Goal: Task Accomplishment & Management: Use online tool/utility

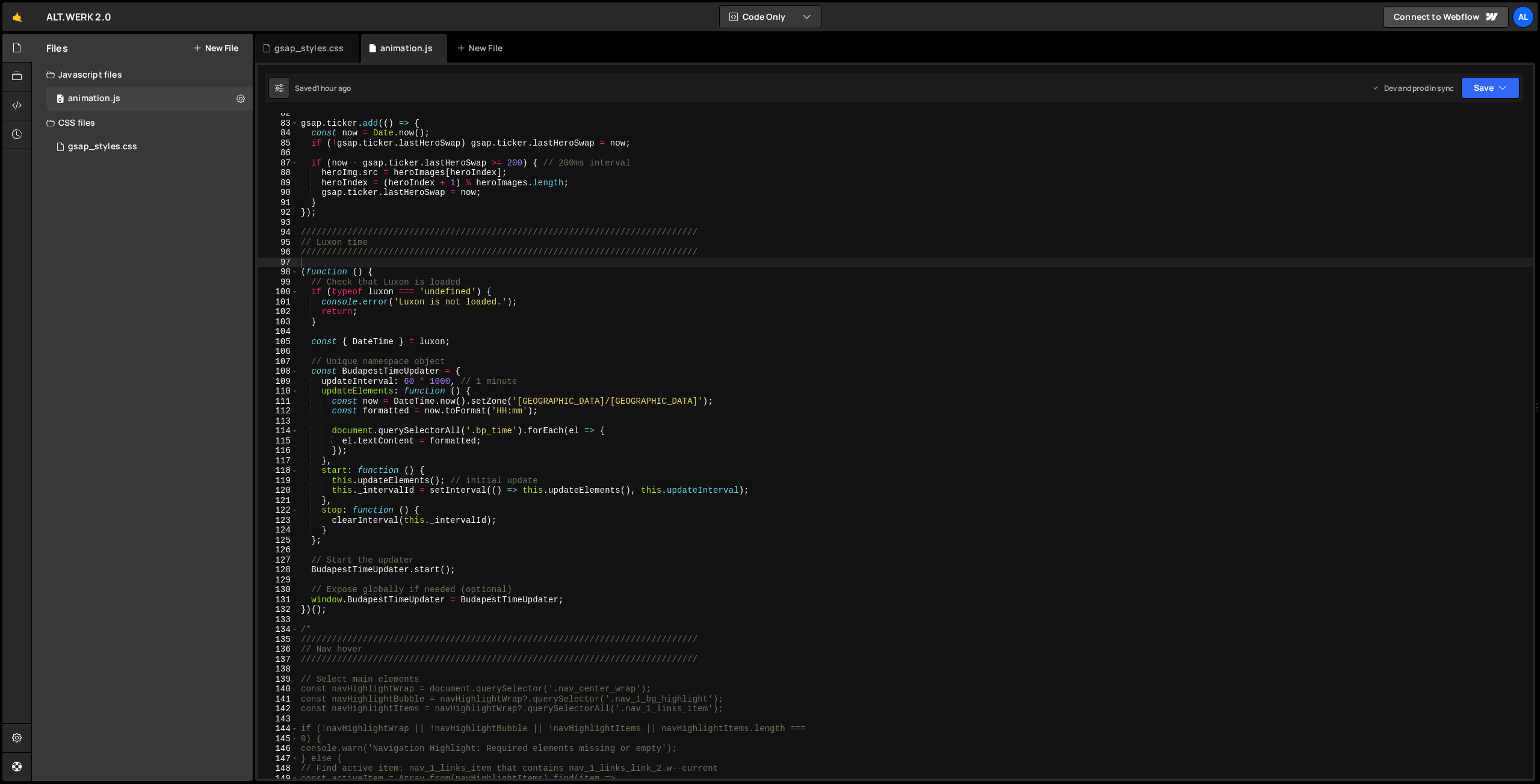
scroll to position [881, 0]
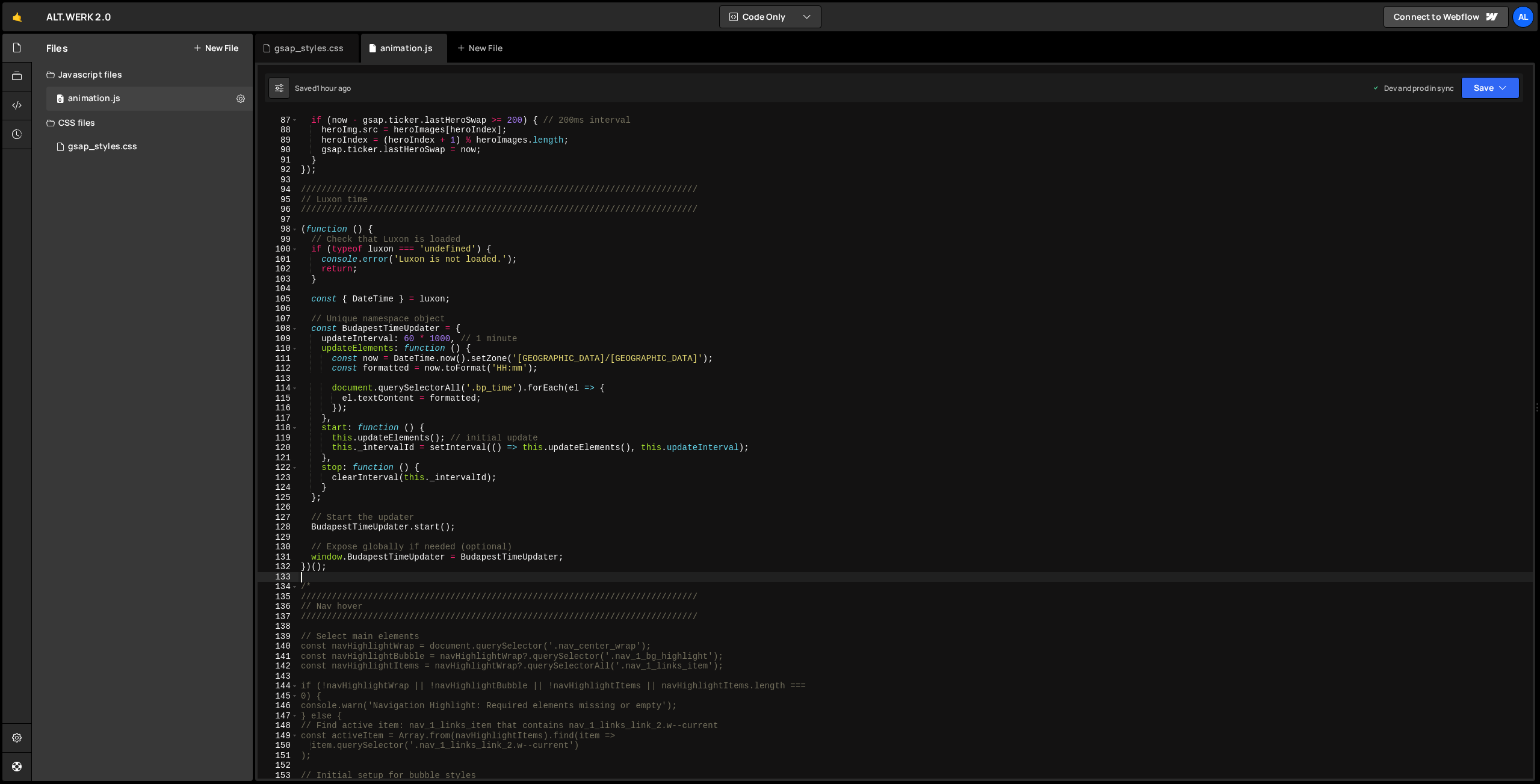
click at [351, 572] on div "if ( now - gsap . ticker . lastHeroSwap >= 200 ) { // 200ms interval heroImg . …" at bounding box center [915, 448] width 1234 height 685
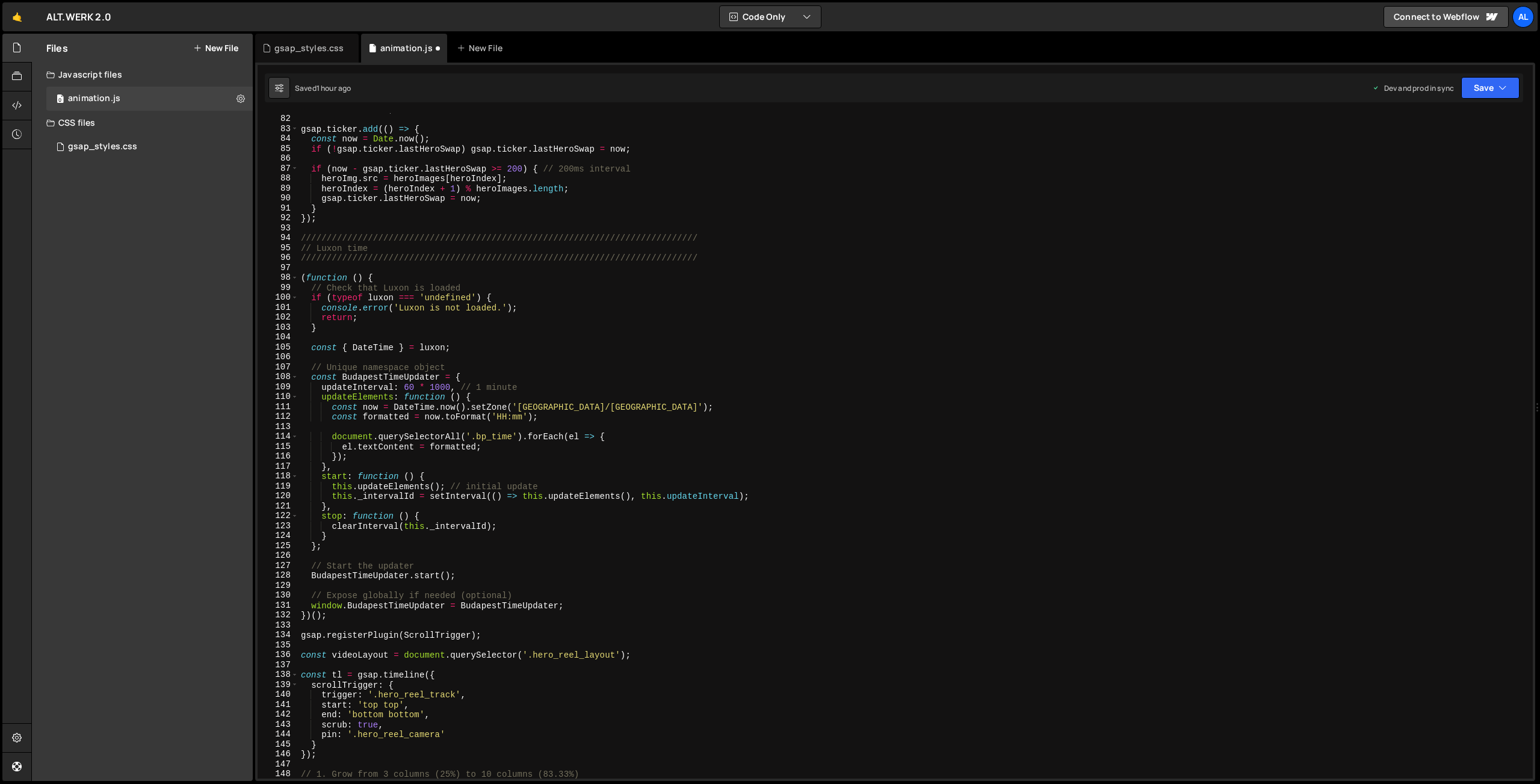
scroll to position [816, 0]
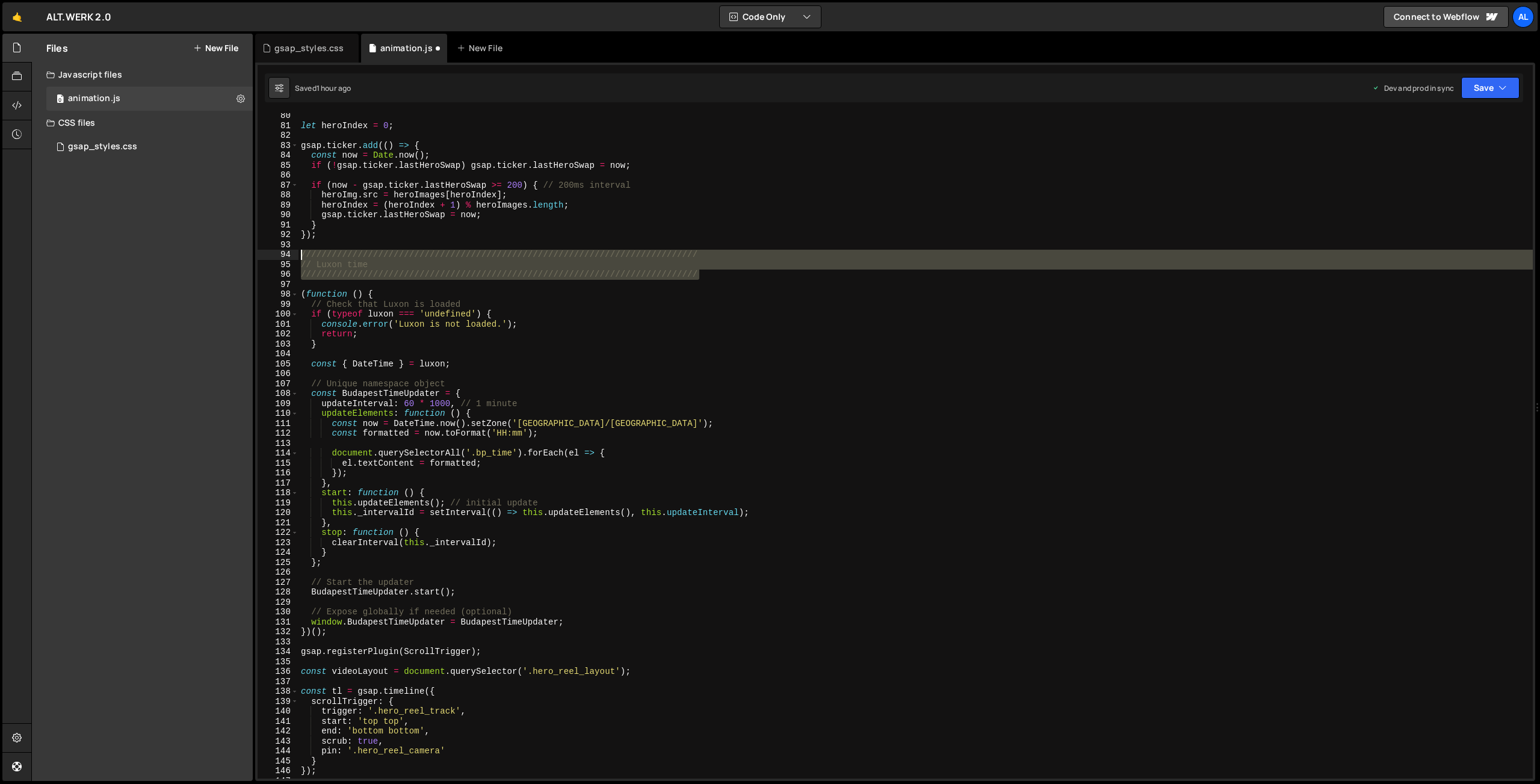
drag, startPoint x: 707, startPoint y: 275, endPoint x: 283, endPoint y: 258, distance: 424.3
click at [298, 258] on div "let heroIndex = 0 ; gsap . ticker . add (( ) => { const now = Date . now ( ) ; …" at bounding box center [915, 445] width 1234 height 665
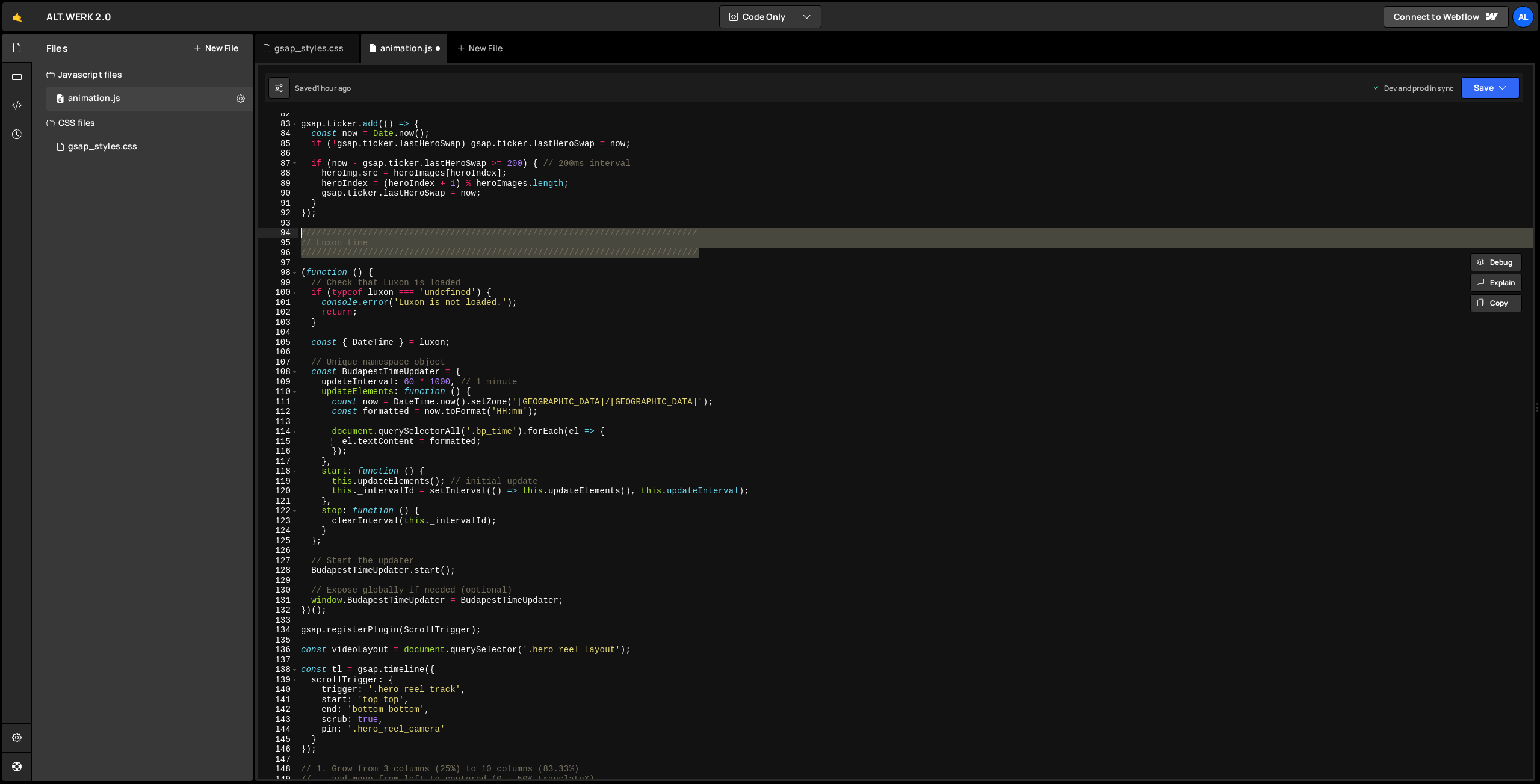
scroll to position [883, 0]
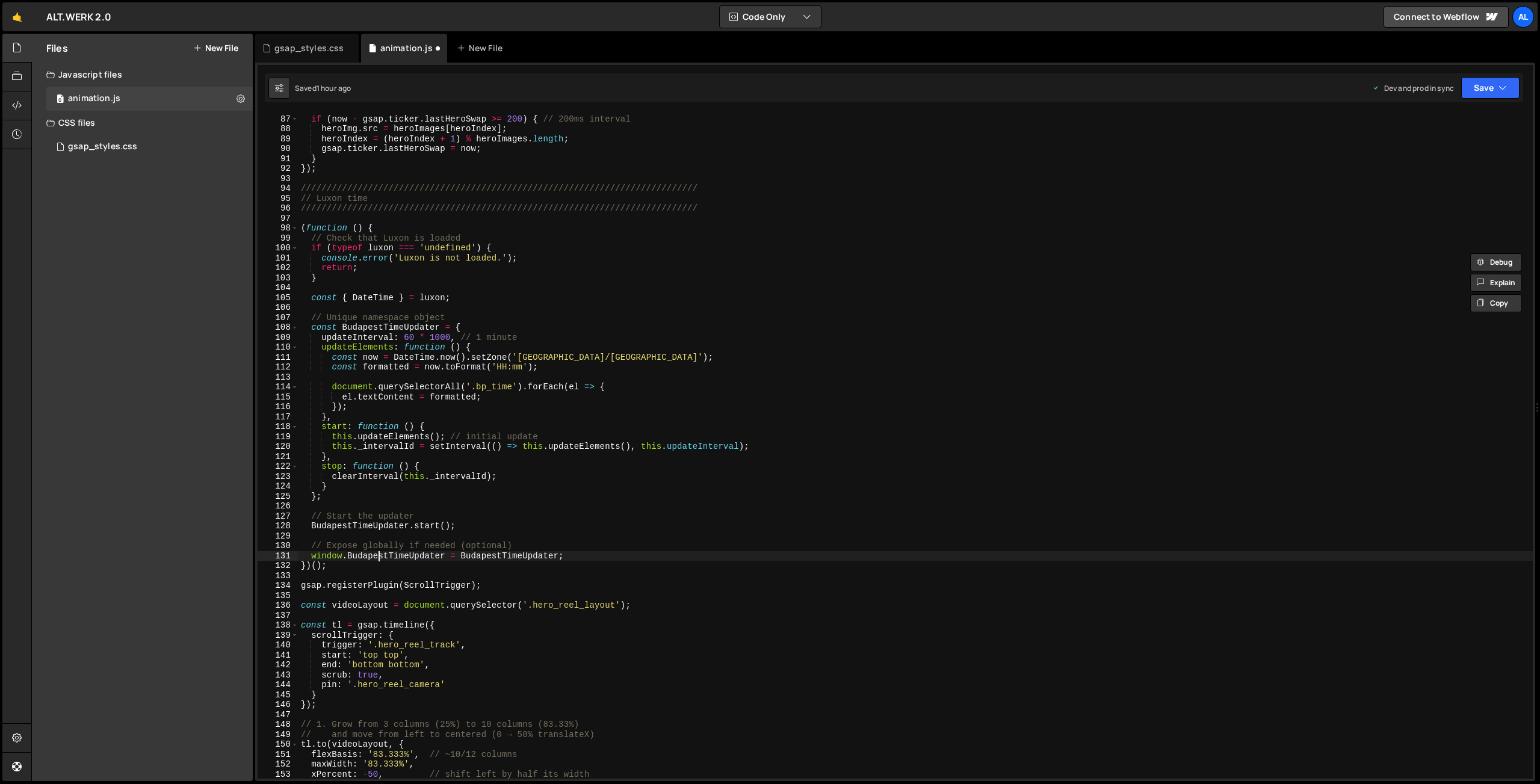
drag, startPoint x: 381, startPoint y: 551, endPoint x: 405, endPoint y: 556, distance: 24.5
click at [381, 551] on div "if ( now - gsap . ticker . lastHeroSwap >= 200 ) { // 200ms interval heroImg . …" at bounding box center [915, 447] width 1234 height 685
drag, startPoint x: 489, startPoint y: 586, endPoint x: 262, endPoint y: 588, distance: 227.0
click at [298, 585] on div "if ( now - gsap . ticker . lastHeroSwap >= 200 ) { // 200ms interval heroImg . …" at bounding box center [915, 445] width 1234 height 665
paste textarea "/////////////////////////////////////////////////////////////////////////////"
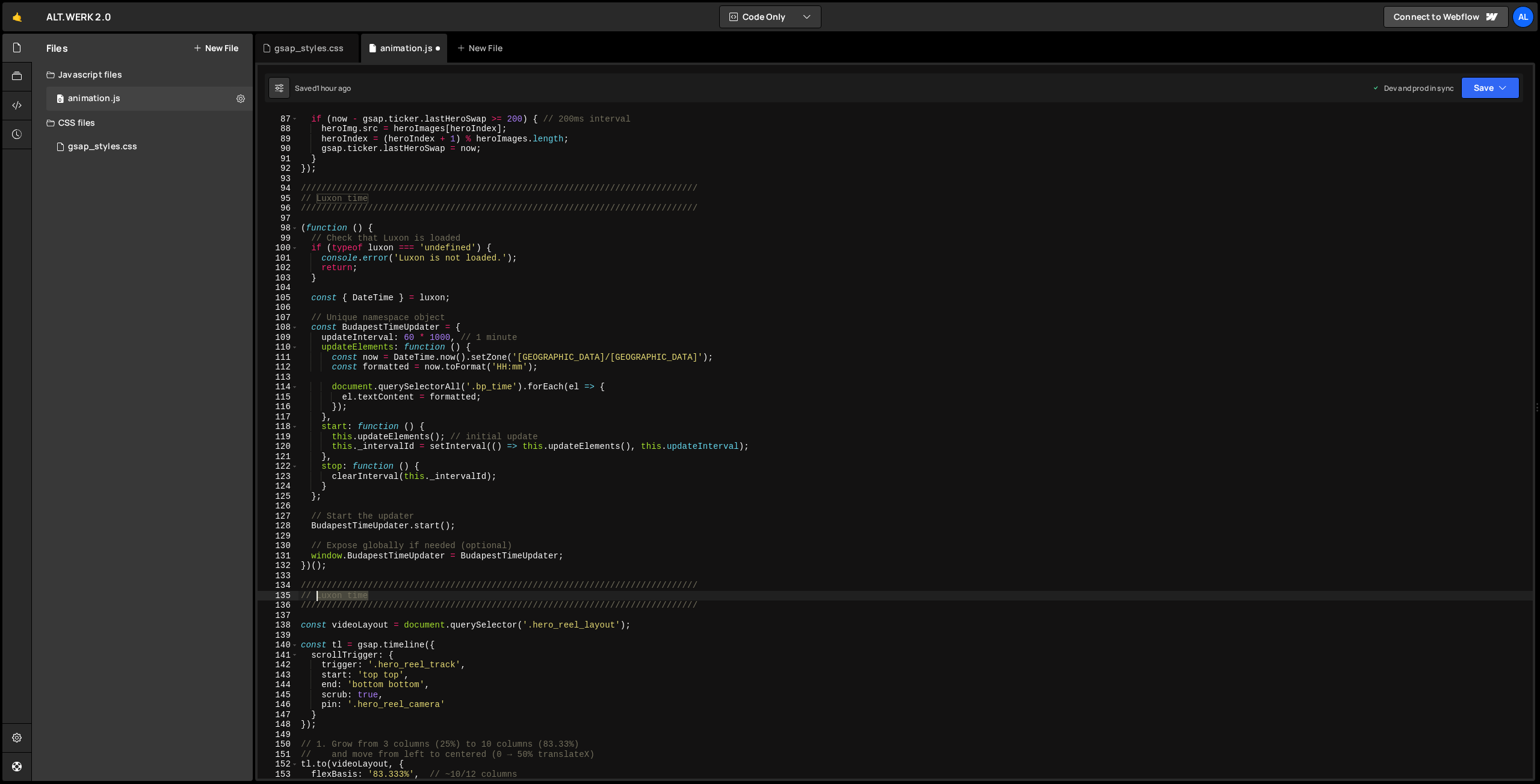
click at [317, 591] on div "if ( now - gsap . ticker . lastHeroSwap >= 200 ) { // 200ms interval heroImg . …" at bounding box center [915, 447] width 1234 height 685
click at [1475, 96] on button "Save" at bounding box center [1490, 88] width 58 height 22
click at [1454, 167] on div "Saved 1 hour ago" at bounding box center [1449, 169] width 125 height 14
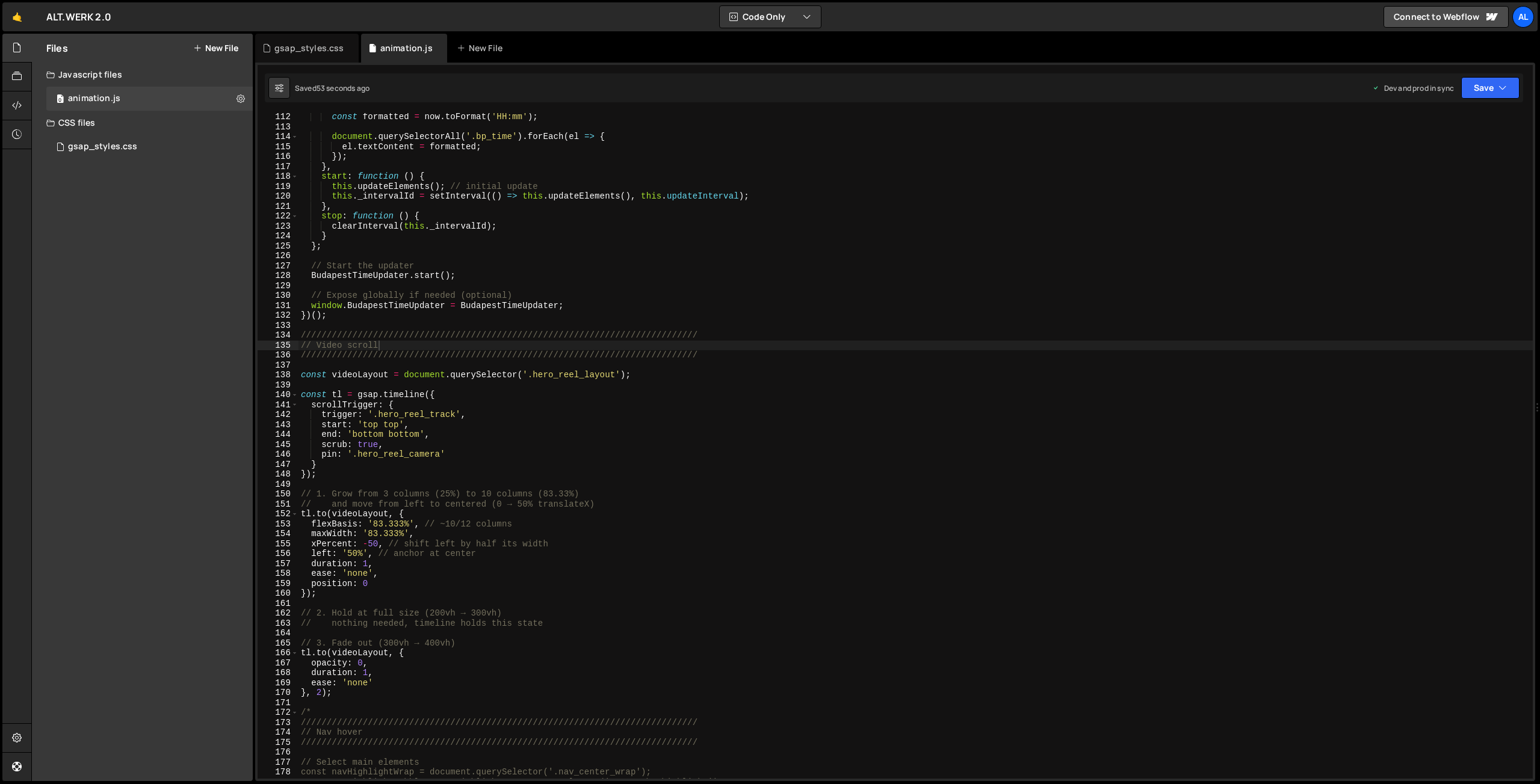
scroll to position [1137, 0]
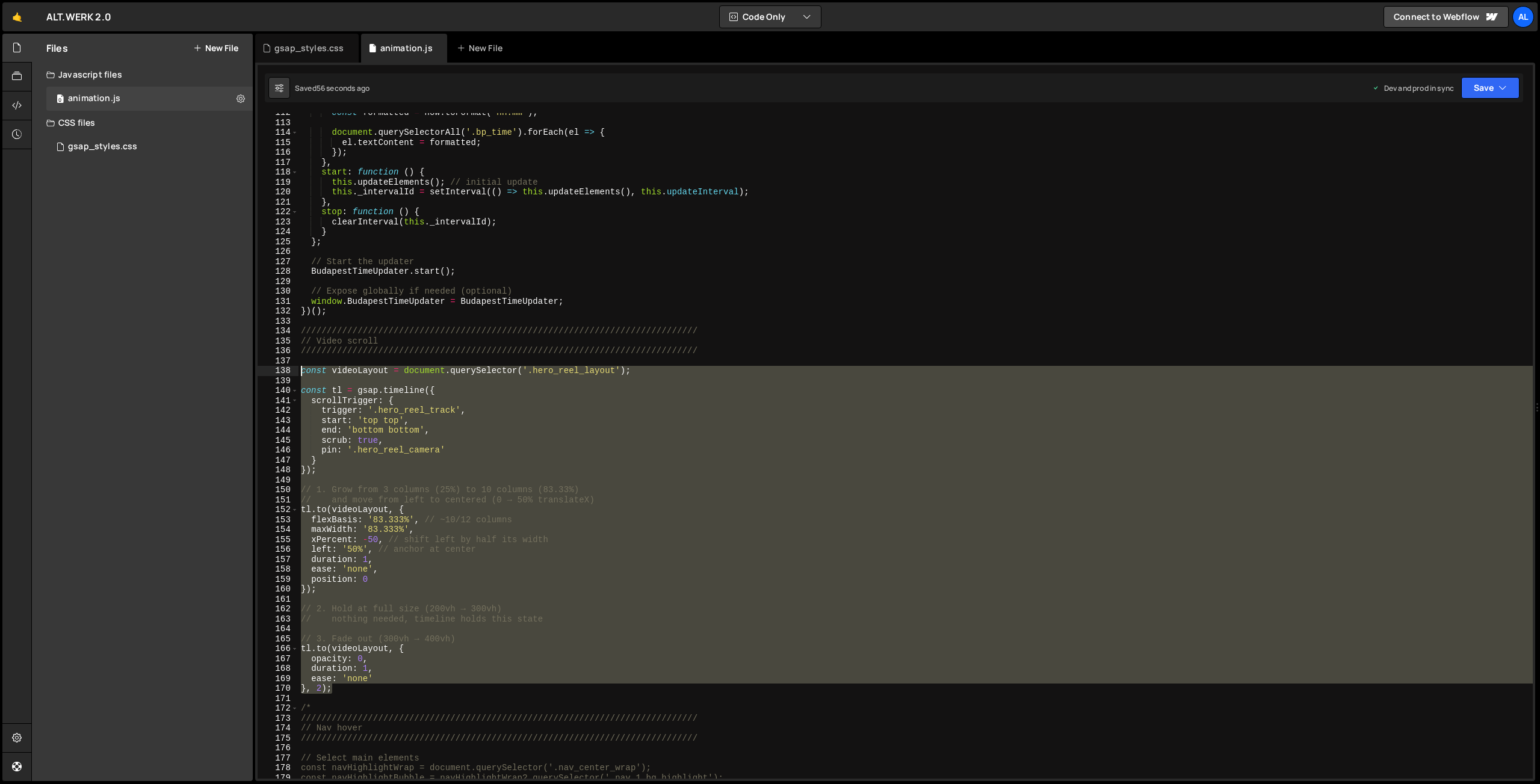
drag, startPoint x: 346, startPoint y: 686, endPoint x: 276, endPoint y: 373, distance: 320.7
click at [298, 373] on div "const formatted = now . toFormat ( 'HH:mm' ) ; document . querySelectorAll ( '.…" at bounding box center [915, 445] width 1234 height 665
type textarea "const videoLayout = document.querySelector('.hero_reel_layout');"
paste textarea
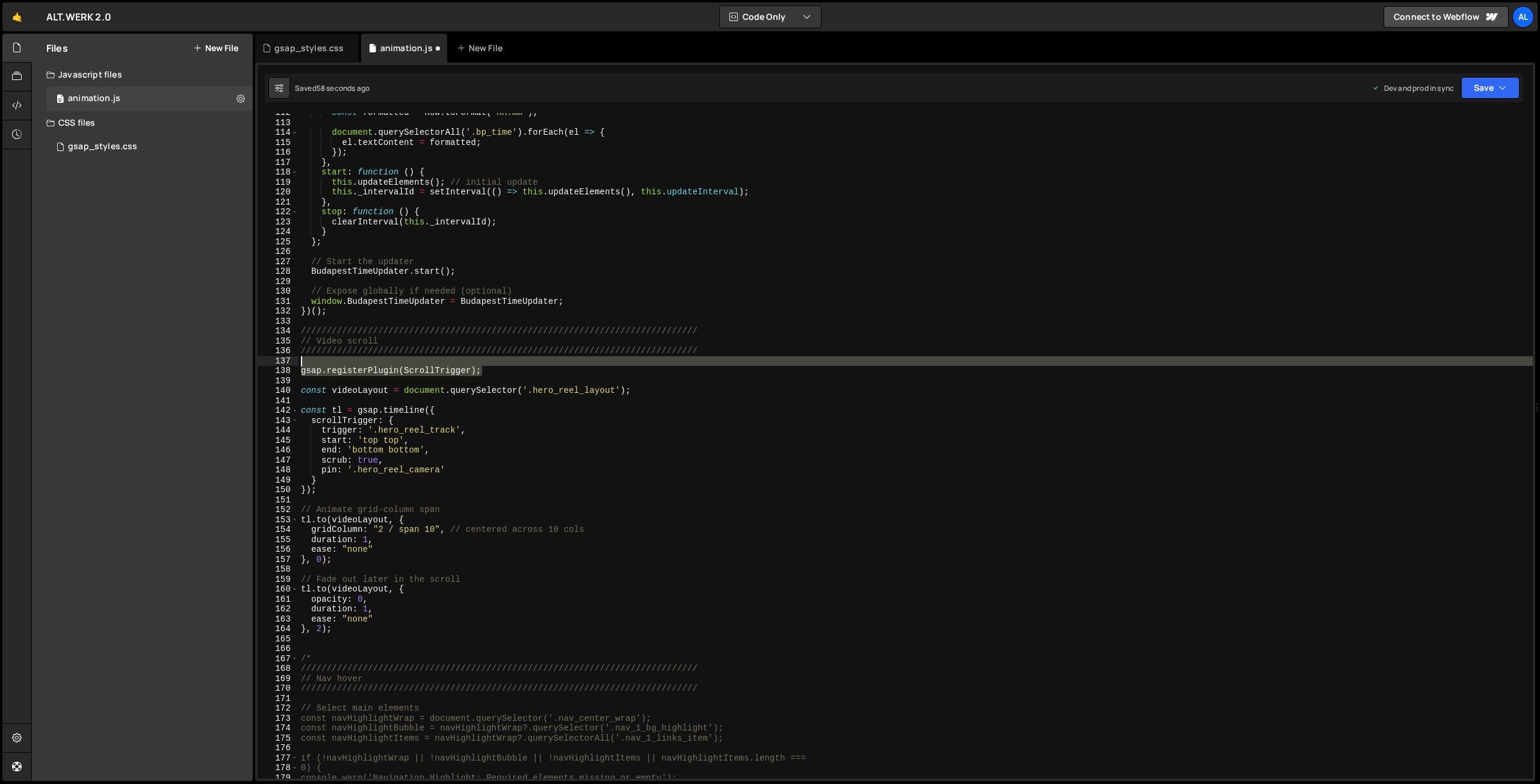
drag, startPoint x: 480, startPoint y: 368, endPoint x: 330, endPoint y: 358, distance: 150.3
click at [330, 358] on div "const formatted = now . toFormat ( 'HH:mm' ) ; document . querySelectorAll ( '.…" at bounding box center [915, 450] width 1234 height 685
type textarea "gsap.registerPlugin(ScrollTrigger);"
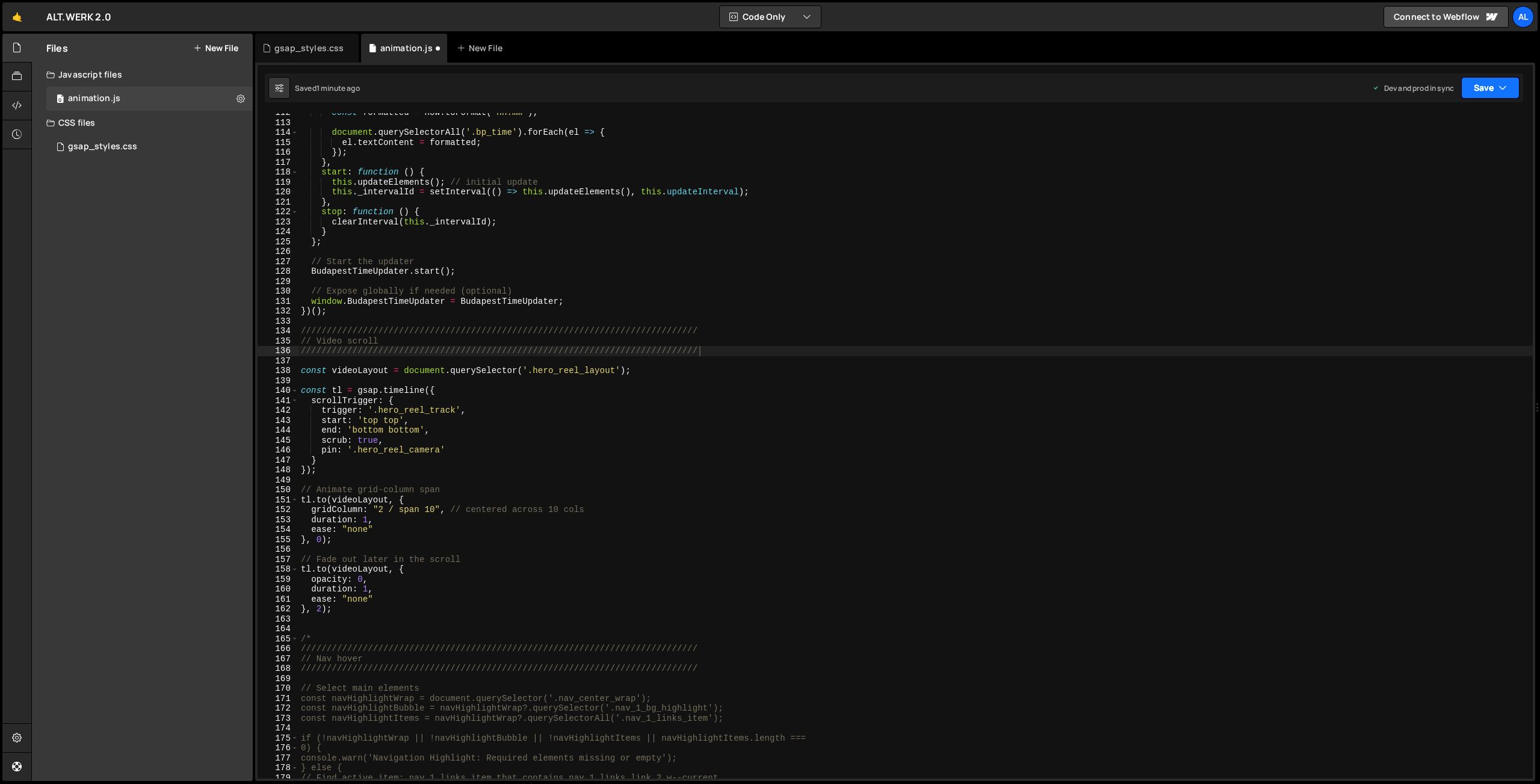
click at [1478, 90] on button "Save" at bounding box center [1490, 88] width 58 height 22
click at [1450, 172] on div "1 minute ago" at bounding box center [1429, 169] width 42 height 10
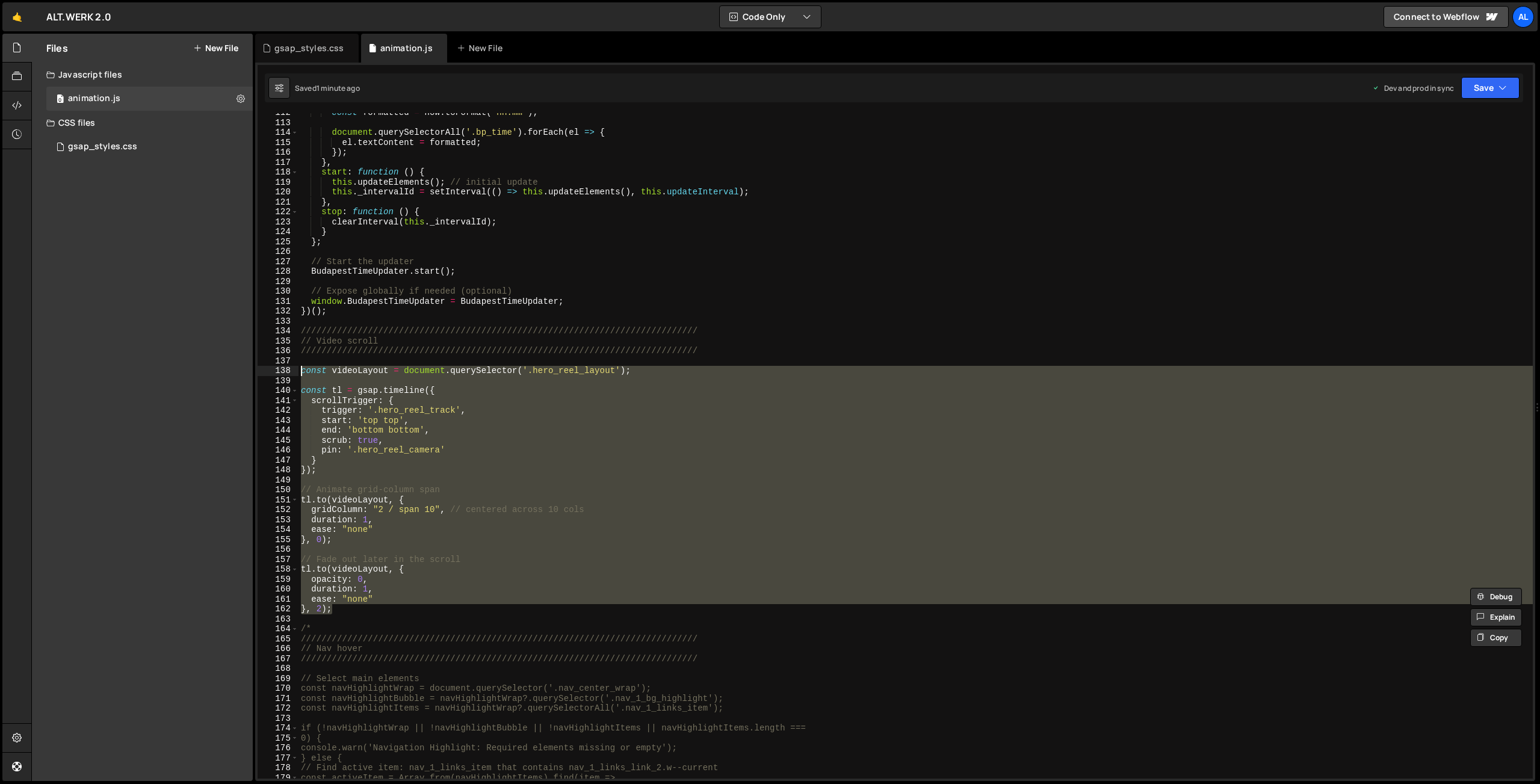
drag, startPoint x: 350, startPoint y: 608, endPoint x: 281, endPoint y: 369, distance: 248.8
click at [298, 369] on div "const formatted = now . toFormat ( 'HH:mm' ) ; document . querySelectorAll ( '.…" at bounding box center [915, 445] width 1234 height 665
type textarea "const videoLayout = document.querySelector('.hero_reel_layout');"
paste textarea
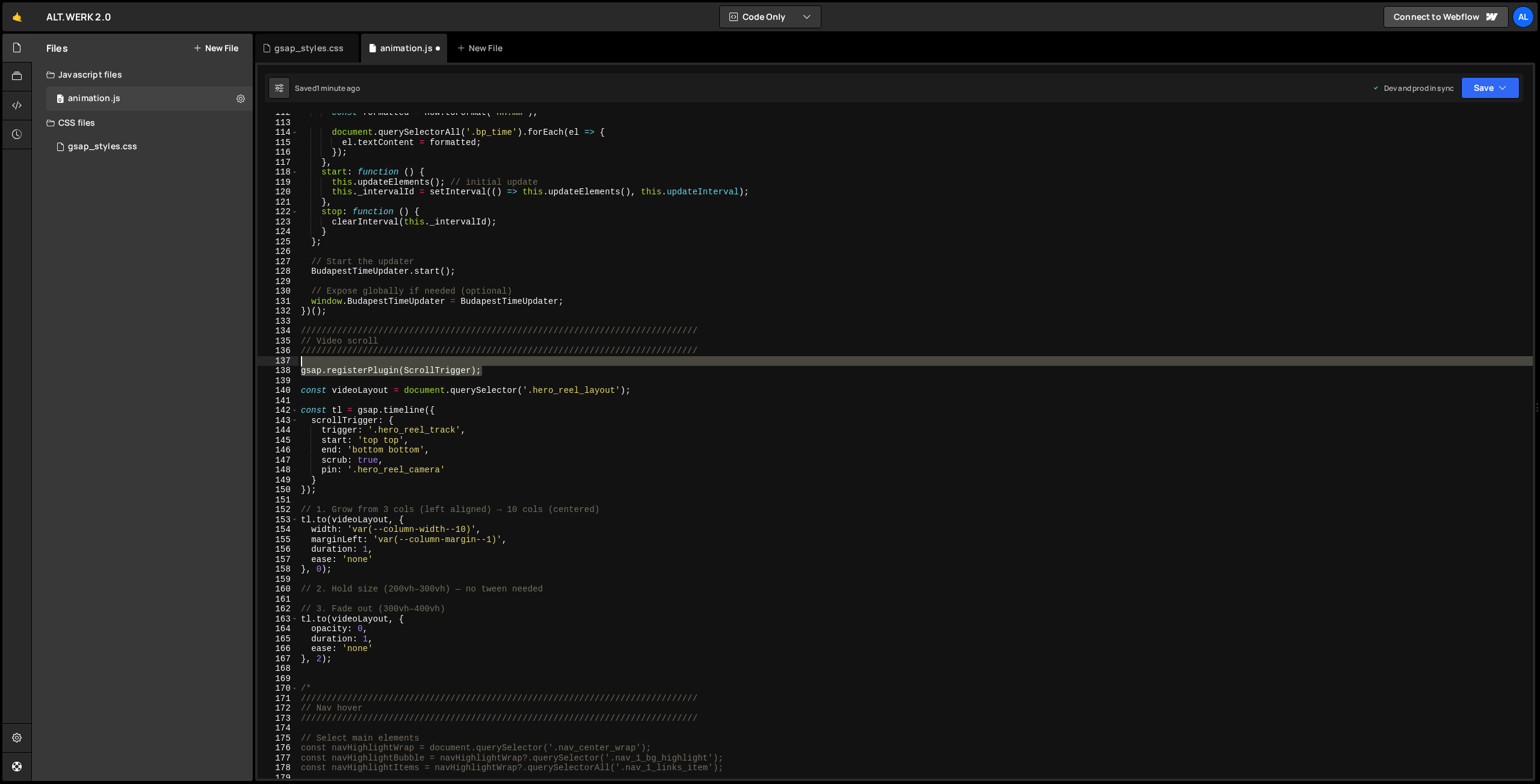
drag, startPoint x: 493, startPoint y: 373, endPoint x: 294, endPoint y: 360, distance: 199.4
click at [298, 360] on div "const formatted = now . toFormat ( 'HH:mm' ) ; document . querySelectorAll ( '.…" at bounding box center [915, 445] width 1234 height 665
type textarea "gsap.registerPlugin(ScrollTrigger);"
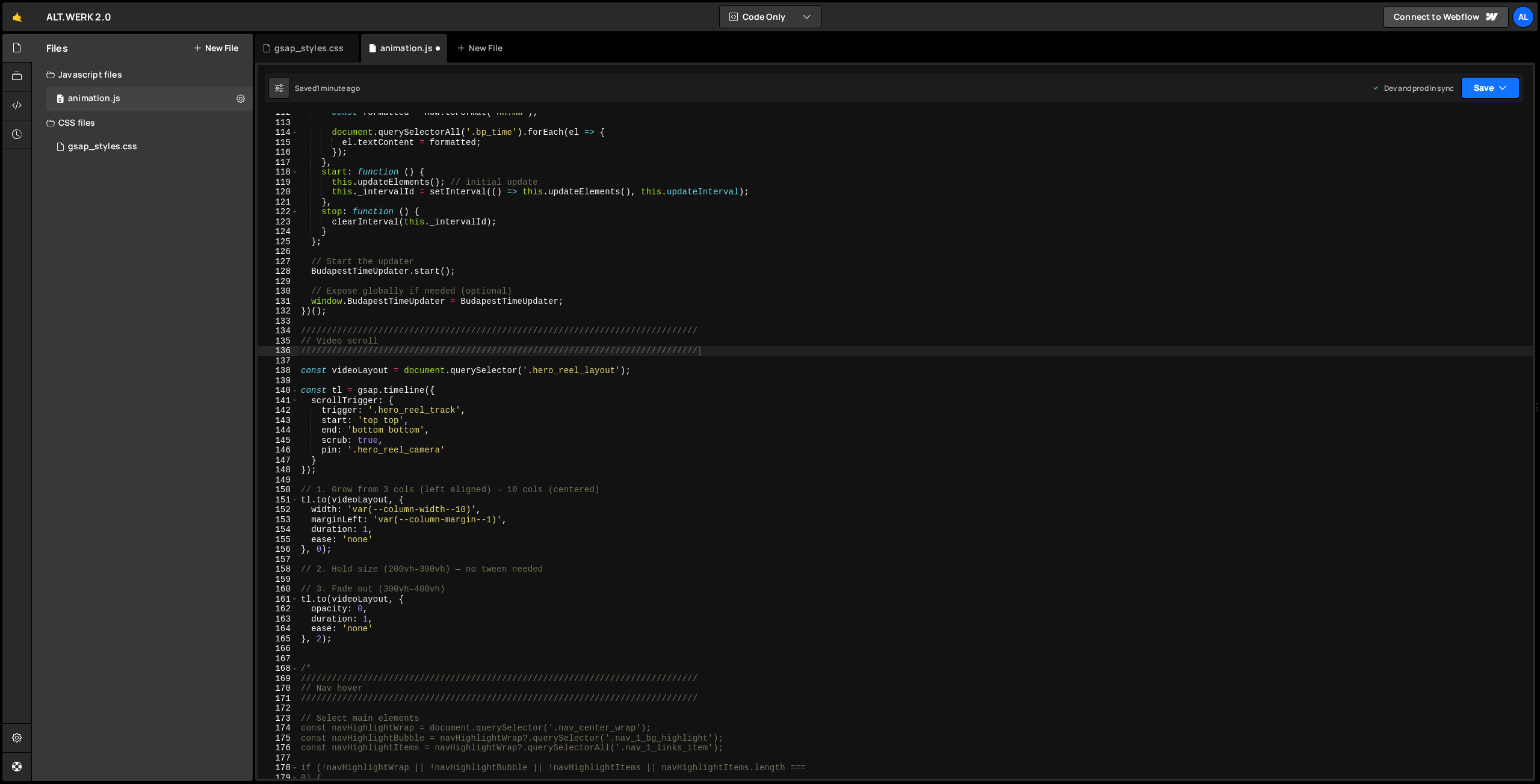
drag, startPoint x: 1484, startPoint y: 85, endPoint x: 1445, endPoint y: 127, distance: 57.3
click at [1484, 85] on button "Save" at bounding box center [1490, 88] width 58 height 22
drag, startPoint x: 1433, startPoint y: 160, endPoint x: 1401, endPoint y: 150, distance: 33.5
click at [1433, 160] on div "Save to Production S" at bounding box center [1449, 156] width 125 height 12
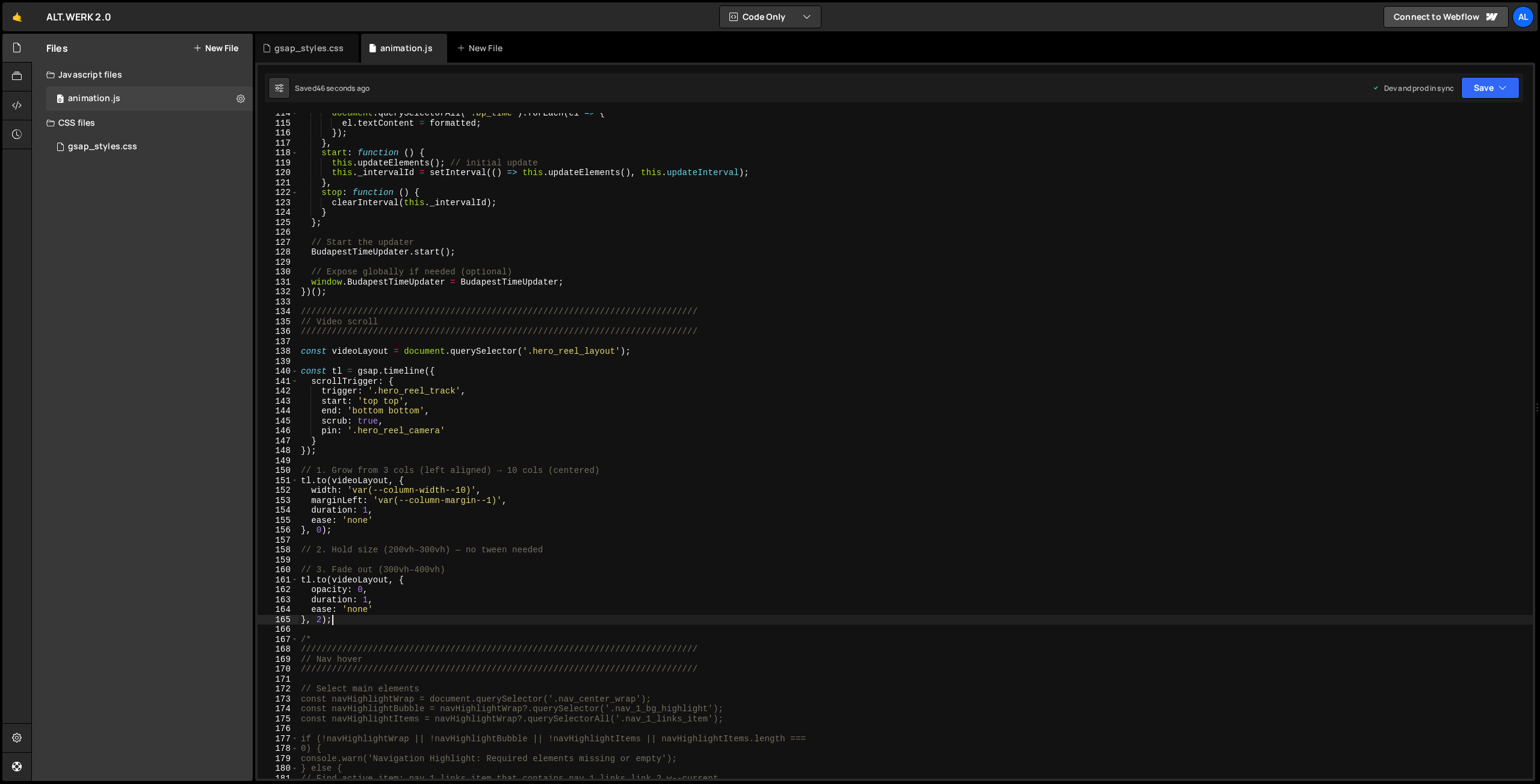
click at [343, 617] on div "document . querySelectorAll ( '.bp_time' ) . forEach ( el => { el . textContent…" at bounding box center [915, 451] width 1234 height 685
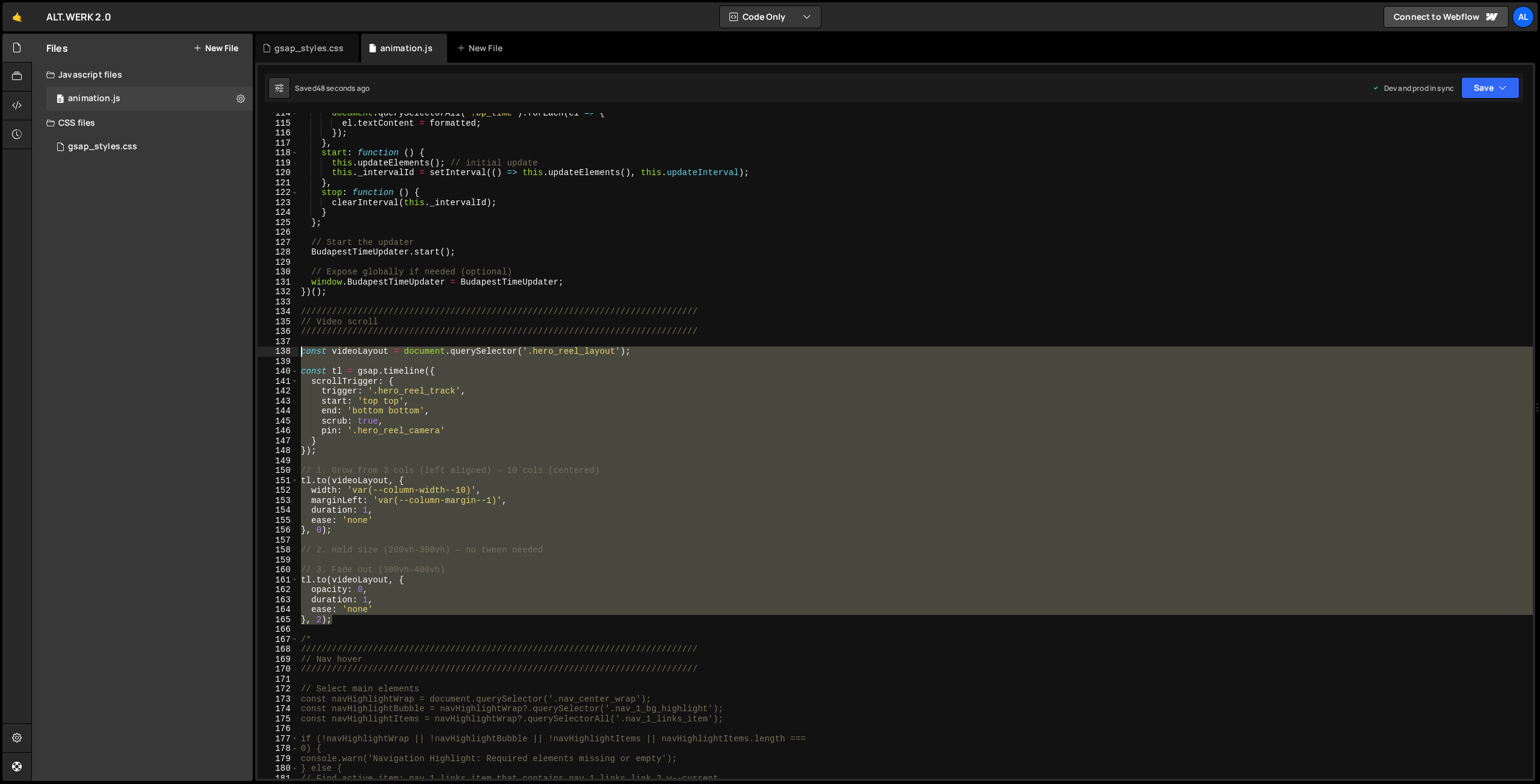
drag, startPoint x: 302, startPoint y: 585, endPoint x: 270, endPoint y: 356, distance: 231.2
click at [298, 356] on div "document . querySelectorAll ( '.bp_time' ) . forEach ( el => { el . textContent…" at bounding box center [915, 445] width 1234 height 665
type textarea "const videoLayout = document.querySelector('.hero_reel_layout');"
paste textarea
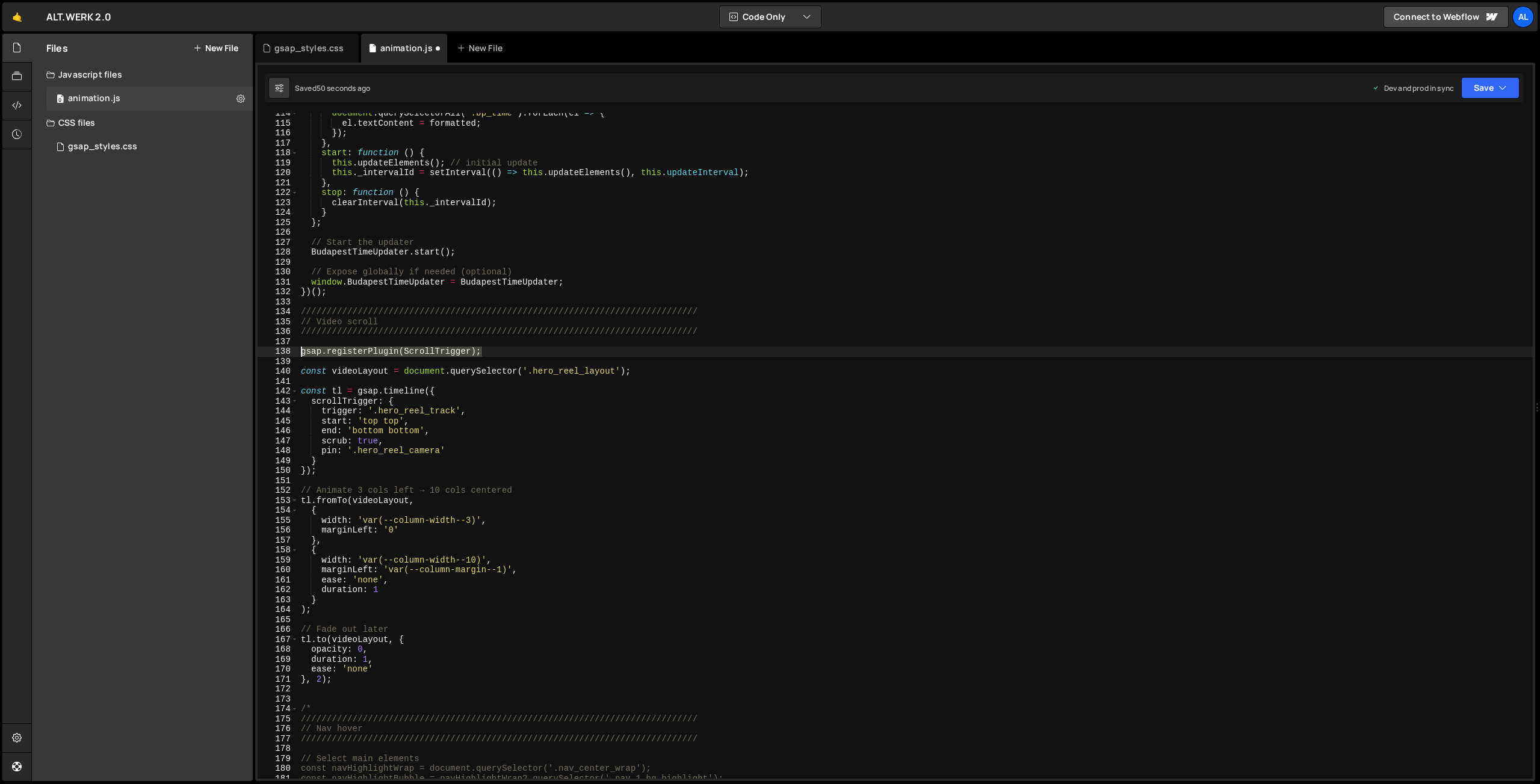
drag, startPoint x: 490, startPoint y: 350, endPoint x: 291, endPoint y: 350, distance: 199.0
click at [298, 350] on div "document . querySelectorAll ( '.bp_time' ) . forEach ( el => { el . textContent…" at bounding box center [915, 445] width 1234 height 665
type textarea "gsap.registerPlugin(ScrollTrigger);"
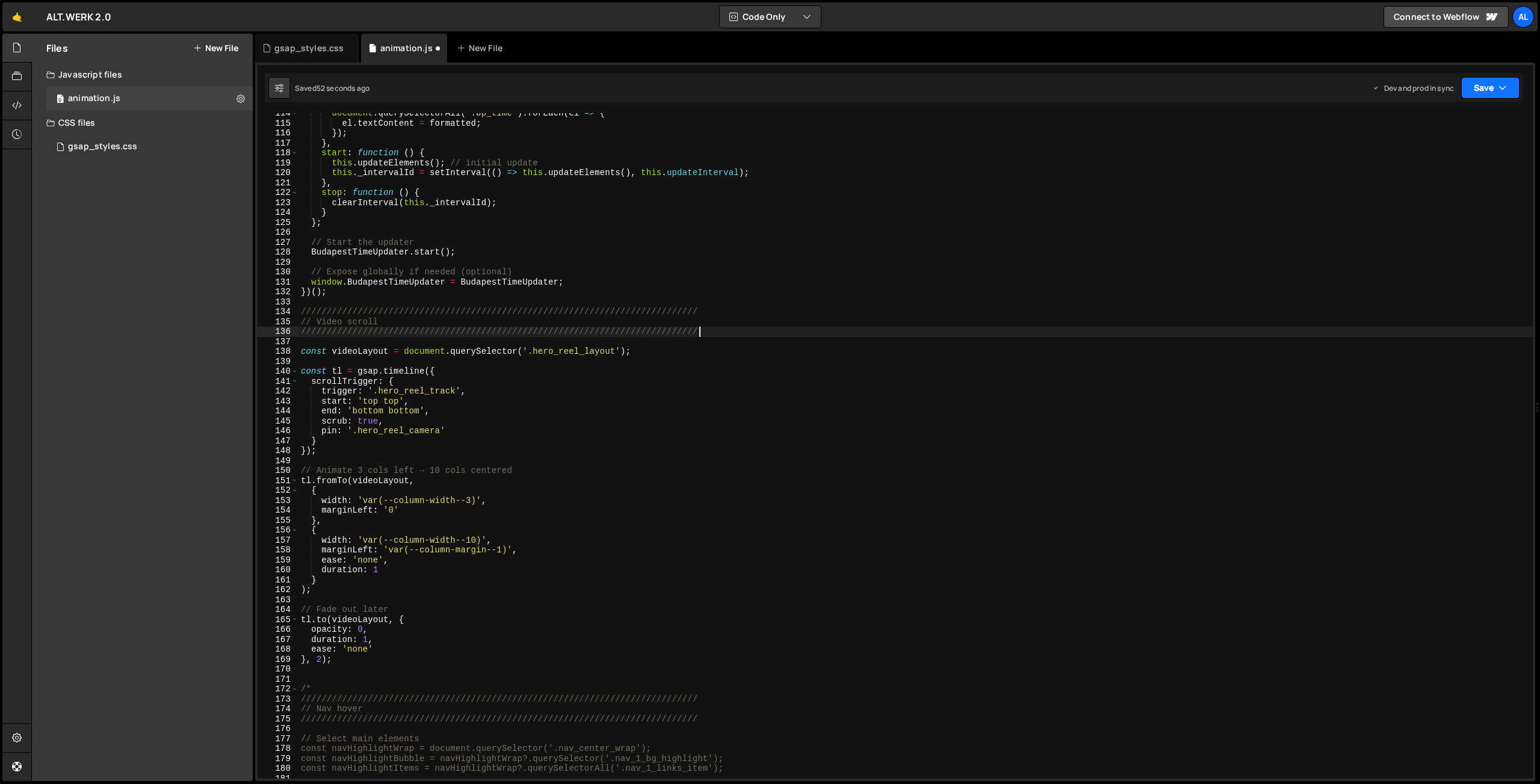
click at [1473, 93] on button "Save" at bounding box center [1490, 88] width 58 height 22
click at [1427, 162] on div "Save to Production S" at bounding box center [1449, 156] width 125 height 12
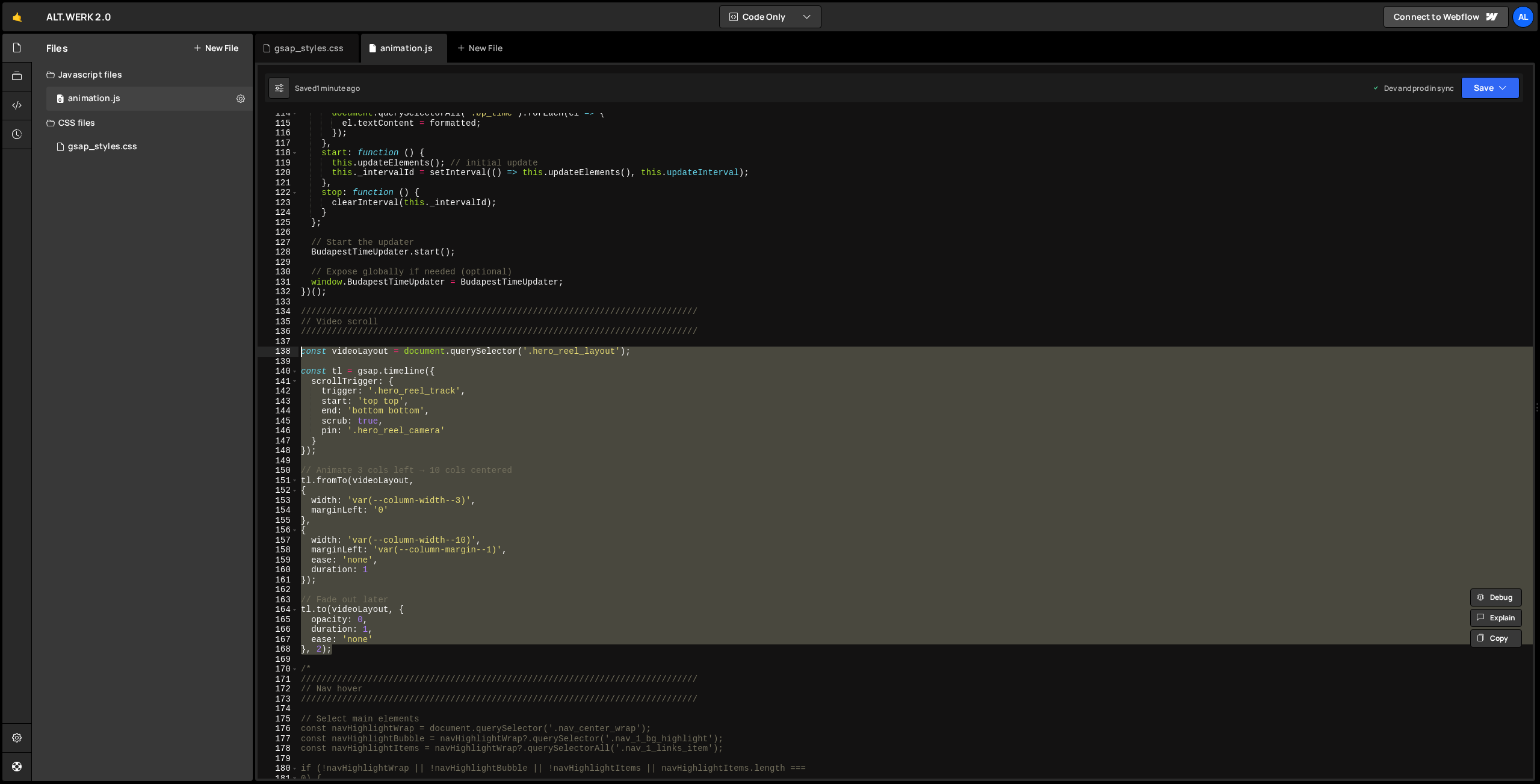
drag, startPoint x: 324, startPoint y: 589, endPoint x: 273, endPoint y: 355, distance: 239.5
click at [298, 355] on div "document . querySelectorAll ( '.bp_time' ) . forEach ( el => { el . textContent…" at bounding box center [915, 445] width 1234 height 665
type textarea "const videoLayout = document.querySelector('.hero_reel_layout');"
paste textarea
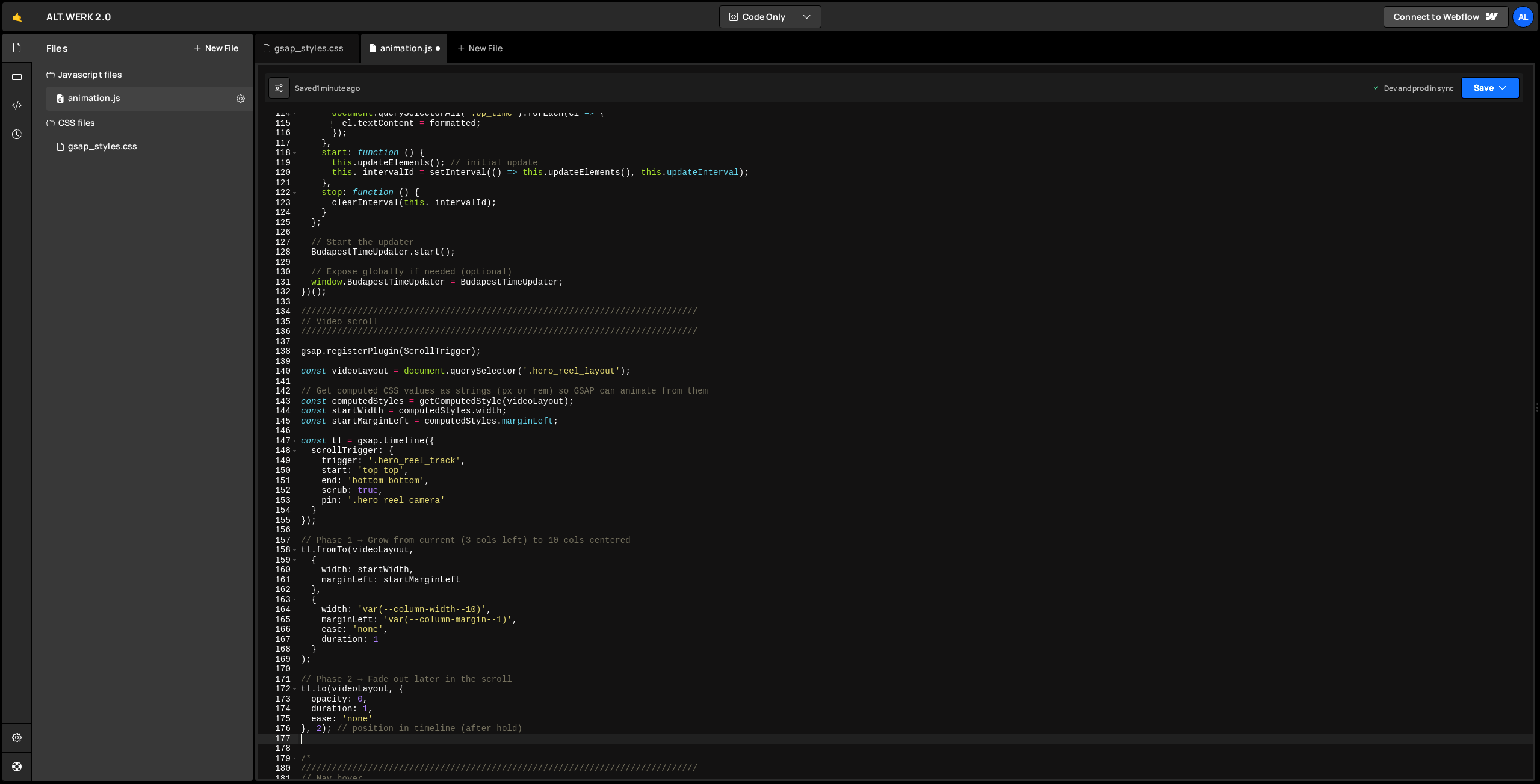
drag, startPoint x: 1484, startPoint y: 87, endPoint x: 1481, endPoint y: 96, distance: 9.5
click at [1484, 87] on button "Save" at bounding box center [1490, 88] width 58 height 22
drag, startPoint x: 1439, startPoint y: 163, endPoint x: 888, endPoint y: 37, distance: 565.2
click at [1439, 163] on div "Saved 1 minute ago" at bounding box center [1449, 169] width 125 height 14
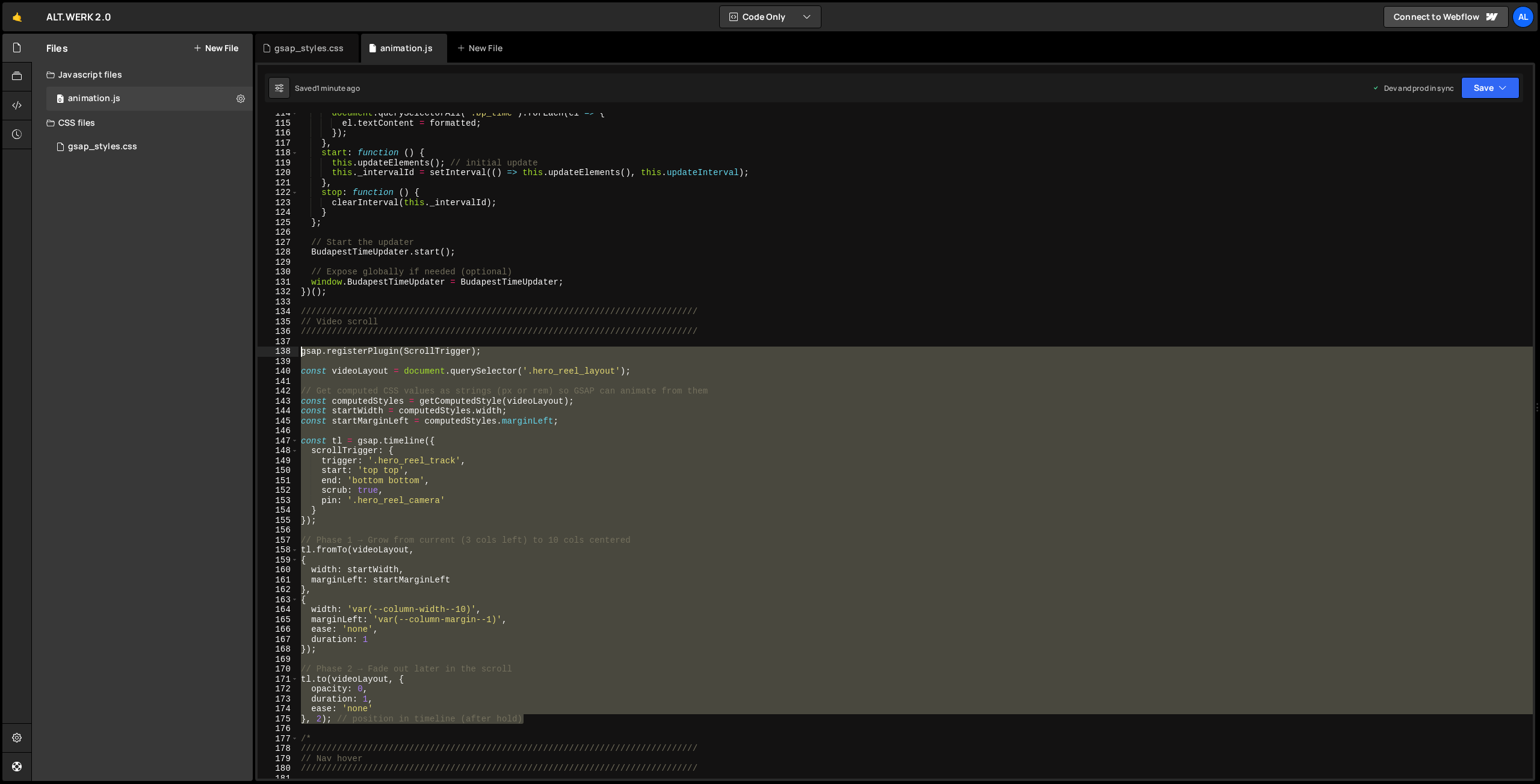
drag, startPoint x: 536, startPoint y: 714, endPoint x: 372, endPoint y: 370, distance: 381.1
click at [298, 352] on div "document . querySelectorAll ( '.bp_time' ) . forEach ( el => { el . textContent…" at bounding box center [915, 445] width 1234 height 665
type textarea "gsap.registerPlugin(ScrollTrigger);"
paste textarea
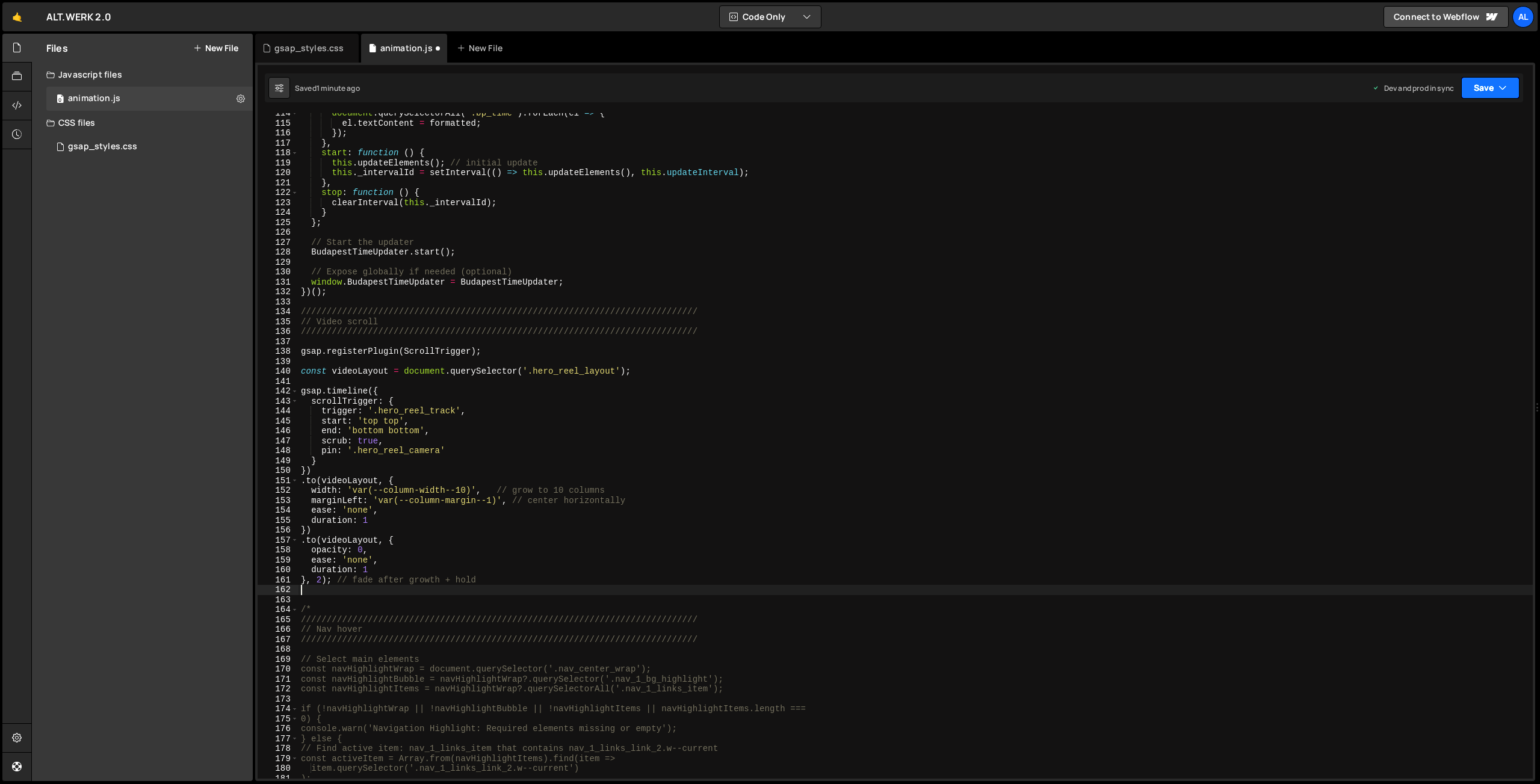
click at [1481, 88] on button "Save" at bounding box center [1490, 88] width 58 height 22
drag, startPoint x: 1410, startPoint y: 171, endPoint x: 1170, endPoint y: 125, distance: 244.4
click at [1408, 171] on div "Saved 1 minute ago" at bounding box center [1449, 169] width 125 height 14
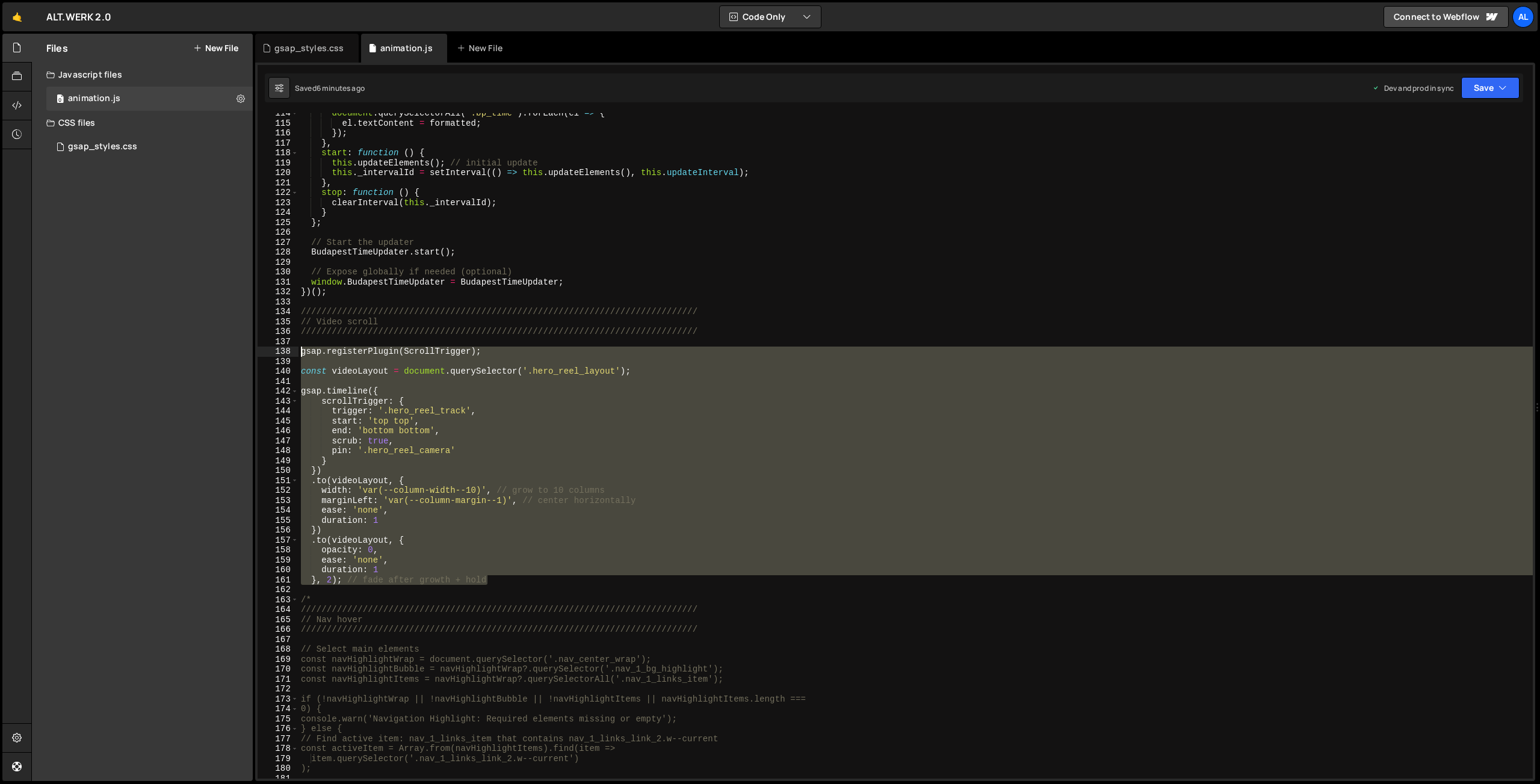
drag, startPoint x: 494, startPoint y: 580, endPoint x: 263, endPoint y: 350, distance: 326.0
click at [298, 350] on div "document . querySelectorAll ( '.bp_time' ) . forEach ( el => { el . textContent…" at bounding box center [915, 445] width 1234 height 665
type textarea "gsap.registerPlugin(ScrollTrigger);"
paste textarea
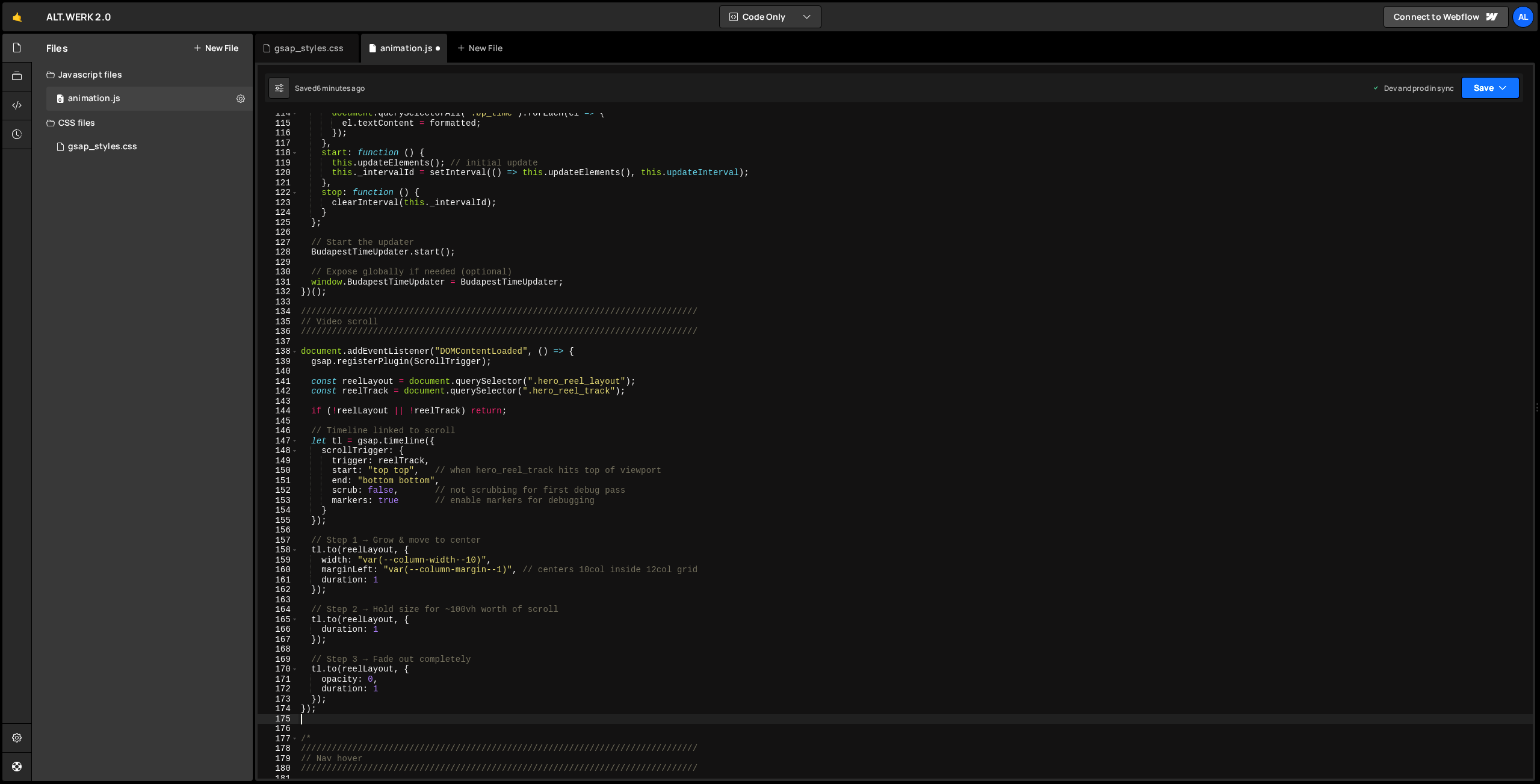
click at [1471, 92] on button "Save" at bounding box center [1490, 88] width 58 height 22
click at [1430, 167] on div "6 minutes ago" at bounding box center [1432, 169] width 47 height 10
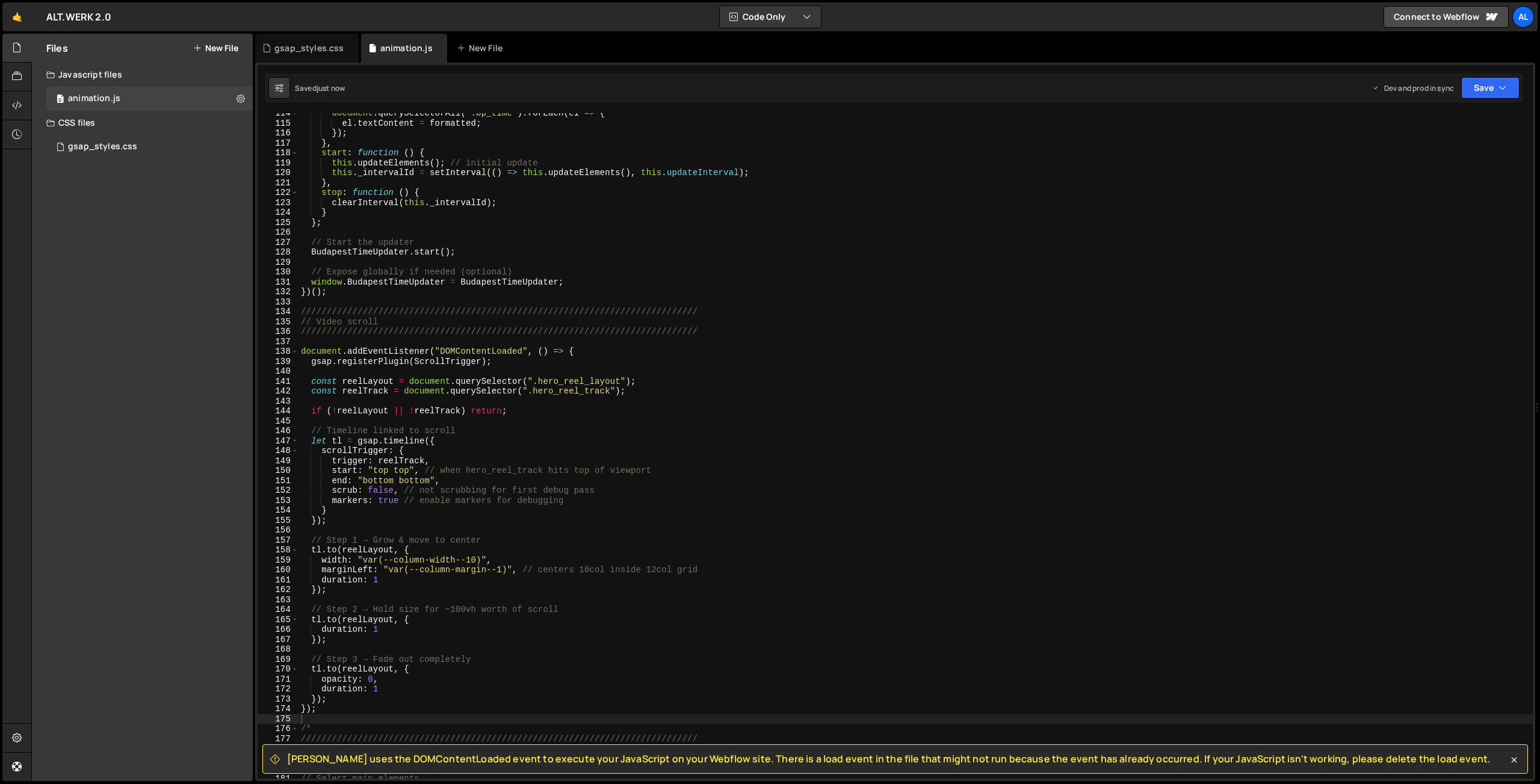
type textarea "document.addEventListener("DOMContentLoaded", () => {"
drag, startPoint x: 581, startPoint y: 352, endPoint x: 289, endPoint y: 349, distance: 292.0
click at [298, 349] on div "document . querySelectorAll ( '.bp_time' ) . forEach ( el => { el . textContent…" at bounding box center [915, 445] width 1234 height 665
click at [581, 352] on div "document . querySelectorAll ( '.bp_time' ) . forEach ( el => { el . textContent…" at bounding box center [915, 445] width 1234 height 665
drag, startPoint x: 584, startPoint y: 352, endPoint x: 288, endPoint y: 353, distance: 296.0
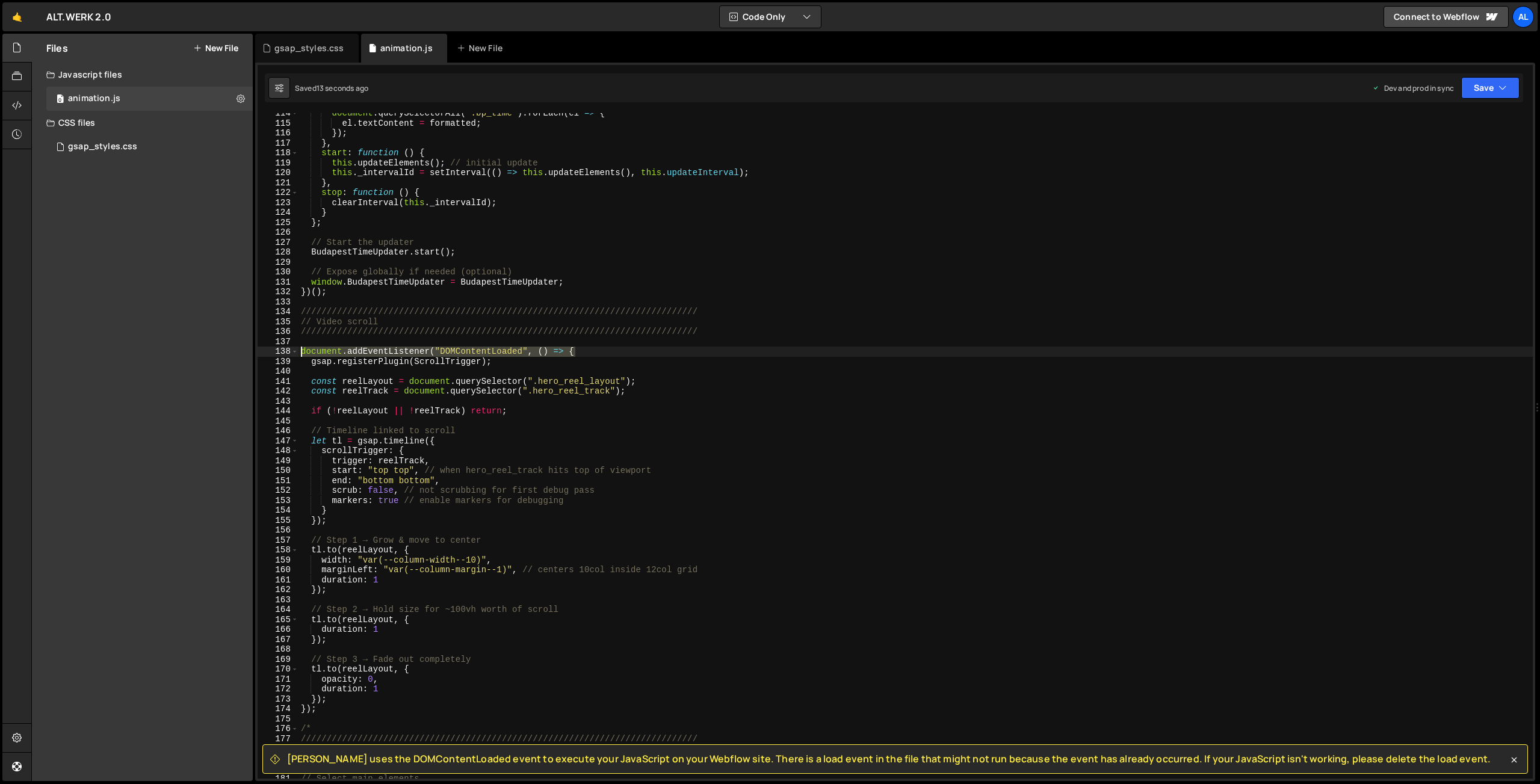
click at [298, 353] on div "document . querySelectorAll ( '.bp_time' ) . forEach ( el => { el . textContent…" at bounding box center [915, 445] width 1234 height 665
drag, startPoint x: 323, startPoint y: 708, endPoint x: 298, endPoint y: 709, distance: 25.0
click at [298, 709] on div "document . querySelectorAll ( '.bp_time' ) . forEach ( el => { el . textContent…" at bounding box center [915, 445] width 1234 height 665
type textarea "});"
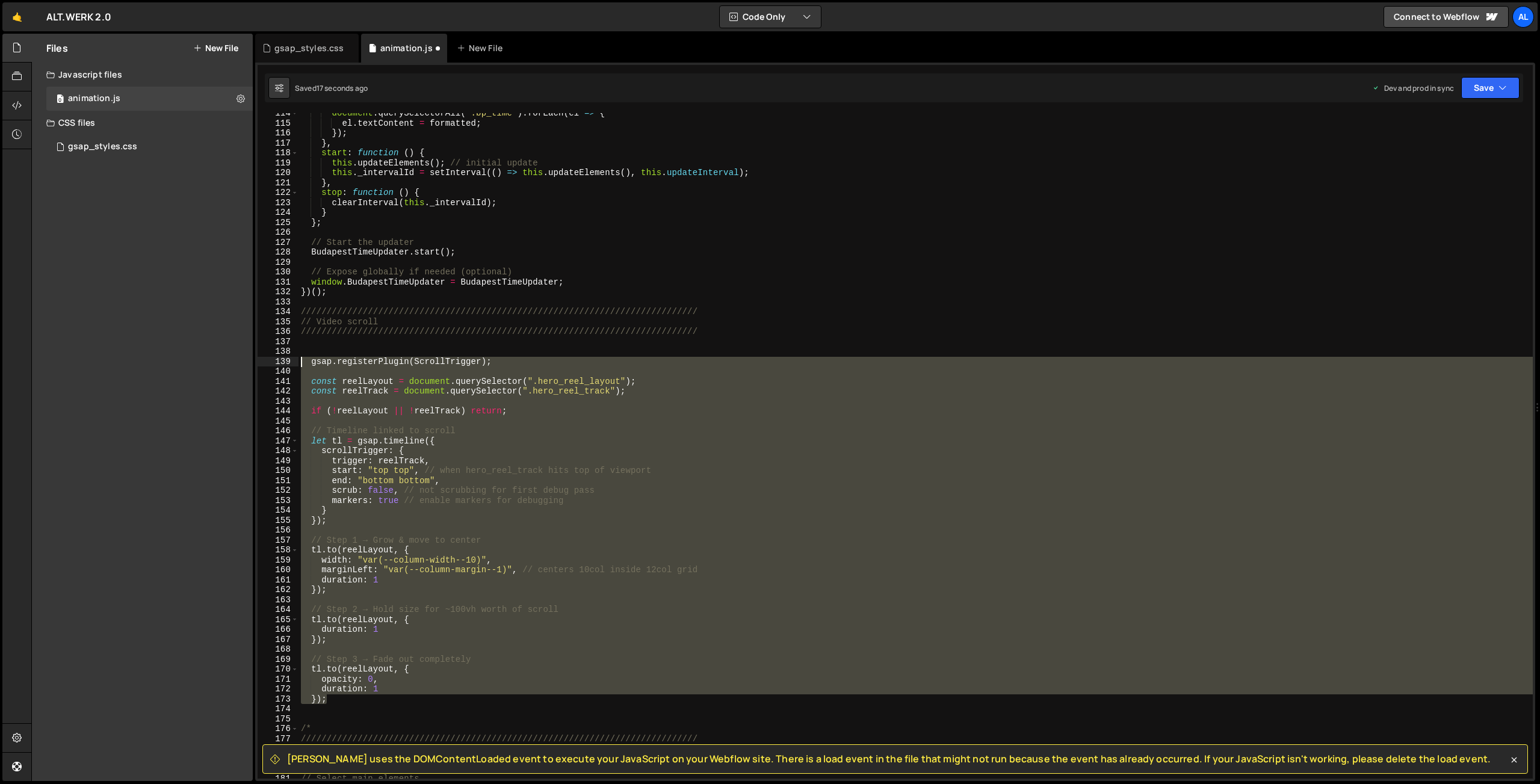
drag, startPoint x: 330, startPoint y: 698, endPoint x: 247, endPoint y: 361, distance: 347.1
click at [298, 361] on div "document . querySelectorAll ( '.bp_time' ) . forEach ( el => { el . textContent…" at bounding box center [915, 445] width 1234 height 665
click at [492, 361] on div "document . querySelectorAll ( '.bp_time' ) . forEach ( el => { el . textContent…" at bounding box center [915, 445] width 1234 height 665
type textarea "gsap.registerPlugin(ScrollTrigger);"
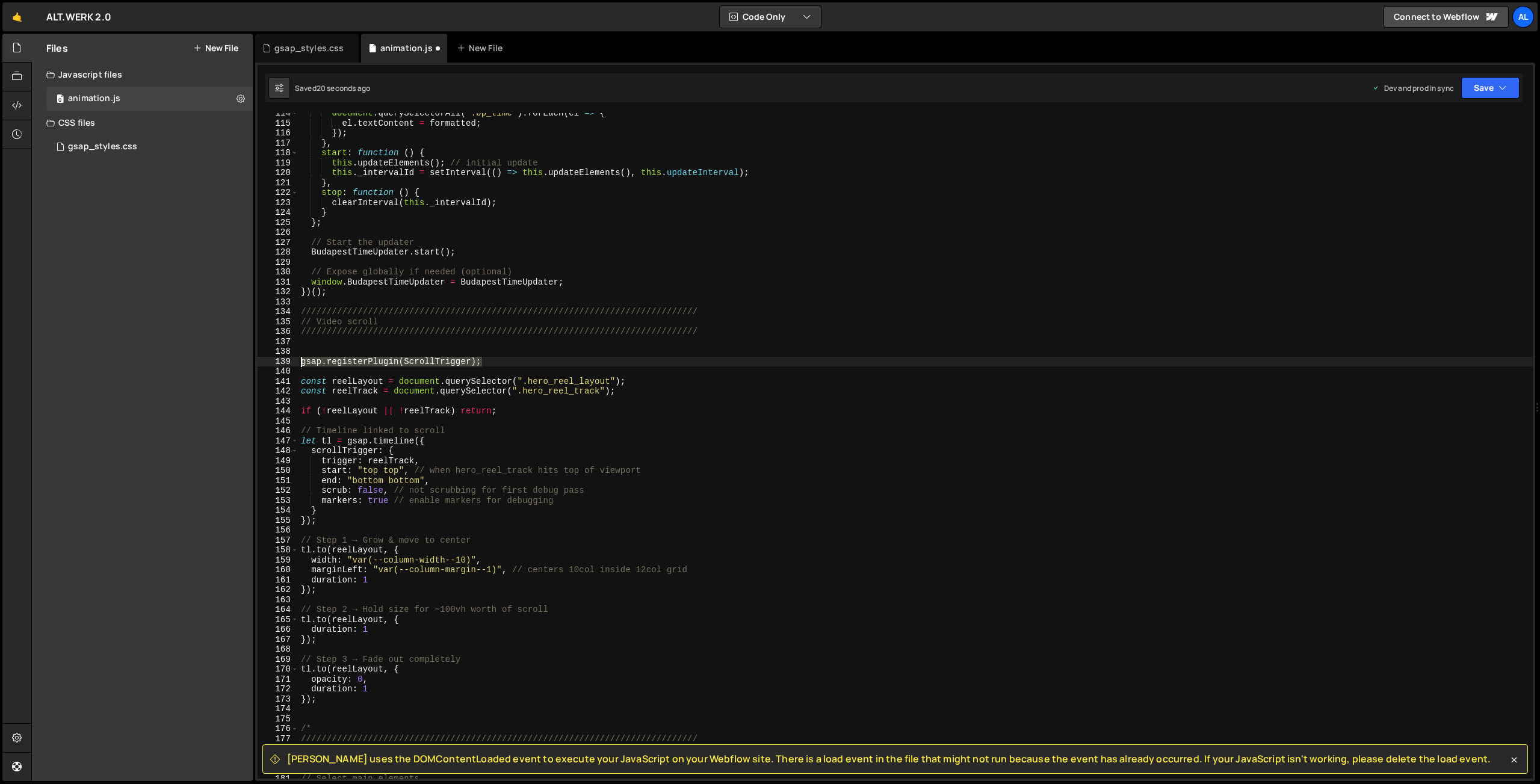
drag, startPoint x: 495, startPoint y: 362, endPoint x: 289, endPoint y: 362, distance: 206.0
click at [298, 362] on div "document . querySelectorAll ( '.bp_time' ) . forEach ( el => { el . textContent…" at bounding box center [915, 445] width 1234 height 665
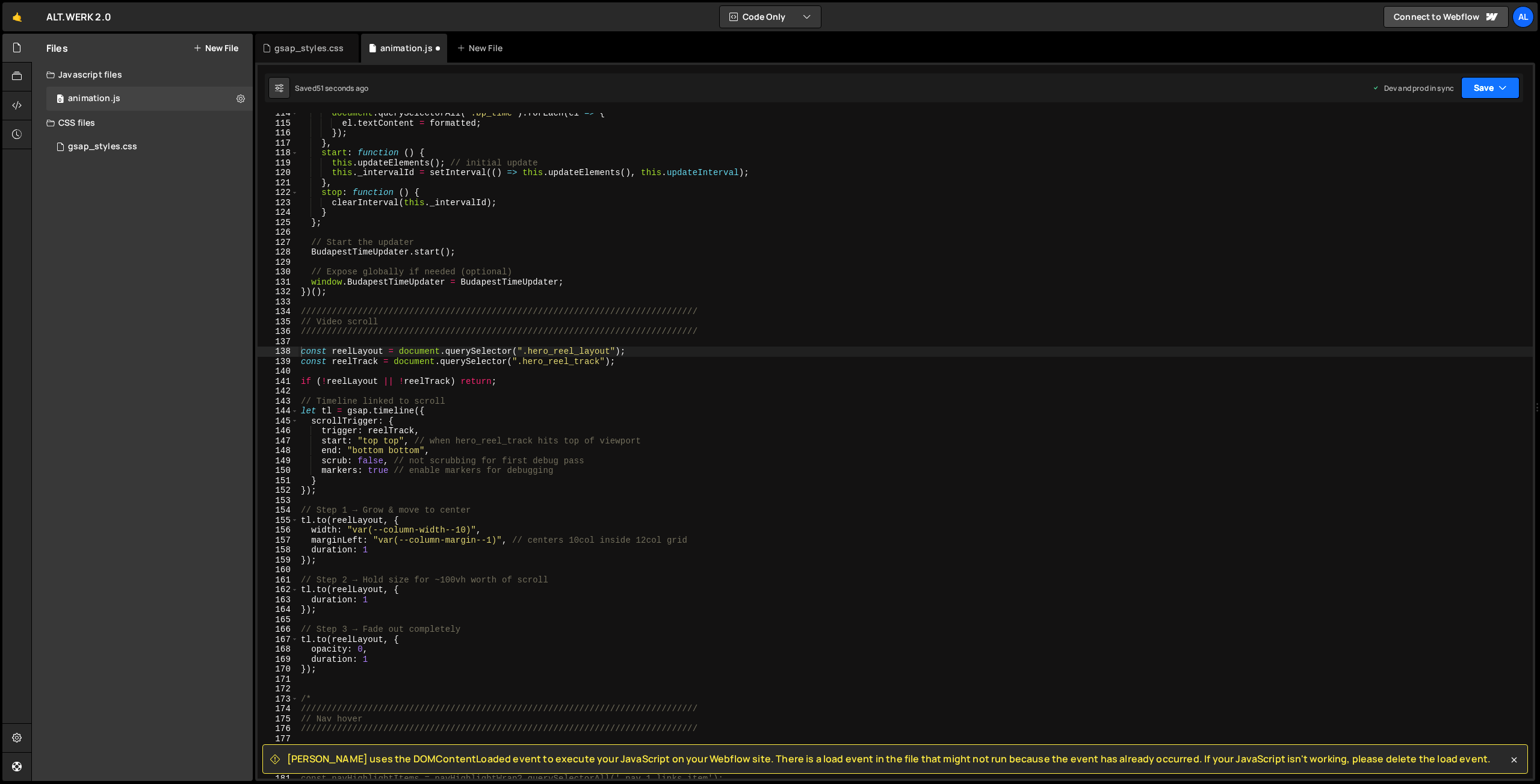
click at [1479, 88] on button "Save" at bounding box center [1490, 88] width 58 height 22
click at [1459, 156] on div "Save to Production S" at bounding box center [1449, 156] width 125 height 12
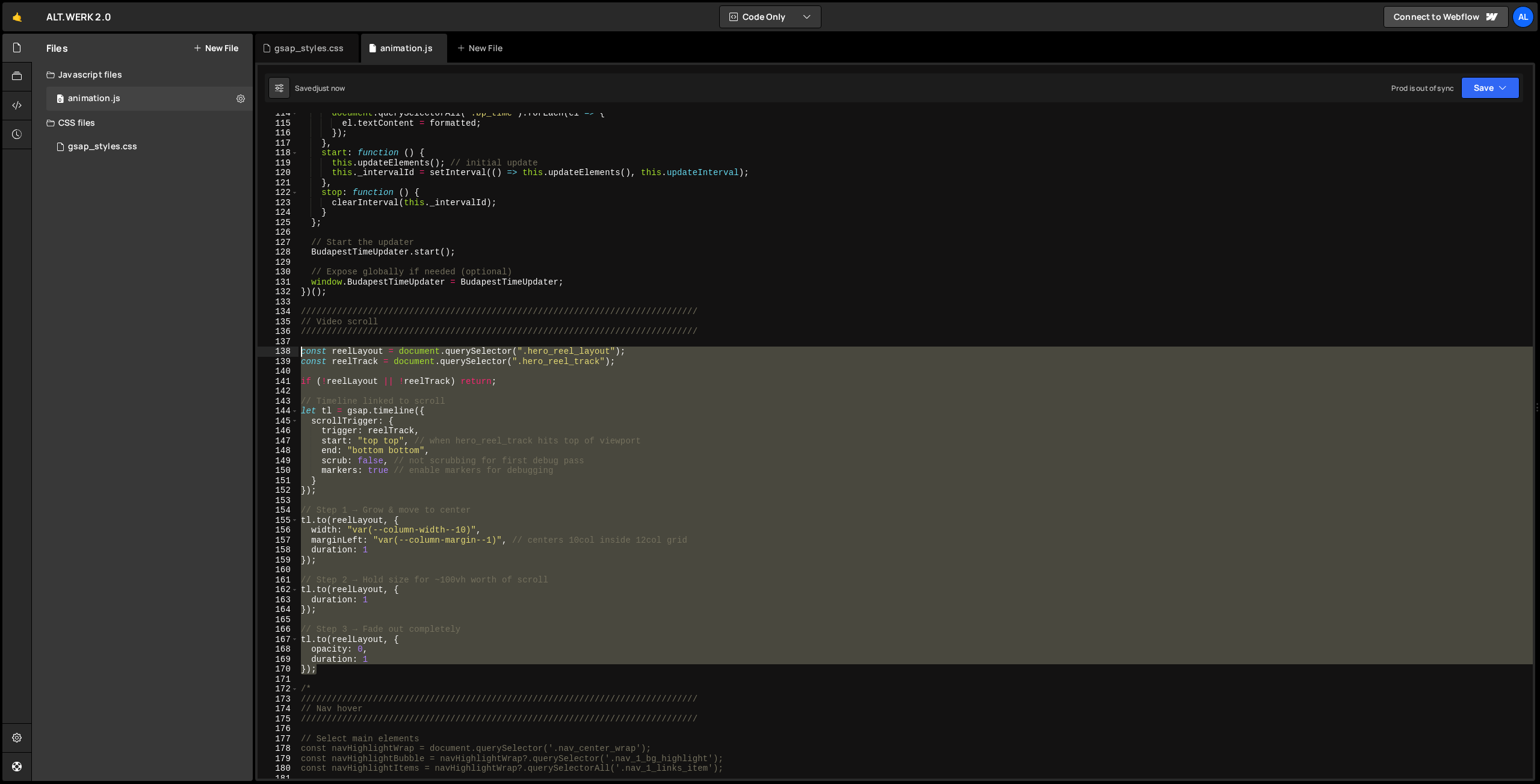
drag, startPoint x: 328, startPoint y: 667, endPoint x: 274, endPoint y: 349, distance: 322.6
click at [298, 349] on div "document . querySelectorAll ( '.bp_time' ) . forEach ( el => { el . textContent…" at bounding box center [915, 445] width 1234 height 665
type textarea "const reelLayout = document.querySelector(".hero_reel_layout"); const reelTrack…"
paste textarea
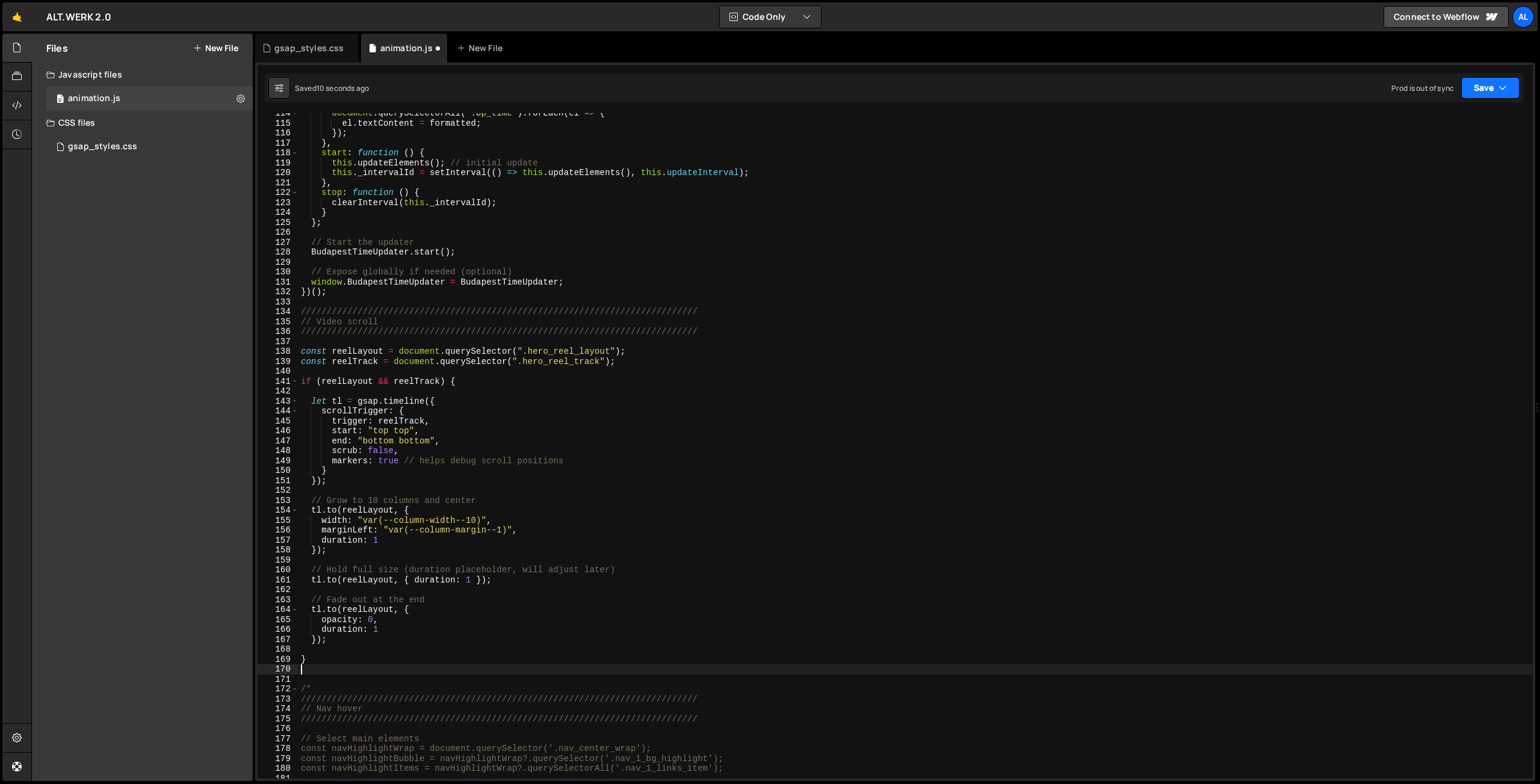
click at [1482, 88] on button "Save" at bounding box center [1490, 88] width 58 height 22
click at [1430, 169] on div "1 minute ago" at bounding box center [1429, 169] width 42 height 10
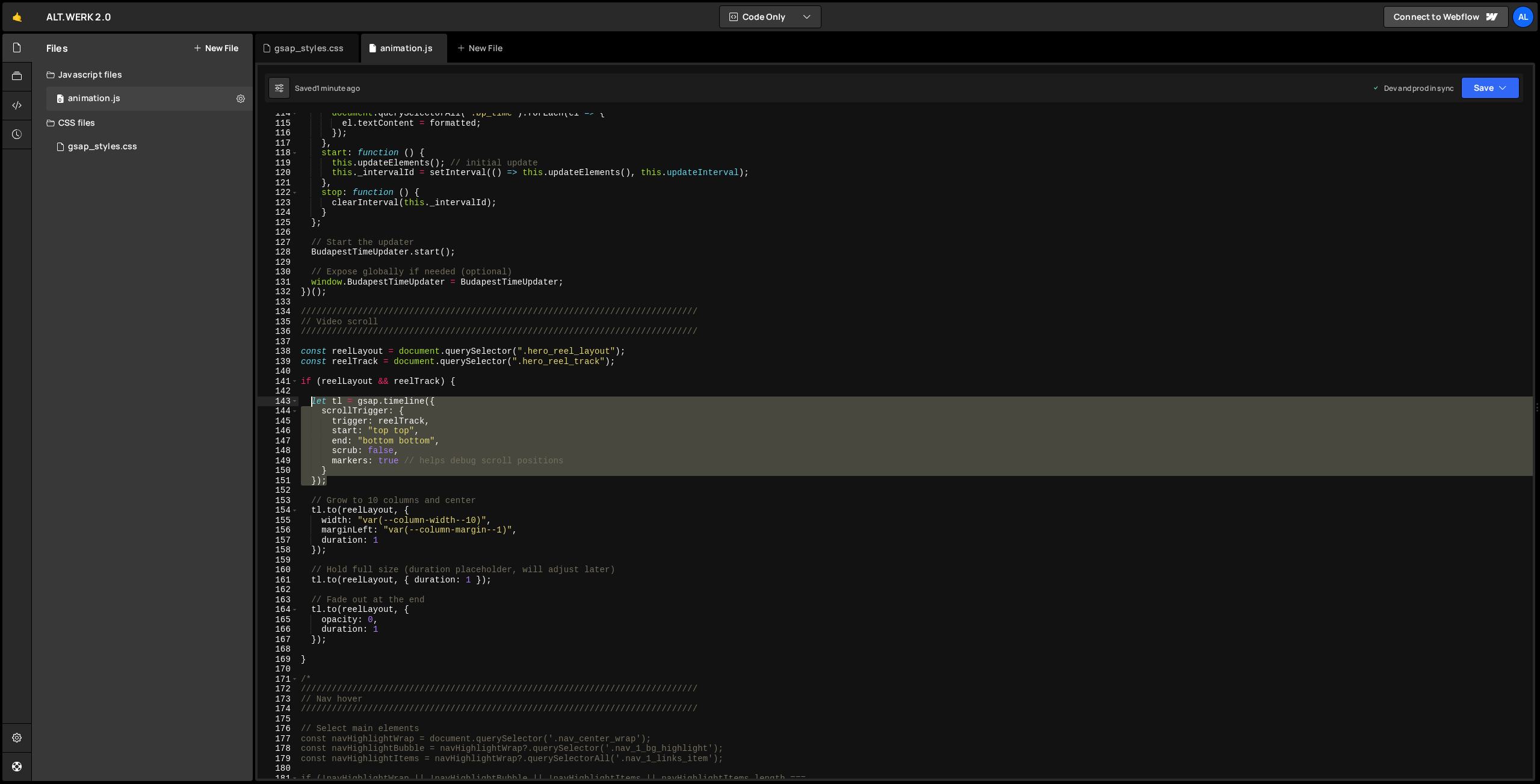
drag, startPoint x: 344, startPoint y: 476, endPoint x: 313, endPoint y: 400, distance: 82.1
click at [313, 400] on div "document . querySelectorAll ( '.bp_time' ) . forEach ( el => { el . textContent…" at bounding box center [915, 451] width 1234 height 685
paste textarea "});"
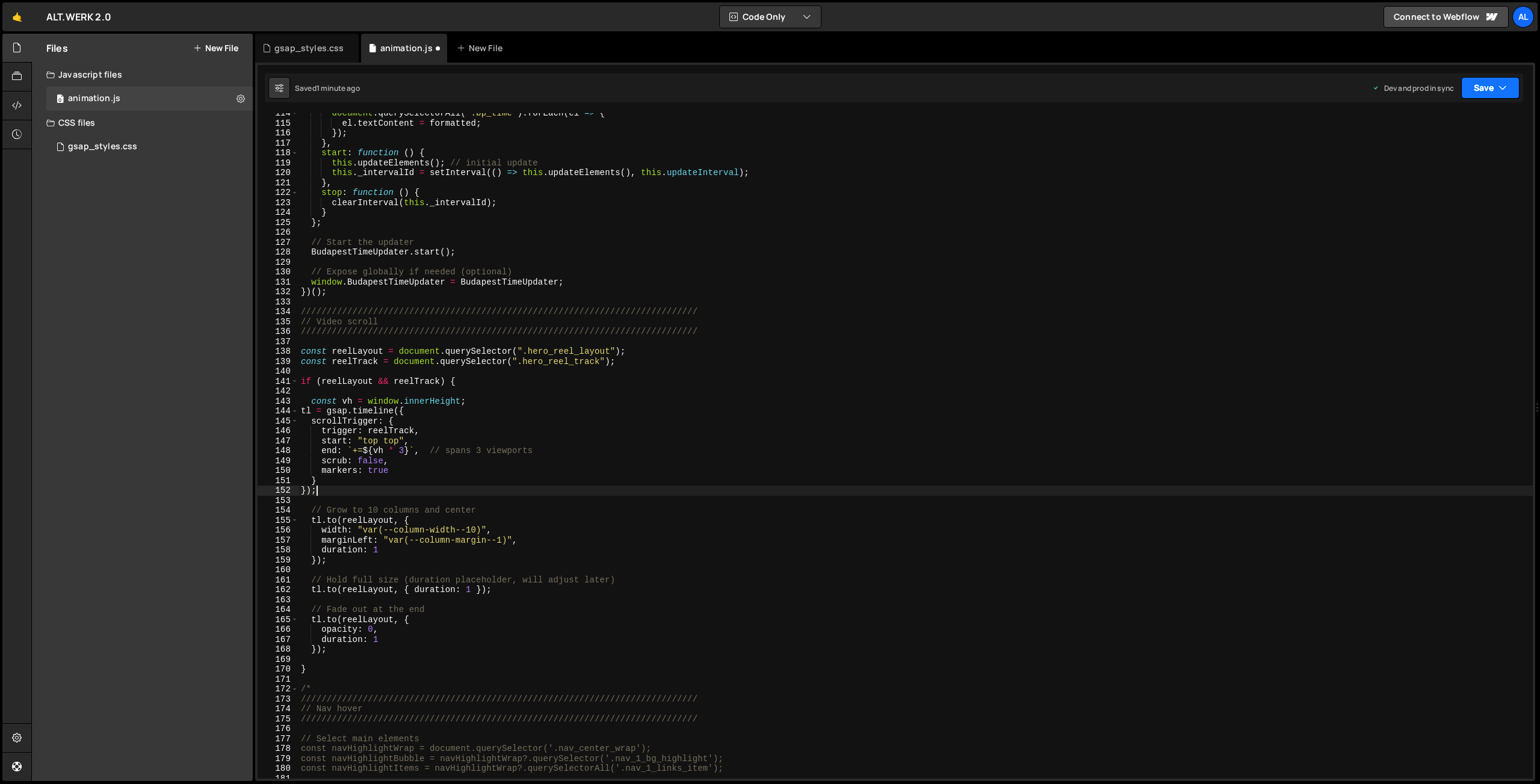
click at [1476, 81] on button "Save" at bounding box center [1490, 88] width 58 height 22
click at [1441, 154] on div "Save to Production S" at bounding box center [1449, 156] width 125 height 12
click at [598, 444] on div "document . querySelectorAll ( '.bp_time' ) . forEach ( el => { el . textContent…" at bounding box center [915, 451] width 1234 height 685
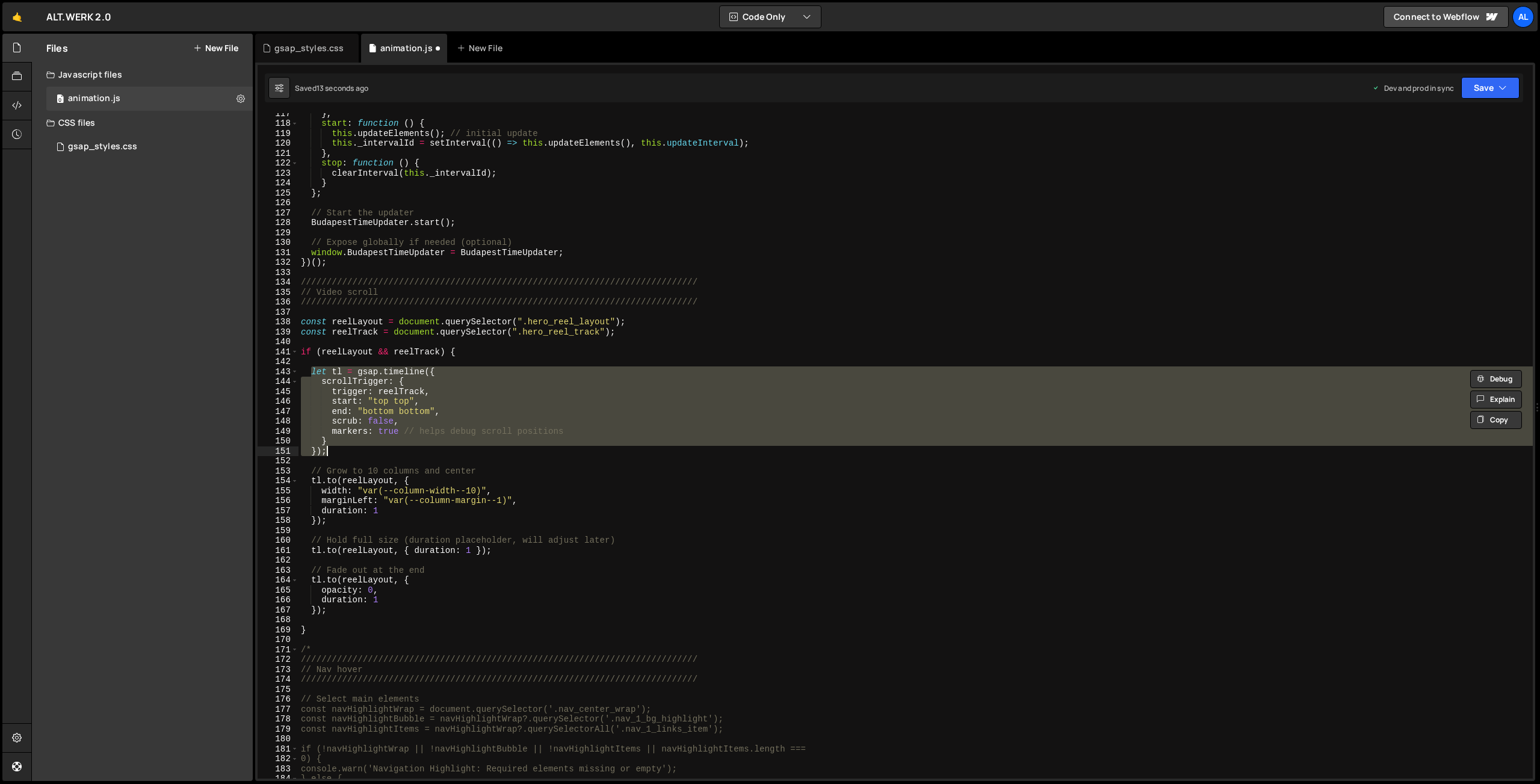
scroll to position [1186, 0]
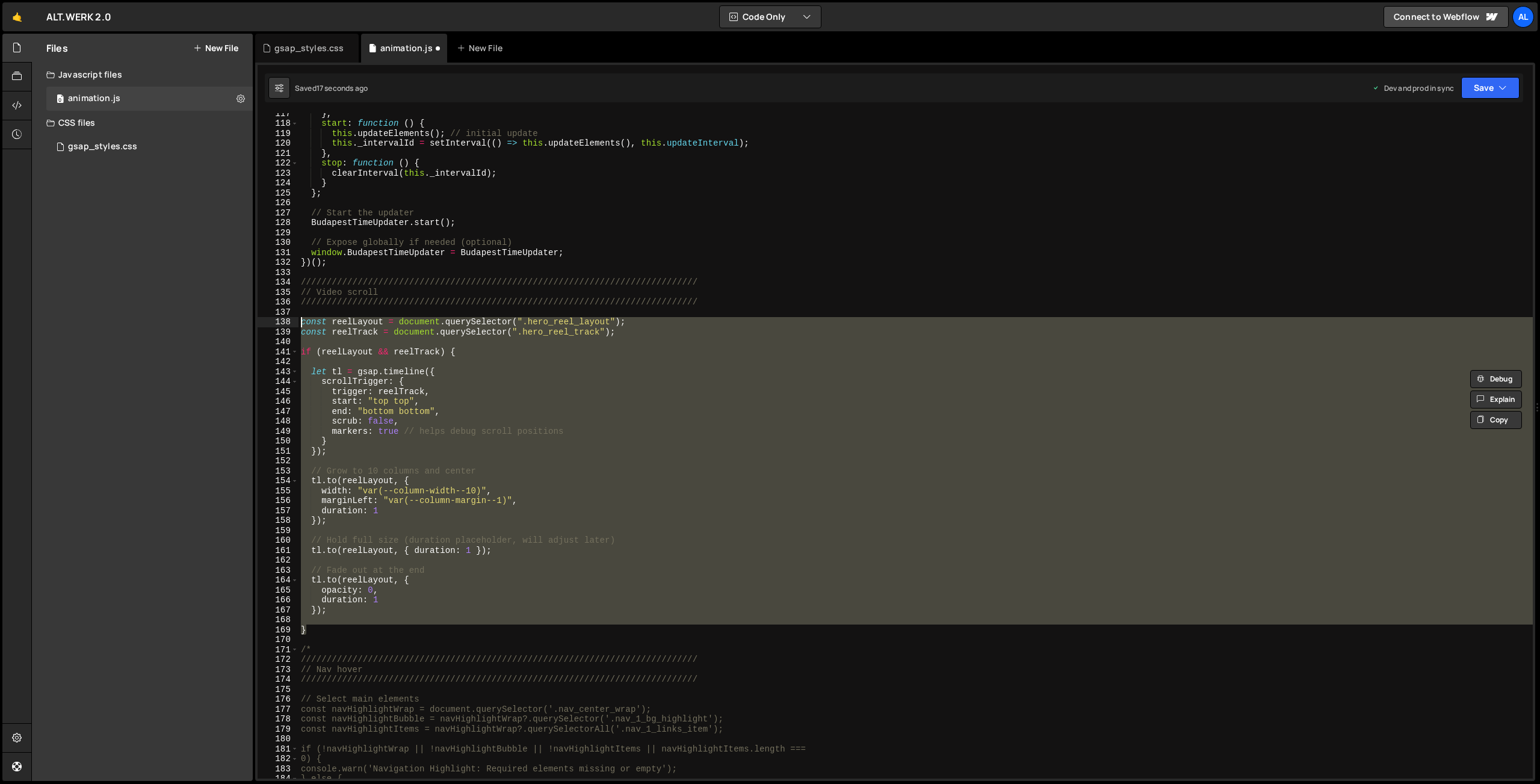
drag, startPoint x: 327, startPoint y: 625, endPoint x: 280, endPoint y: 324, distance: 304.6
click at [298, 324] on div "} , start : function ( ) { this . updateElements ( ) ; // initial update this .…" at bounding box center [915, 445] width 1234 height 665
click at [1477, 93] on button "Save" at bounding box center [1490, 88] width 58 height 22
click at [1421, 162] on div "Save to Production S" at bounding box center [1449, 156] width 125 height 12
drag, startPoint x: 320, startPoint y: 630, endPoint x: 274, endPoint y: 320, distance: 313.4
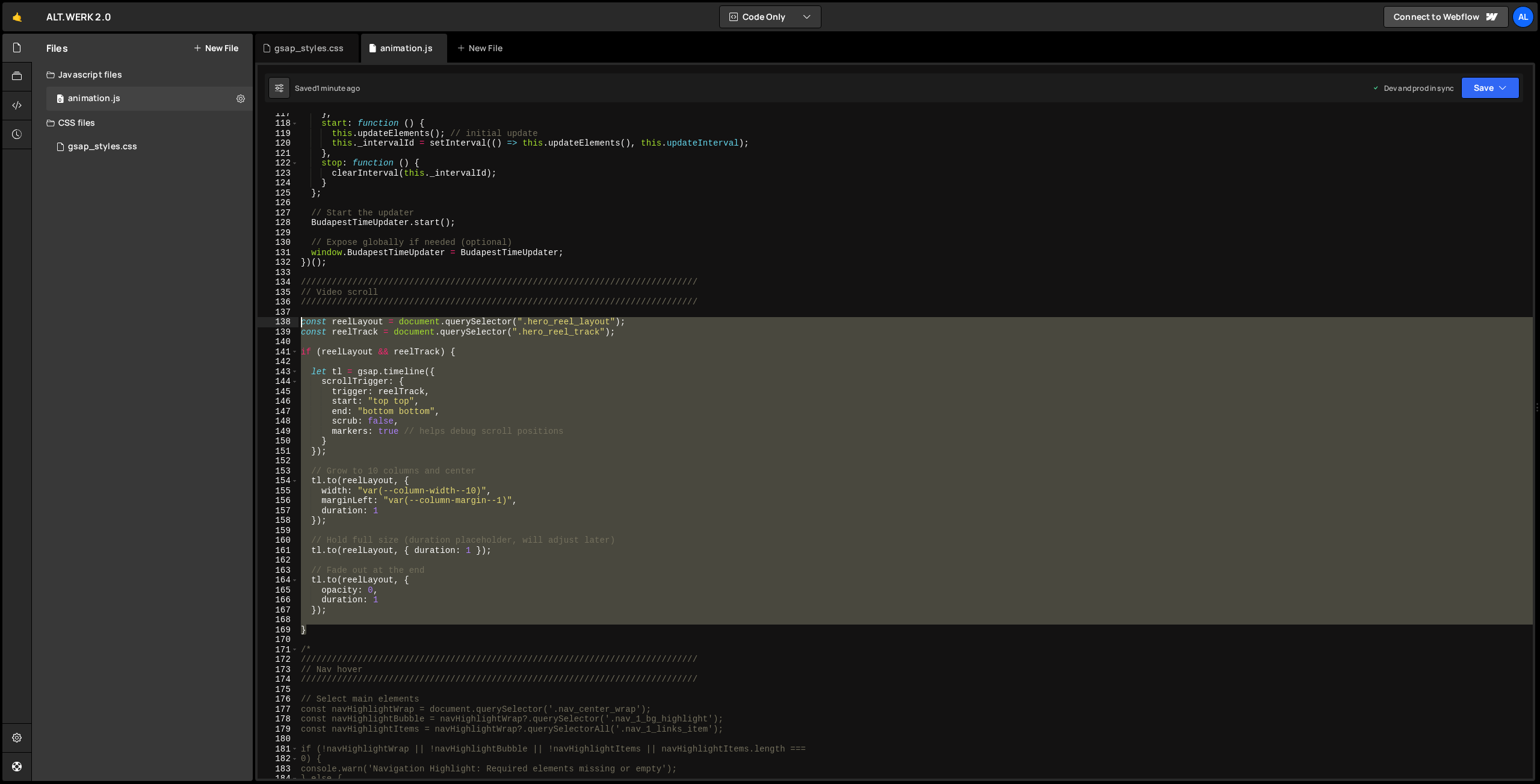
click at [298, 320] on div "} , start : function ( ) { this . updateElements ( ) ; // initial update this .…" at bounding box center [915, 445] width 1234 height 665
type textarea "const reelLayout = document.querySelector(".hero_reel_layout"); const reelTrack…"
paste textarea
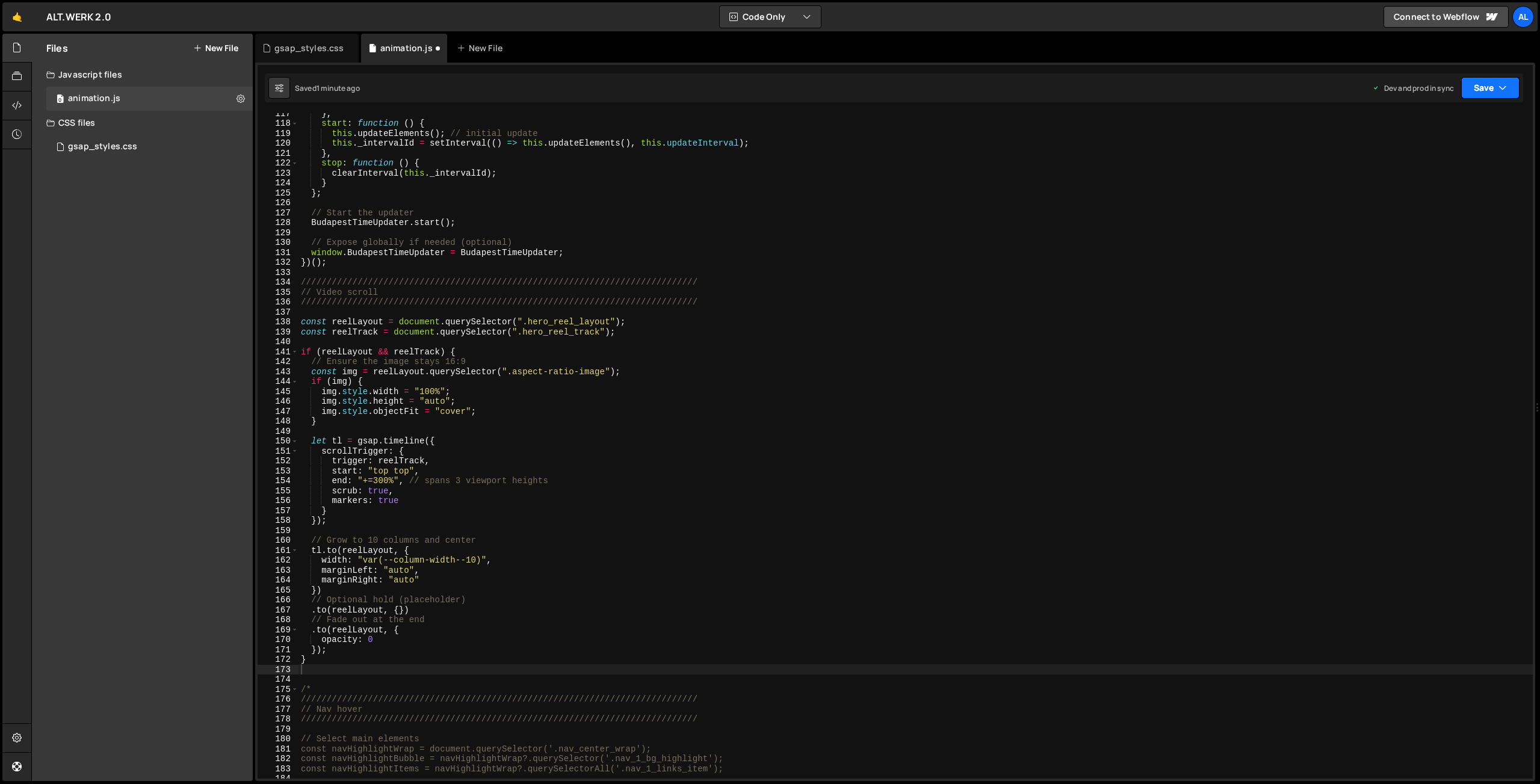
click at [1476, 89] on button "Save" at bounding box center [1490, 88] width 58 height 22
click at [1439, 158] on div "Save to Production S" at bounding box center [1449, 156] width 125 height 12
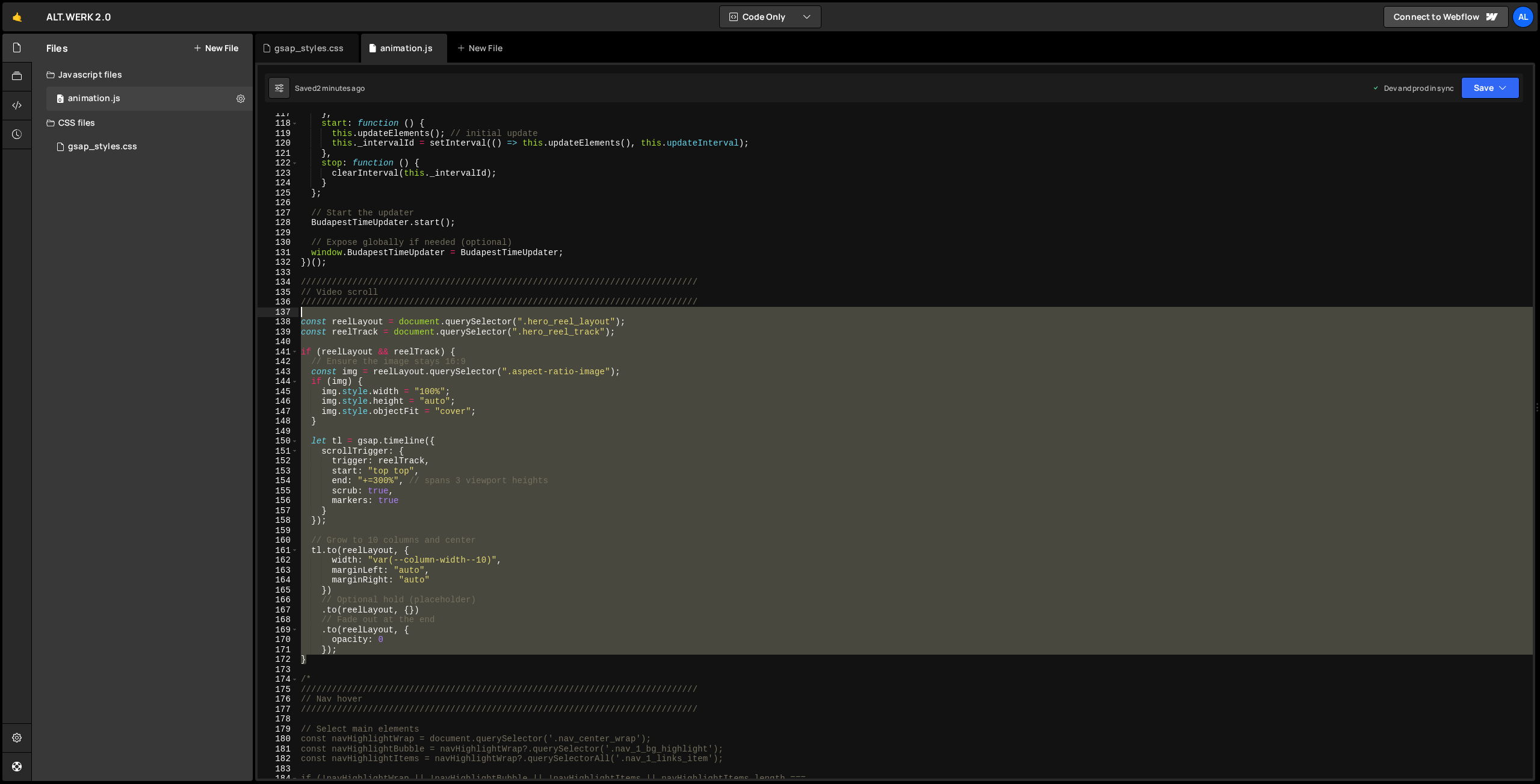
drag, startPoint x: 316, startPoint y: 661, endPoint x: 234, endPoint y: 313, distance: 357.5
click at [298, 313] on div "} , start : function ( ) { this . updateElements ( ) ; // initial update this .…" at bounding box center [915, 445] width 1234 height 665
type textarea "const reelLayout = document.querySelector(".hero_reel_layout");"
paste textarea
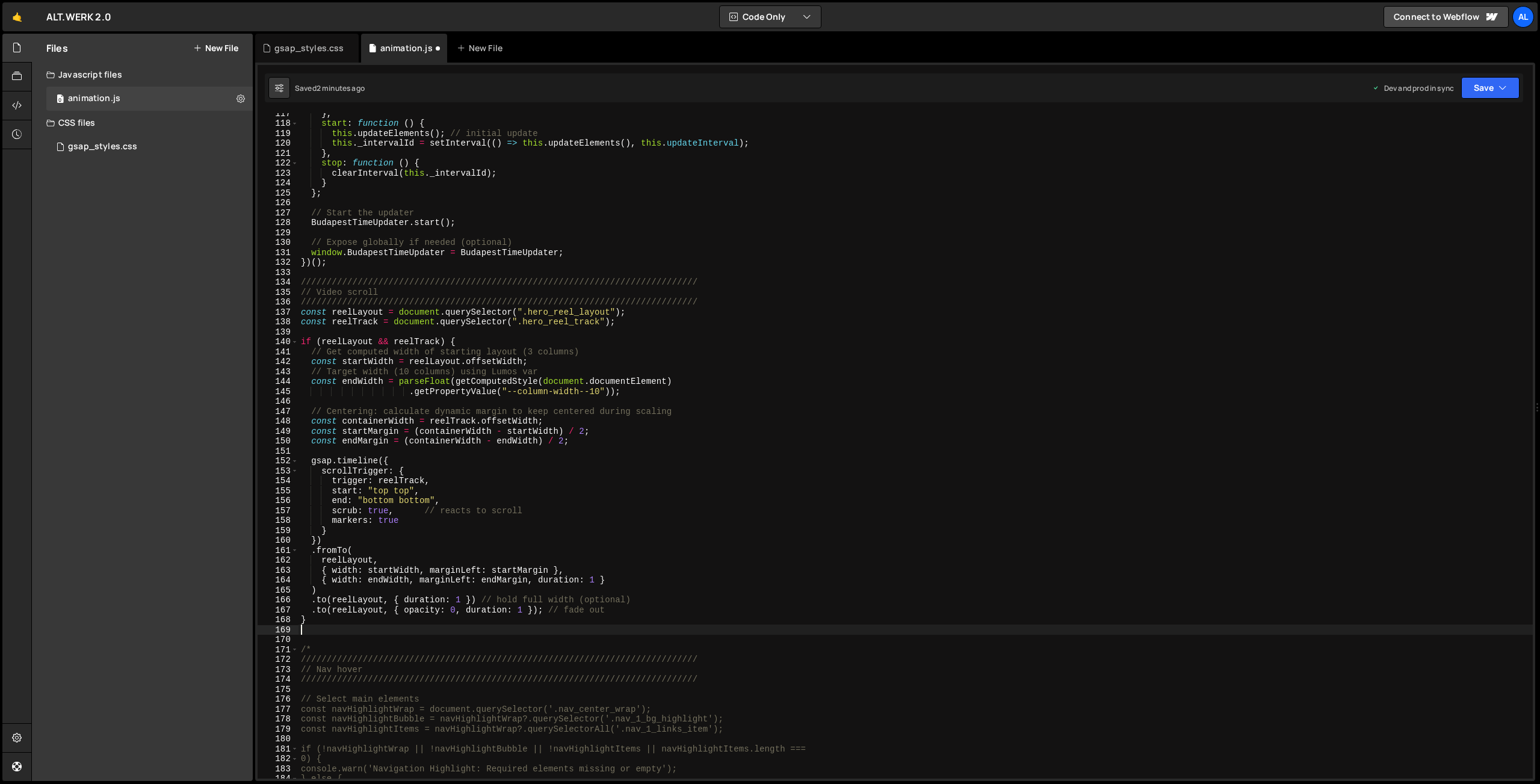
click at [708, 299] on div "} , start : function ( ) { this . updateElements ( ) ; // initial update this .…" at bounding box center [915, 451] width 1234 height 685
type textarea "/////////////////////////////////////////////////////////////////////////////"
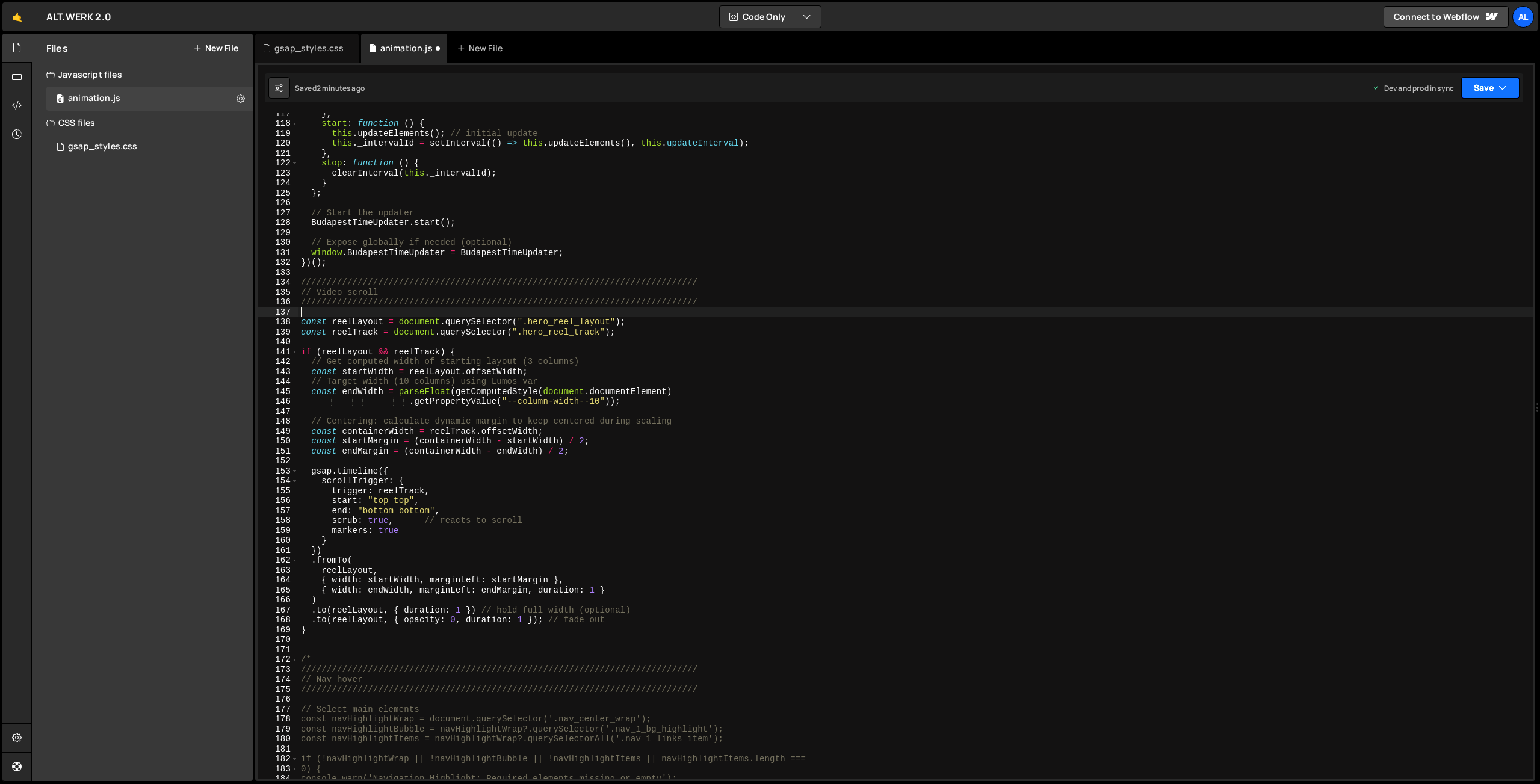
click at [1475, 88] on button "Save" at bounding box center [1490, 88] width 58 height 22
click at [1436, 164] on div "Saved 2 minutes ago" at bounding box center [1449, 169] width 125 height 14
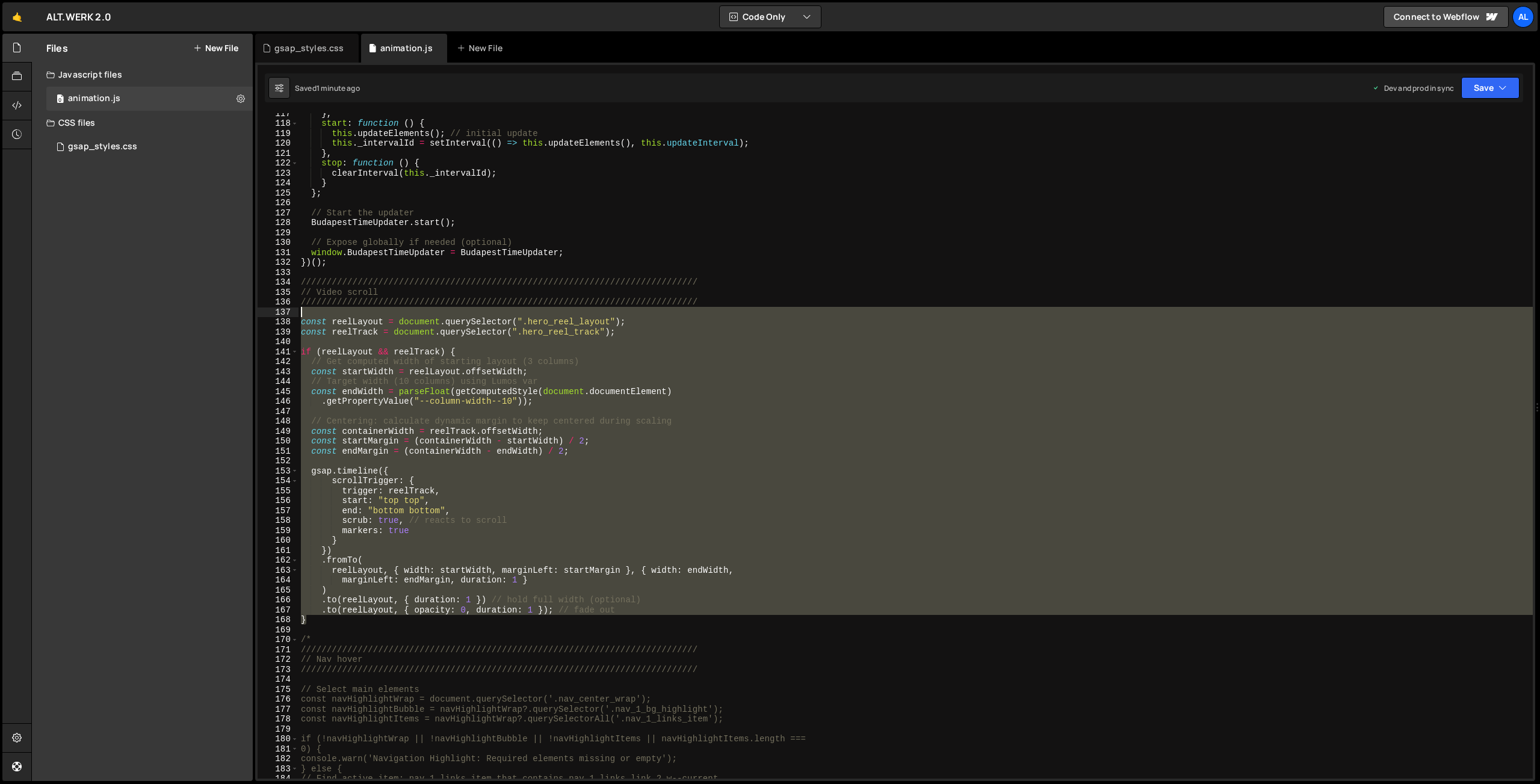
drag, startPoint x: 327, startPoint y: 617, endPoint x: 285, endPoint y: 316, distance: 303.9
click at [298, 316] on div "} , start : function ( ) { this . updateElements ( ) ; // initial update this .…" at bounding box center [915, 445] width 1234 height 665
type textarea "const reelLayout = document.querySelector(".hero_reel_layout");"
paste textarea
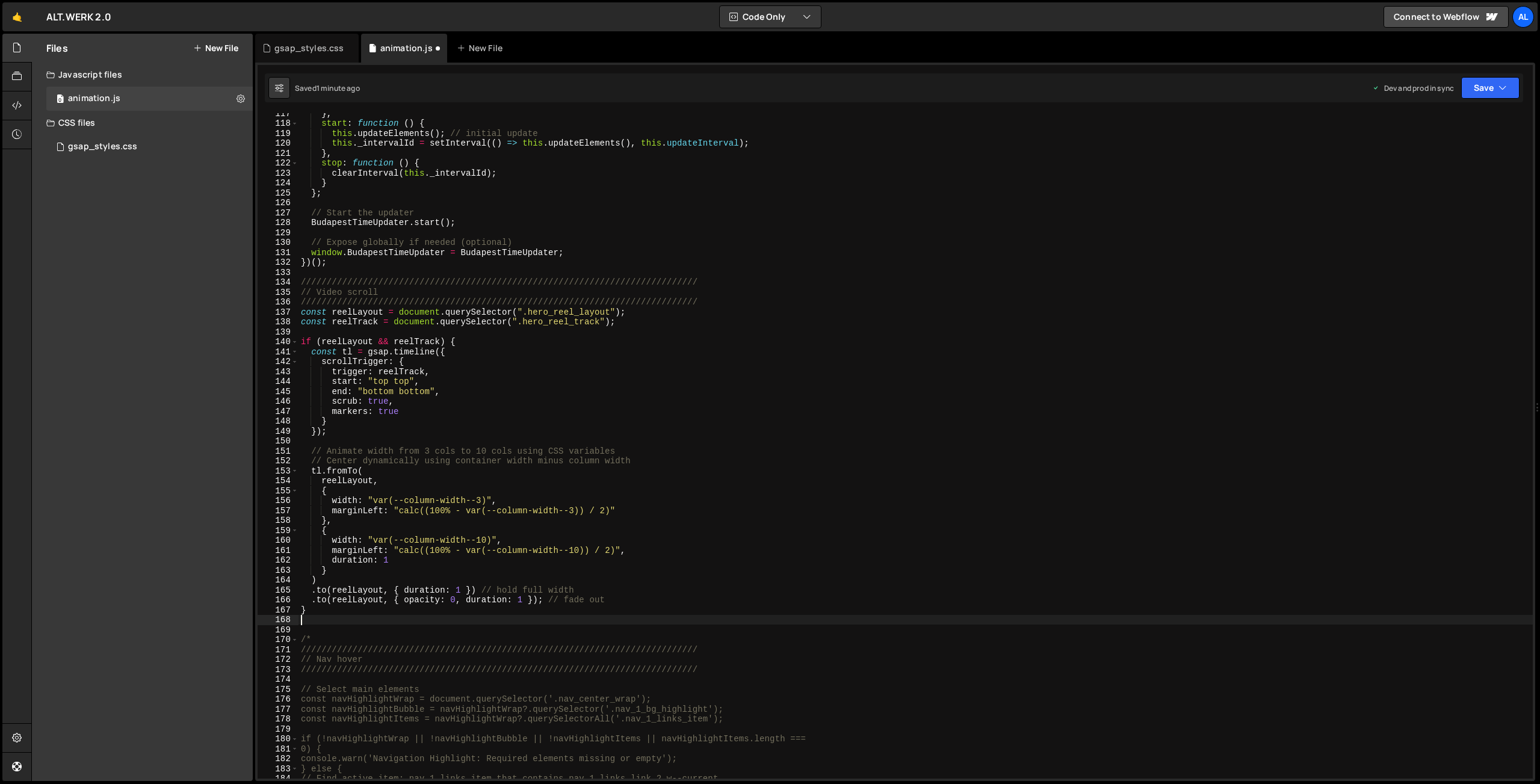
click at [723, 304] on div "} , start : function ( ) { this . updateElements ( ) ; // initial update this .…" at bounding box center [915, 451] width 1234 height 685
type textarea "/////////////////////////////////////////////////////////////////////////////"
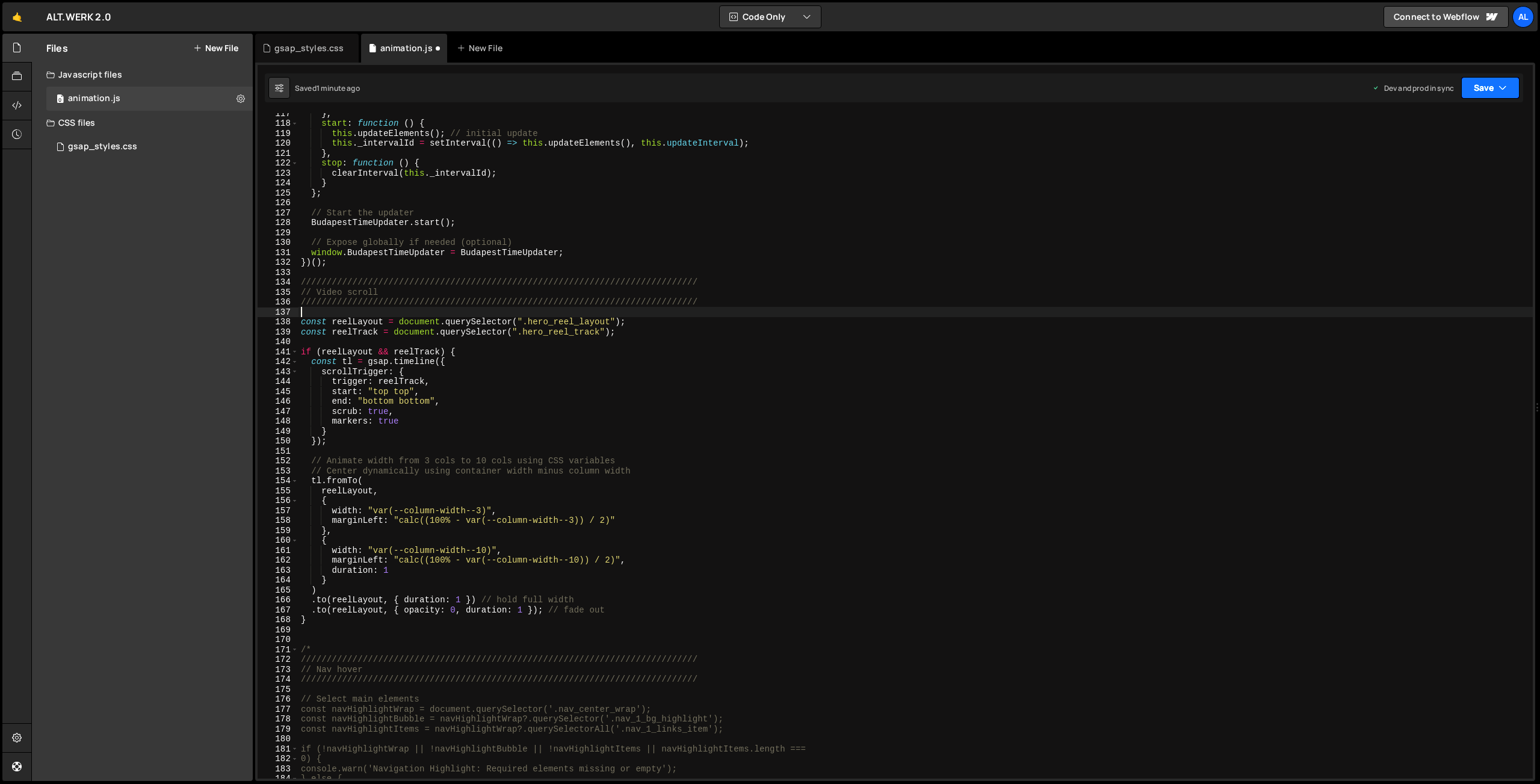
click at [1489, 81] on button "Save" at bounding box center [1490, 88] width 58 height 22
click at [1421, 158] on div "Save to Production S" at bounding box center [1449, 156] width 125 height 12
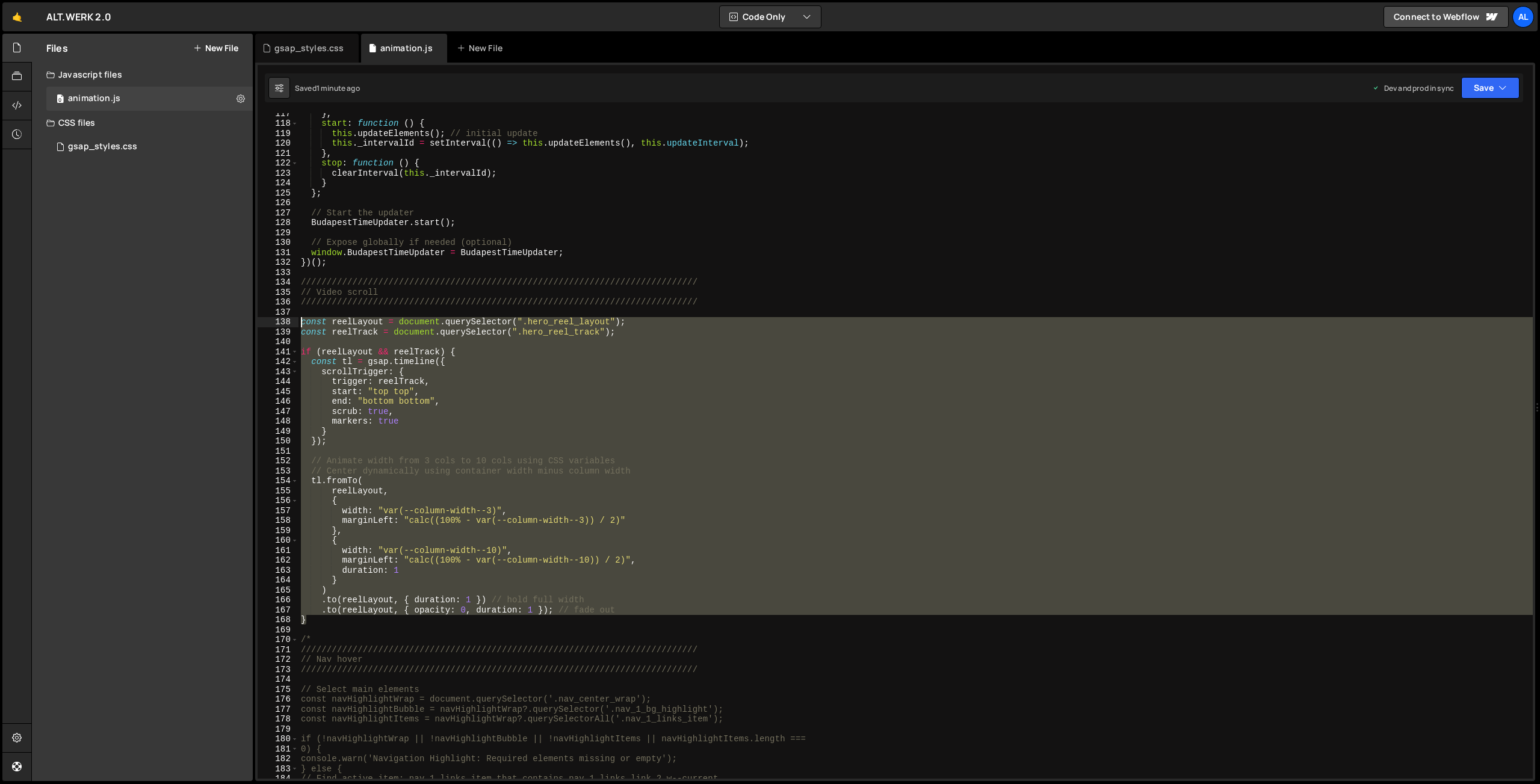
drag, startPoint x: 316, startPoint y: 617, endPoint x: 263, endPoint y: 323, distance: 298.7
click at [298, 323] on div "} , start : function ( ) { this . updateElements ( ) ; // initial update this .…" at bounding box center [915, 445] width 1234 height 665
type textarea "const reelLayout = document.querySelector(".hero_reel_layout"); const reelTrack…"
paste textarea
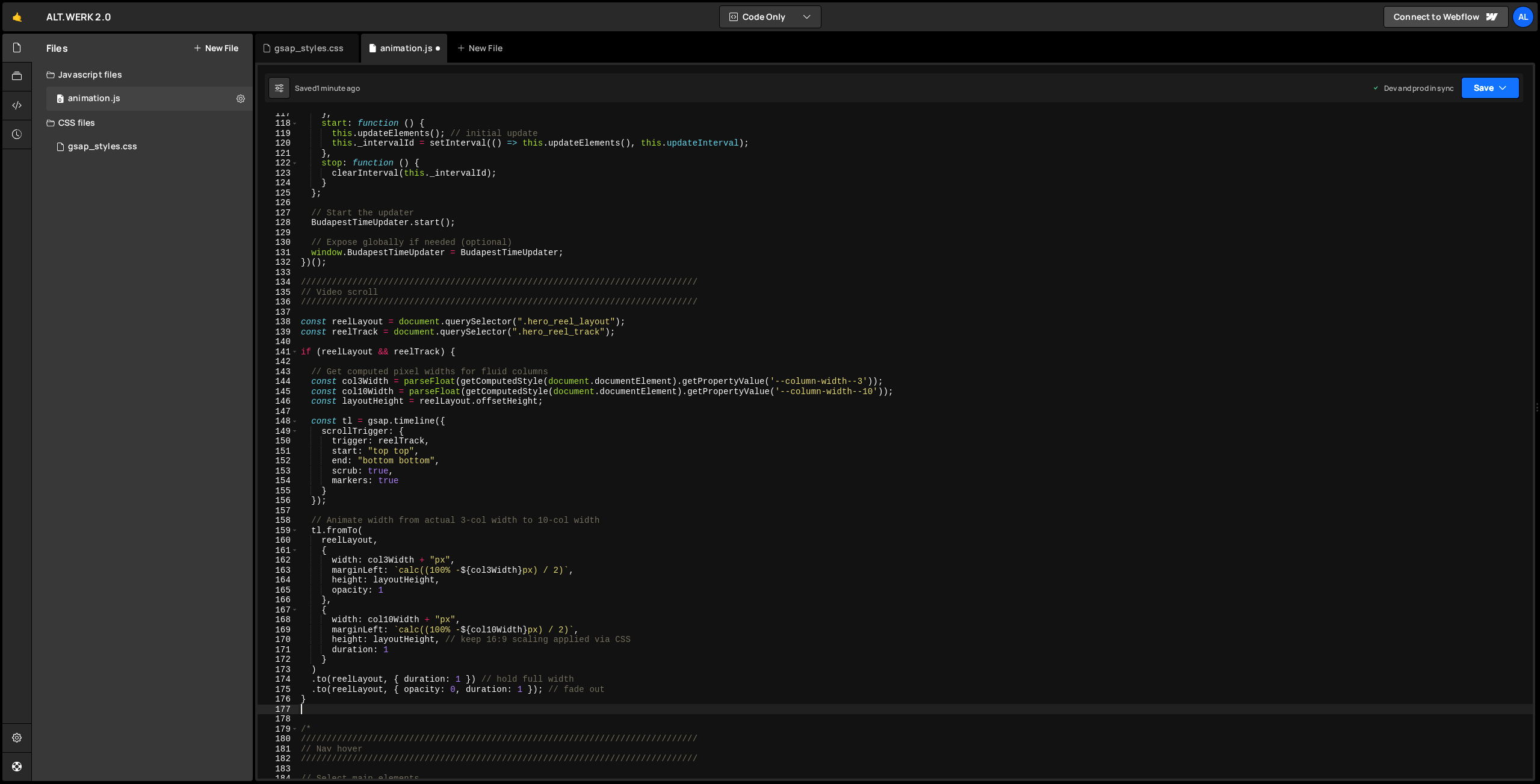
click at [1484, 88] on button "Save" at bounding box center [1490, 88] width 58 height 22
click at [1402, 164] on div "Saved 1 minute ago" at bounding box center [1449, 169] width 125 height 14
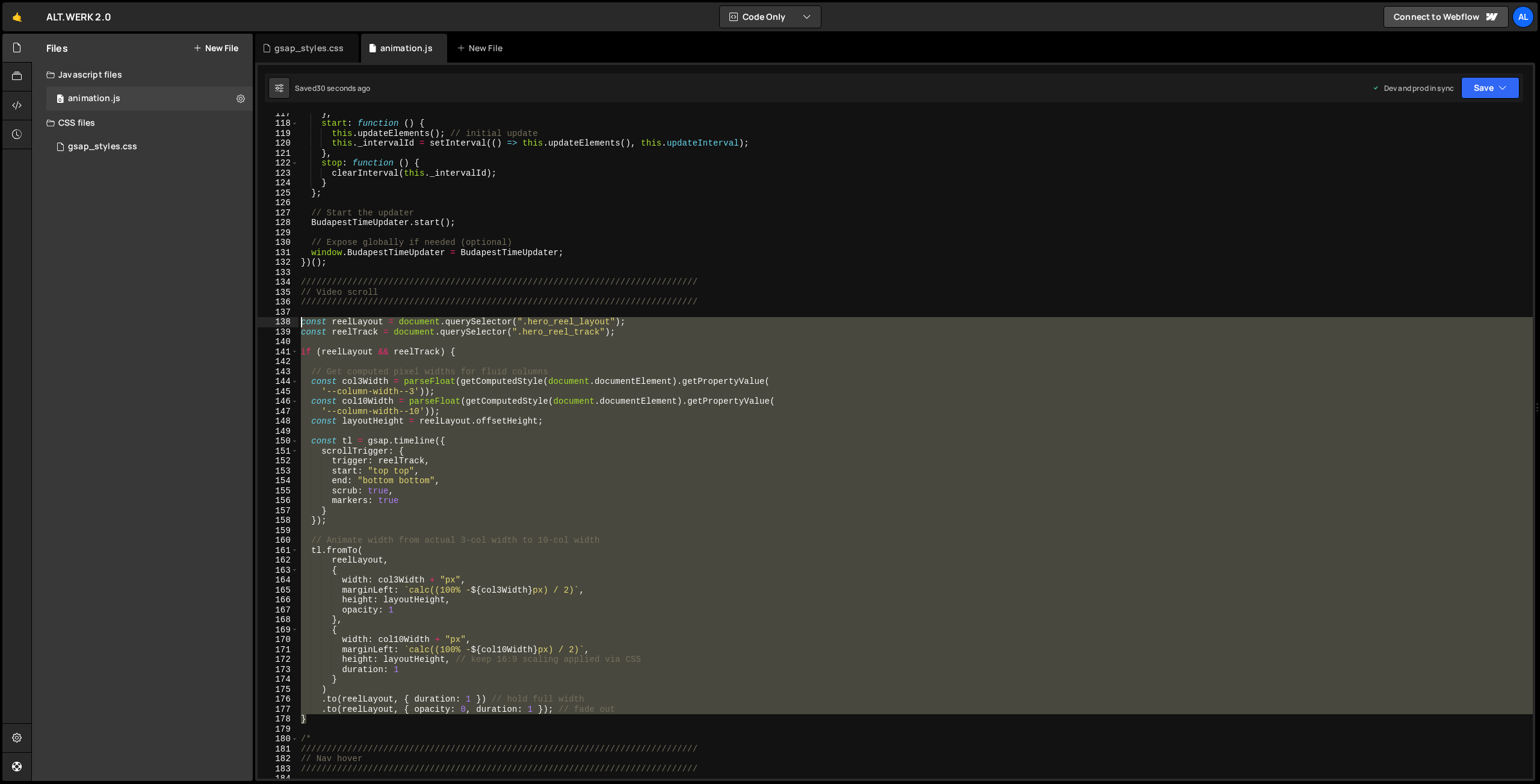
drag, startPoint x: 322, startPoint y: 720, endPoint x: 255, endPoint y: 324, distance: 401.6
click at [298, 324] on div "} , start : function ( ) { this . updateElements ( ) ; // initial update this .…" at bounding box center [915, 445] width 1234 height 665
type textarea "const reelLayout = document.querySelector(".hero_reel_layout"); const reelTrack…"
paste textarea
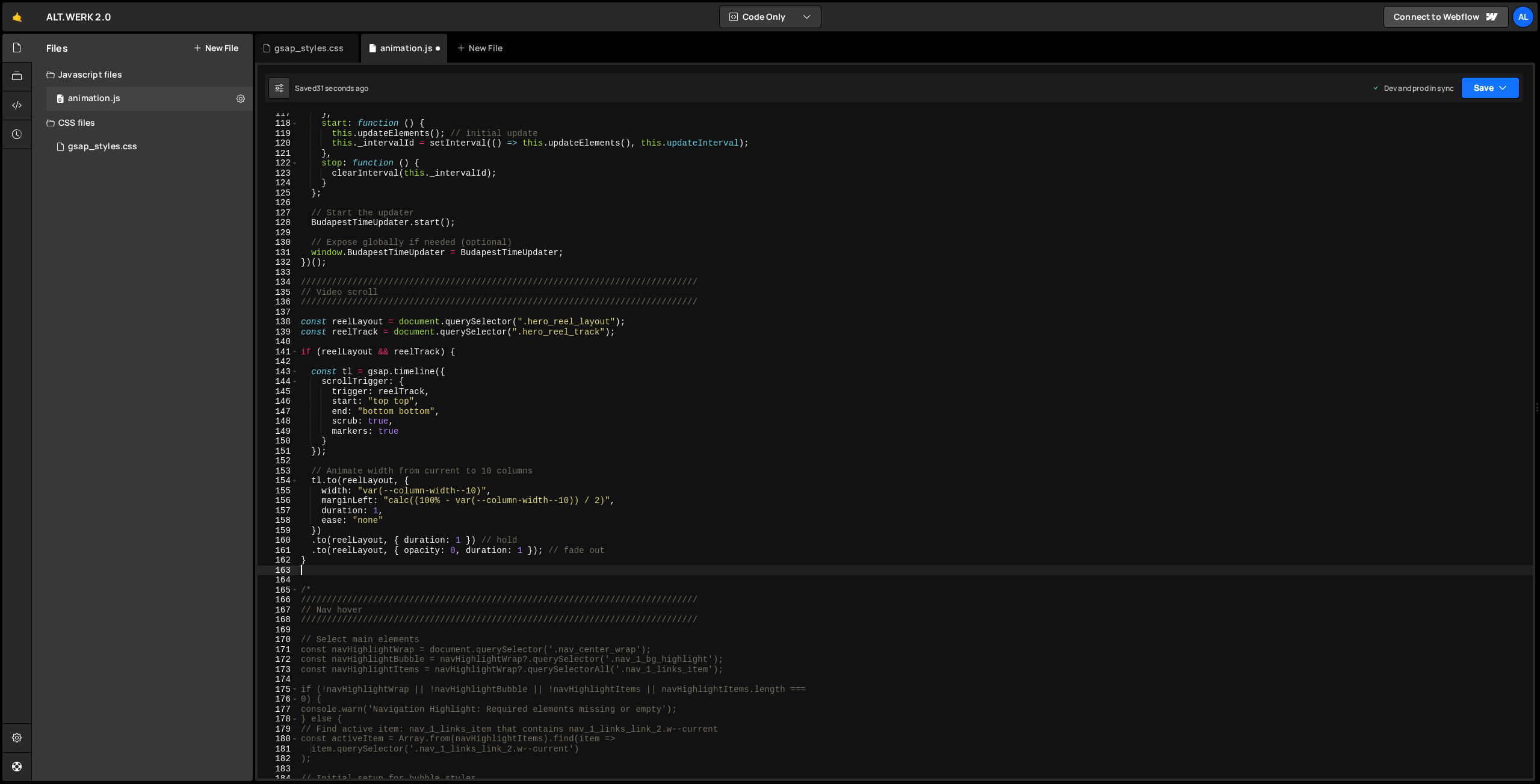
click at [1475, 95] on button "Save" at bounding box center [1490, 88] width 58 height 22
click at [1394, 160] on div "Save to Production S" at bounding box center [1449, 156] width 125 height 12
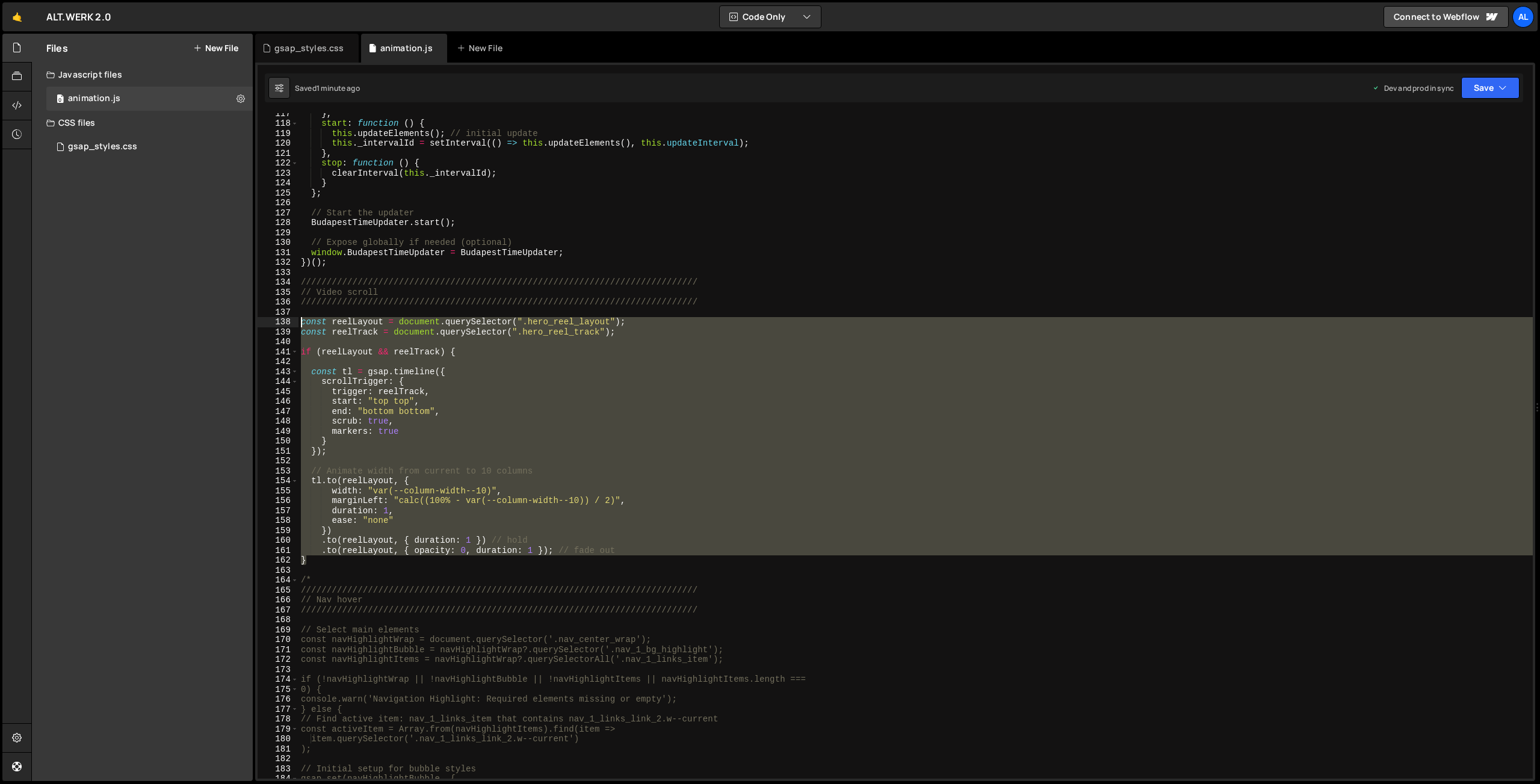
drag, startPoint x: 318, startPoint y: 559, endPoint x: 266, endPoint y: 323, distance: 241.7
click at [298, 323] on div "} , start : function ( ) { this . updateElements ( ) ; // initial update this .…" at bounding box center [915, 445] width 1234 height 665
type textarea "const reelLayout = document.querySelector(".hero_reel_layout"); const reelTrack…"
paste textarea
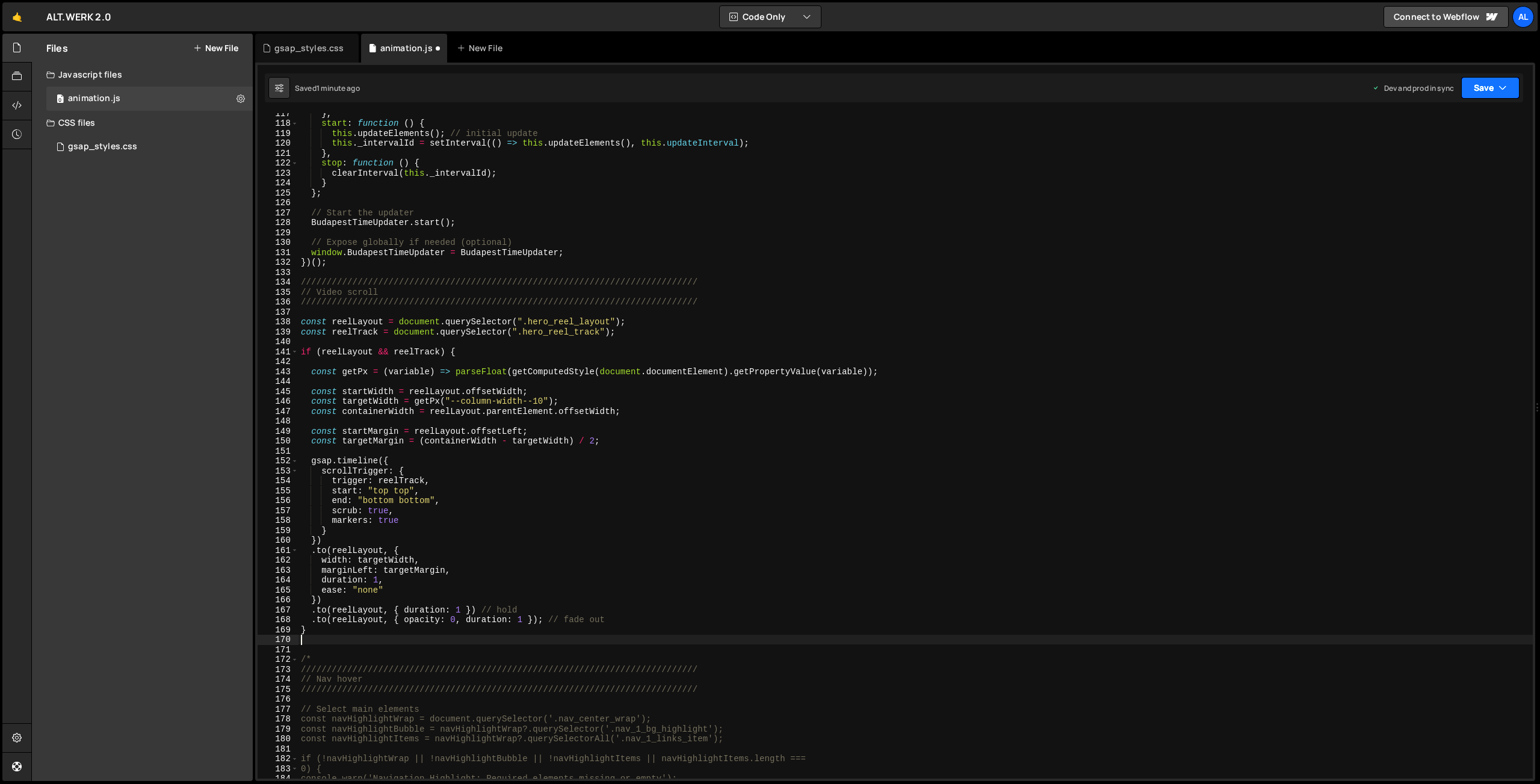
click at [1474, 85] on button "Save" at bounding box center [1490, 88] width 58 height 22
click at [1431, 152] on div "Save to Production S" at bounding box center [1449, 156] width 125 height 12
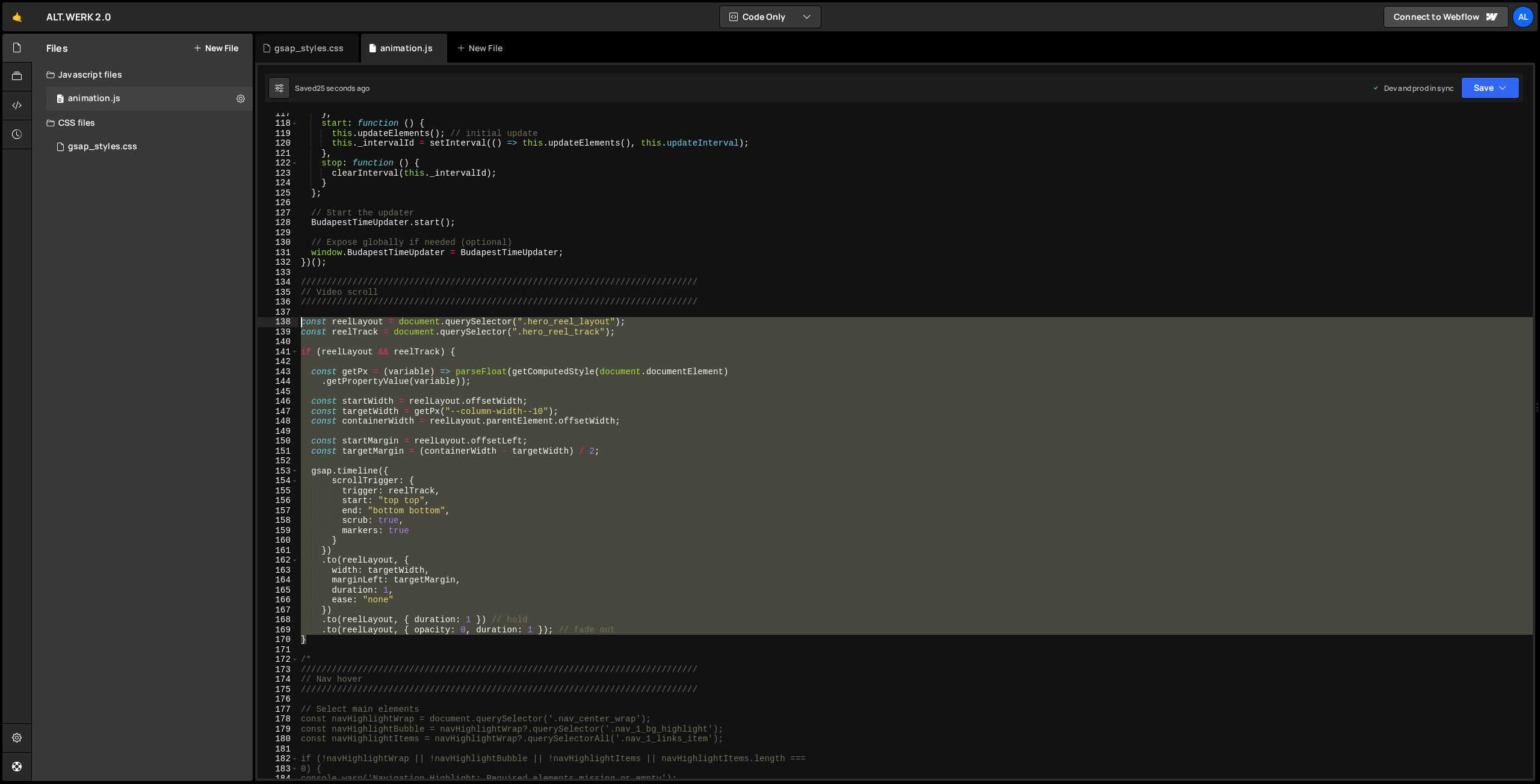
drag, startPoint x: 317, startPoint y: 637, endPoint x: 256, endPoint y: 317, distance: 325.8
click at [298, 317] on div "} , start : function ( ) { this . updateElements ( ) ; // initial update this .…" at bounding box center [915, 445] width 1234 height 665
type textarea "const reelLayout = document.querySelector(".hero_reel_layout"); const reelTrack…"
paste textarea
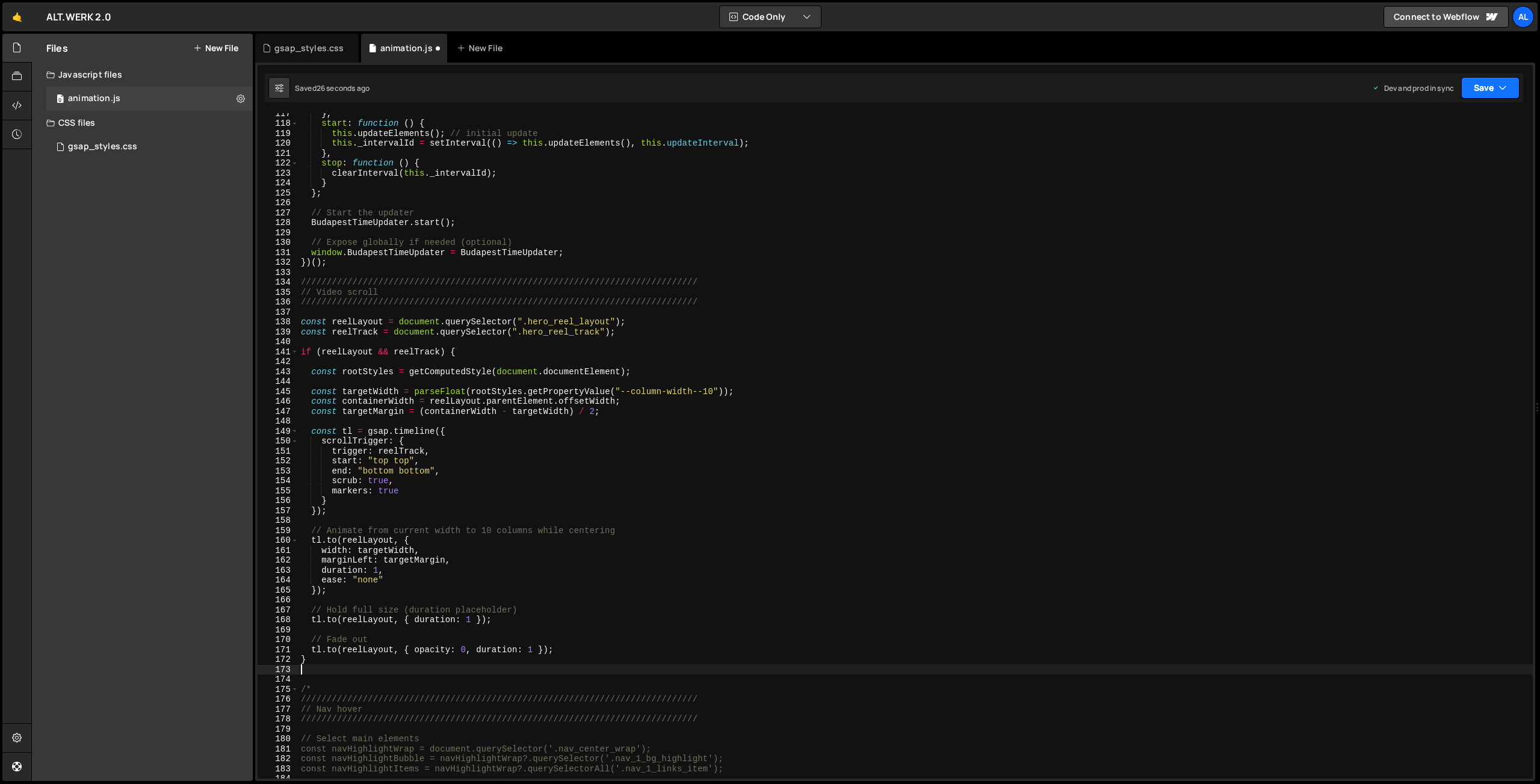
click at [1469, 91] on button "Save" at bounding box center [1490, 88] width 58 height 22
click at [1426, 151] on div "Save to Production S" at bounding box center [1449, 156] width 125 height 12
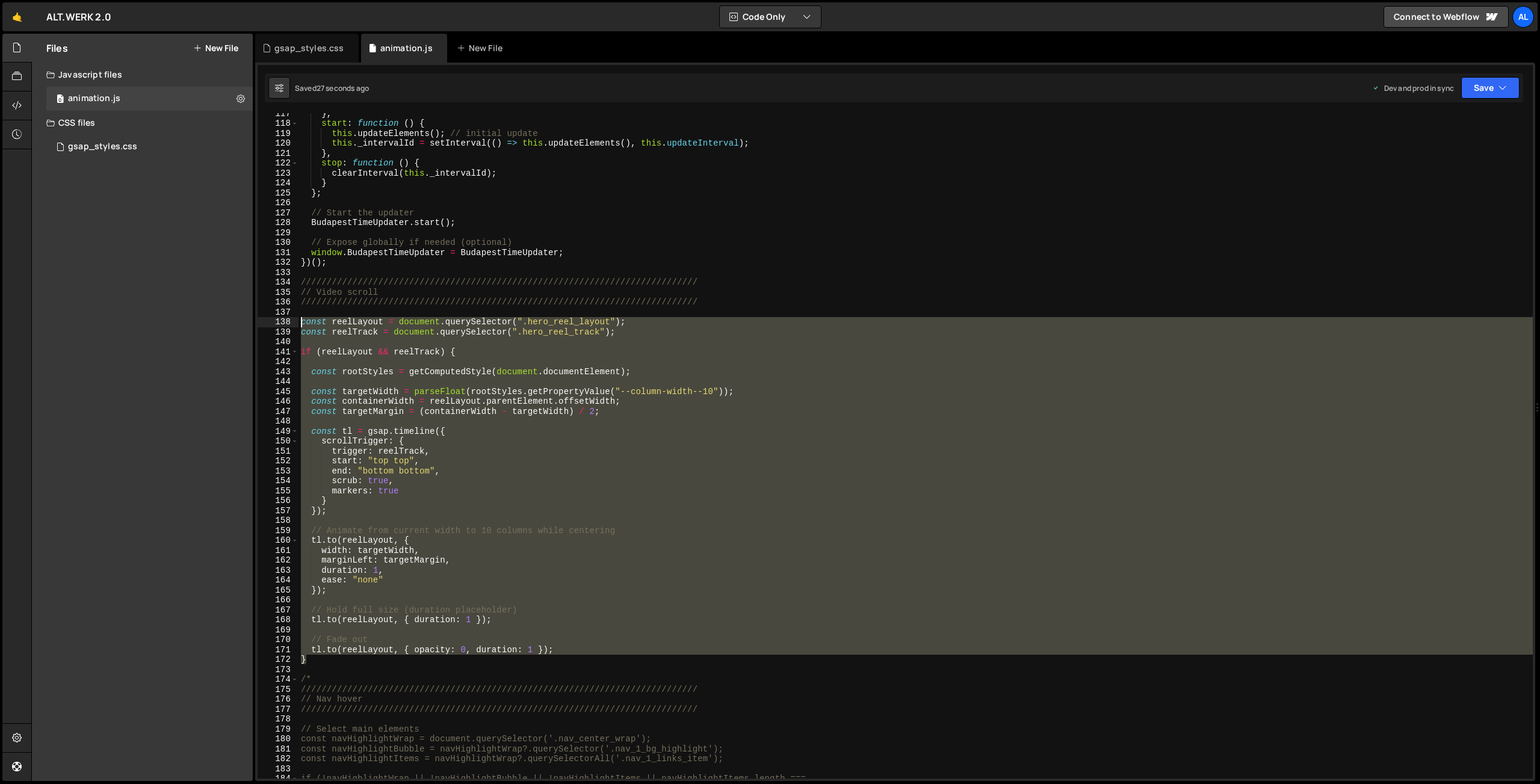
drag, startPoint x: 316, startPoint y: 657, endPoint x: 272, endPoint y: 323, distance: 336.9
click at [298, 323] on div "} , start : function ( ) { this . updateElements ( ) ; // initial update this .…" at bounding box center [915, 445] width 1234 height 665
type textarea "const reelLayout = document.querySelector(".hero_reel_layout"); const reelTrack…"
paste textarea
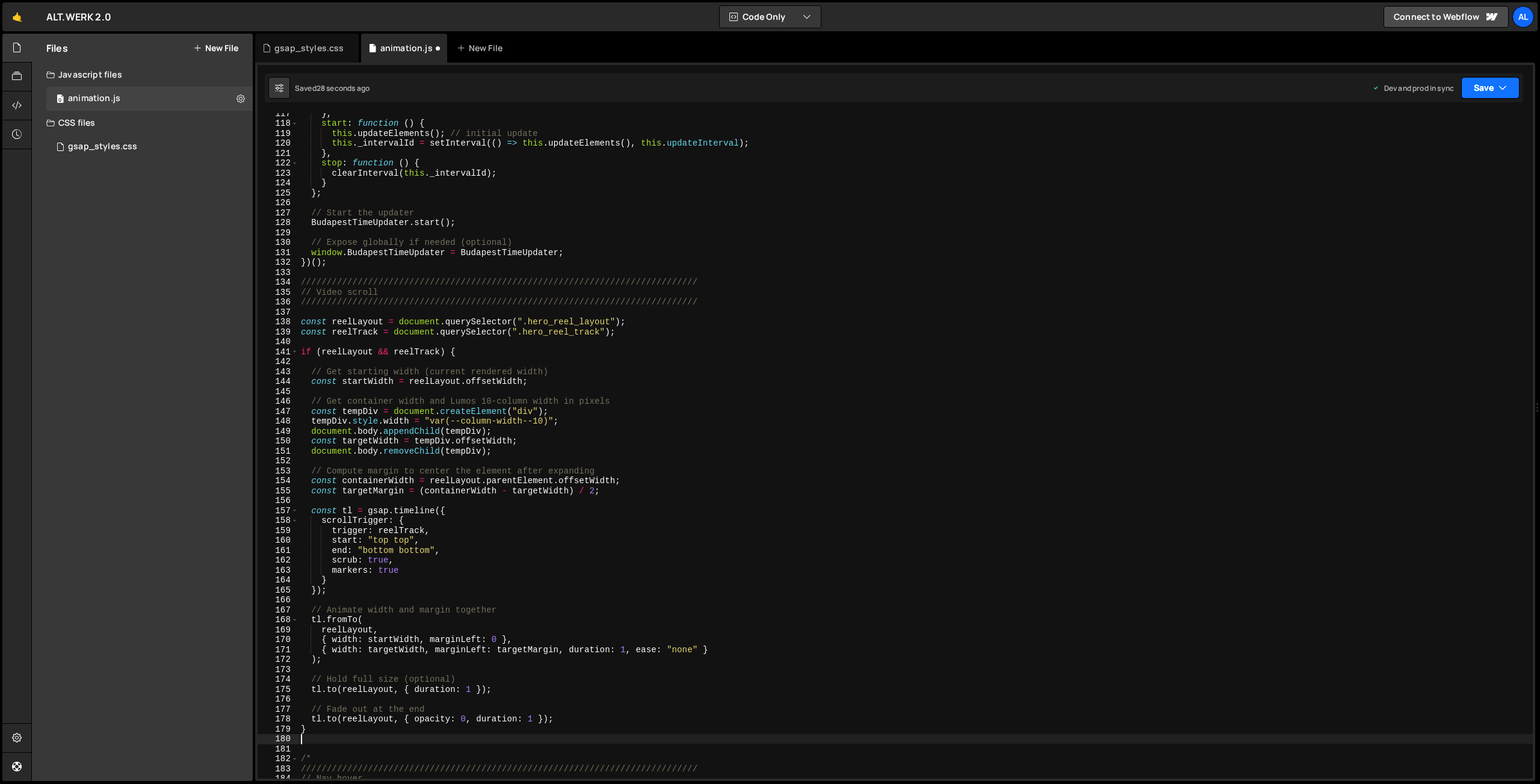
click at [1478, 89] on button "Save" at bounding box center [1490, 88] width 58 height 22
click at [1446, 157] on div "Save to Production S" at bounding box center [1449, 156] width 125 height 12
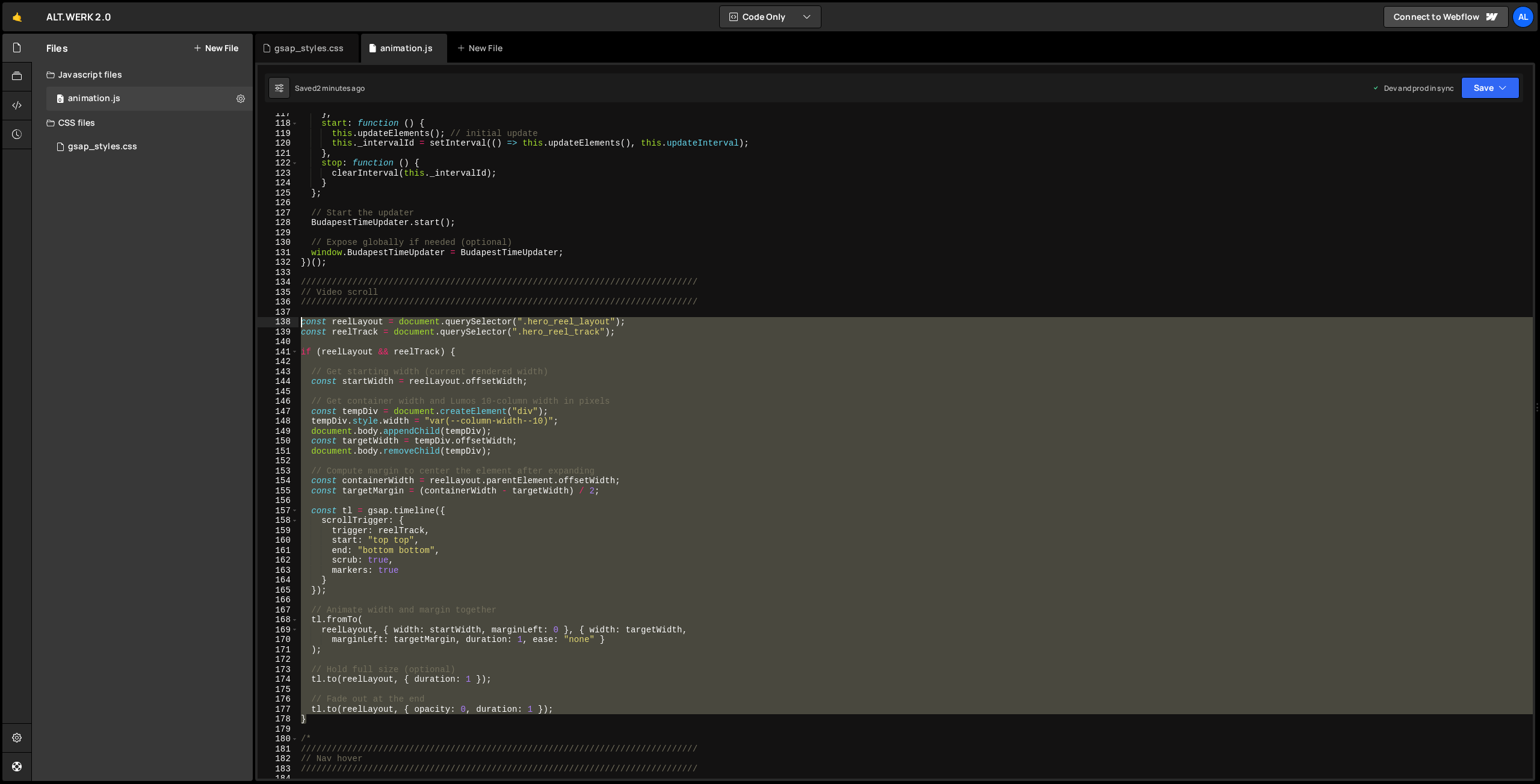
drag, startPoint x: 317, startPoint y: 718, endPoint x: 246, endPoint y: 323, distance: 401.3
click at [298, 323] on div "} , start : function ( ) { this . updateElements ( ) ; // initial update this .…" at bounding box center [915, 445] width 1234 height 665
type textarea "const reelLayout = document.querySelector(".hero_reel_layout"); const reelTrack…"
paste textarea
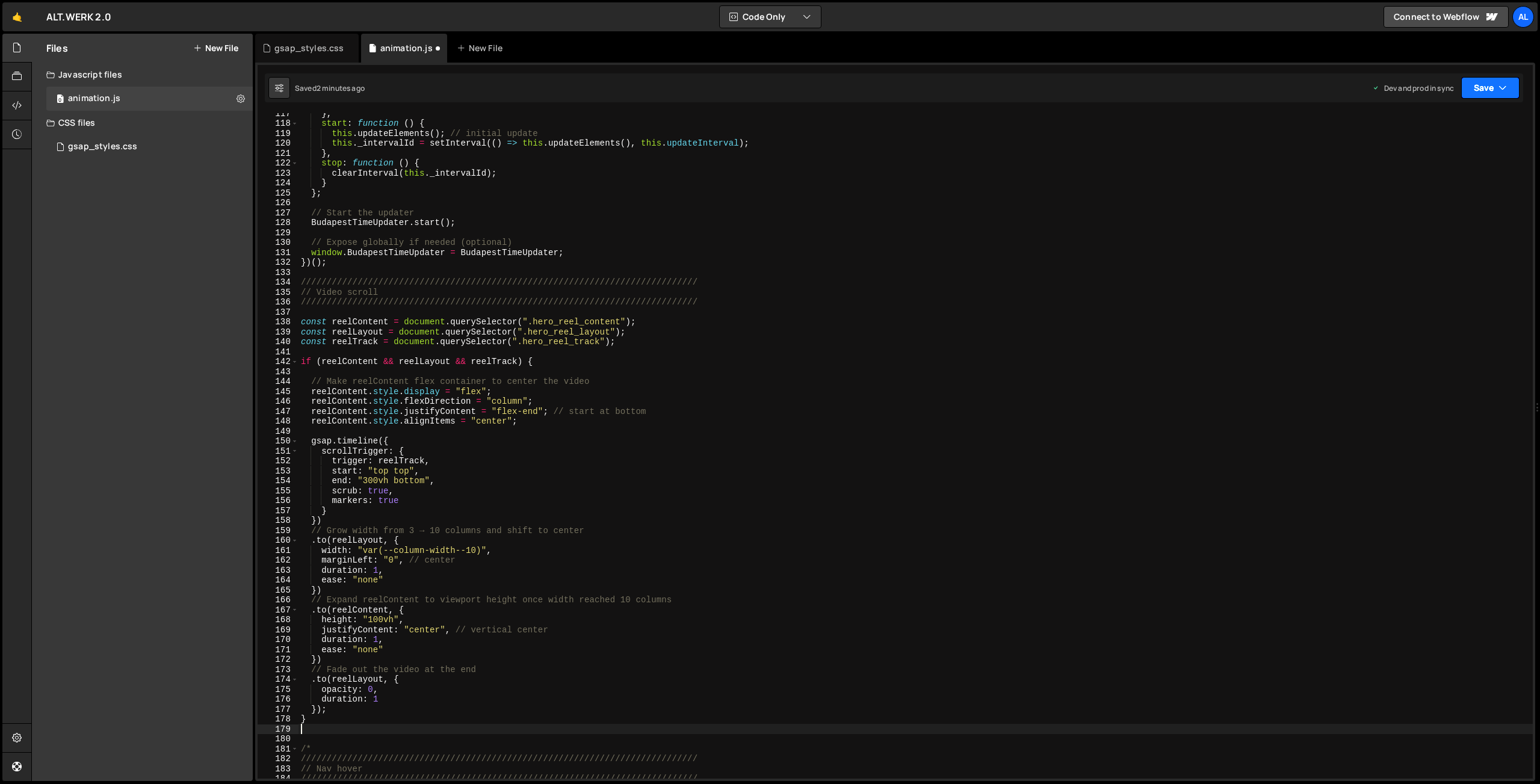
click at [1473, 88] on button "Save" at bounding box center [1490, 88] width 58 height 22
click at [1430, 157] on div "Save to Production S" at bounding box center [1449, 156] width 125 height 12
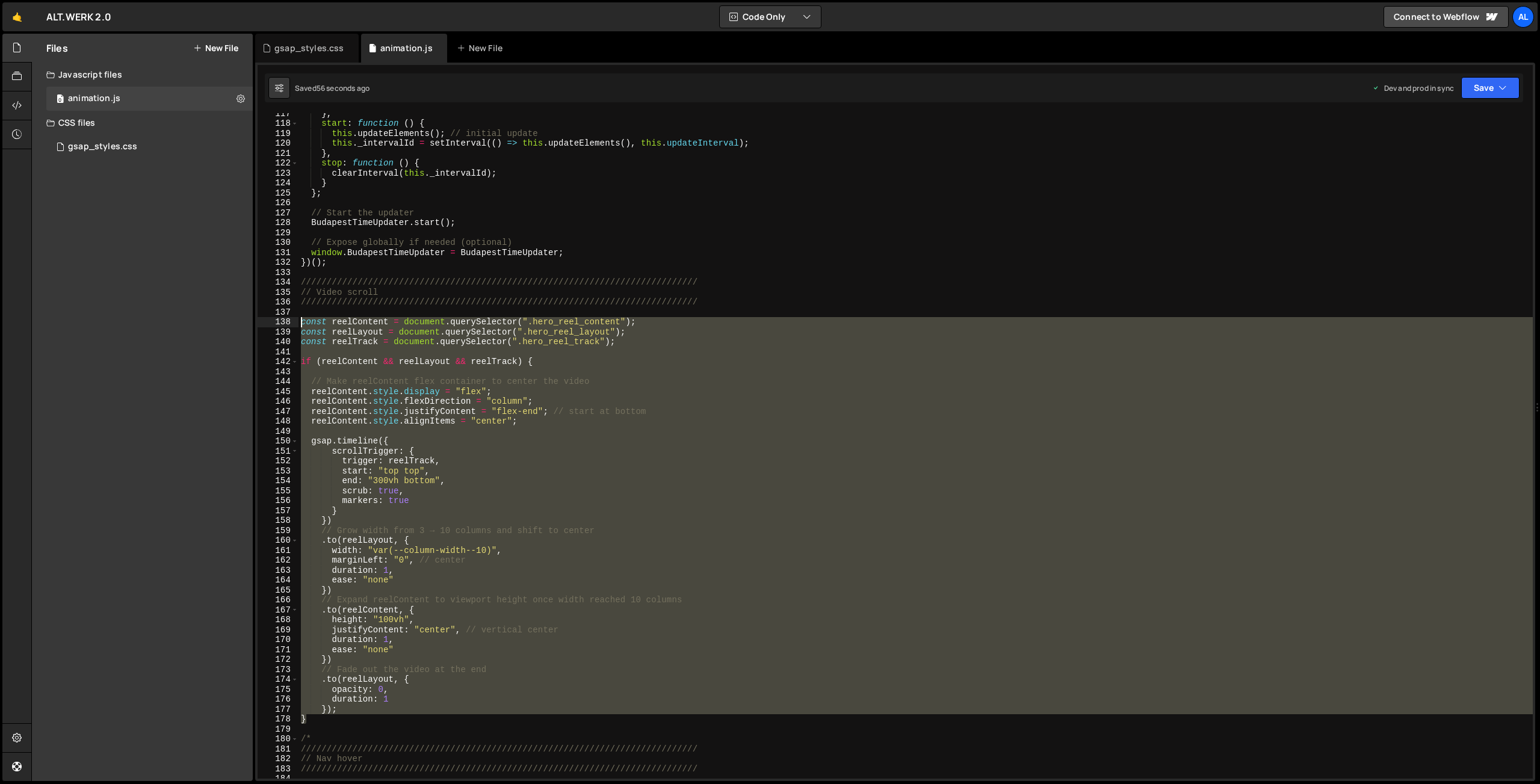
drag, startPoint x: 318, startPoint y: 718, endPoint x: 219, endPoint y: 318, distance: 412.1
click at [298, 318] on div "} , start : function ( ) { this . updateElements ( ) ; // initial update this .…" at bounding box center [915, 445] width 1234 height 665
type textarea "const reelContent = document.querySelector(".hero_reel_content"); const reelLay…"
paste textarea
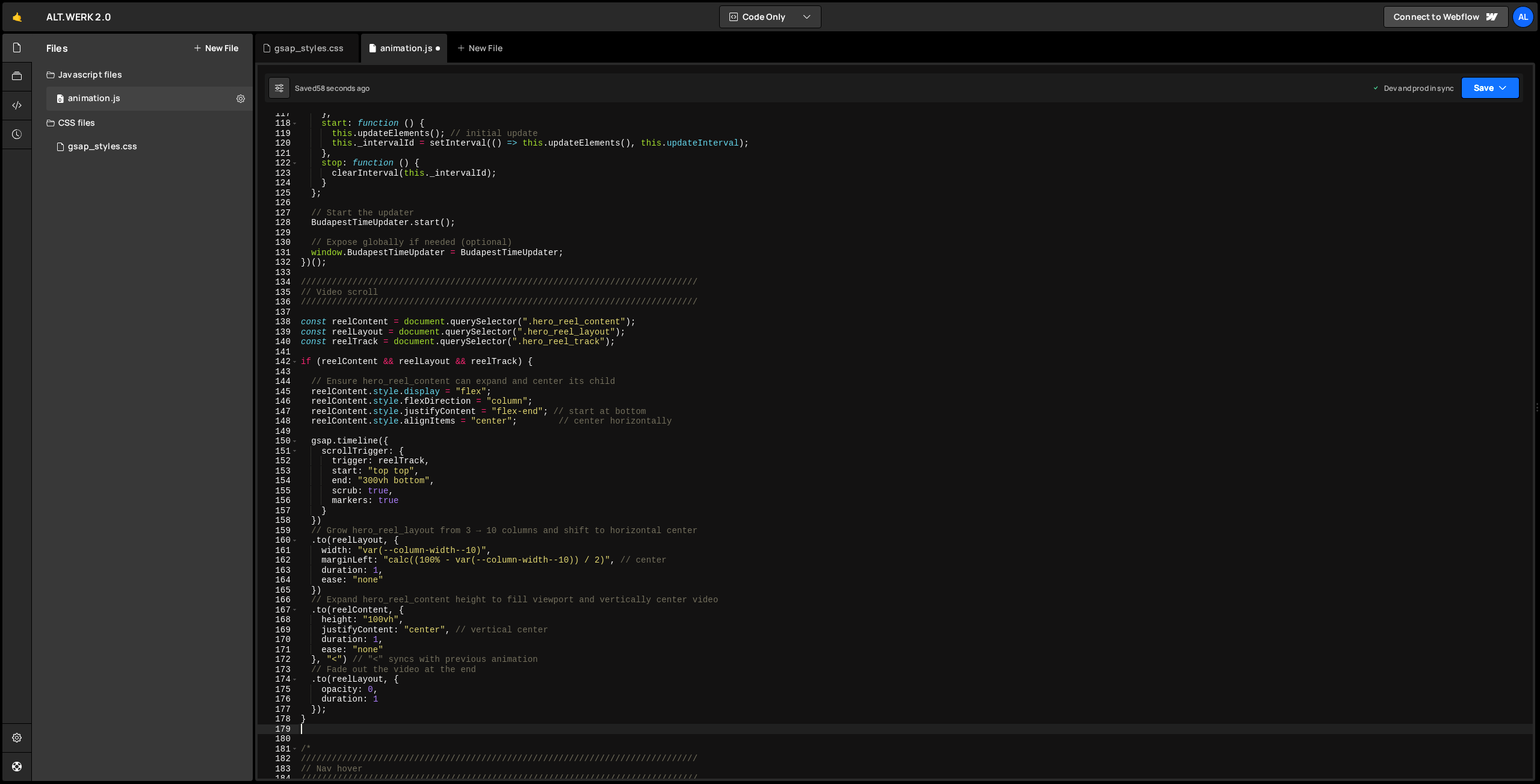
click at [1480, 90] on button "Save" at bounding box center [1490, 88] width 58 height 22
click at [1419, 158] on div "Save to Production S" at bounding box center [1449, 156] width 125 height 12
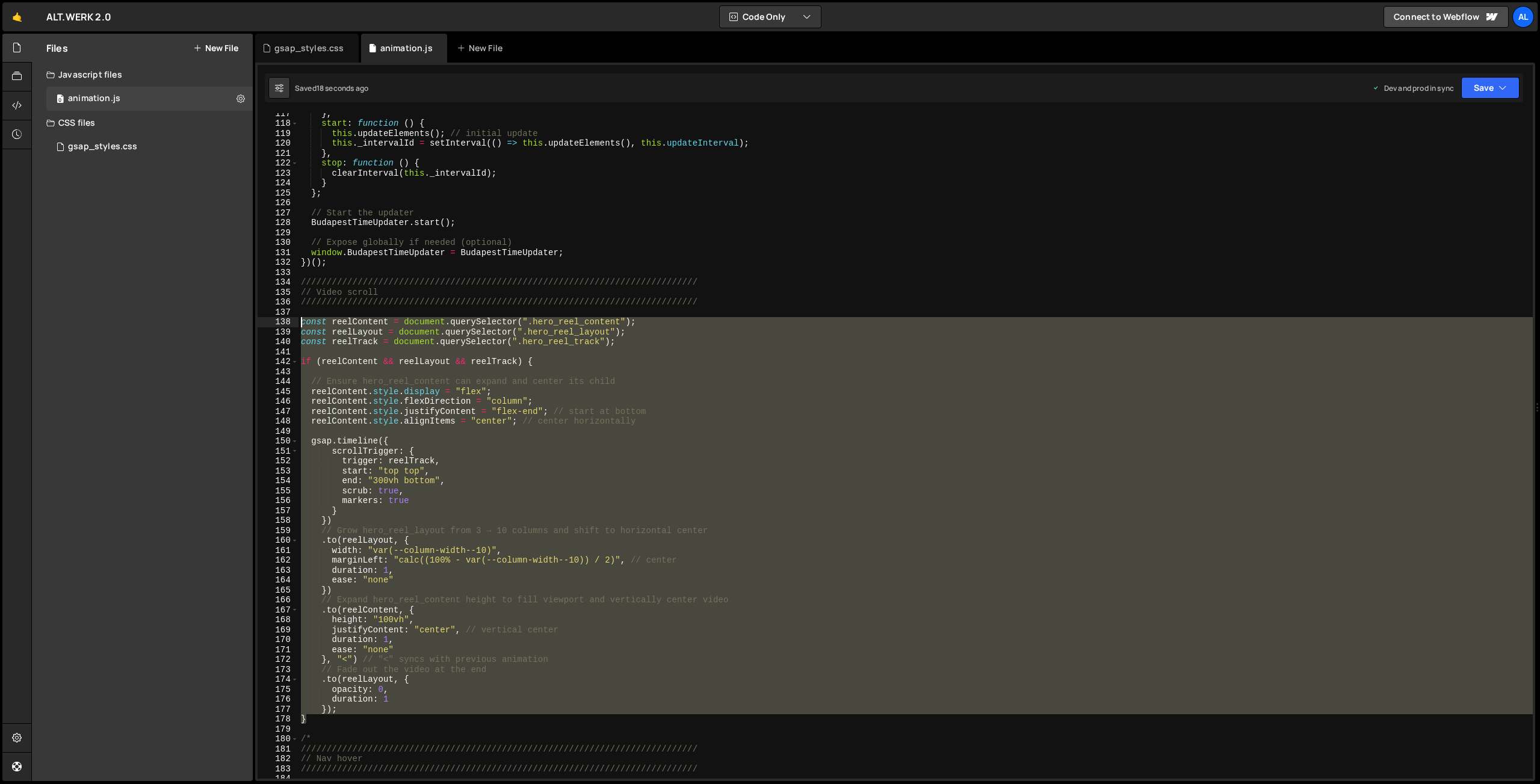
drag, startPoint x: 313, startPoint y: 717, endPoint x: 243, endPoint y: 321, distance: 402.1
click at [298, 321] on div "} , start : function ( ) { this . updateElements ( ) ; // initial update this .…" at bounding box center [915, 445] width 1234 height 665
type textarea "const reelContent = document.querySelector(".hero_reel_content"); const reelLay…"
paste textarea
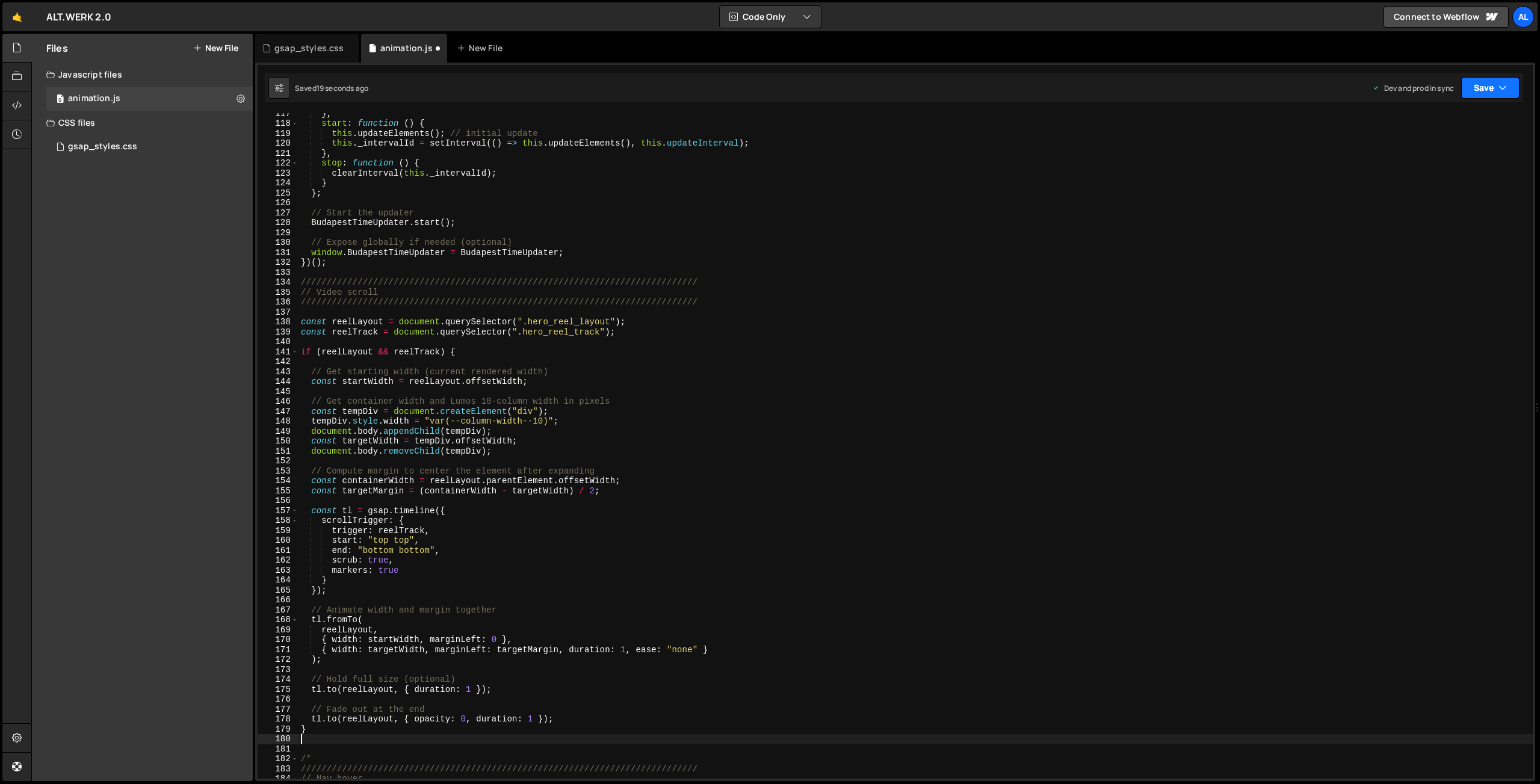
click at [1482, 91] on button "Save" at bounding box center [1490, 88] width 58 height 22
click at [1440, 154] on div "Save to Production S" at bounding box center [1449, 156] width 125 height 12
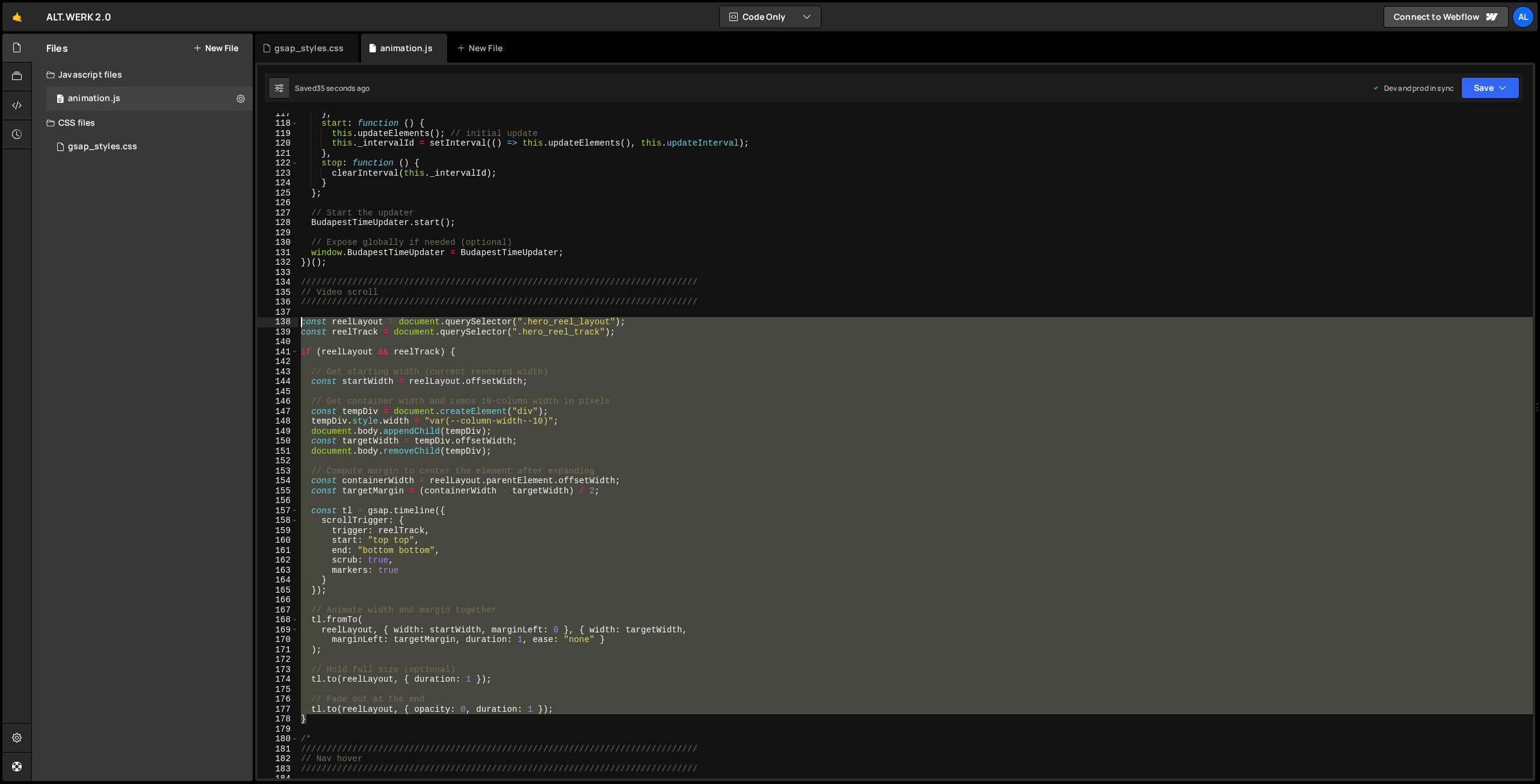
drag, startPoint x: 313, startPoint y: 717, endPoint x: 255, endPoint y: 322, distance: 399.2
click at [298, 322] on div "} , start : function ( ) { this . updateElements ( ) ; // initial update this .…" at bounding box center [915, 445] width 1234 height 665
type textarea "const reelLayout = document.querySelector(".hero_reel_layout"); const reelTrack…"
paste textarea
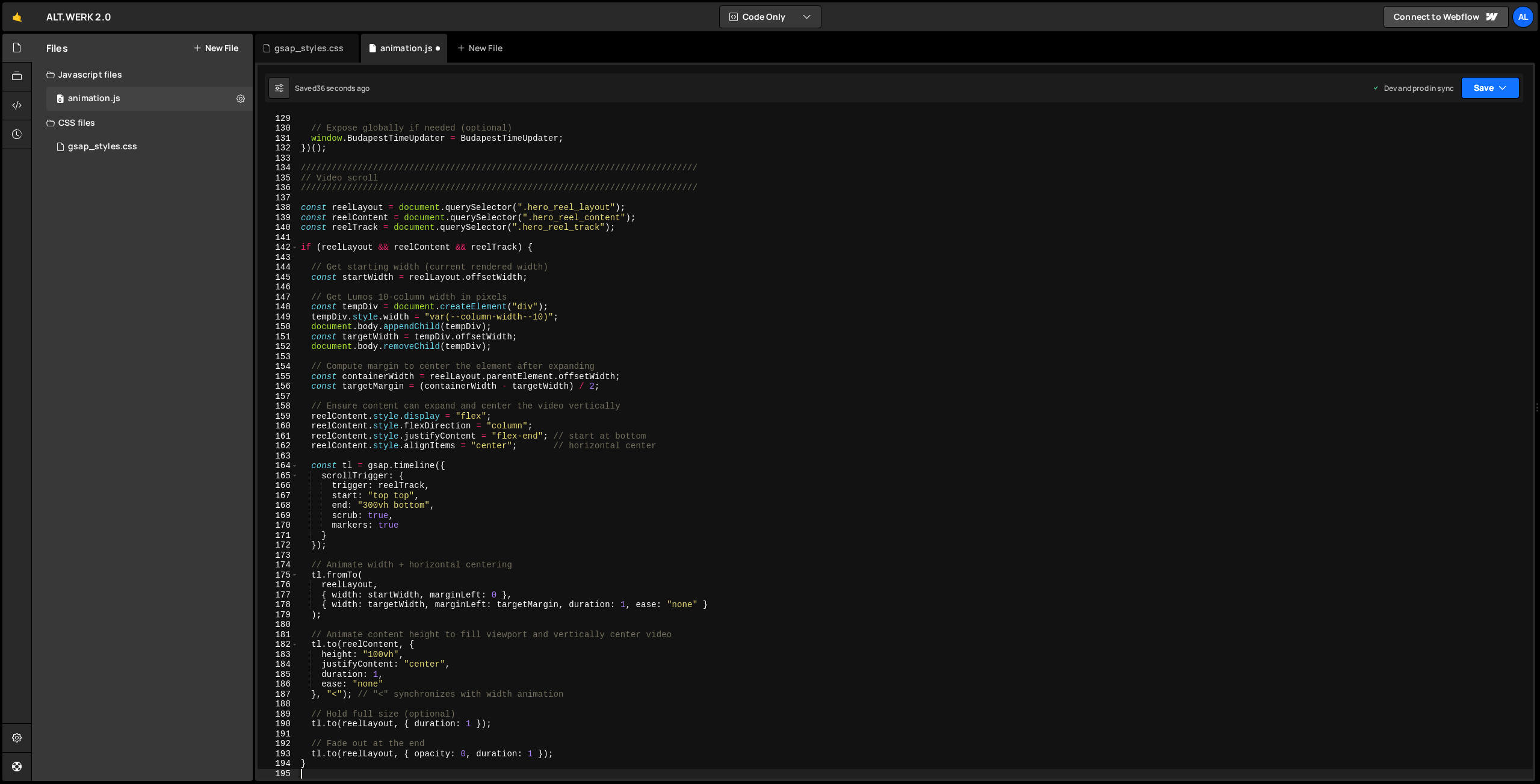
click at [1485, 93] on button "Save" at bounding box center [1490, 88] width 58 height 22
click at [1447, 168] on div "36 seconds ago" at bounding box center [1435, 169] width 53 height 10
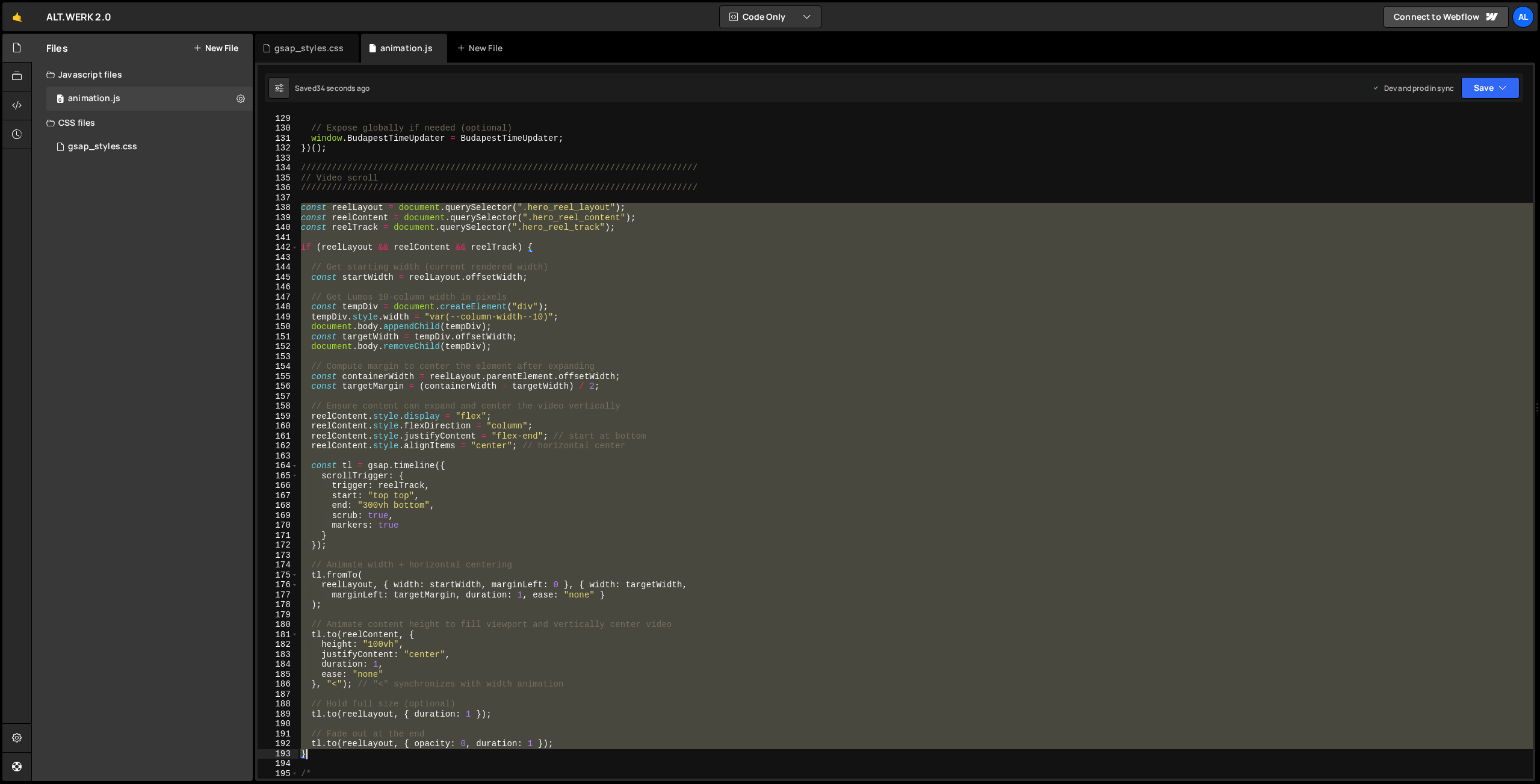
drag, startPoint x: 301, startPoint y: 208, endPoint x: 467, endPoint y: 758, distance: 574.5
click at [467, 758] on div "BudapestTimeUpdater . start ( ) ; // Expose globally if needed (optional) windo…" at bounding box center [915, 446] width 1234 height 685
type textarea "[DOMAIN_NAME](reelLayout, { opacity: 0, duration: 1 }); }"
paste textarea
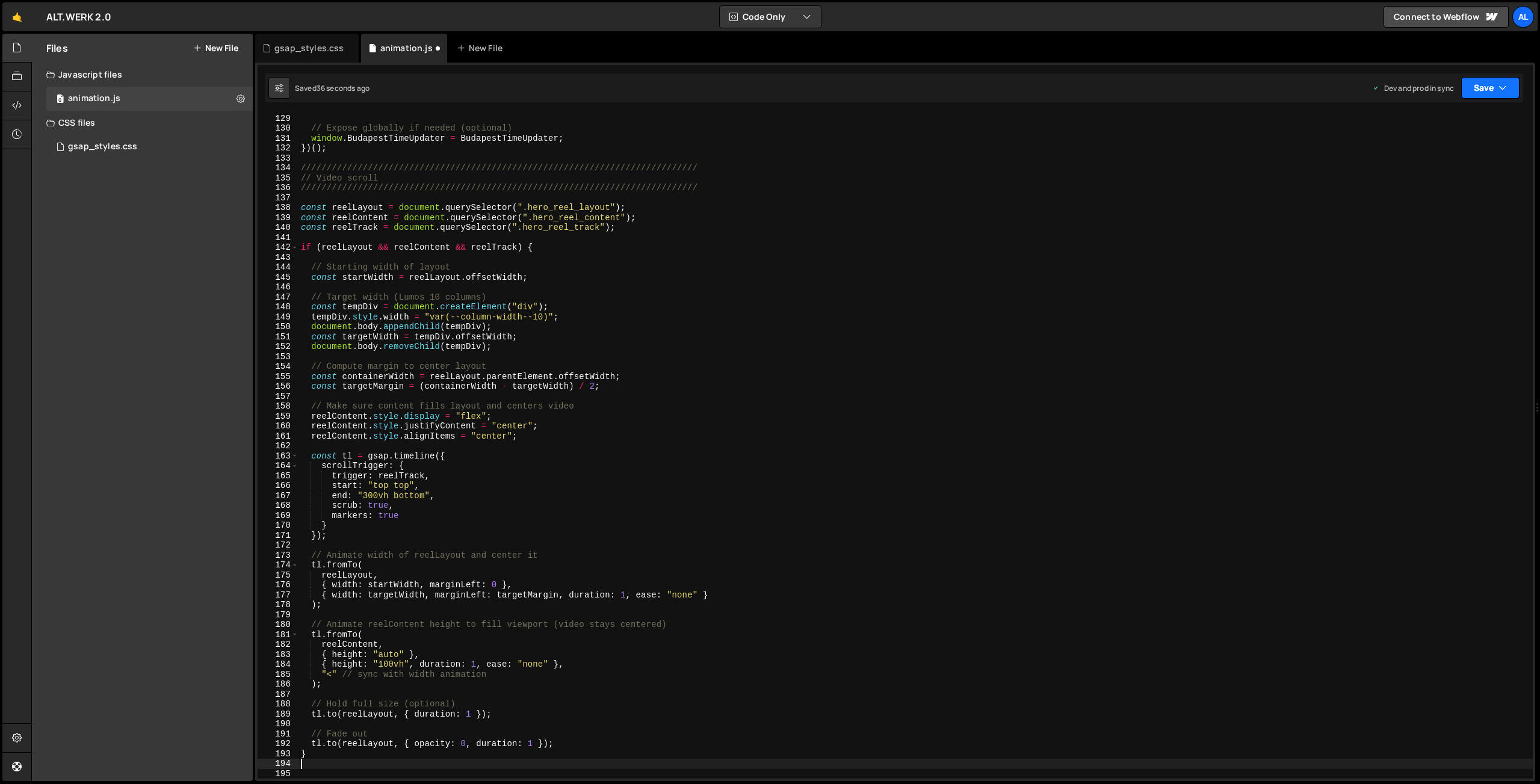
click at [1483, 93] on button "Save" at bounding box center [1490, 88] width 58 height 22
click at [1445, 150] on button "Save to Production S Saved 36 seconds ago" at bounding box center [1449, 164] width 145 height 39
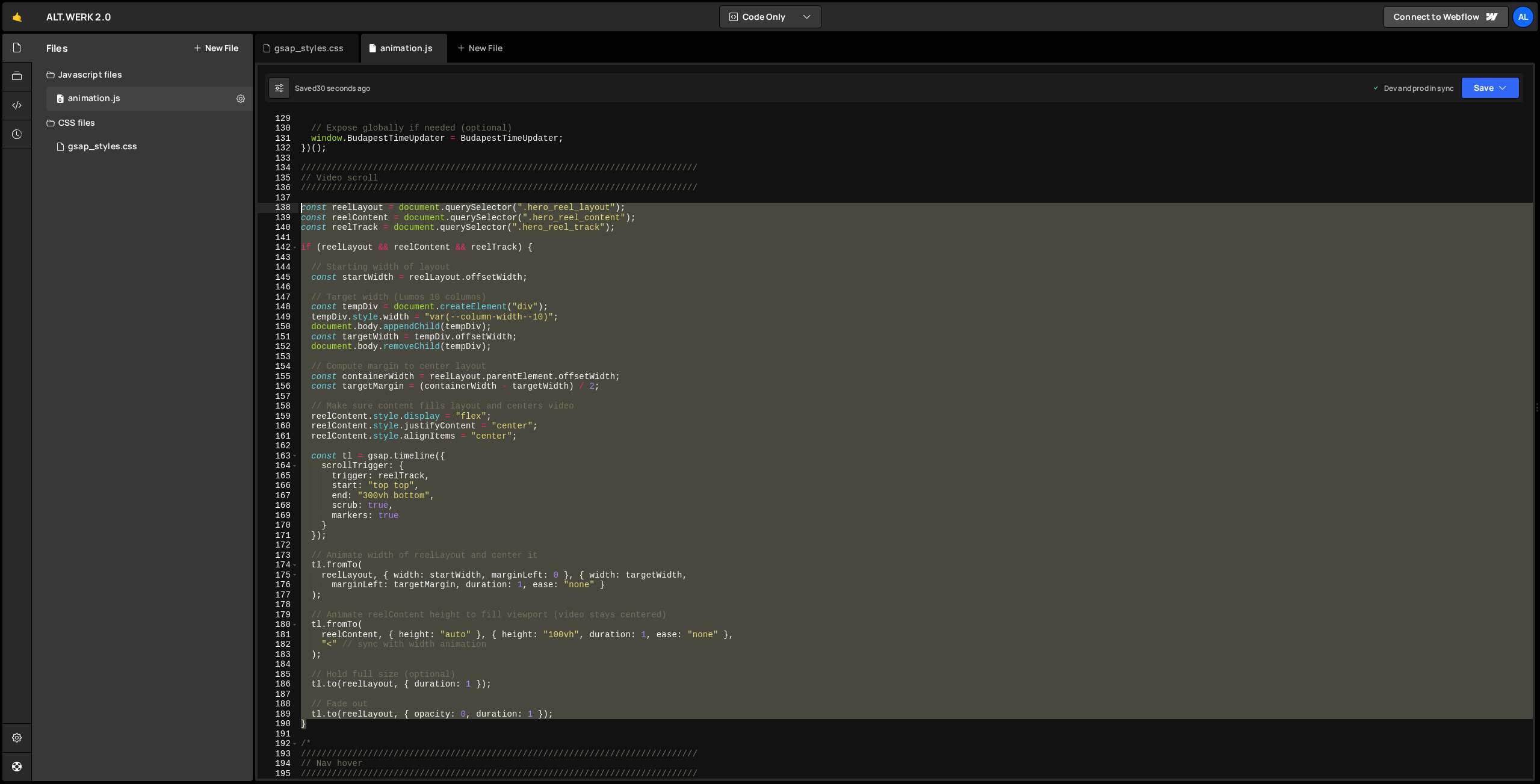
drag, startPoint x: 317, startPoint y: 723, endPoint x: 237, endPoint y: 208, distance: 521.2
click at [298, 208] on div "BudapestTimeUpdater . start ( ) ; // Expose globally if needed (optional) windo…" at bounding box center [915, 445] width 1234 height 665
type textarea "const reelLayout = document.querySelector(".hero_reel_layout"); const reelConte…"
paste textarea
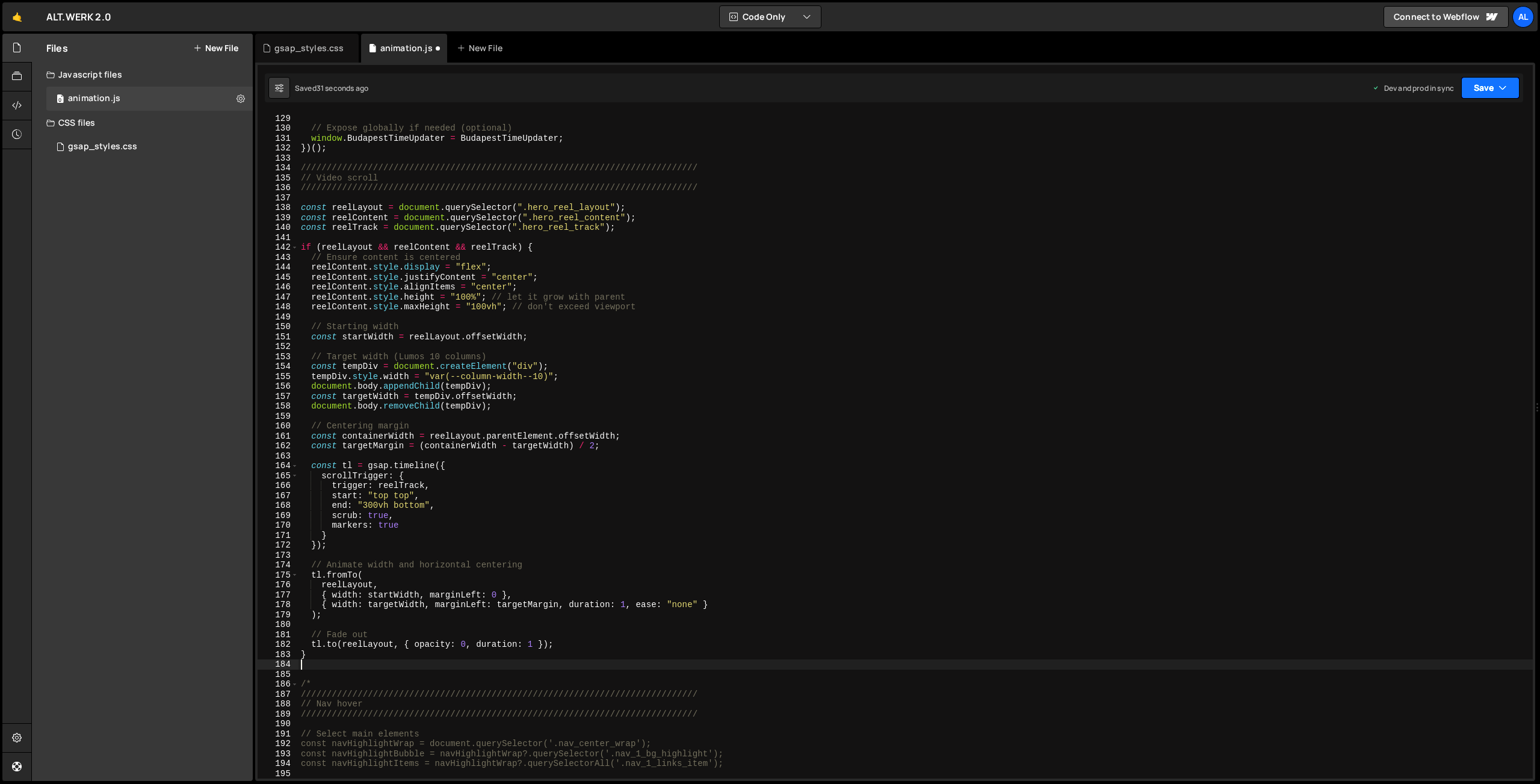
click at [1474, 87] on button "Save" at bounding box center [1490, 88] width 58 height 22
click at [1415, 145] on button "Save to Production S Saved 31 seconds ago" at bounding box center [1449, 164] width 145 height 39
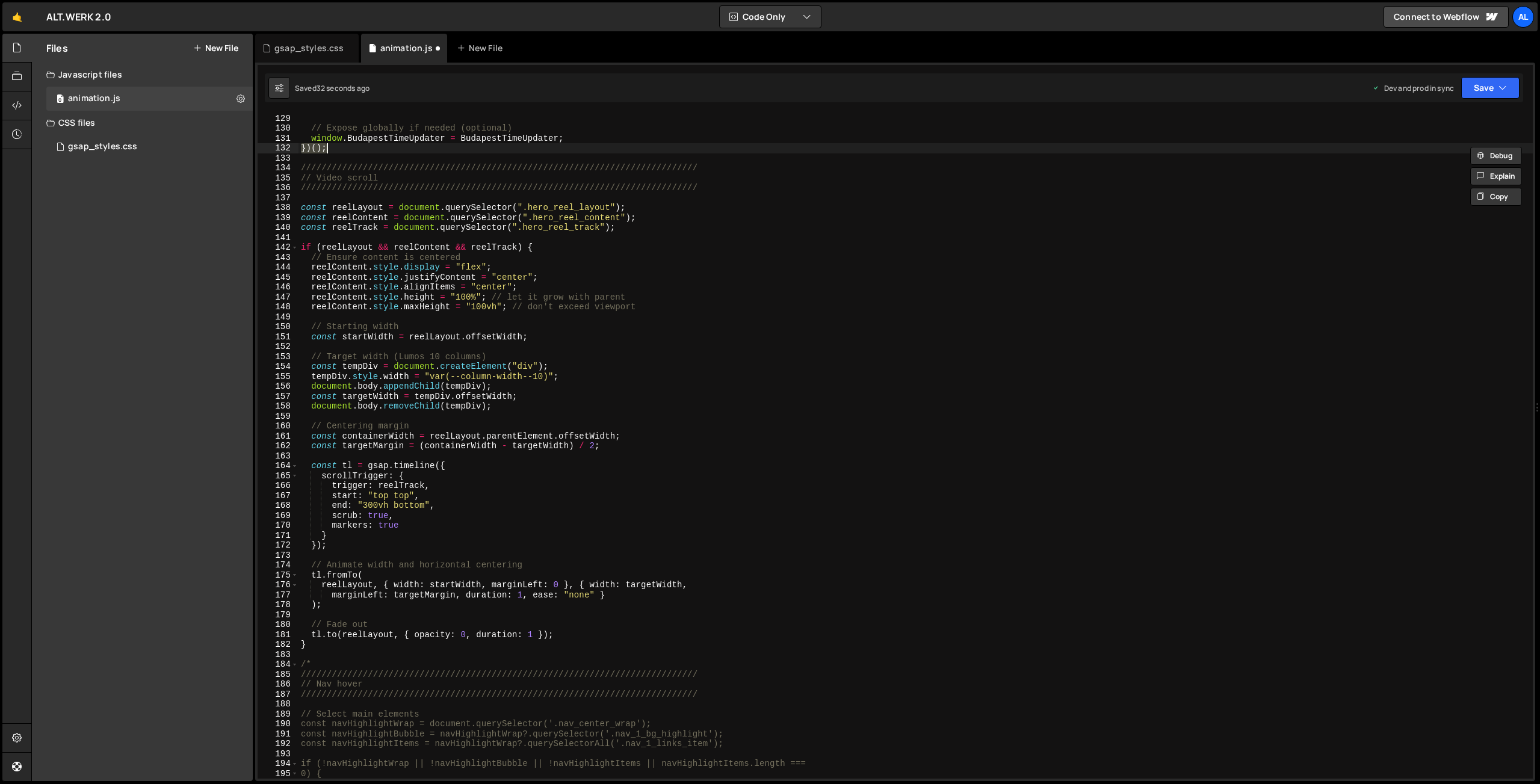
click at [1415, 145] on div "BudapestTimeUpdater . start ( ) ; // Expose globally if needed (optional) windo…" at bounding box center [915, 446] width 1234 height 685
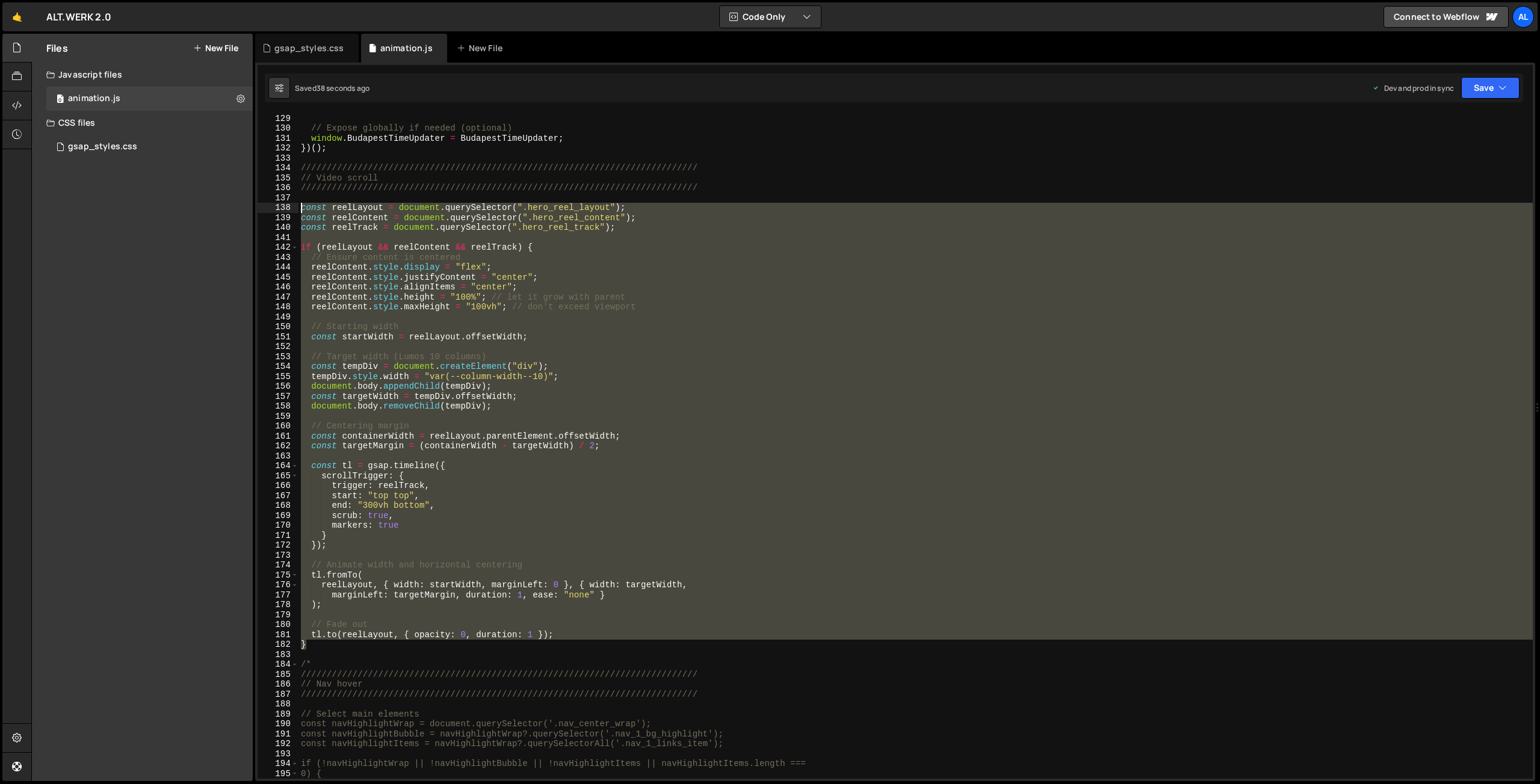
drag, startPoint x: 332, startPoint y: 645, endPoint x: 259, endPoint y: 211, distance: 440.1
click at [298, 211] on div "BudapestTimeUpdater . start ( ) ; // Expose globally if needed (optional) windo…" at bounding box center [915, 445] width 1234 height 665
type textarea "const reelLayout = document.querySelector(".hero_reel_layout"); const reelConte…"
paste textarea
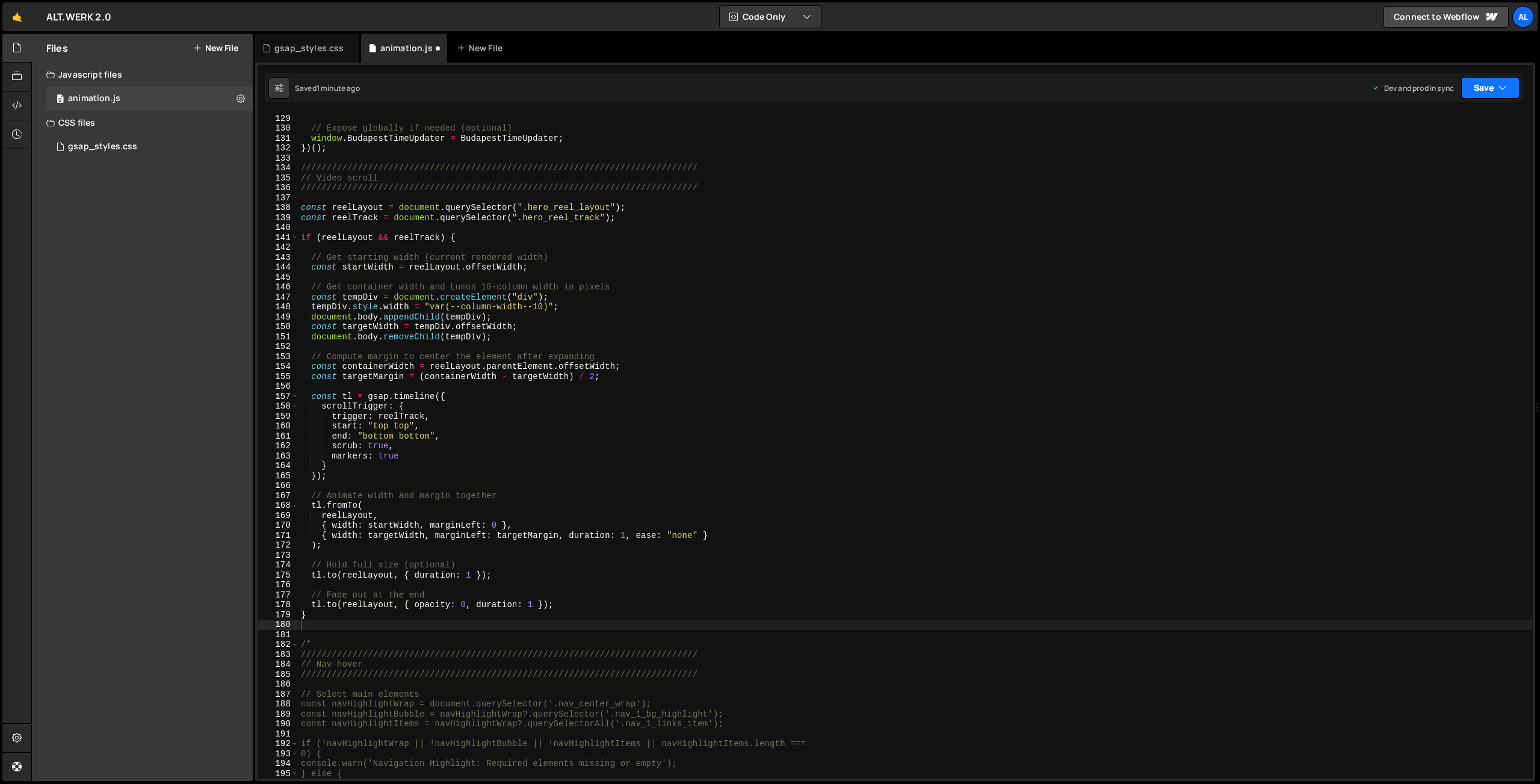
click at [1481, 84] on button "Save" at bounding box center [1490, 88] width 58 height 22
click at [1450, 159] on div "Save to Production S" at bounding box center [1449, 156] width 125 height 12
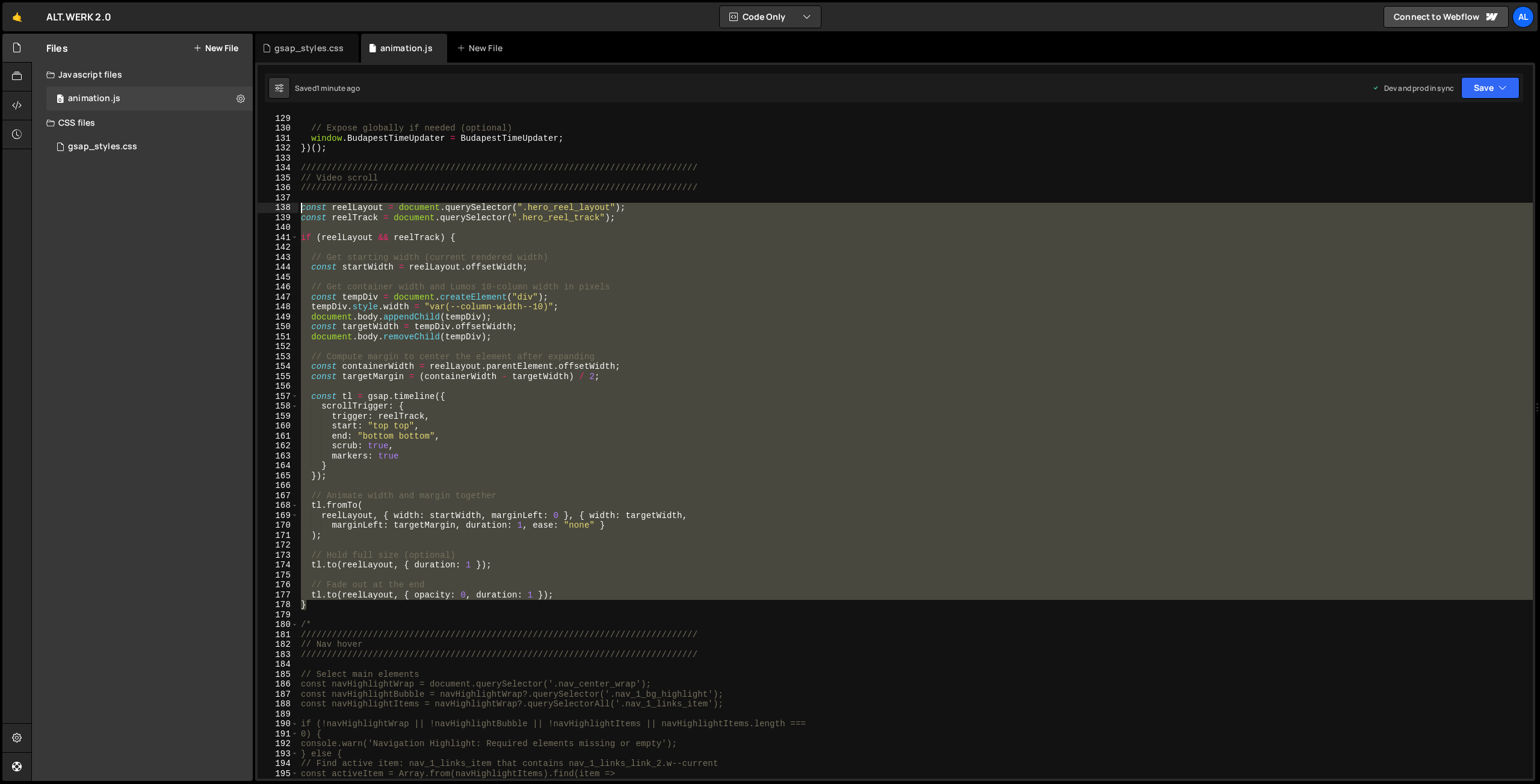
drag, startPoint x: 321, startPoint y: 606, endPoint x: 233, endPoint y: 206, distance: 409.6
click at [298, 206] on div "BudapestTimeUpdater . start ( ) ; // Expose globally if needed (optional) windo…" at bounding box center [915, 445] width 1234 height 665
type textarea "const reelLayout = document.querySelector(".hero_reel_layout"); const reelTrack…"
paste textarea
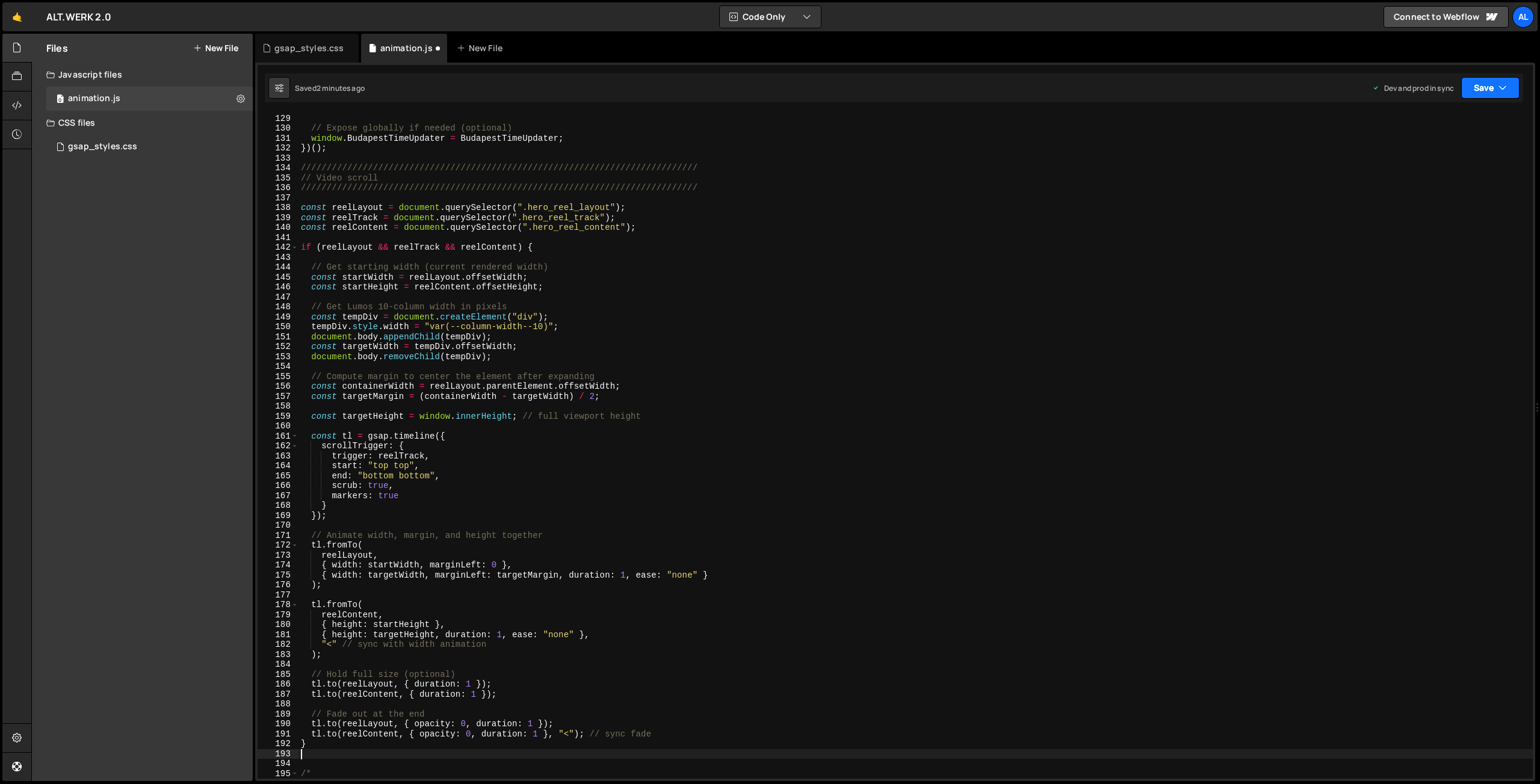
click at [1493, 83] on button "Save" at bounding box center [1490, 88] width 58 height 22
click at [1435, 156] on div "Save to Production S" at bounding box center [1449, 156] width 125 height 12
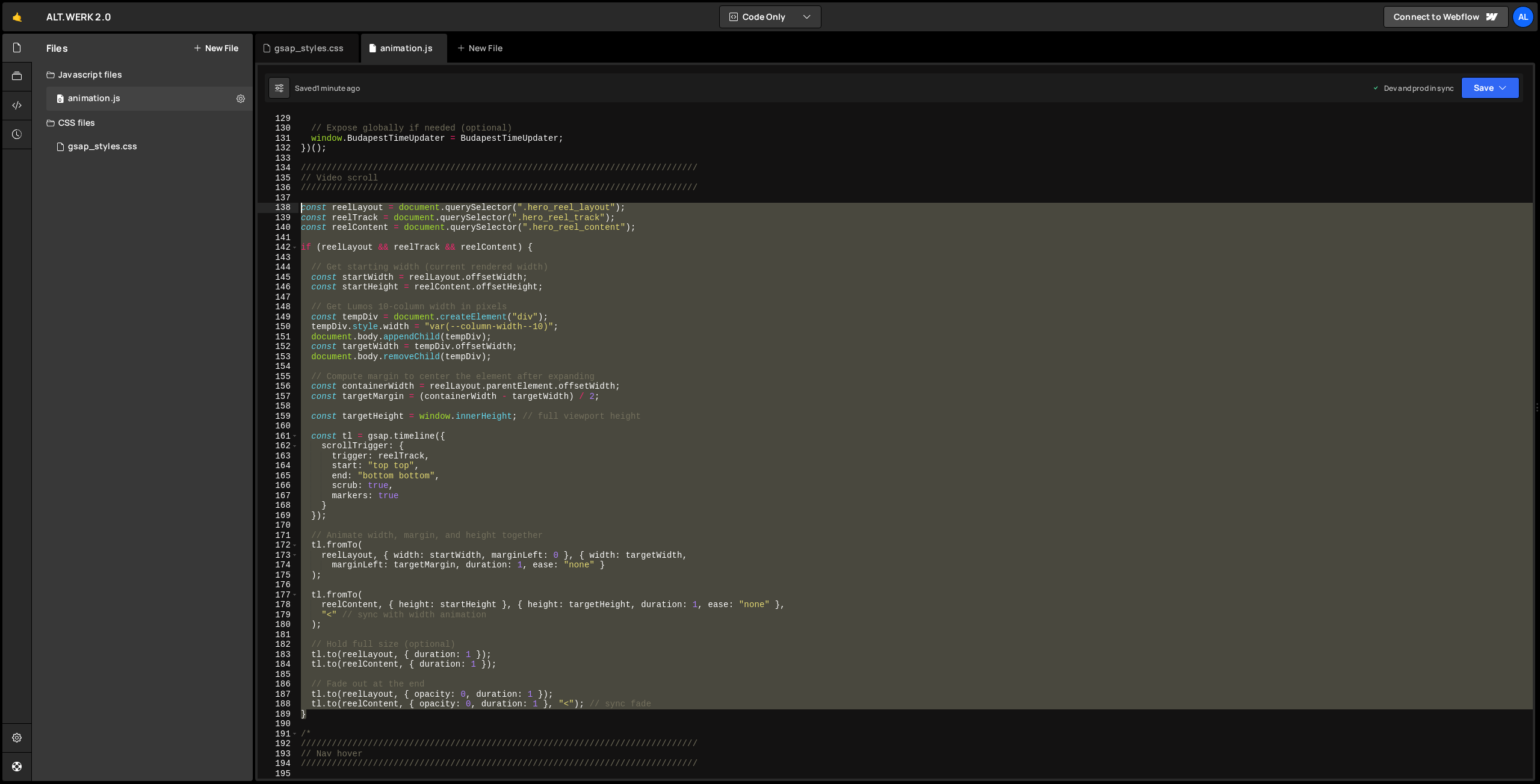
drag, startPoint x: 314, startPoint y: 715, endPoint x: 234, endPoint y: 209, distance: 512.3
click at [298, 209] on div "BudapestTimeUpdater . start ( ) ; // Expose globally if needed (optional) windo…" at bounding box center [915, 445] width 1234 height 665
type textarea "const reelLayout = document.querySelector(".hero_reel_layout"); const reelTrack…"
paste textarea
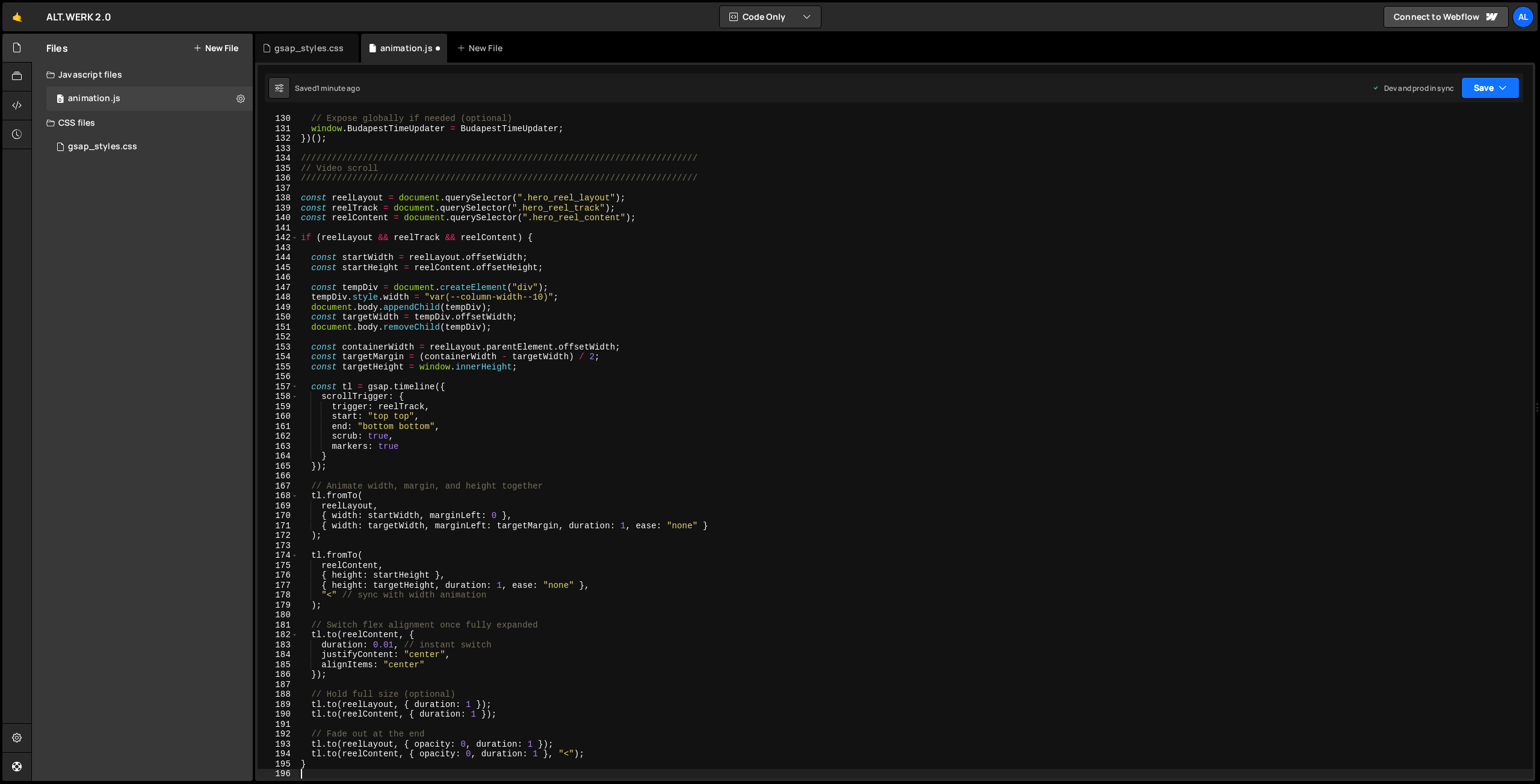
click at [1486, 91] on button "Save" at bounding box center [1490, 88] width 58 height 22
click at [1437, 157] on div "Save to Production S" at bounding box center [1449, 156] width 125 height 12
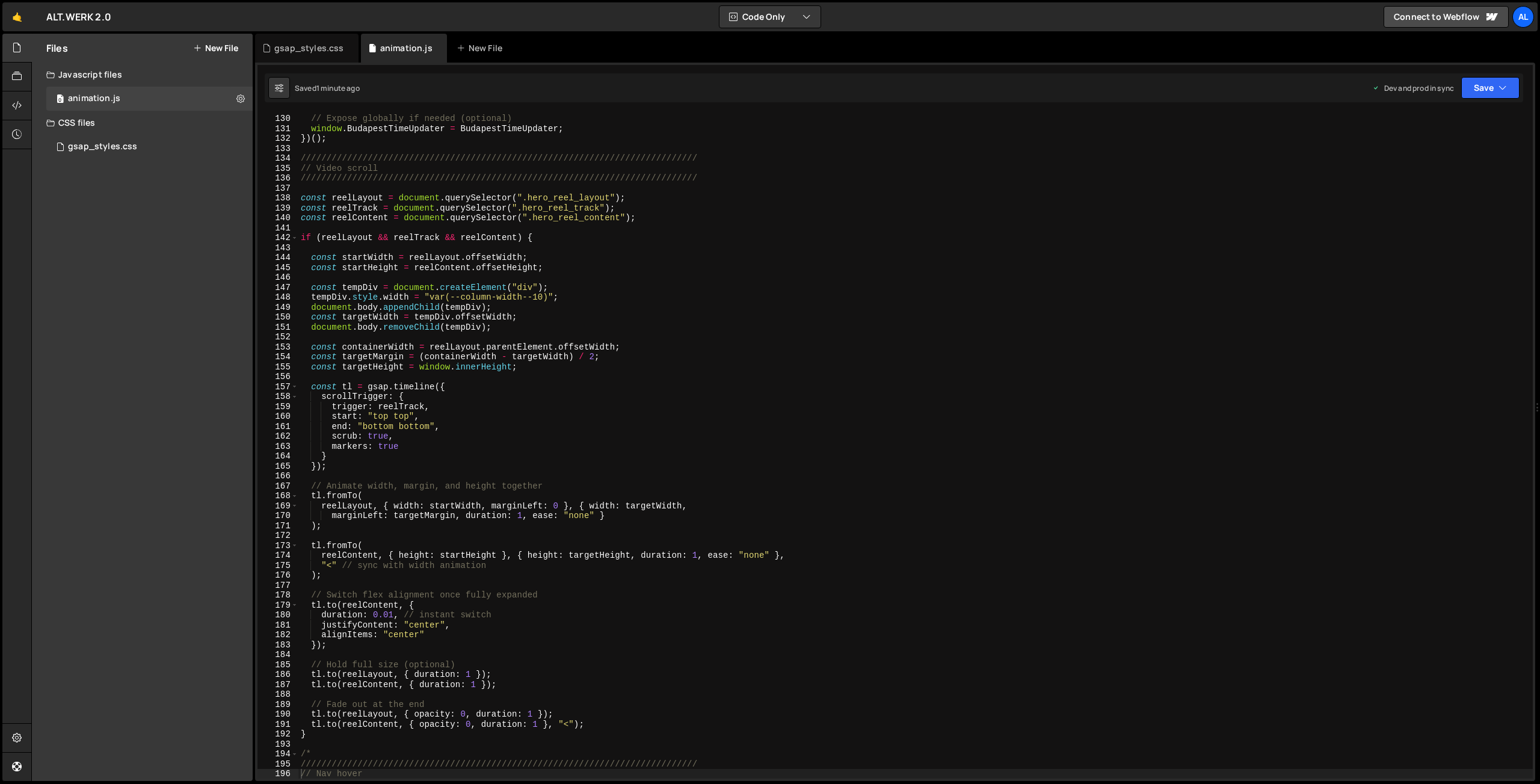
scroll to position [1326, 0]
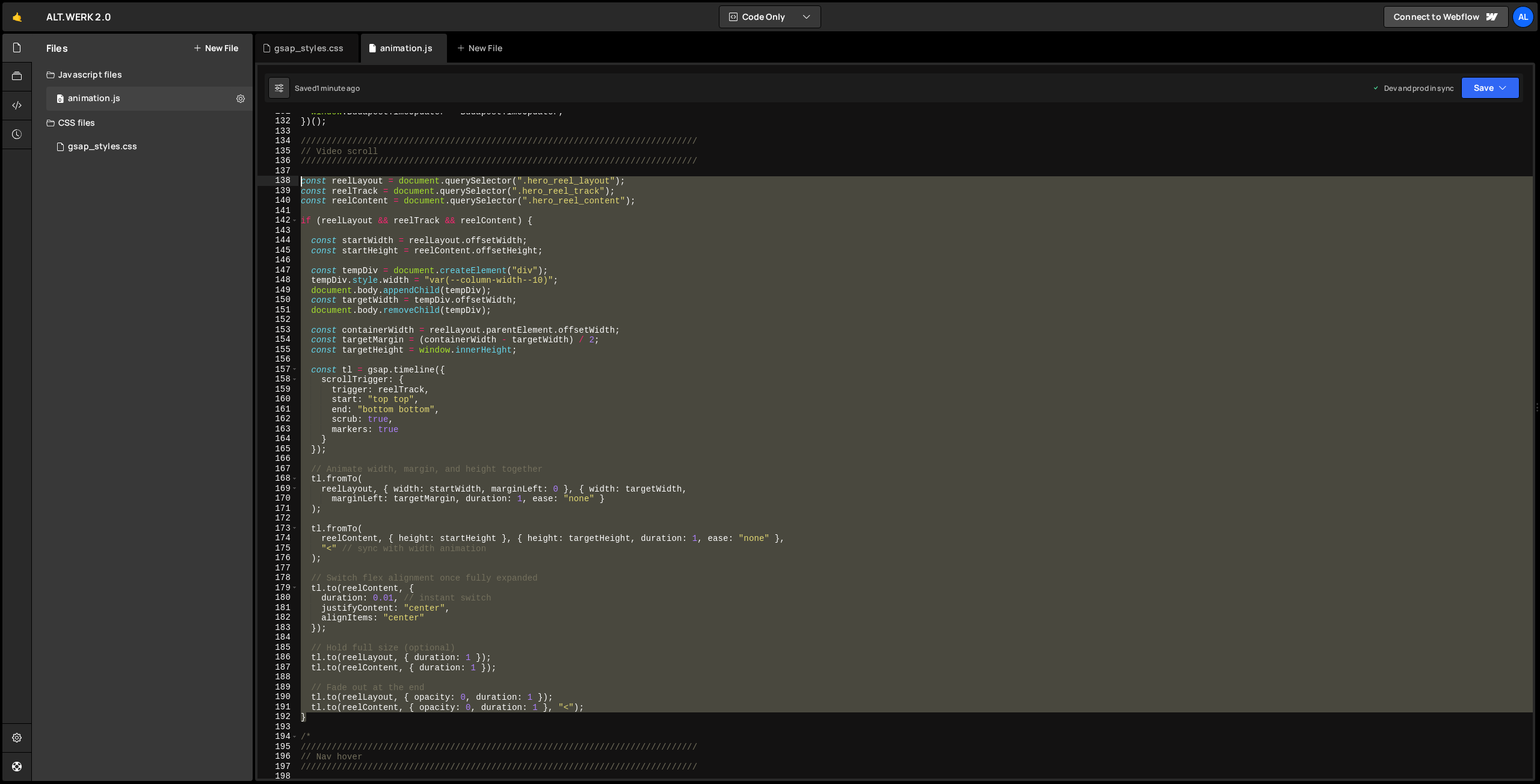
drag, startPoint x: 321, startPoint y: 717, endPoint x: 200, endPoint y: 181, distance: 549.5
click at [298, 181] on div "window . BudapestTimeUpdater = BudapestTimeUpdater ; }) ( ) ; /////////////////…" at bounding box center [915, 445] width 1234 height 665
type textarea "const reelLayout = document.querySelector(".hero_reel_layout"); const reelTrack…"
paste textarea
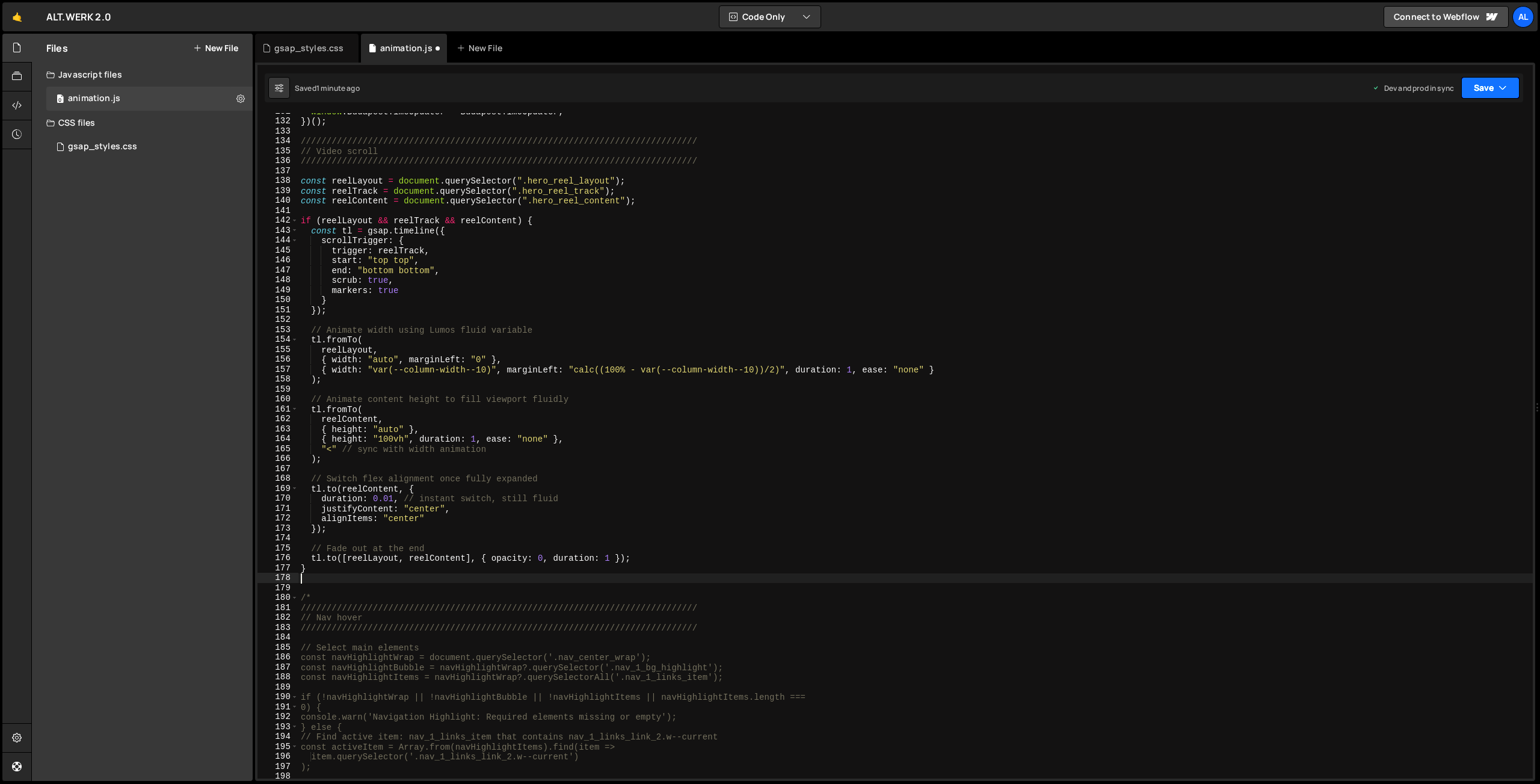
click at [1480, 96] on button "Save" at bounding box center [1490, 88] width 58 height 22
click at [1428, 176] on div "Saved 1 minute ago" at bounding box center [1450, 169] width 125 height 14
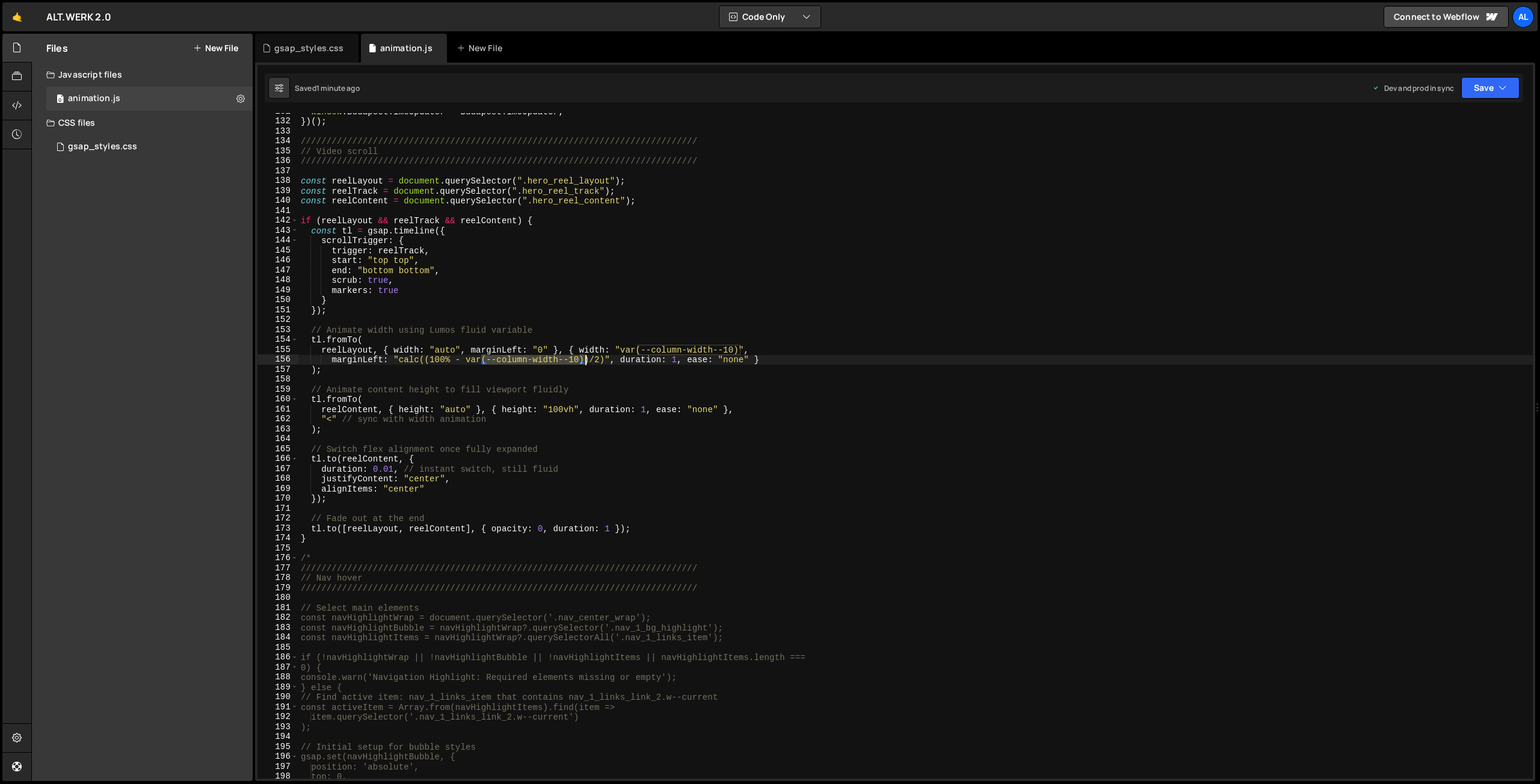
drag, startPoint x: 482, startPoint y: 358, endPoint x: 585, endPoint y: 354, distance: 103.1
click at [585, 354] on div "window . BudapestTimeUpdater = BudapestTimeUpdater ; }) ( ) ; /////////////////…" at bounding box center [915, 449] width 1234 height 685
click at [467, 360] on div "window . BudapestTimeUpdater = BudapestTimeUpdater ; }) ( ) ; /////////////////…" at bounding box center [915, 449] width 1234 height 685
drag, startPoint x: 622, startPoint y: 348, endPoint x: 740, endPoint y: 347, distance: 118.0
click at [740, 347] on div "window . BudapestTimeUpdater = BudapestTimeUpdater ; }) ( ) ; /////////////////…" at bounding box center [915, 449] width 1234 height 685
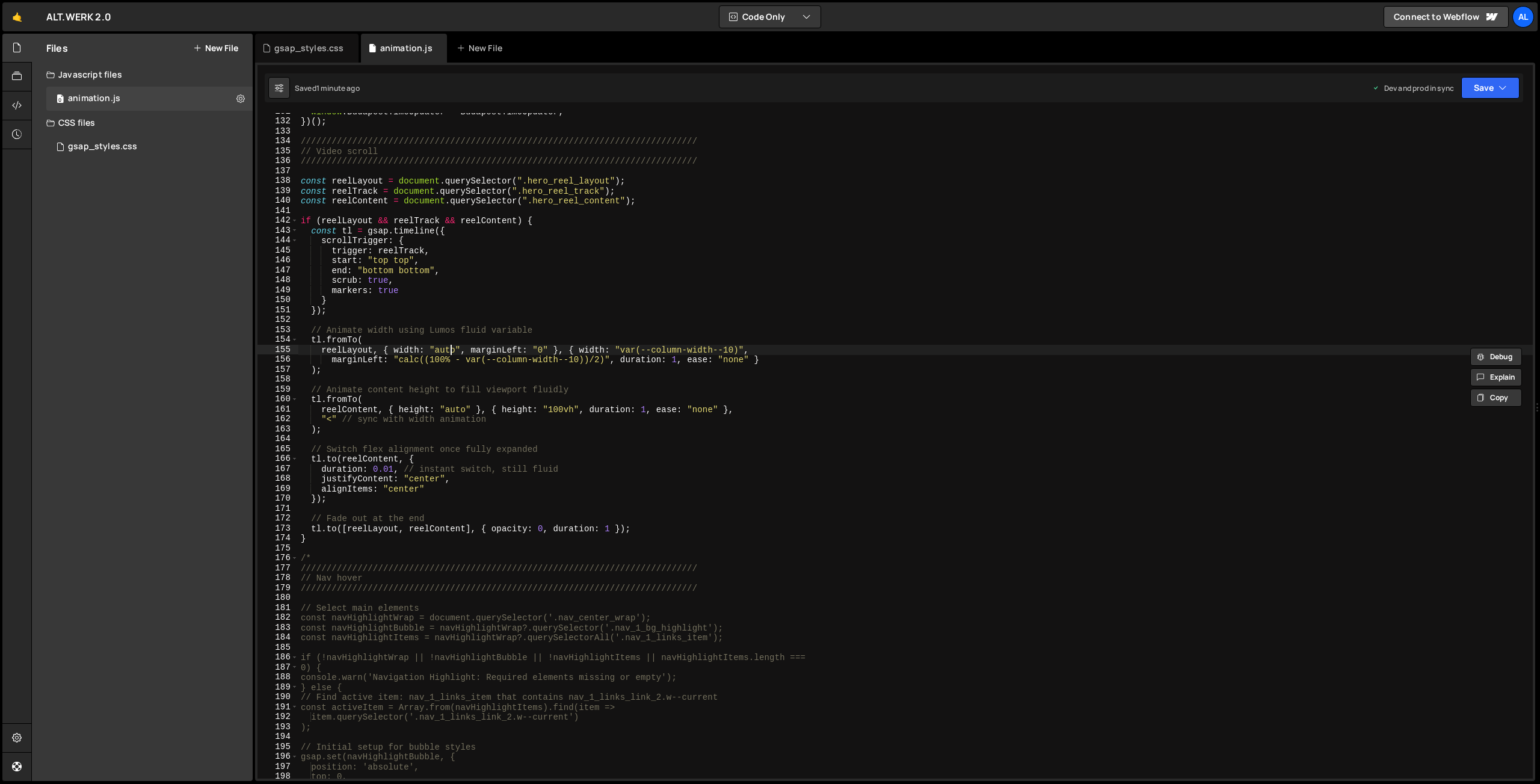
click at [450, 348] on div "window . BudapestTimeUpdater = BudapestTimeUpdater ; }) ( ) ; /////////////////…" at bounding box center [915, 449] width 1234 height 685
paste textarea "var(--column-width--10)"
click at [1484, 90] on button "Save" at bounding box center [1490, 88] width 58 height 22
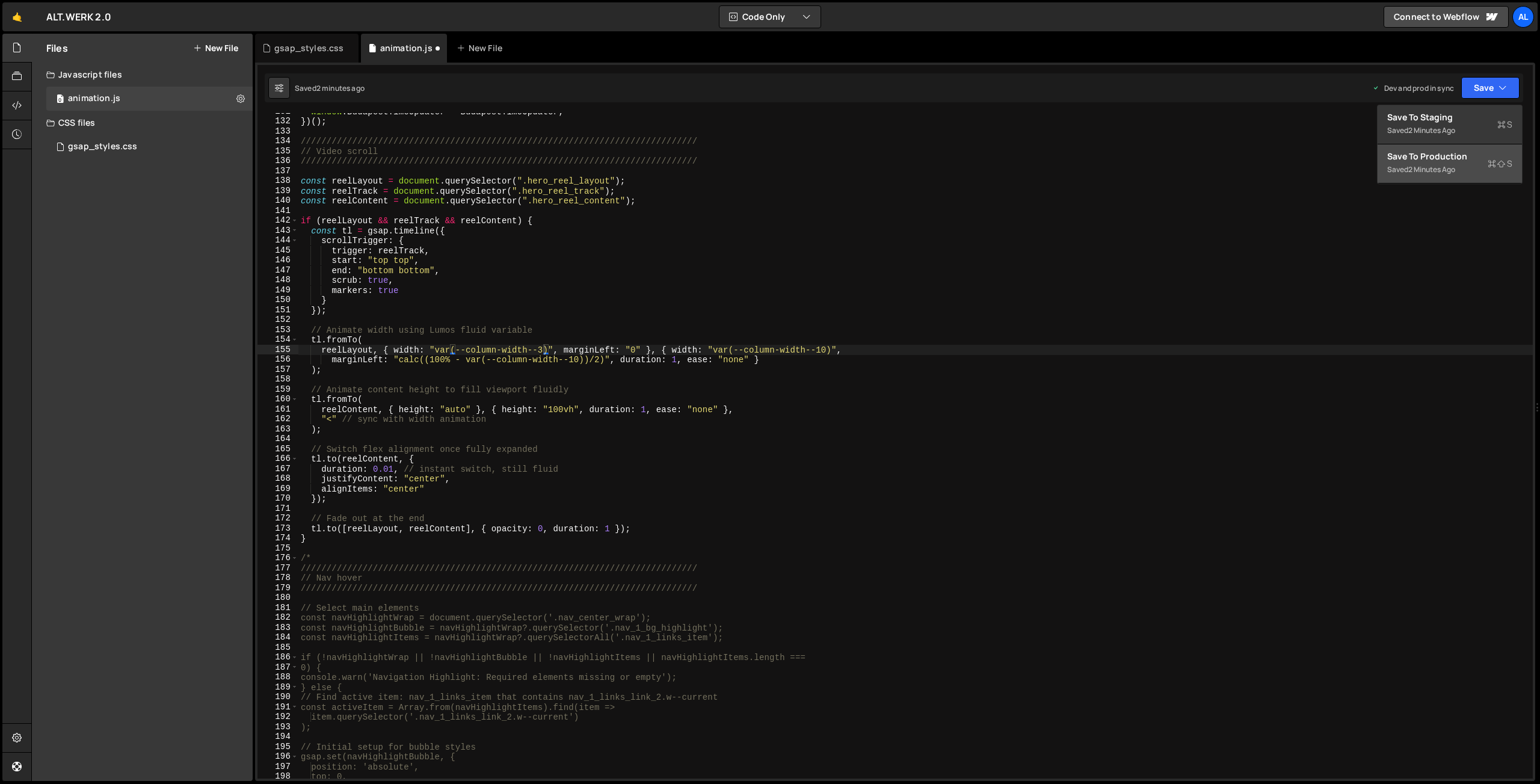
click at [1443, 173] on div "2 minutes ago" at bounding box center [1432, 169] width 47 height 10
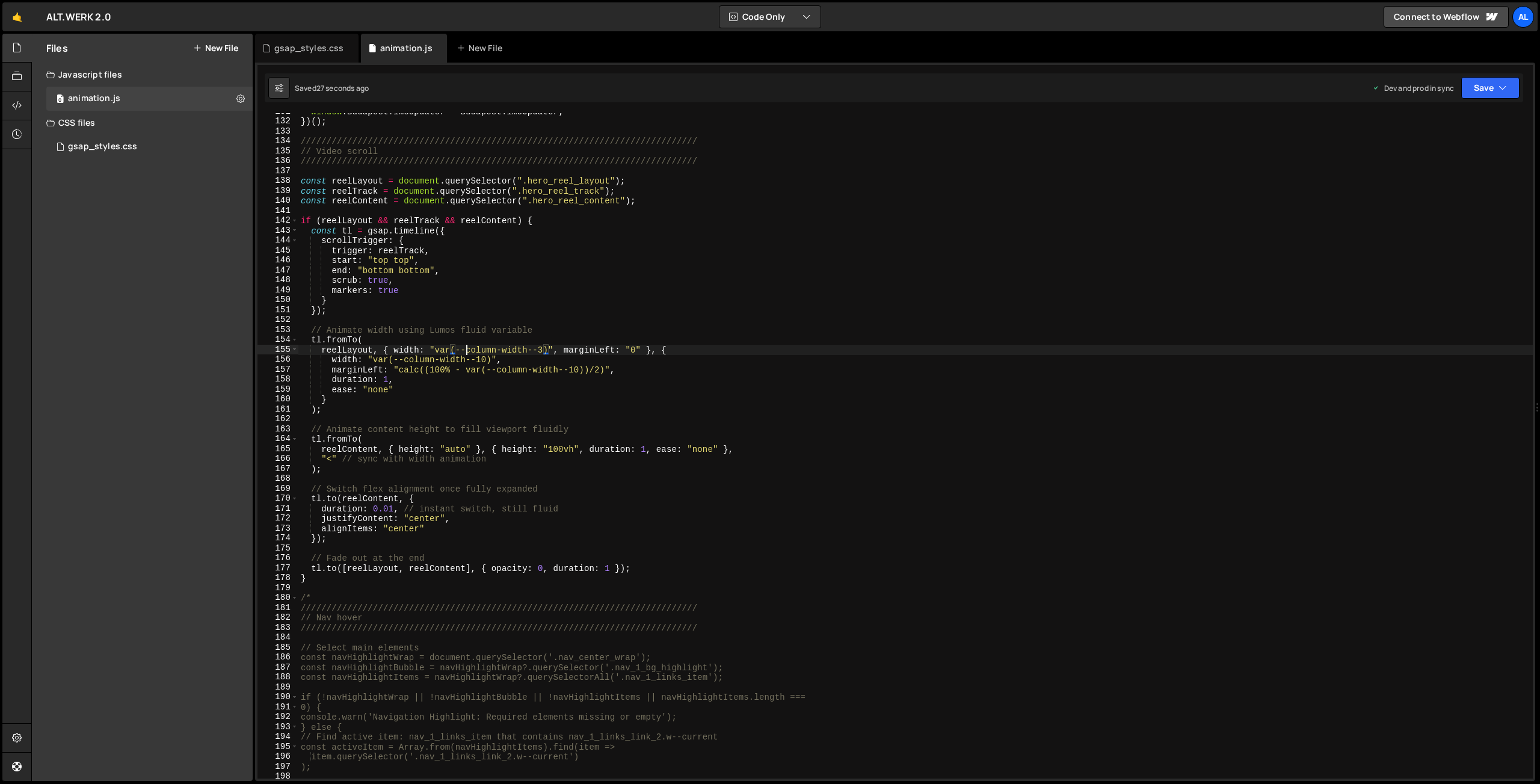
click at [469, 347] on div "window . BudapestTimeUpdater = BudapestTimeUpdater ; }) ( ) ; /////////////////…" at bounding box center [915, 449] width 1234 height 685
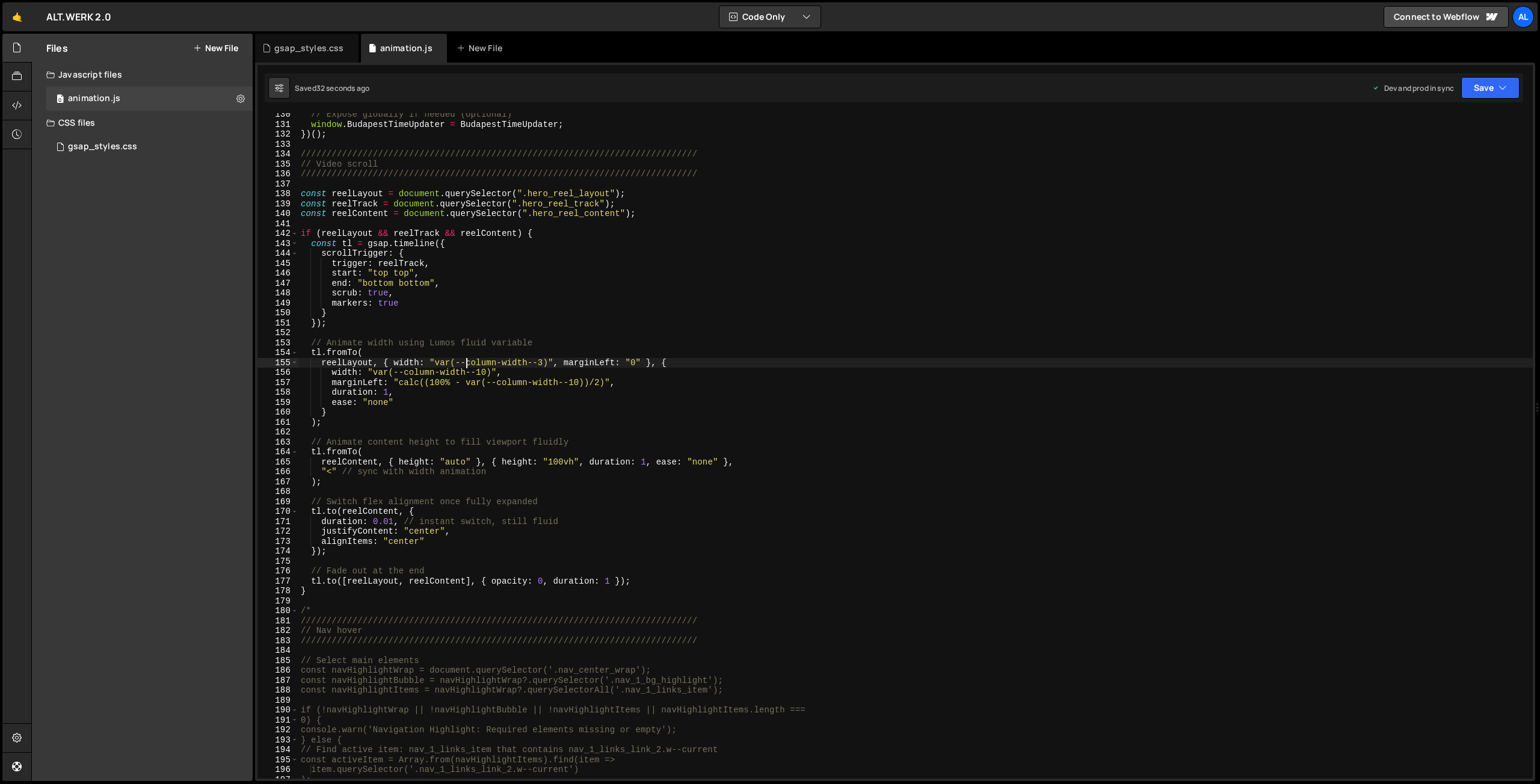
scroll to position [1313, 0]
drag, startPoint x: 400, startPoint y: 384, endPoint x: 606, endPoint y: 383, distance: 206.0
click at [606, 383] on div "// Expose globally if needed (optional) window . BudapestTimeUpdater = Budapest…" at bounding box center [915, 453] width 1234 height 685
click at [406, 375] on div "// Expose globally if needed (optional) window . BudapestTimeUpdater = Budapest…" at bounding box center [915, 453] width 1234 height 685
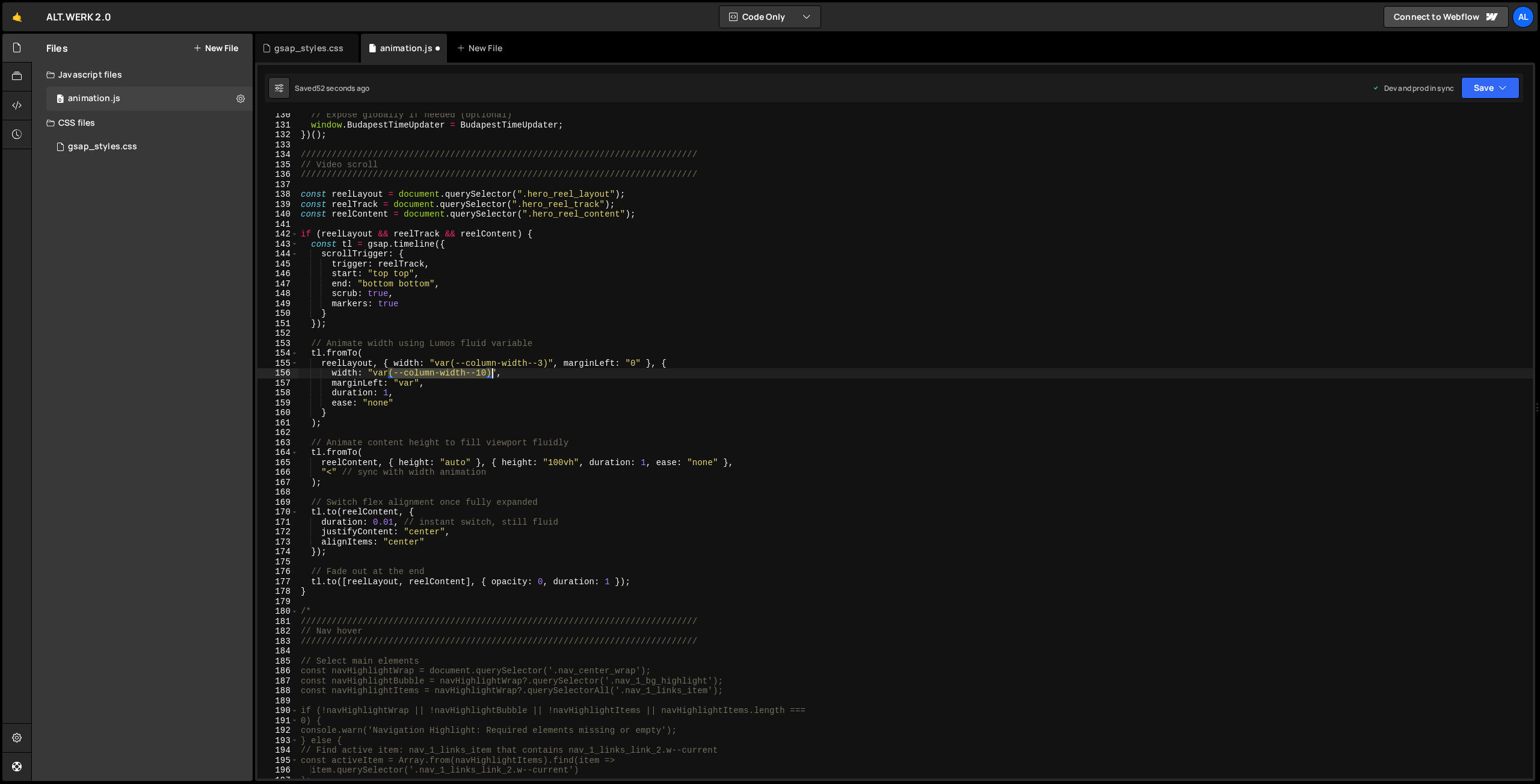
drag, startPoint x: 389, startPoint y: 372, endPoint x: 489, endPoint y: 369, distance: 100.0
click at [489, 369] on div "// Expose globally if needed (optional) window . BudapestTimeUpdater = Budapest…" at bounding box center [915, 453] width 1234 height 685
click at [414, 381] on div "// Expose globally if needed (optional) window . BudapestTimeUpdater = Budapest…" at bounding box center [915, 453] width 1234 height 685
paste textarea "(--column-width--10)"
click at [476, 381] on div "// Expose globally if needed (optional) window . BudapestTimeUpdater = Budapest…" at bounding box center [915, 453] width 1234 height 685
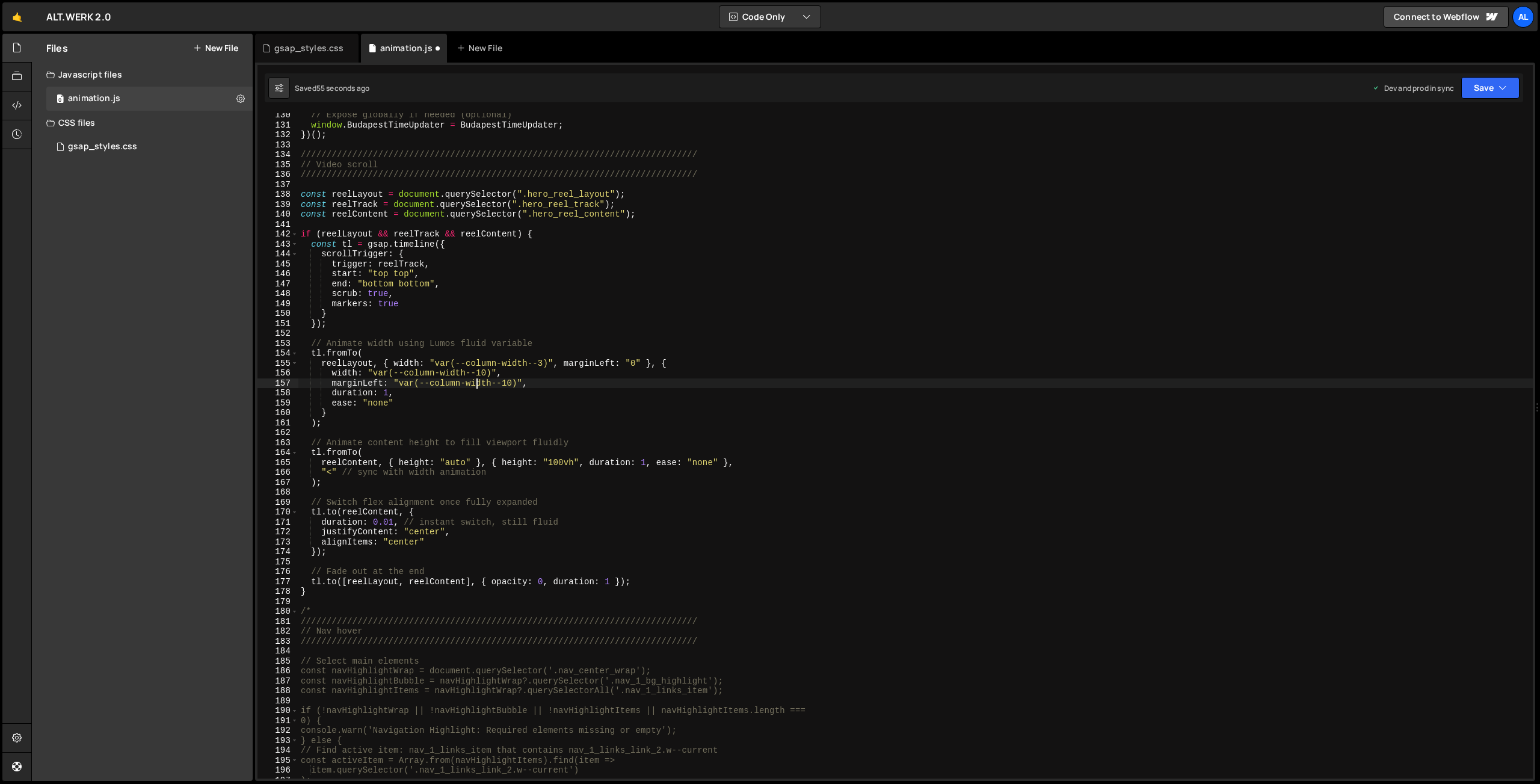
click at [476, 381] on div "// Expose globally if needed (optional) window . BudapestTimeUpdater = Budapest…" at bounding box center [915, 453] width 1234 height 685
click at [517, 381] on div "// Expose globally if needed (optional) window . BudapestTimeUpdater = Budapest…" at bounding box center [915, 453] width 1234 height 685
click at [517, 395] on div "// Expose globally if needed (optional) window . BudapestTimeUpdater = Budapest…" at bounding box center [915, 453] width 1234 height 685
click at [1483, 84] on button "Save" at bounding box center [1490, 88] width 58 height 22
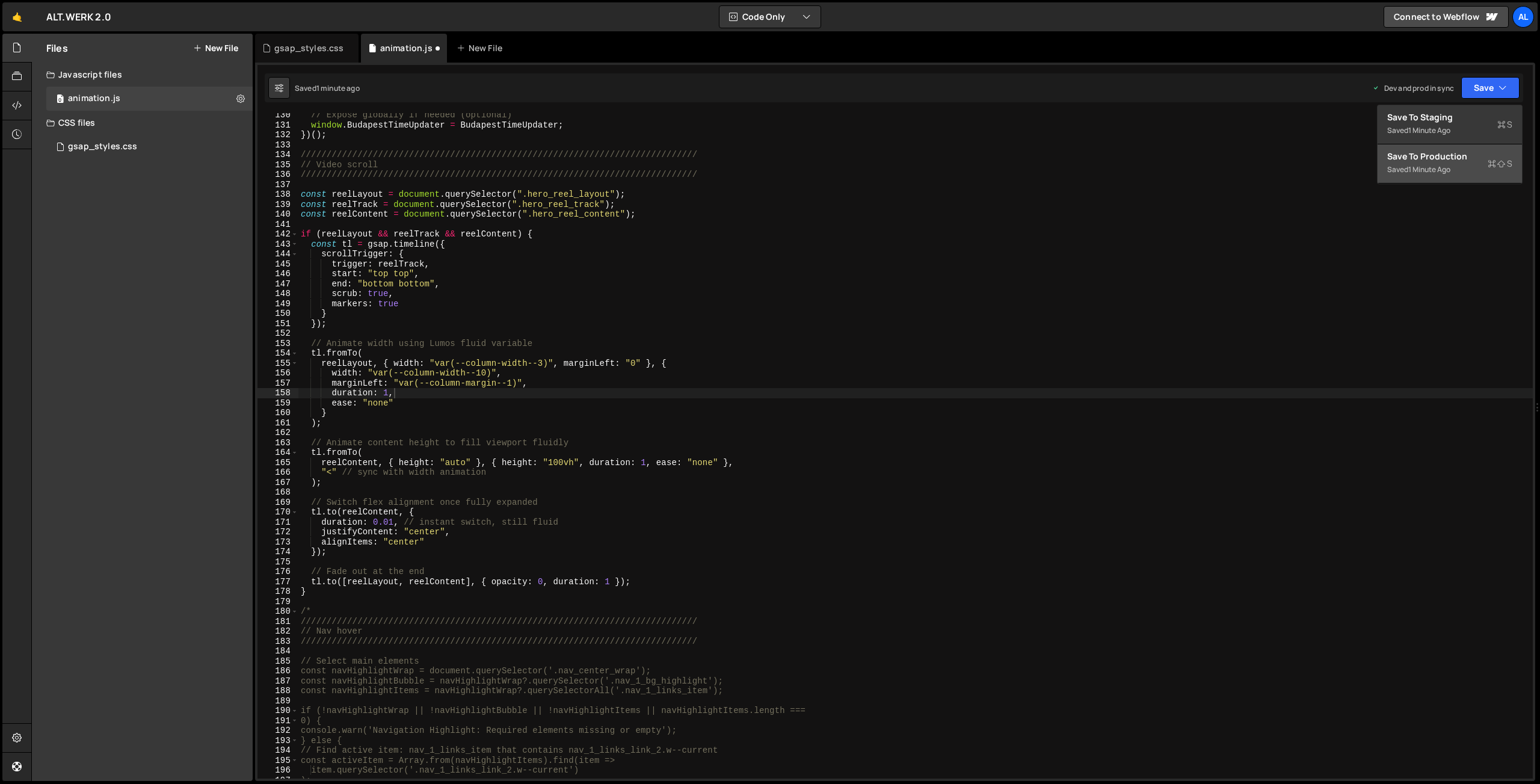
click at [1432, 162] on div "Save to Production S" at bounding box center [1450, 156] width 125 height 12
click at [393, 445] on div "// Expose globally if needed (optional) window . BudapestTimeUpdater = Budapest…" at bounding box center [915, 453] width 1234 height 685
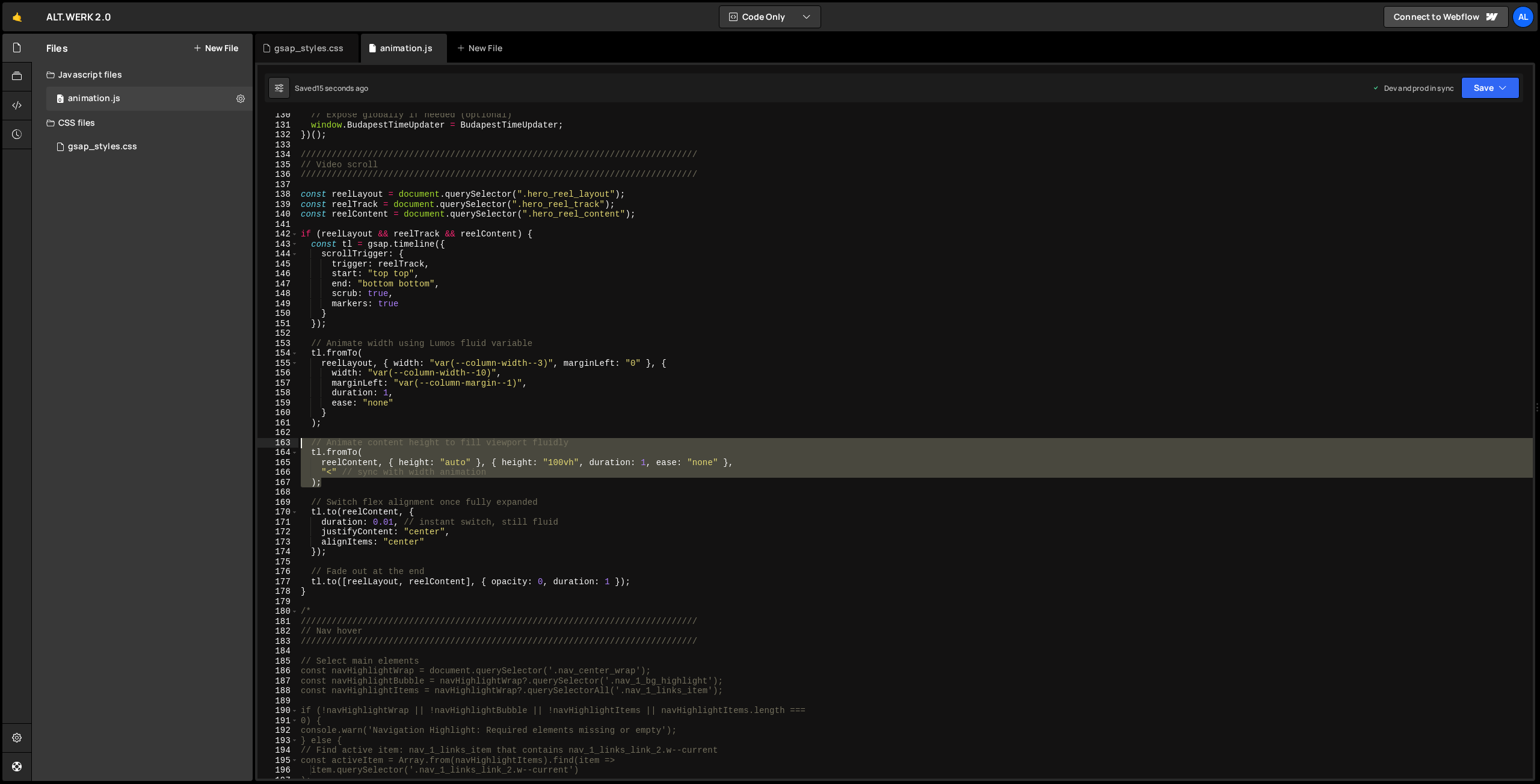
drag, startPoint x: 327, startPoint y: 480, endPoint x: 284, endPoint y: 444, distance: 56.1
click at [298, 444] on div "// Expose globally if needed (optional) window . BudapestTimeUpdater = Budapest…" at bounding box center [915, 445] width 1234 height 665
type textarea "// Animate content height to fill viewport fluidly tl.fromTo("
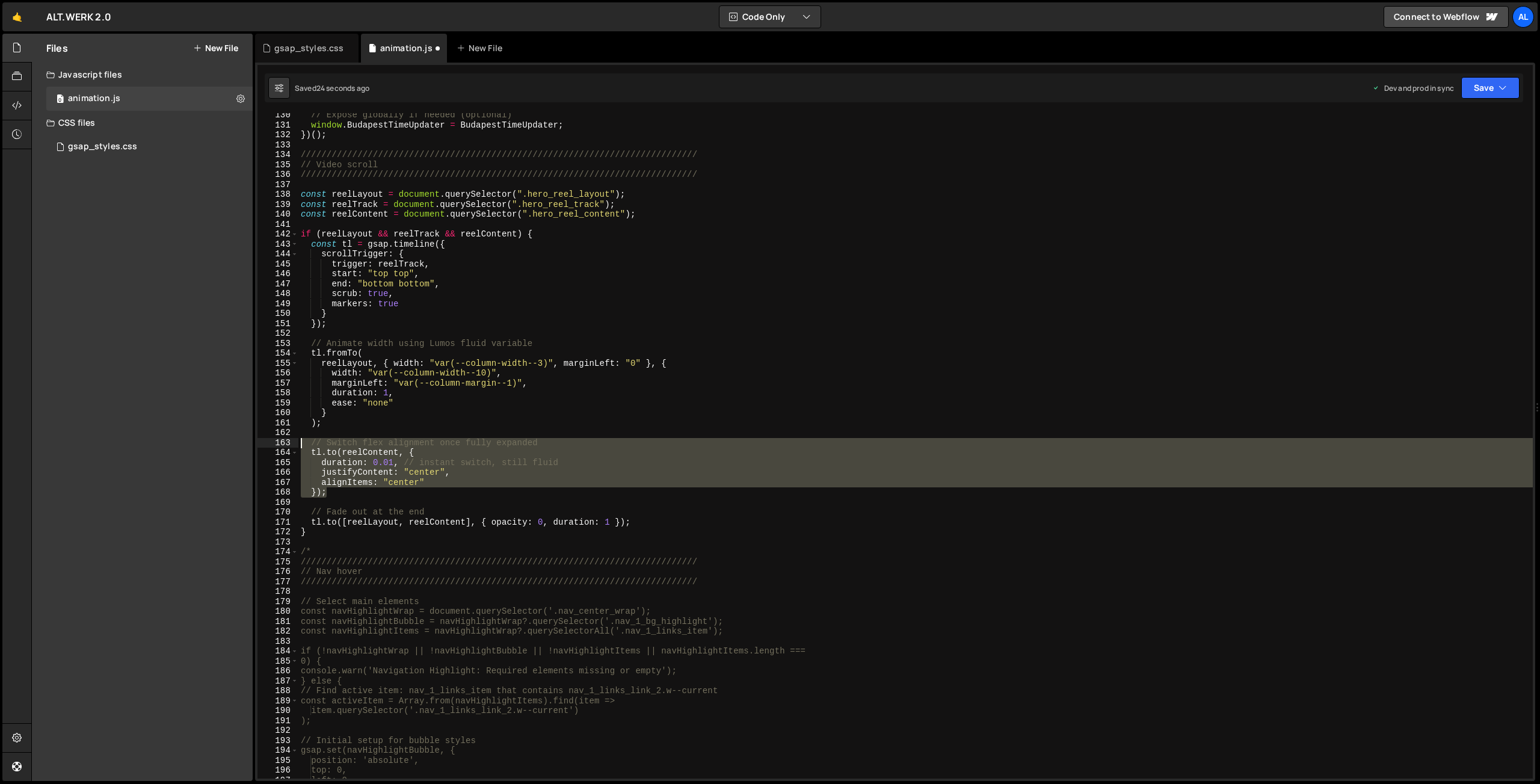
drag, startPoint x: 336, startPoint y: 491, endPoint x: 281, endPoint y: 443, distance: 73.0
click at [298, 443] on div "// Expose globally if needed (optional) window . BudapestTimeUpdater = Budapest…" at bounding box center [915, 445] width 1234 height 665
type textarea "// Switch flex alignment once fully expanded [DOMAIN_NAME](reelContent, {"
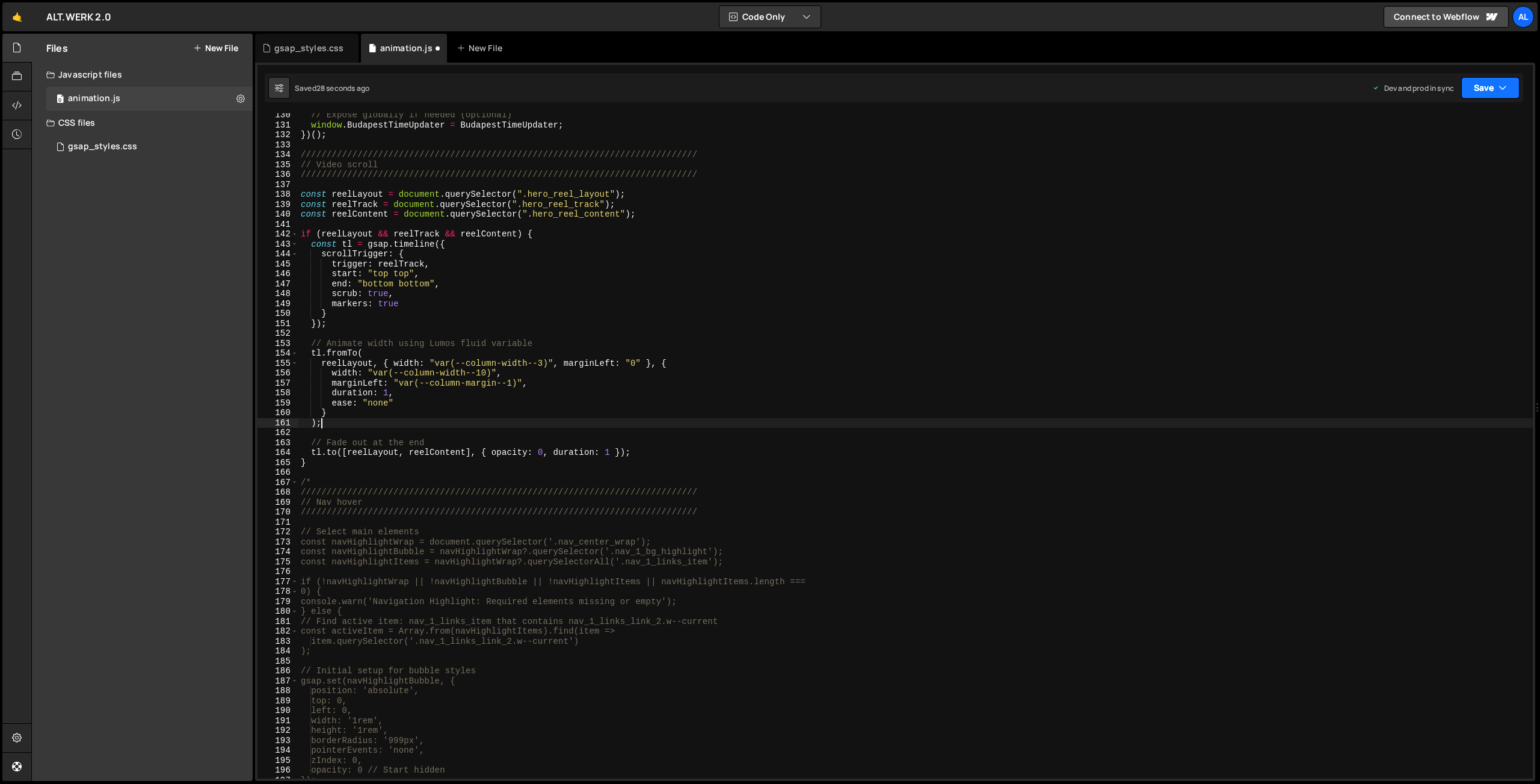
click at [1484, 82] on button "Save" at bounding box center [1490, 88] width 58 height 22
click at [1450, 150] on button "Save to Production S Saved 28 seconds ago" at bounding box center [1450, 164] width 145 height 39
drag, startPoint x: 517, startPoint y: 384, endPoint x: 400, endPoint y: 382, distance: 117.0
click at [400, 382] on div "// Expose globally if needed (optional) window . BudapestTimeUpdater = Budapest…" at bounding box center [915, 453] width 1234 height 685
click at [631, 362] on div "// Expose globally if needed (optional) window . BudapestTimeUpdater = Budapest…" at bounding box center [915, 453] width 1234 height 685
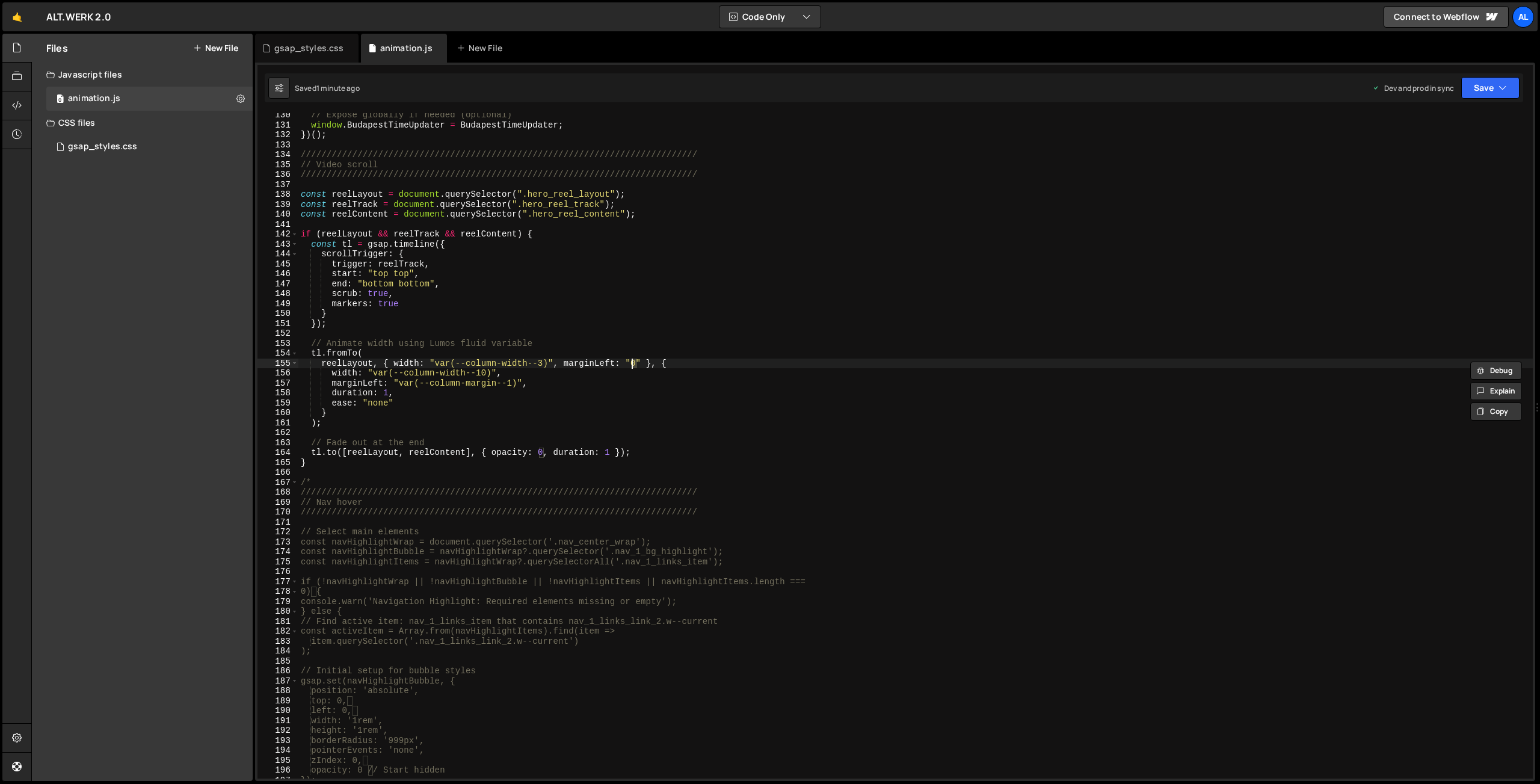
paste textarea "var(--column-margin--1)"
click at [1485, 96] on button "Save" at bounding box center [1490, 88] width 58 height 22
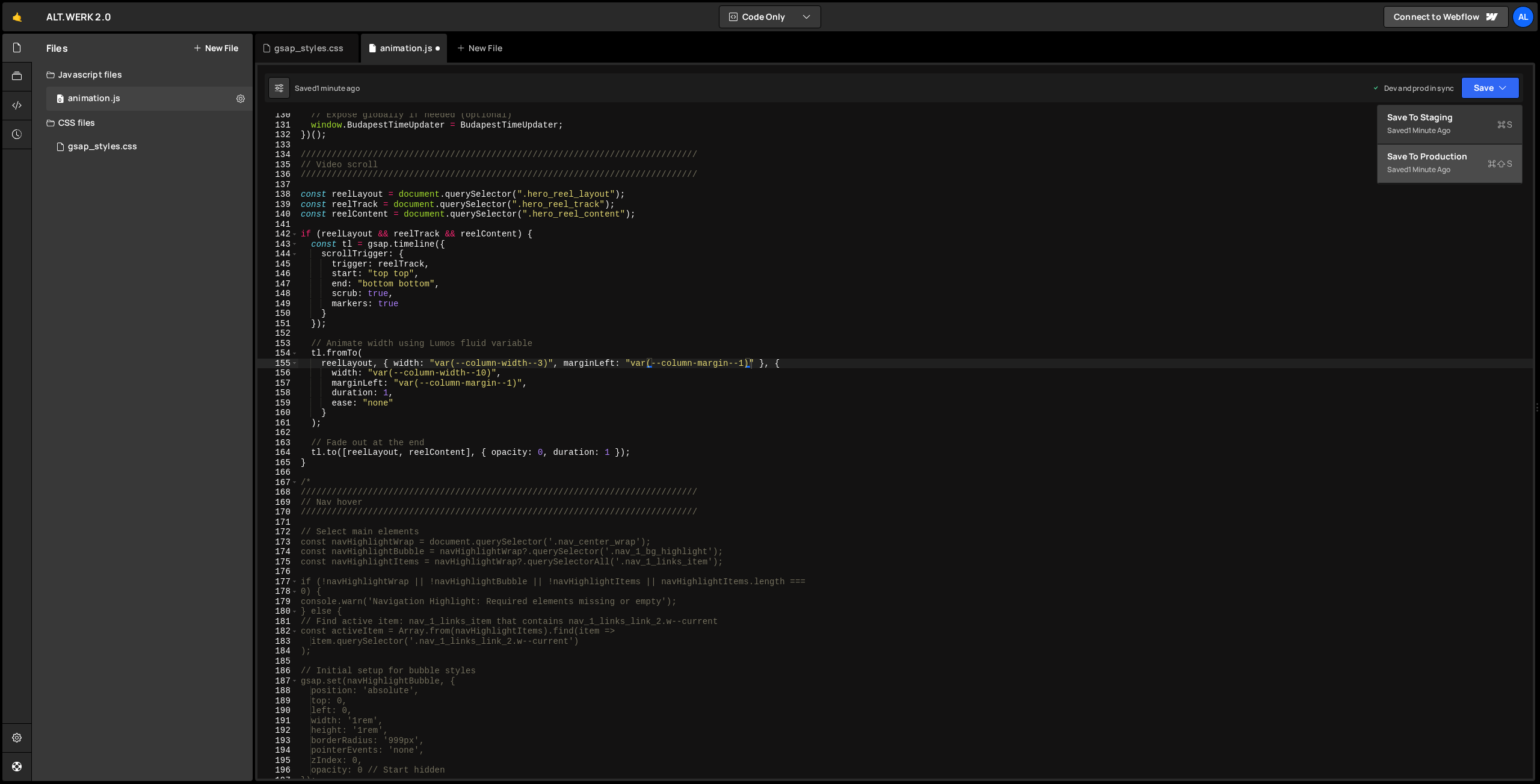
click at [1443, 158] on div "Save to Production S" at bounding box center [1450, 156] width 125 height 12
click at [632, 392] on div "// Expose globally if needed (optional) window . BudapestTimeUpdater = Budapest…" at bounding box center [915, 453] width 1234 height 685
type textarea "*/"
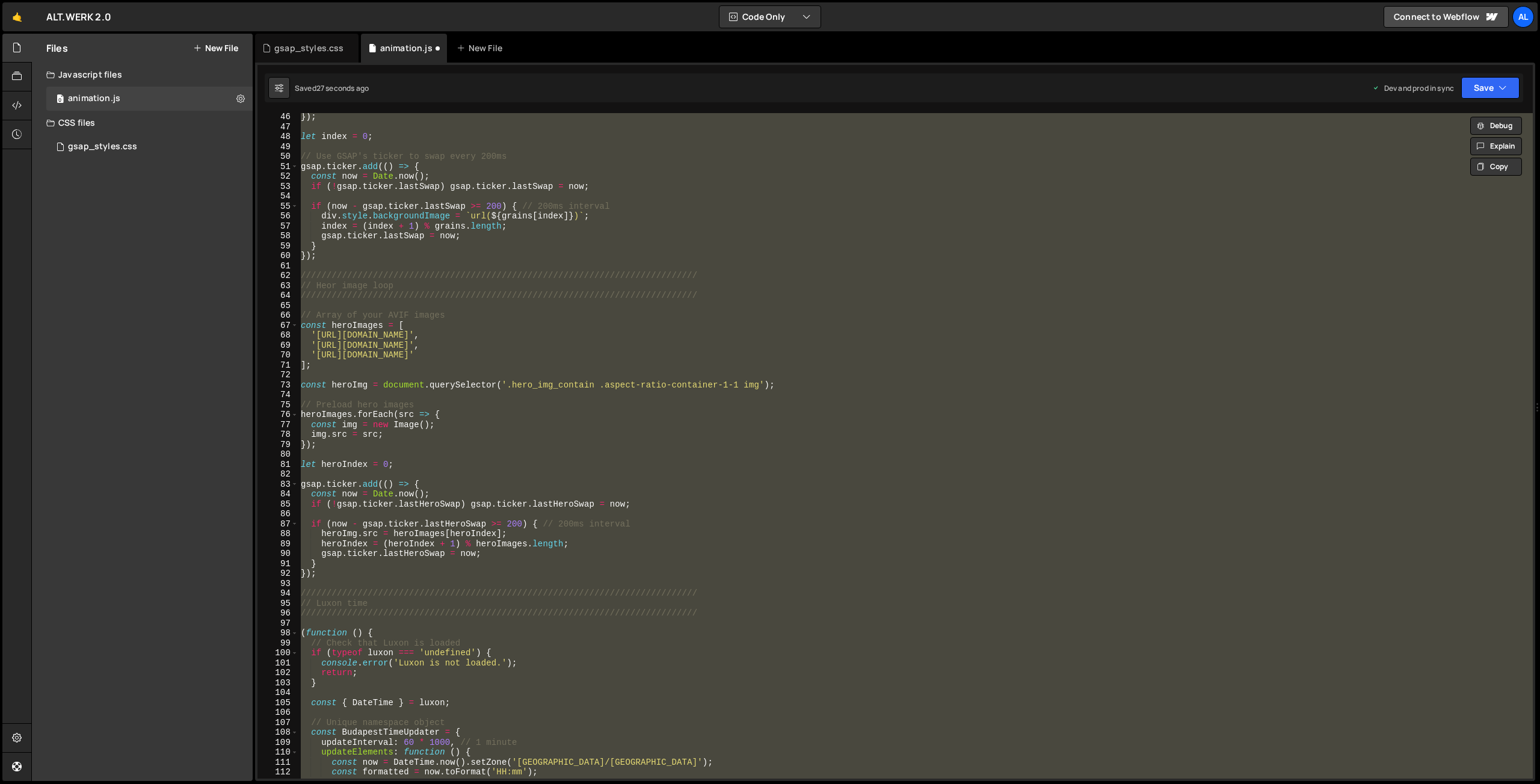
scroll to position [609, 0]
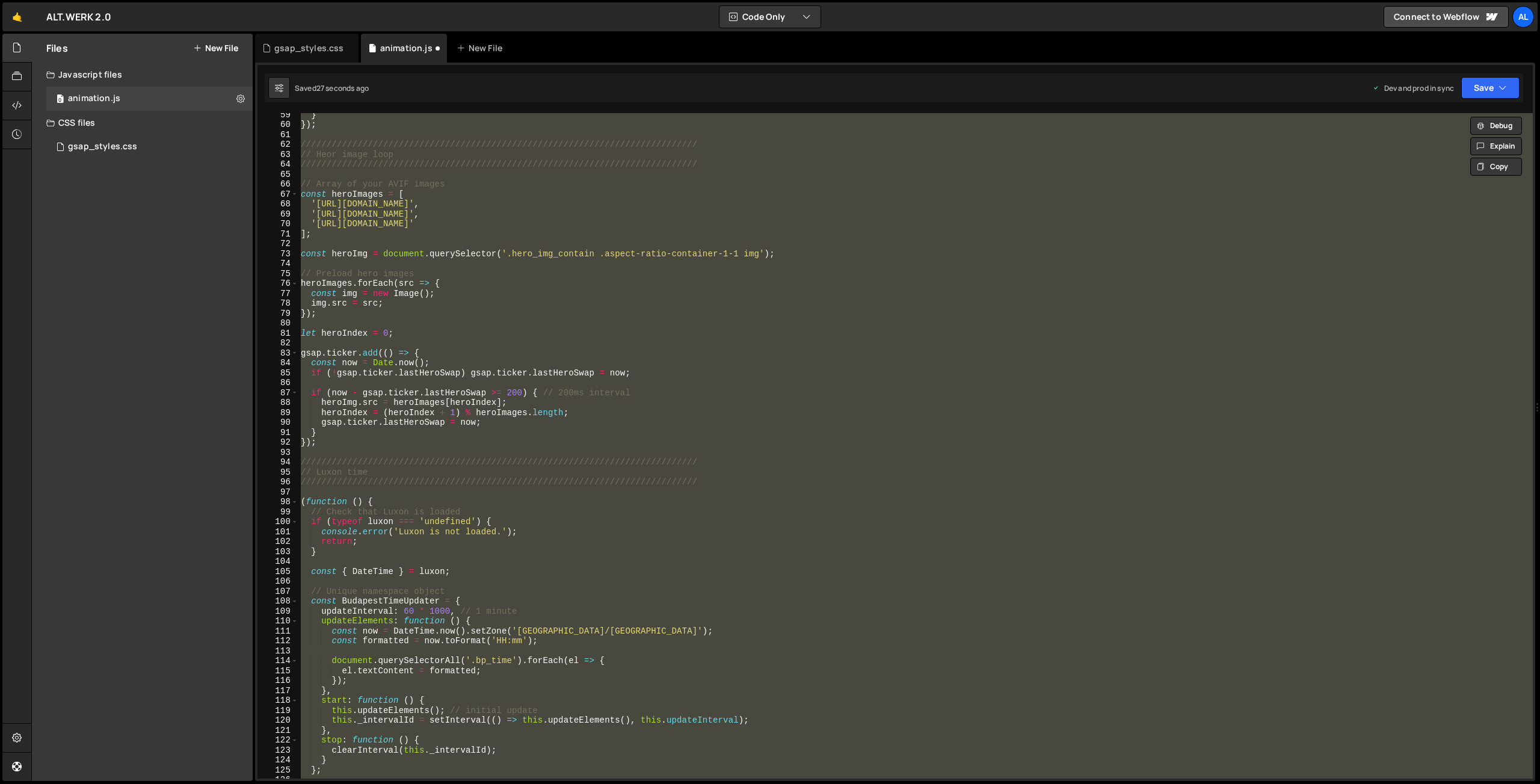
click at [593, 261] on div "} }) ; ////////////////////////////////////////////////////////////////////////…" at bounding box center [915, 445] width 1234 height 665
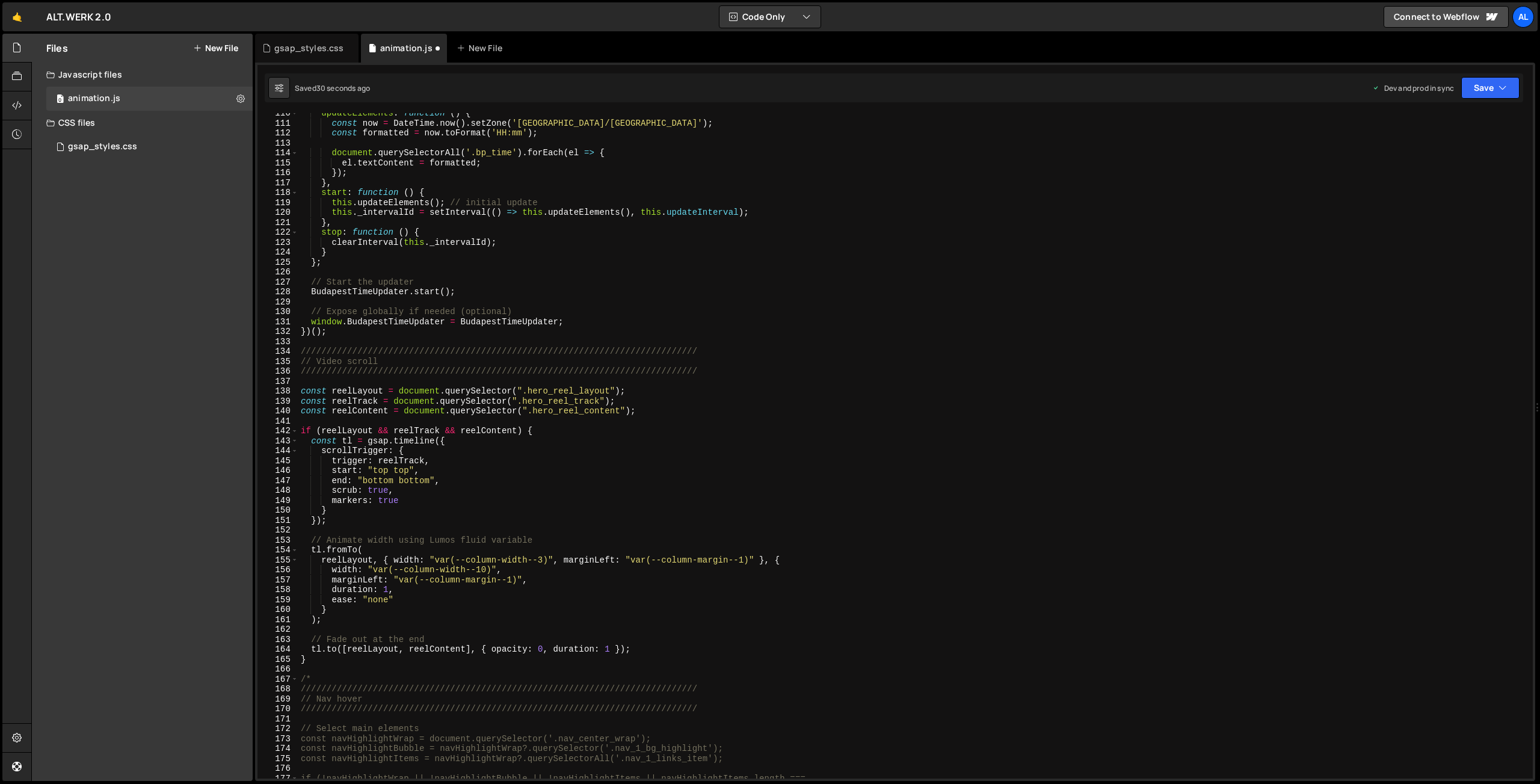
scroll to position [1118, 0]
drag, startPoint x: 633, startPoint y: 558, endPoint x: 748, endPoint y: 559, distance: 115.0
click at [748, 559] on div "updateElements : function ( ) { const now = DateTime . now ( ) . setZone ( '[GE…" at bounding box center [915, 449] width 1234 height 685
click at [319, 656] on div "updateElements : function ( ) { const now = DateTime . now ( ) . setZone ( '[GE…" at bounding box center [915, 449] width 1234 height 685
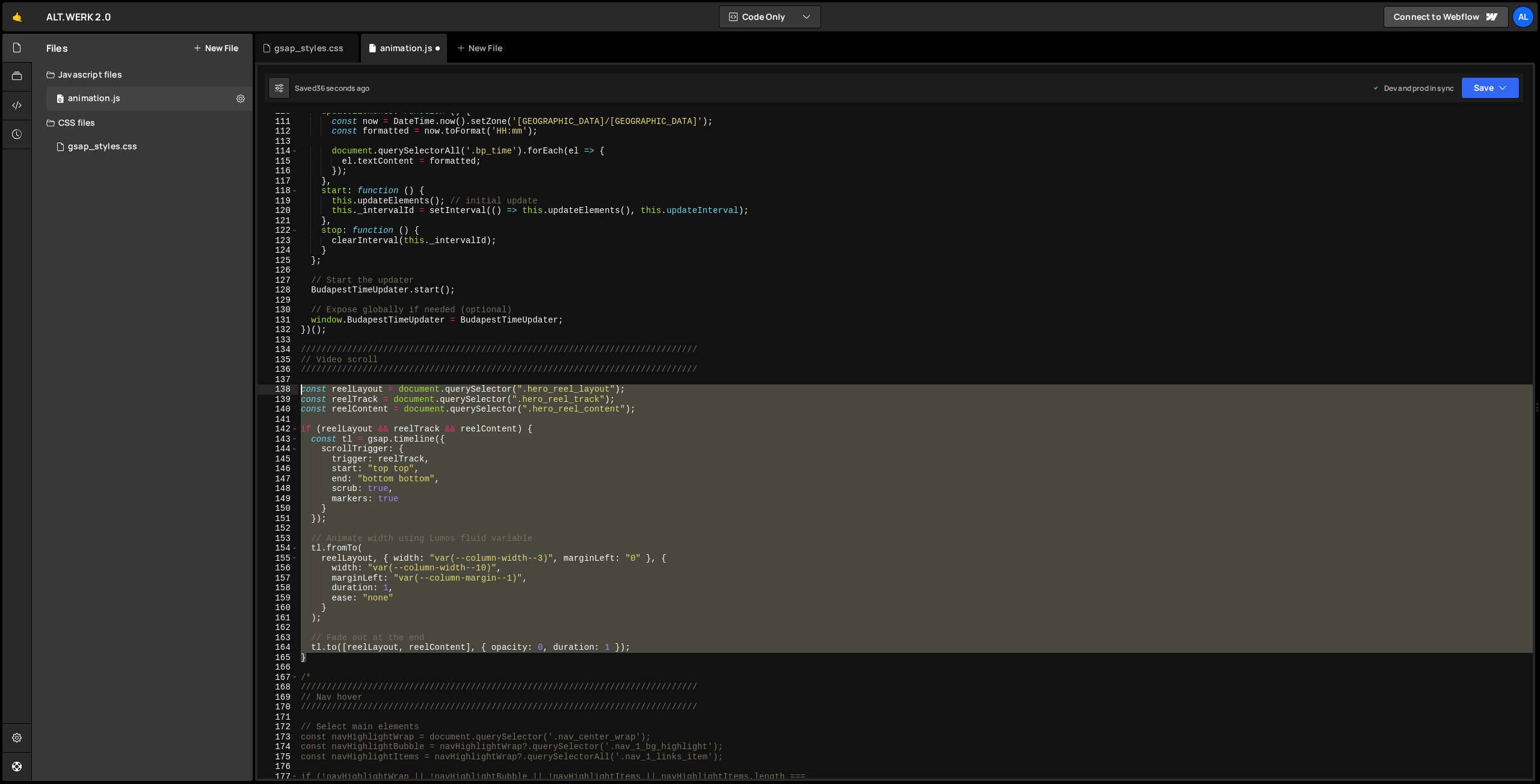
drag, startPoint x: 319, startPoint y: 660, endPoint x: 273, endPoint y: 393, distance: 270.9
click at [298, 392] on div "updateElements : function ( ) { const now = DateTime . now ( ) . setZone ( '[GE…" at bounding box center [915, 445] width 1234 height 665
click at [314, 656] on div "updateElements : function ( ) { const now = DateTime . now ( ) . setZone ( '[GE…" at bounding box center [915, 445] width 1234 height 665
drag, startPoint x: 314, startPoint y: 656, endPoint x: 262, endPoint y: 393, distance: 268.1
click at [298, 393] on div "updateElements : function ( ) { const now = DateTime . now ( ) . setZone ( '[GE…" at bounding box center [915, 445] width 1234 height 665
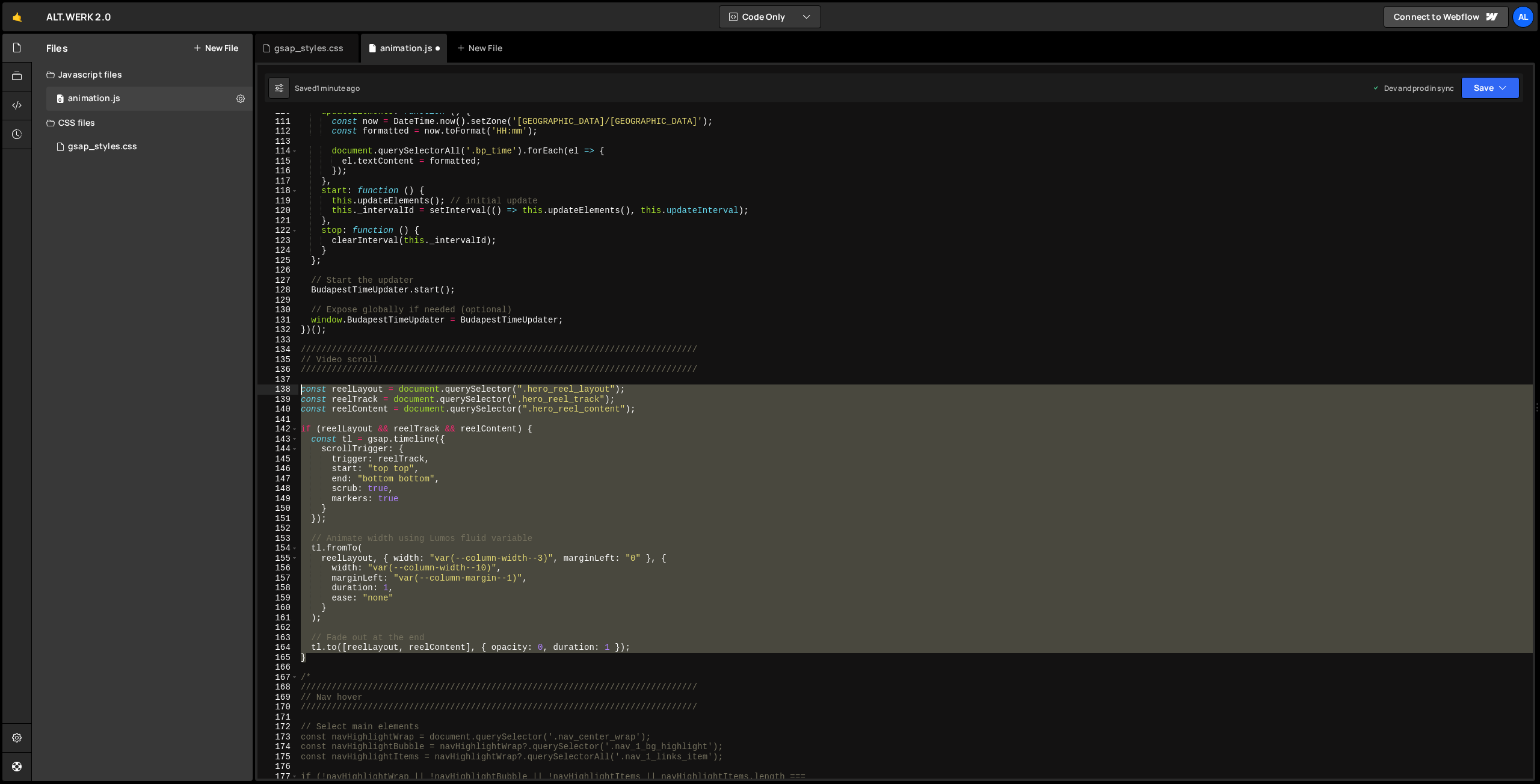
type textarea "const reelLayout = document.querySelector(".hero_reel_layout"); const reelTrack…"
paste textarea
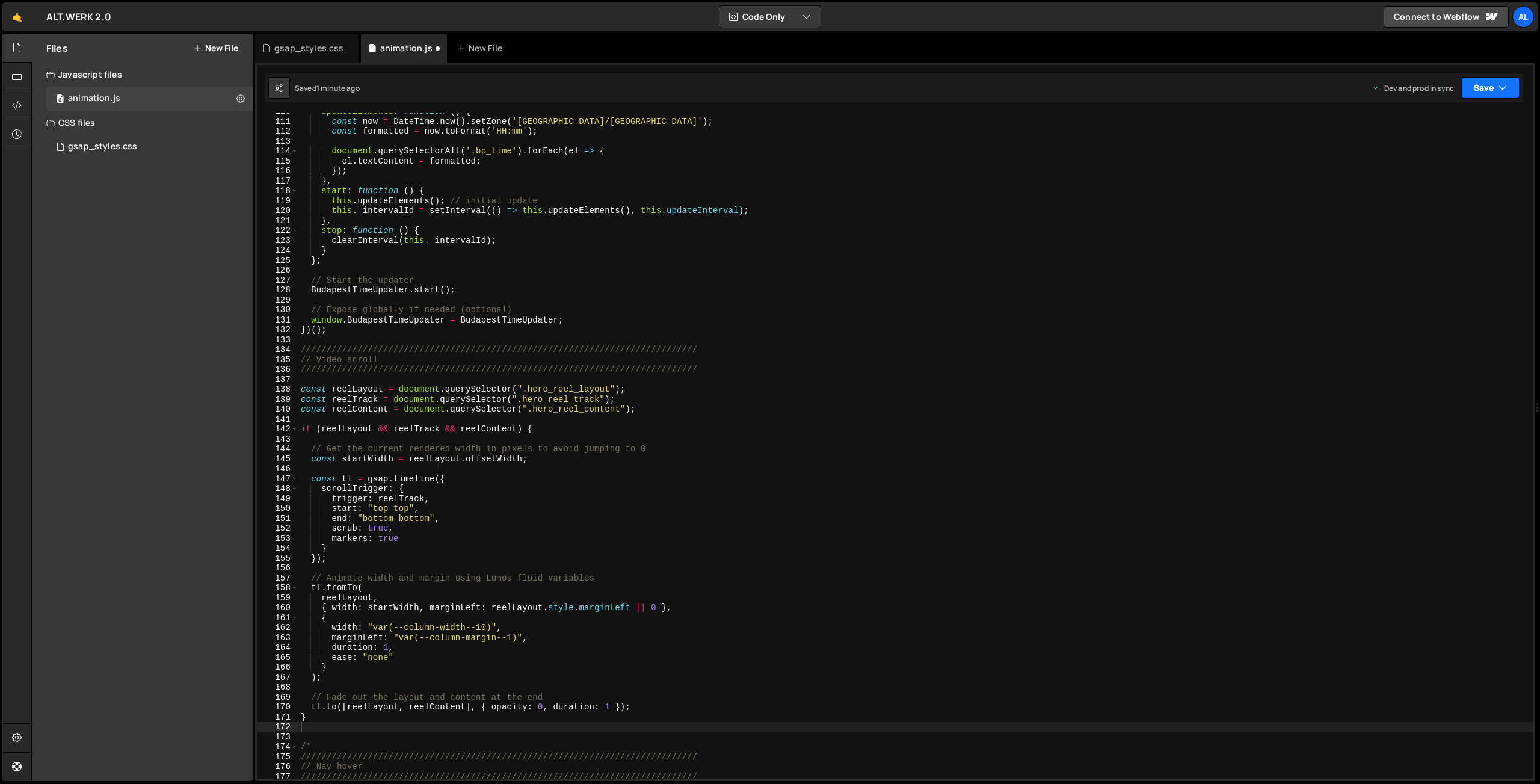
click at [1480, 87] on button "Save" at bounding box center [1490, 88] width 58 height 22
click at [1402, 168] on div "Saved 1 minute ago" at bounding box center [1450, 169] width 125 height 14
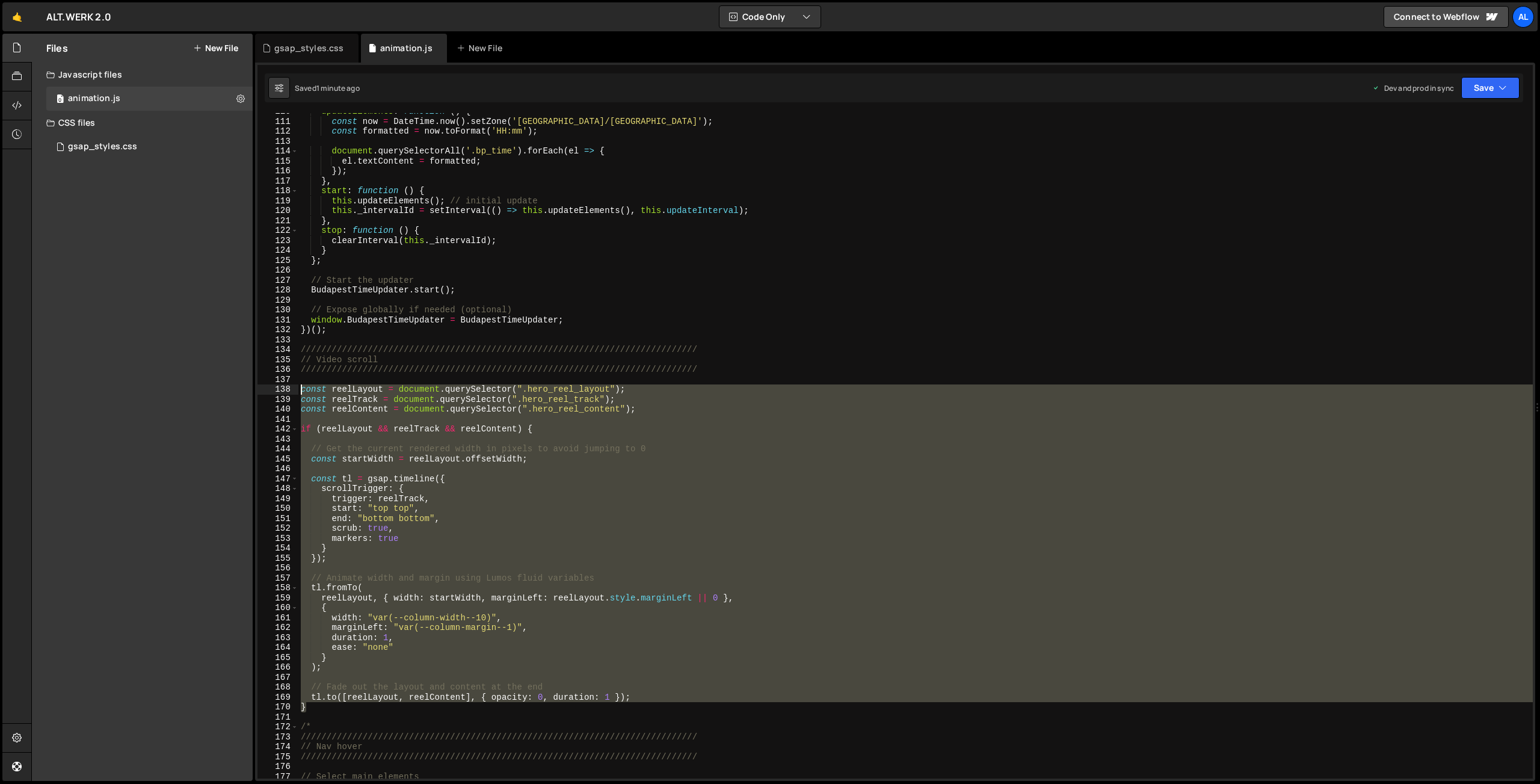
drag, startPoint x: 315, startPoint y: 707, endPoint x: 254, endPoint y: 388, distance: 324.8
click at [298, 388] on div "updateElements : function ( ) { const now = DateTime . now ( ) . setZone ( '[GE…" at bounding box center [915, 445] width 1234 height 665
type textarea "const reelLayout = document.querySelector(".hero_reel_layout"); const reelTrack…"
paste textarea
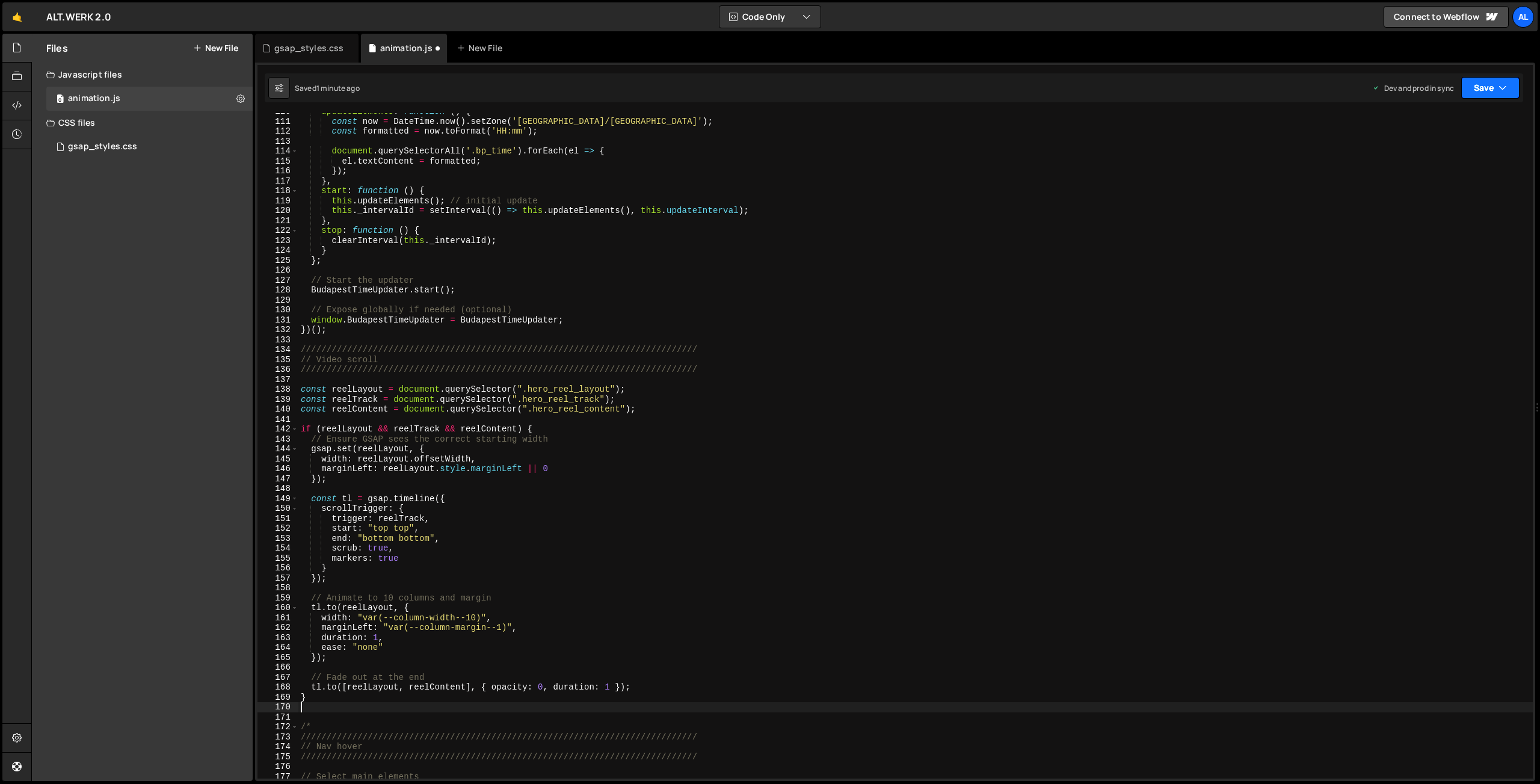
click at [1479, 83] on button "Save" at bounding box center [1490, 88] width 58 height 22
click at [1430, 156] on div "Save to Production S" at bounding box center [1450, 156] width 125 height 12
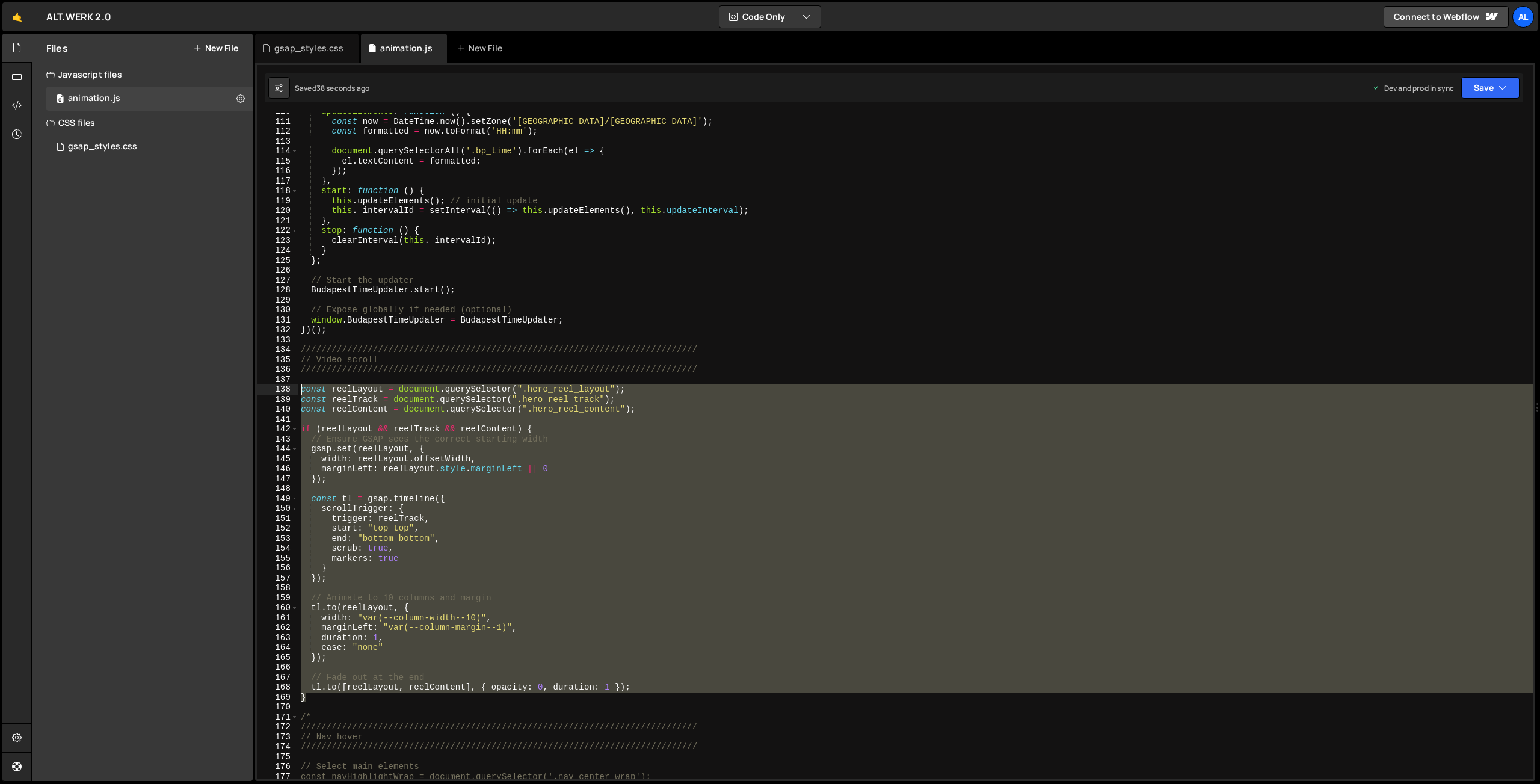
drag, startPoint x: 316, startPoint y: 694, endPoint x: 254, endPoint y: 391, distance: 309.3
click at [298, 391] on div "updateElements : function ( ) { const now = DateTime . now ( ) . setZone ( '[GE…" at bounding box center [915, 445] width 1234 height 665
type textarea "const reelLayout = document.querySelector(".hero_reel_layout"); const reelTrack…"
paste textarea
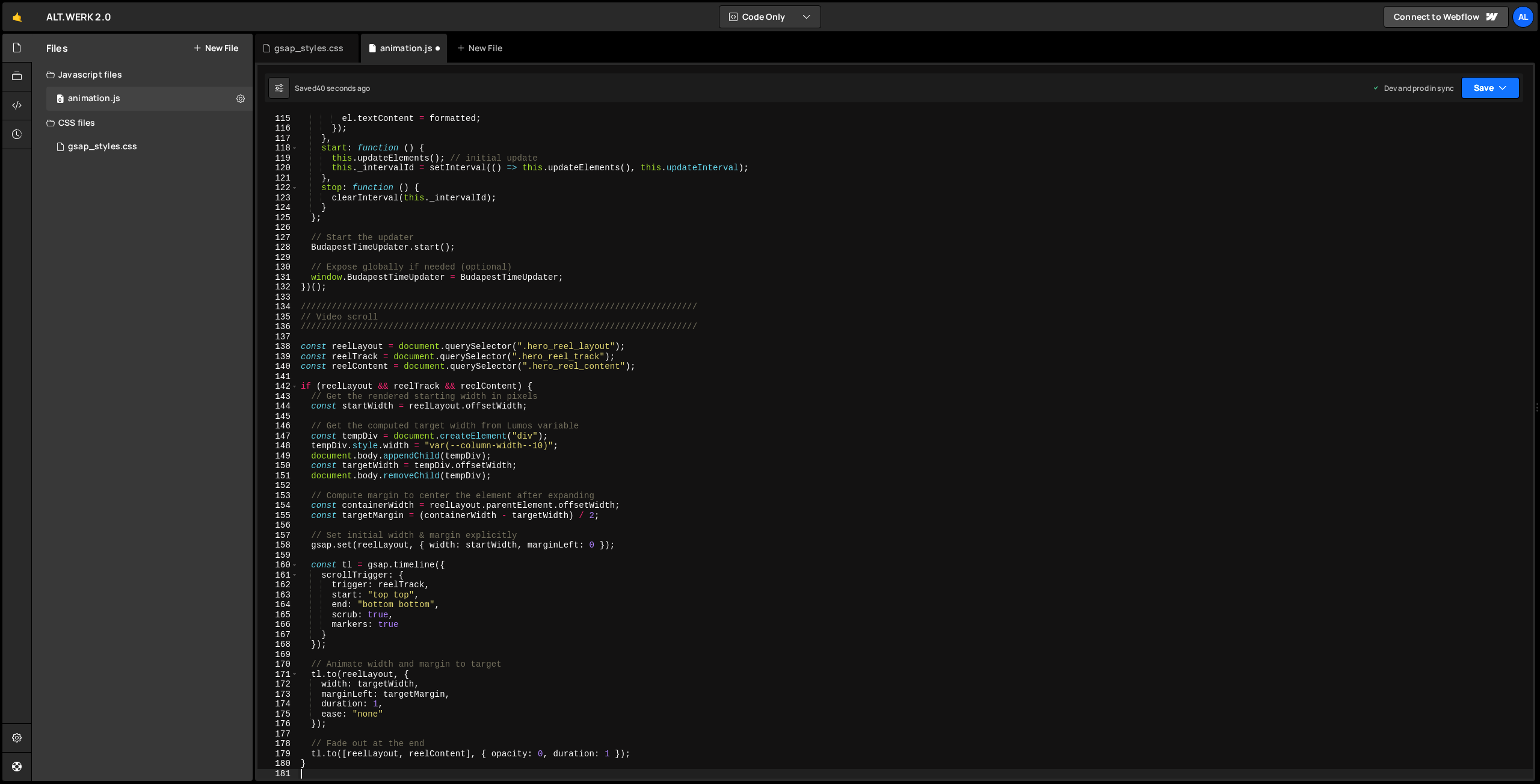
click at [1483, 86] on button "Save" at bounding box center [1490, 88] width 58 height 22
click at [1434, 152] on div "Save to Production S" at bounding box center [1450, 156] width 125 height 12
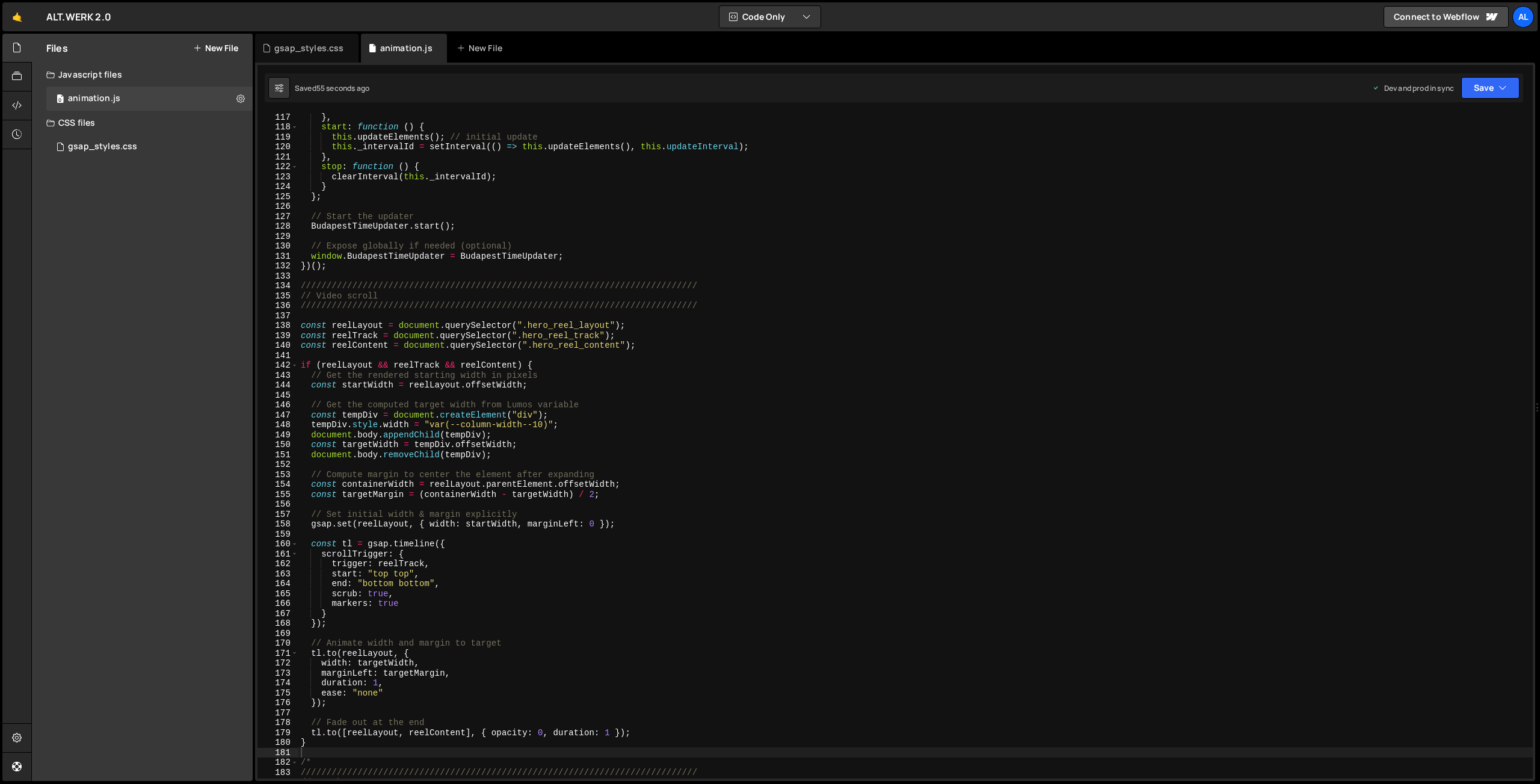
scroll to position [1189, 0]
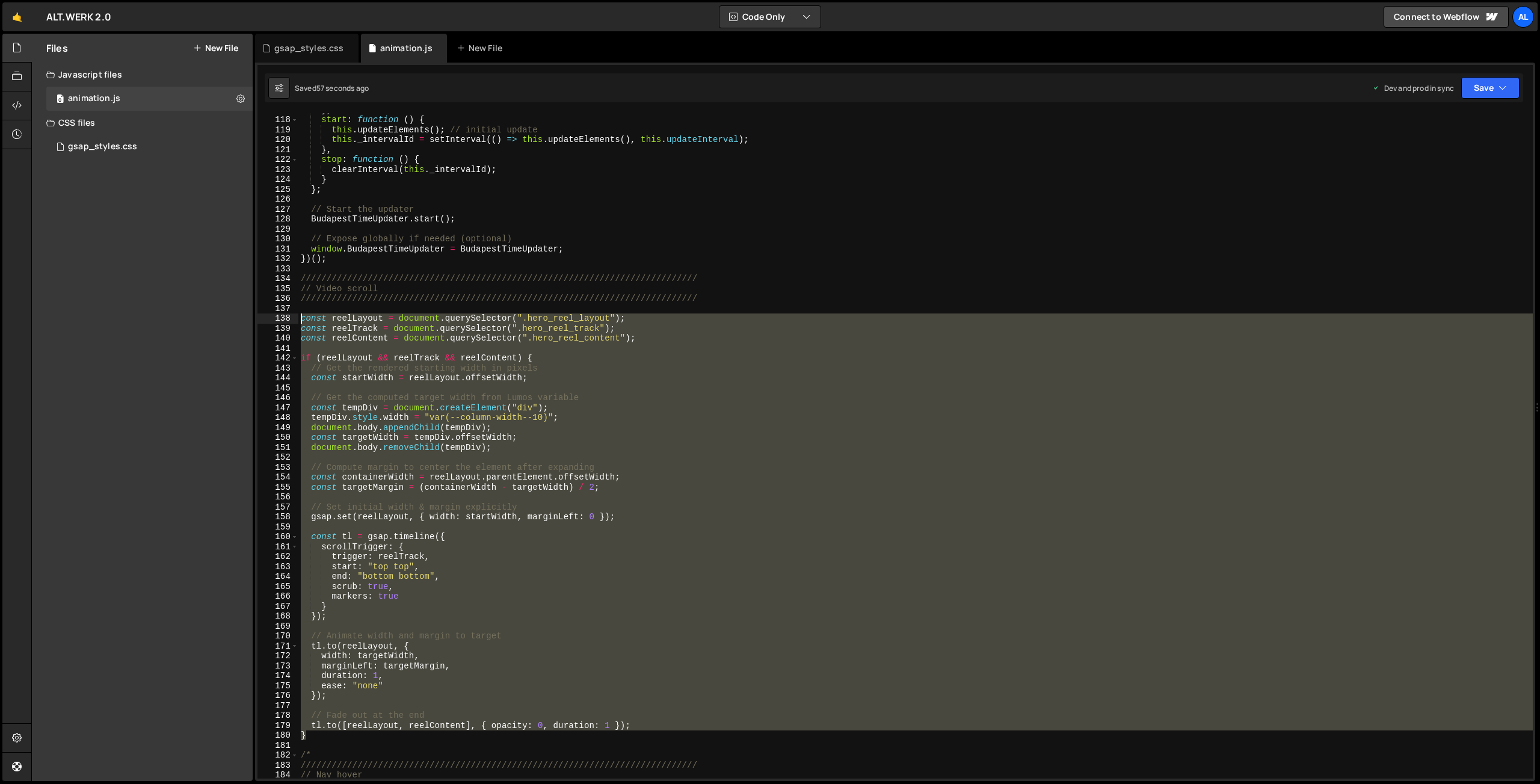
drag, startPoint x: 313, startPoint y: 733, endPoint x: 249, endPoint y: 317, distance: 420.9
click at [298, 317] on div "} , start : function ( ) { this . updateElements ( ) ; // initial update this .…" at bounding box center [915, 445] width 1234 height 665
type textarea "const reelLayout = document.querySelector(".hero_reel_layout"); const reelTrack…"
paste textarea
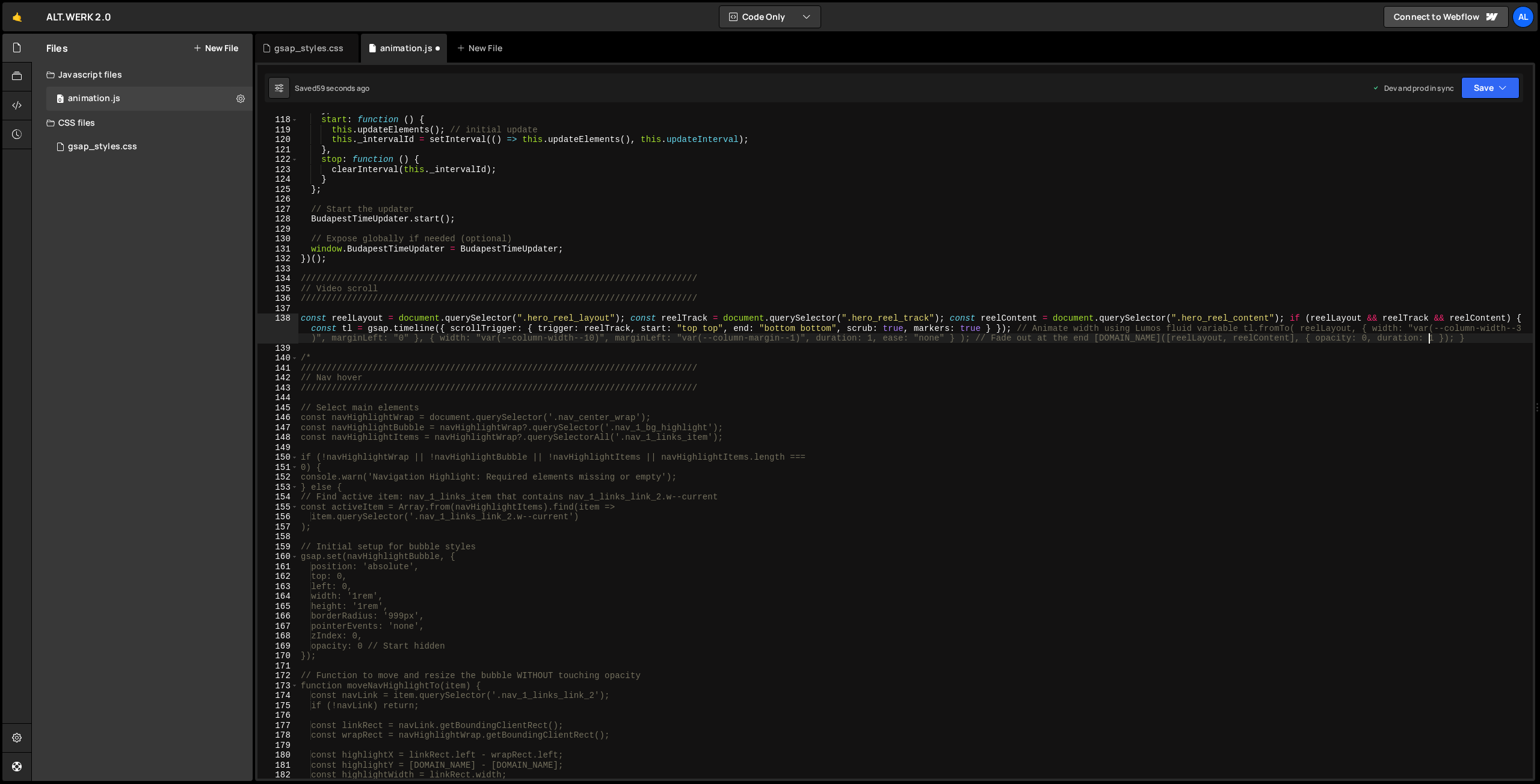
type textarea "[DOMAIN_NAME]([reelLayout, reelContent], { opacity: 0, duration: 1 }); }"
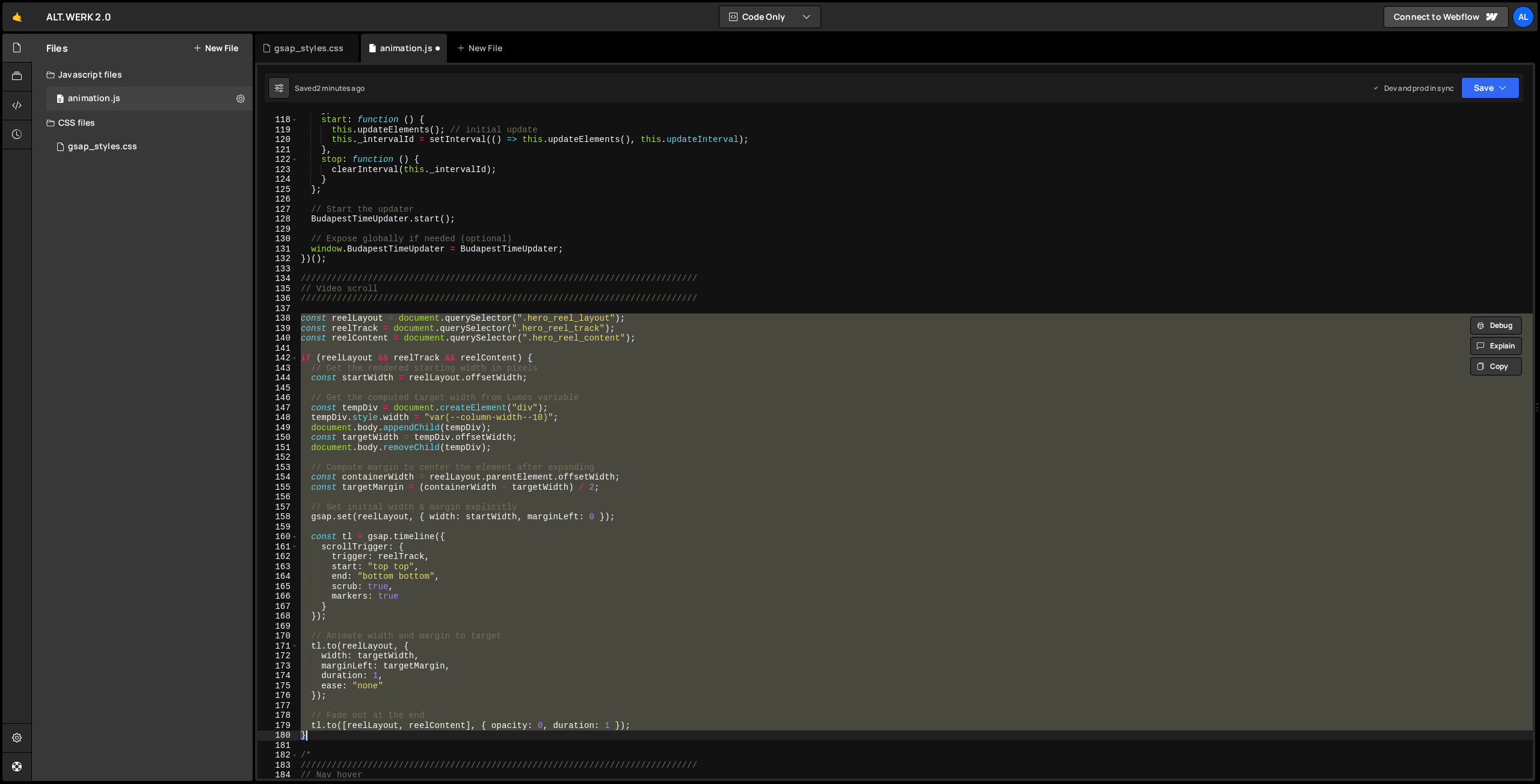
paste textarea
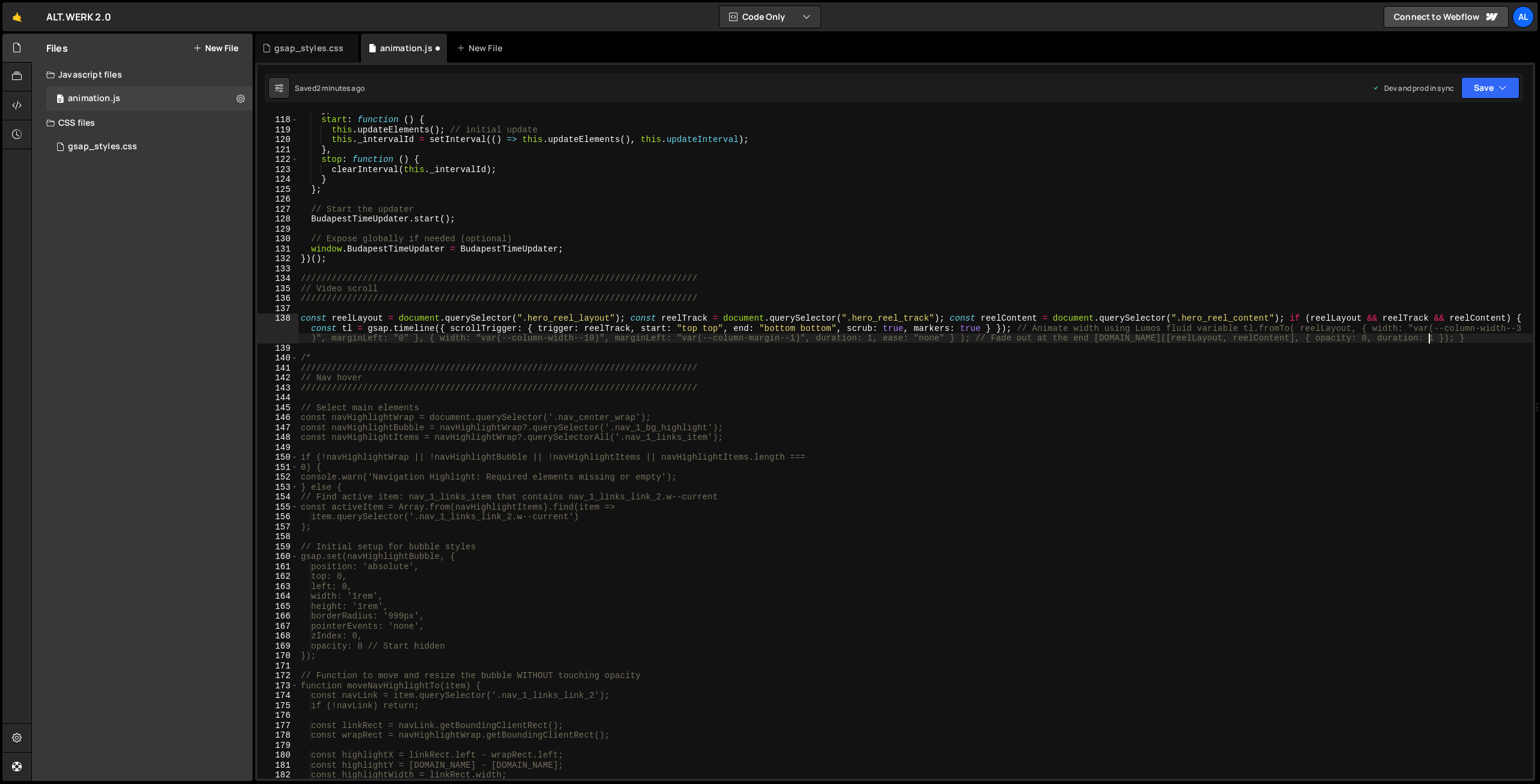
click at [633, 319] on div "} , start : function ( ) { this . updateElements ( ) ; // initial update this .…" at bounding box center [915, 448] width 1234 height 685
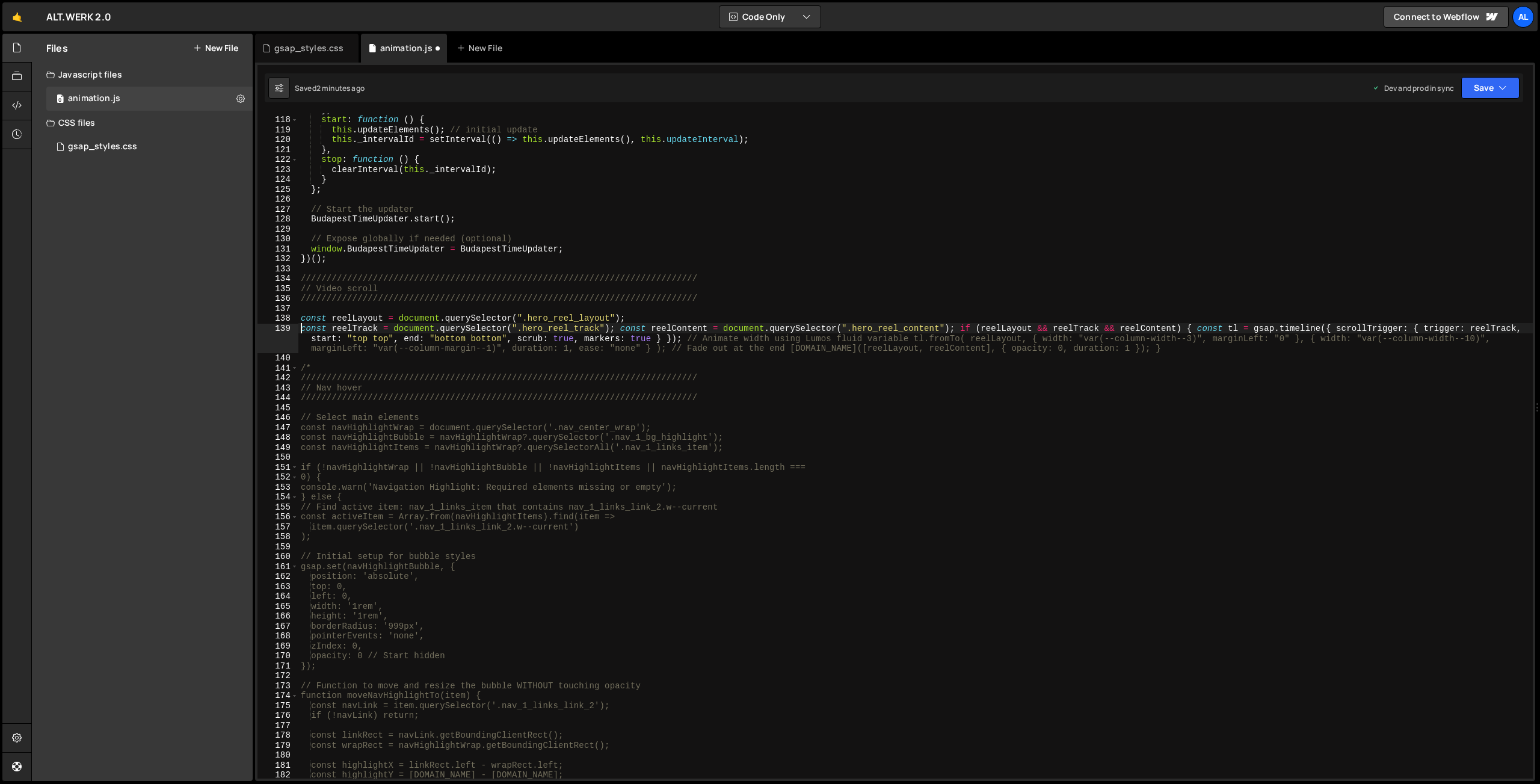
click at [622, 325] on div "} , start : function ( ) { this . updateElements ( ) ; // initial update this .…" at bounding box center [915, 448] width 1234 height 685
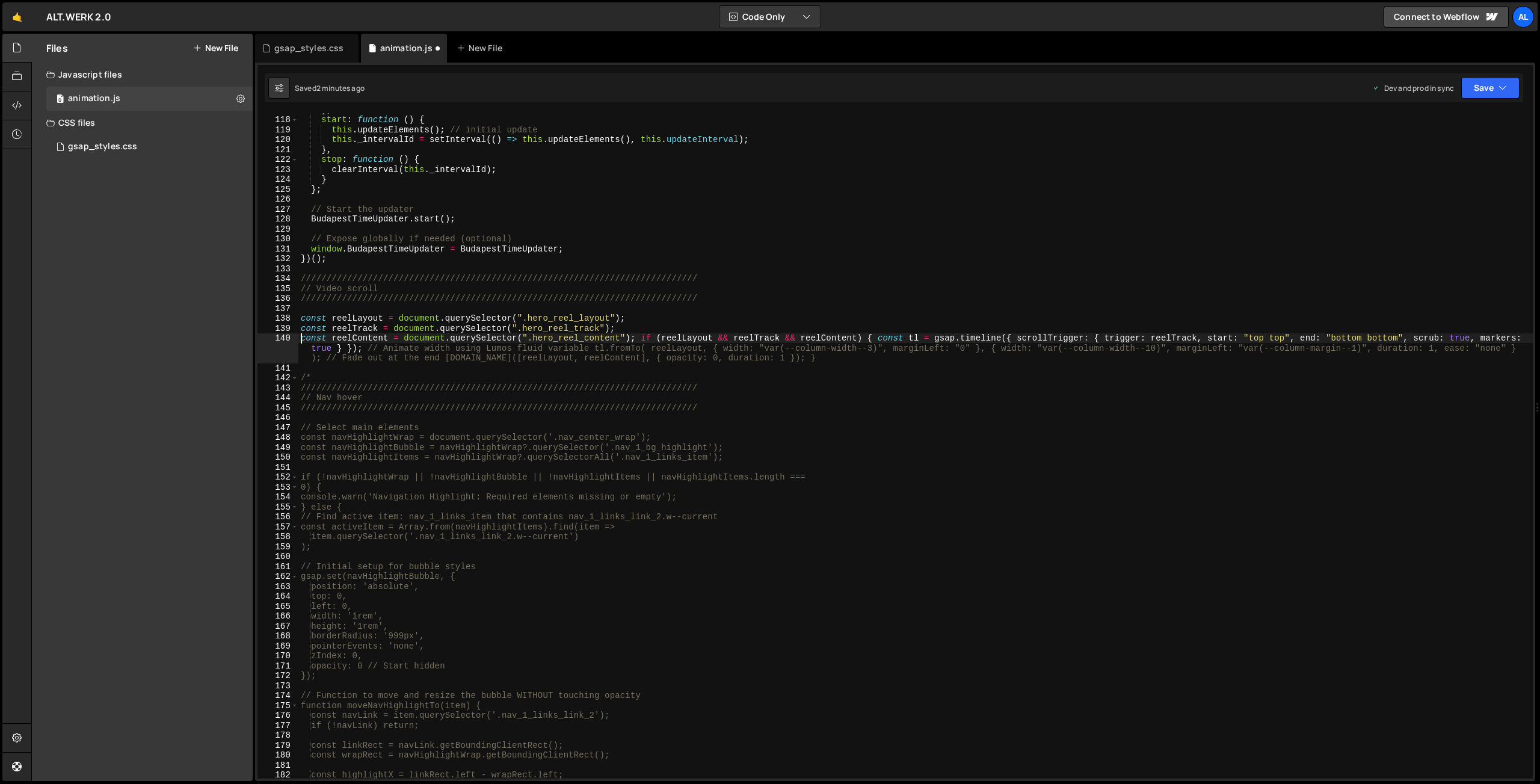
click at [643, 336] on div "} , start : function ( ) { this . updateElements ( ) ; // initial update this .…" at bounding box center [915, 448] width 1234 height 685
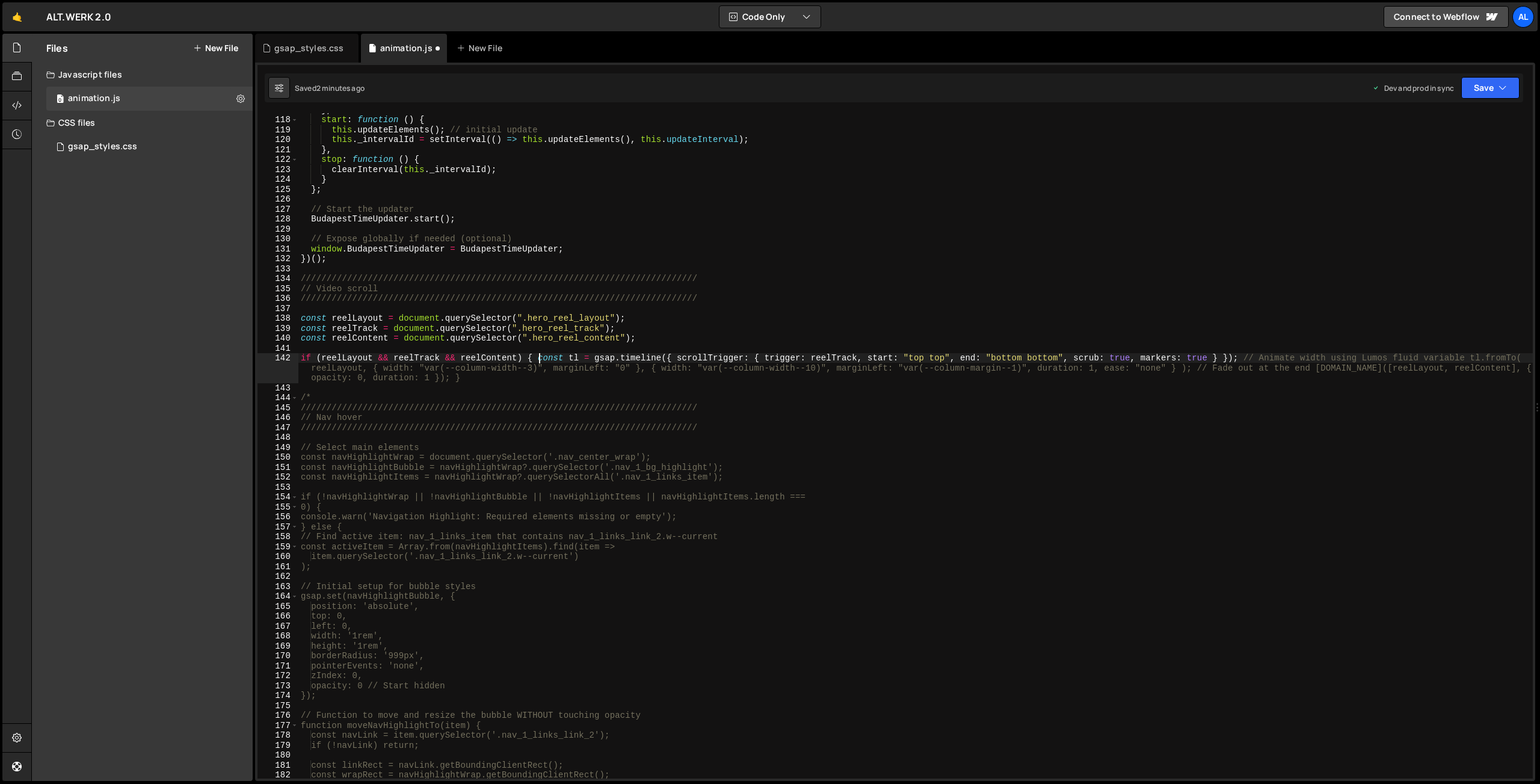
click at [540, 358] on div "} , start : function ( ) { this . updateElements ( ) ; // initial update this .…" at bounding box center [915, 448] width 1234 height 685
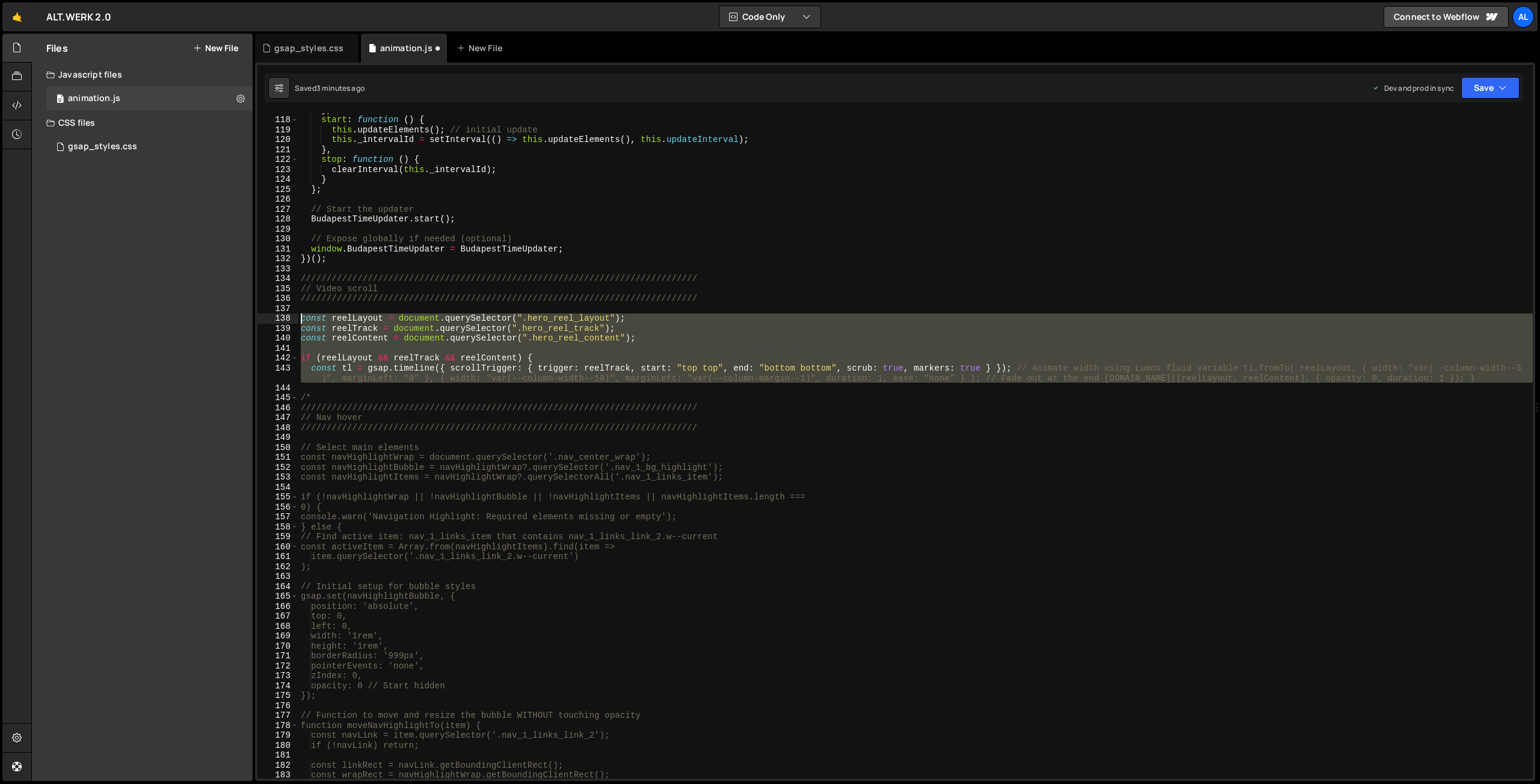
drag, startPoint x: 316, startPoint y: 386, endPoint x: 273, endPoint y: 313, distance: 84.7
click at [298, 313] on div "} , start : function ( ) { this . updateElements ( ) ; // initial update this .…" at bounding box center [915, 445] width 1234 height 665
type textarea "const reelLayout = document.querySelector(".hero_reel_layout"); const reelTrack…"
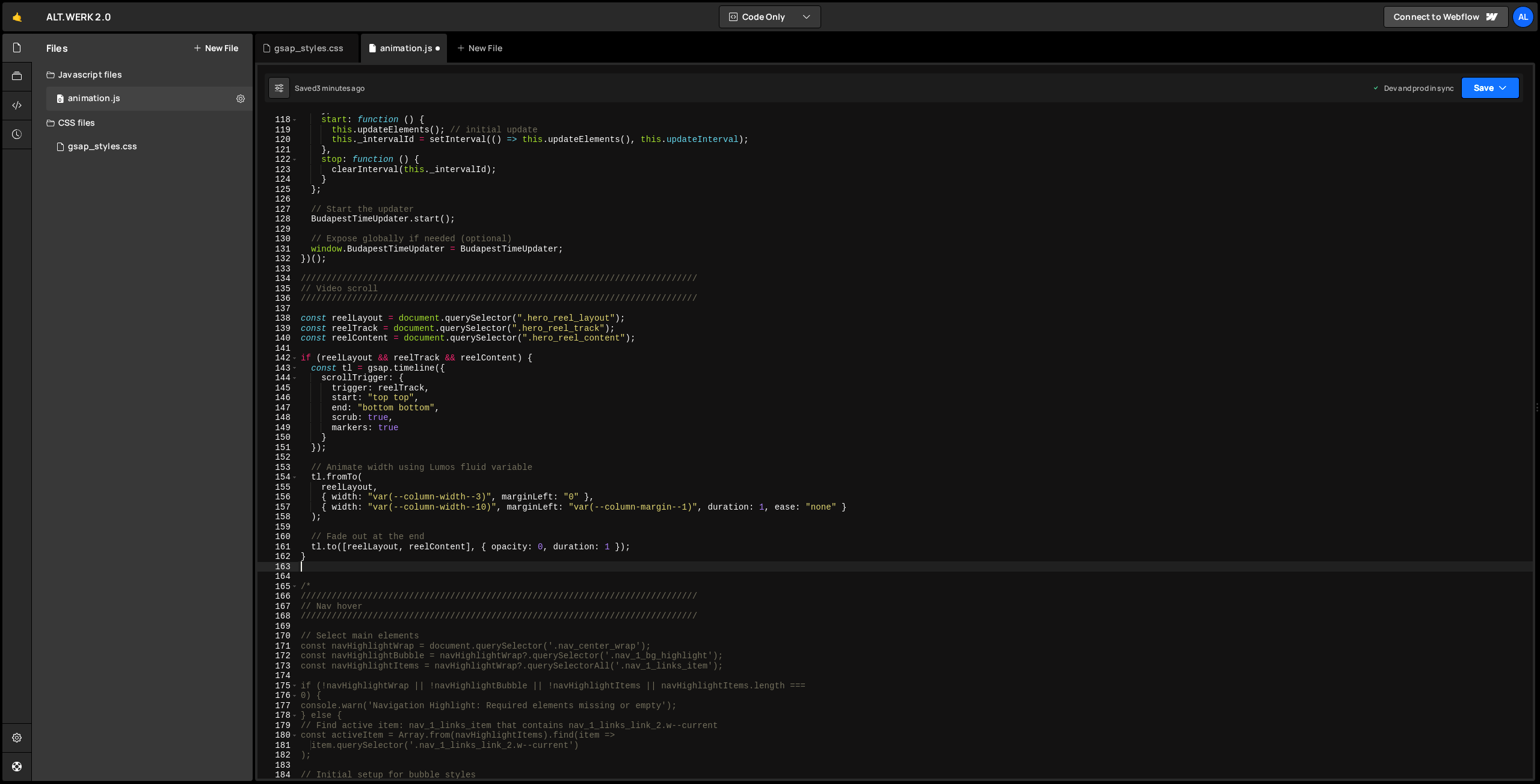
click at [1484, 86] on button "Save" at bounding box center [1490, 88] width 58 height 22
click at [1458, 147] on button "Save to Production S Saved 3 minutes ago" at bounding box center [1450, 164] width 145 height 39
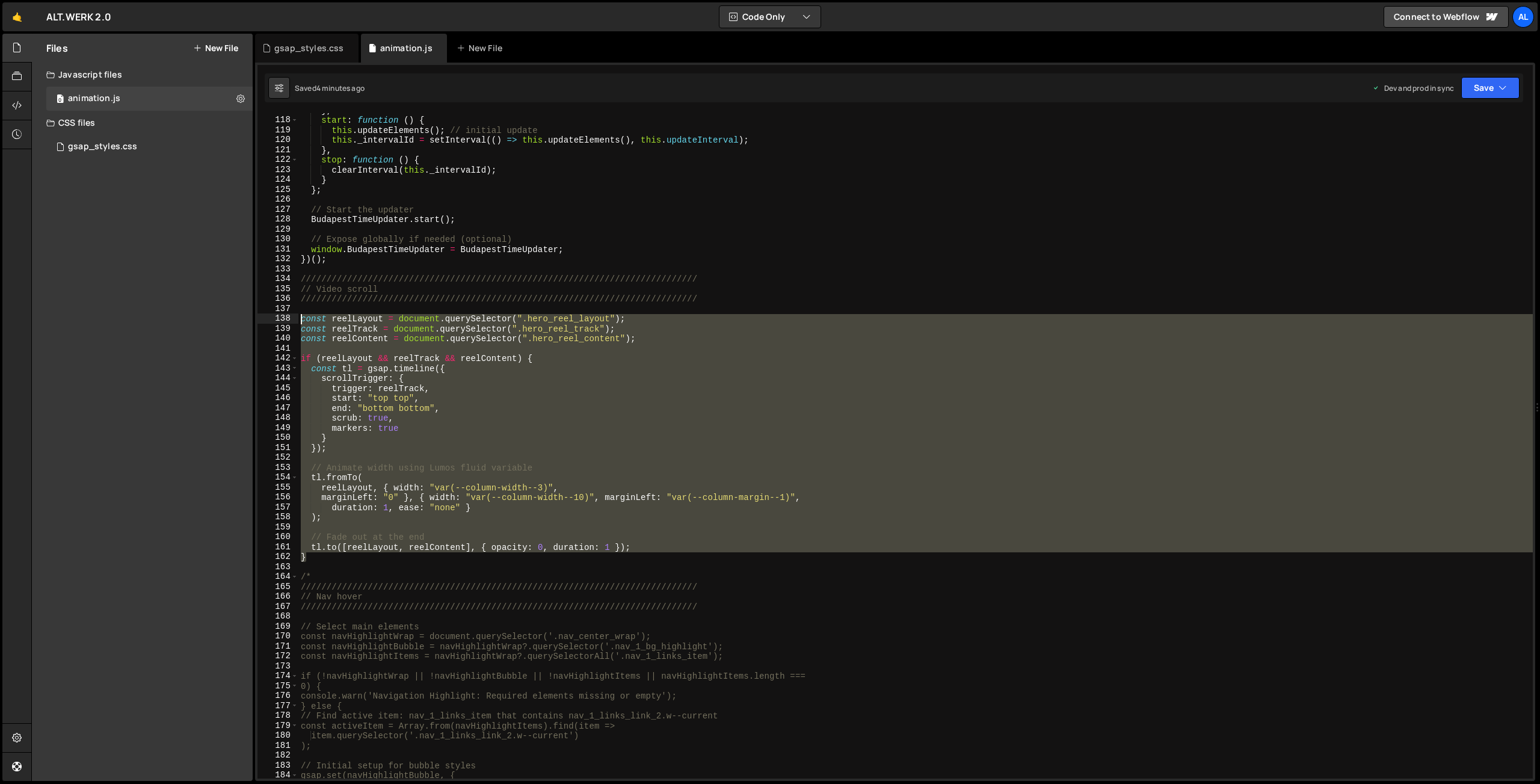
drag, startPoint x: 322, startPoint y: 552, endPoint x: 249, endPoint y: 316, distance: 247.0
click at [298, 316] on div "} , start : function ( ) { this . updateElements ( ) ; // initial update this .…" at bounding box center [915, 445] width 1234 height 665
type textarea "const reelLayout = document.querySelector(".hero_reel_layout"); const reelTrack…"
paste textarea
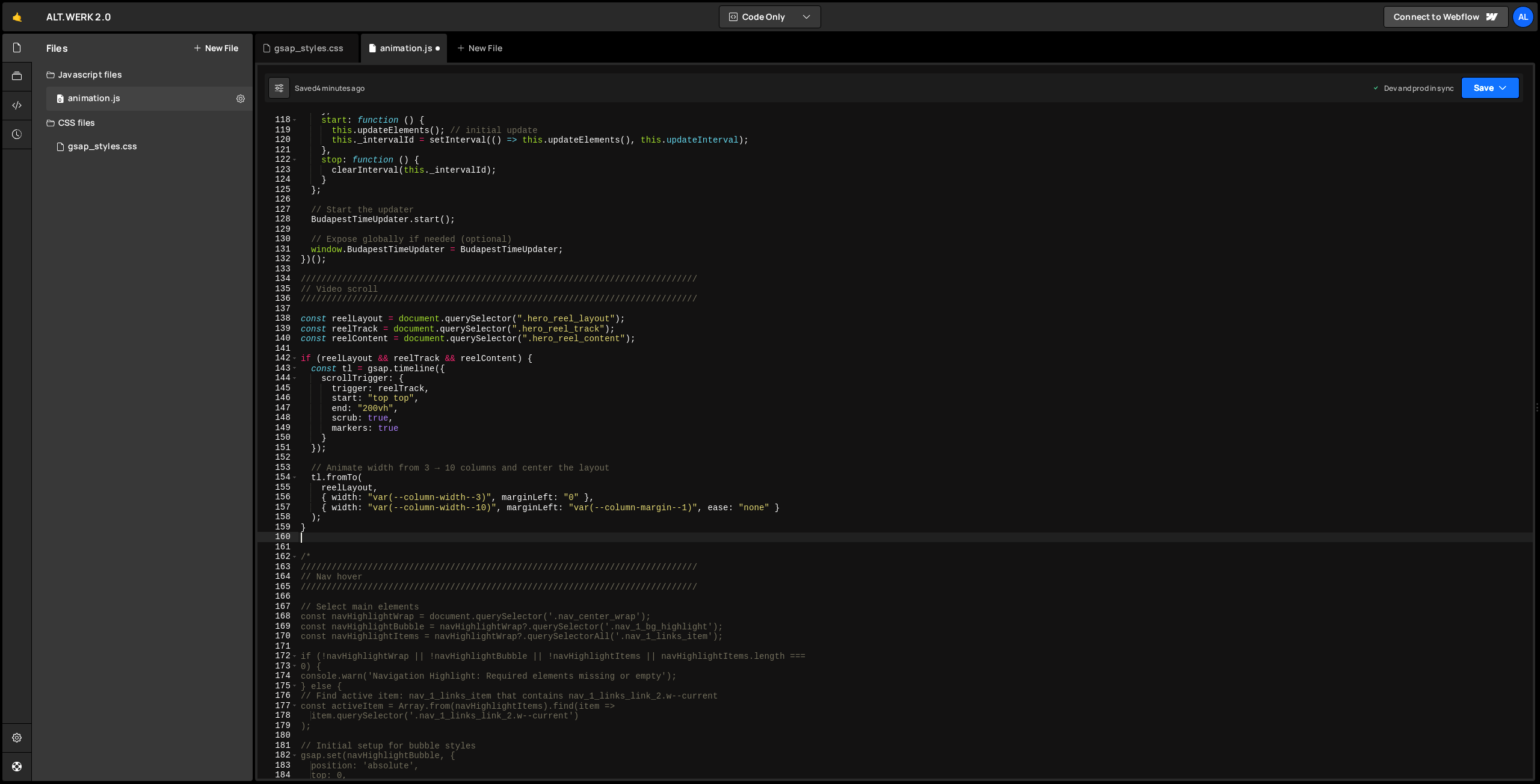
click at [1490, 87] on button "Save" at bounding box center [1490, 88] width 58 height 22
click at [1433, 154] on div "Save to Production S" at bounding box center [1450, 156] width 125 height 12
click at [369, 411] on div "} , start : function ( ) { this . updateElements ( ) ; // initial update this .…" at bounding box center [915, 448] width 1234 height 685
click at [1473, 90] on button "Save" at bounding box center [1490, 88] width 58 height 22
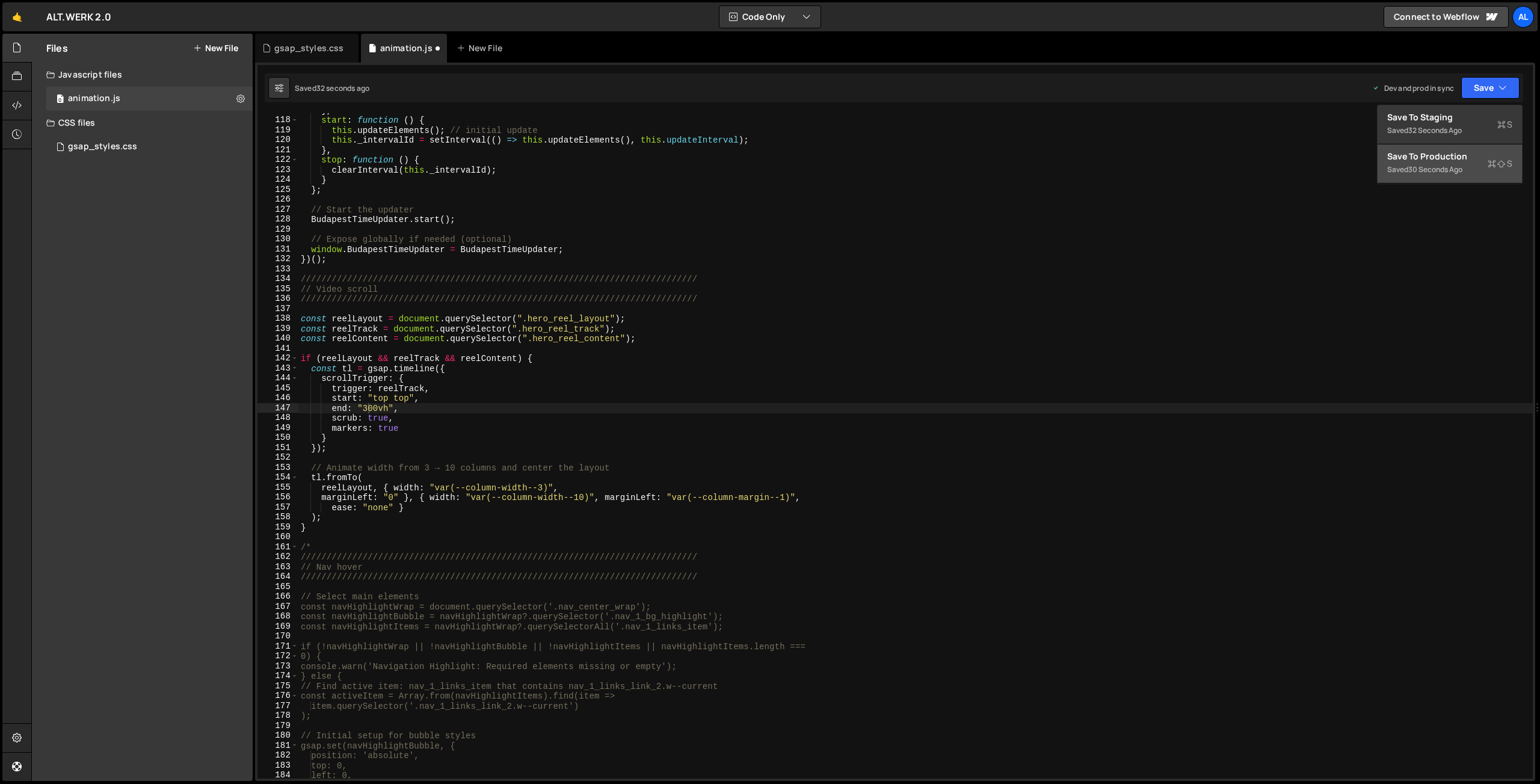
click at [1437, 165] on div "30 seconds ago" at bounding box center [1435, 169] width 54 height 10
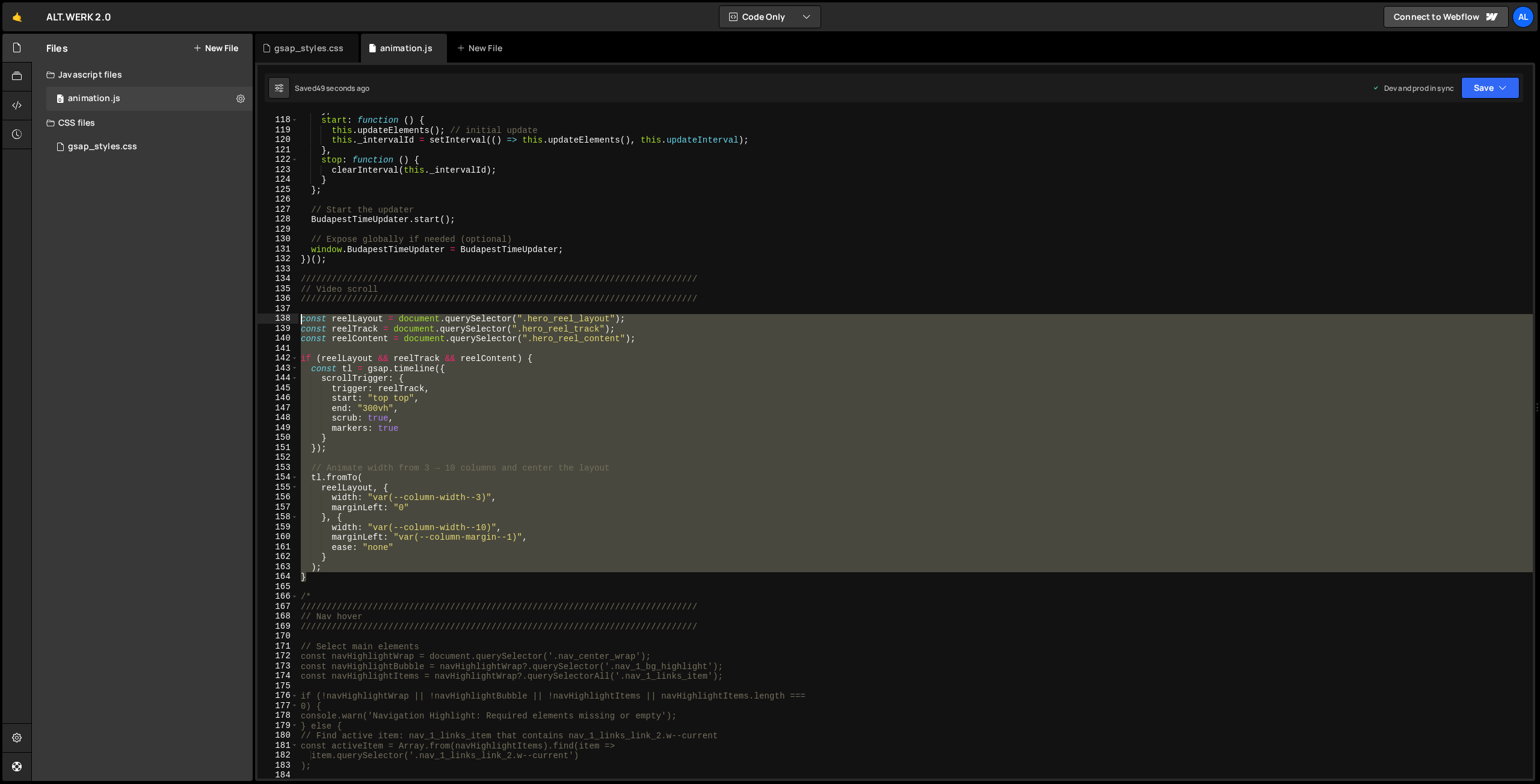
drag, startPoint x: 318, startPoint y: 576, endPoint x: 264, endPoint y: 315, distance: 266.5
click at [298, 315] on div "} , start : function ( ) { this . updateElements ( ) ; // initial update this .…" at bounding box center [915, 445] width 1234 height 665
type textarea "const reelLayout = document.querySelector(".hero_reel_layout"); const reelTrack…"
paste textarea
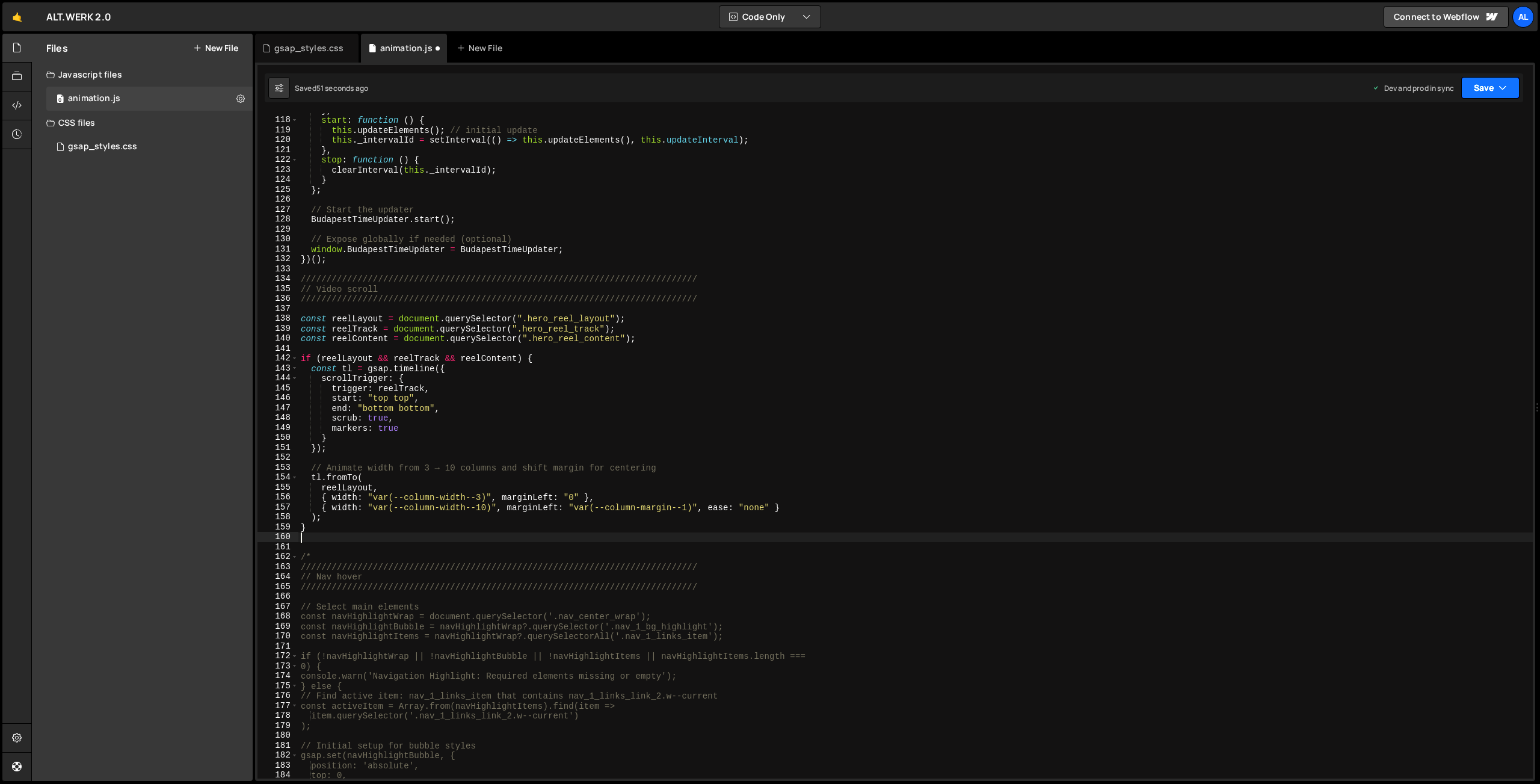
click at [1478, 82] on button "Save" at bounding box center [1490, 88] width 58 height 22
click at [1437, 158] on div "Save to Production S" at bounding box center [1450, 156] width 125 height 12
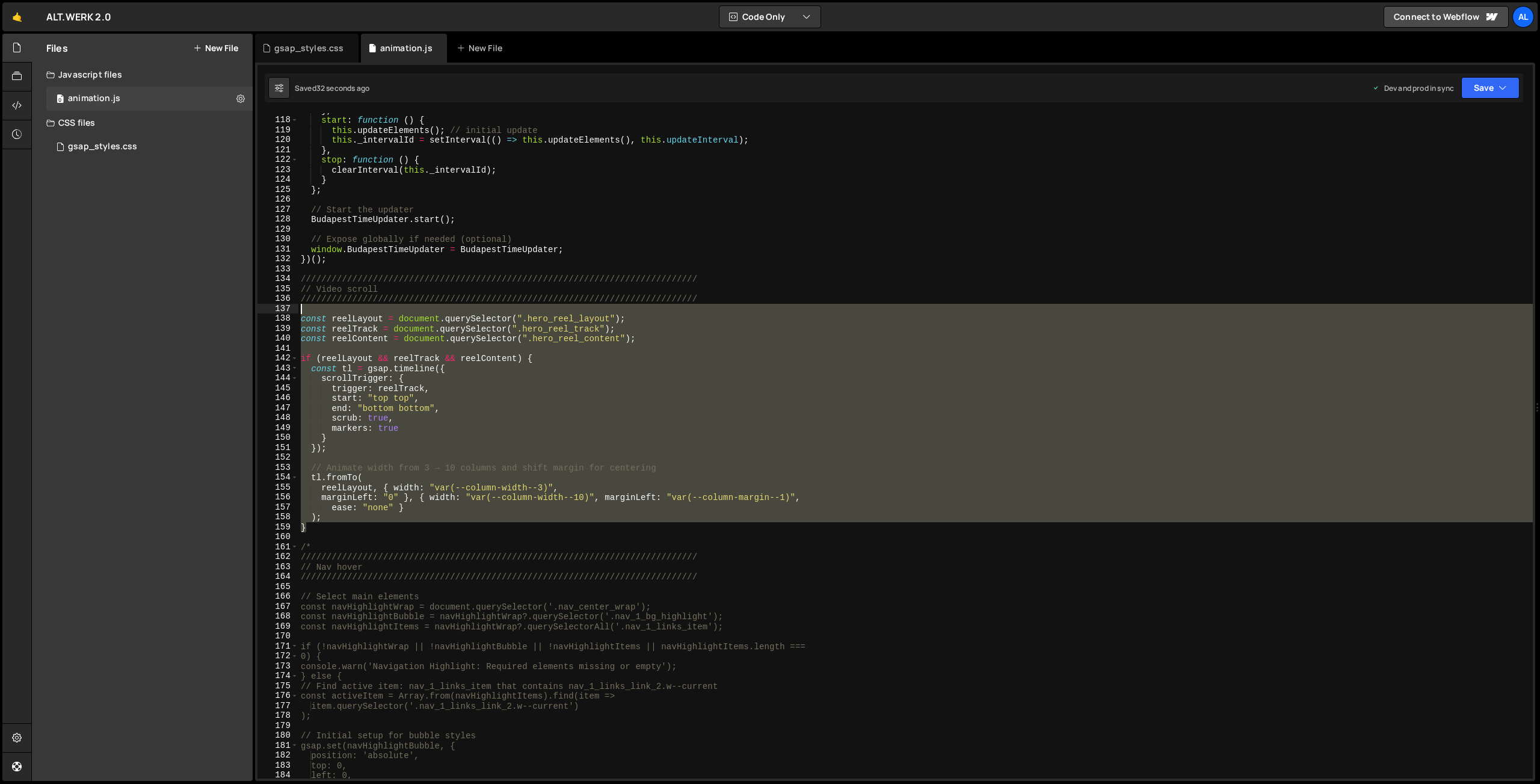
drag, startPoint x: 322, startPoint y: 528, endPoint x: 284, endPoint y: 313, distance: 218.3
click at [298, 313] on div "} , start : function ( ) { this . updateElements ( ) ; // initial update this .…" at bounding box center [915, 445] width 1234 height 665
click at [284, 313] on div "137" at bounding box center [278, 308] width 41 height 10
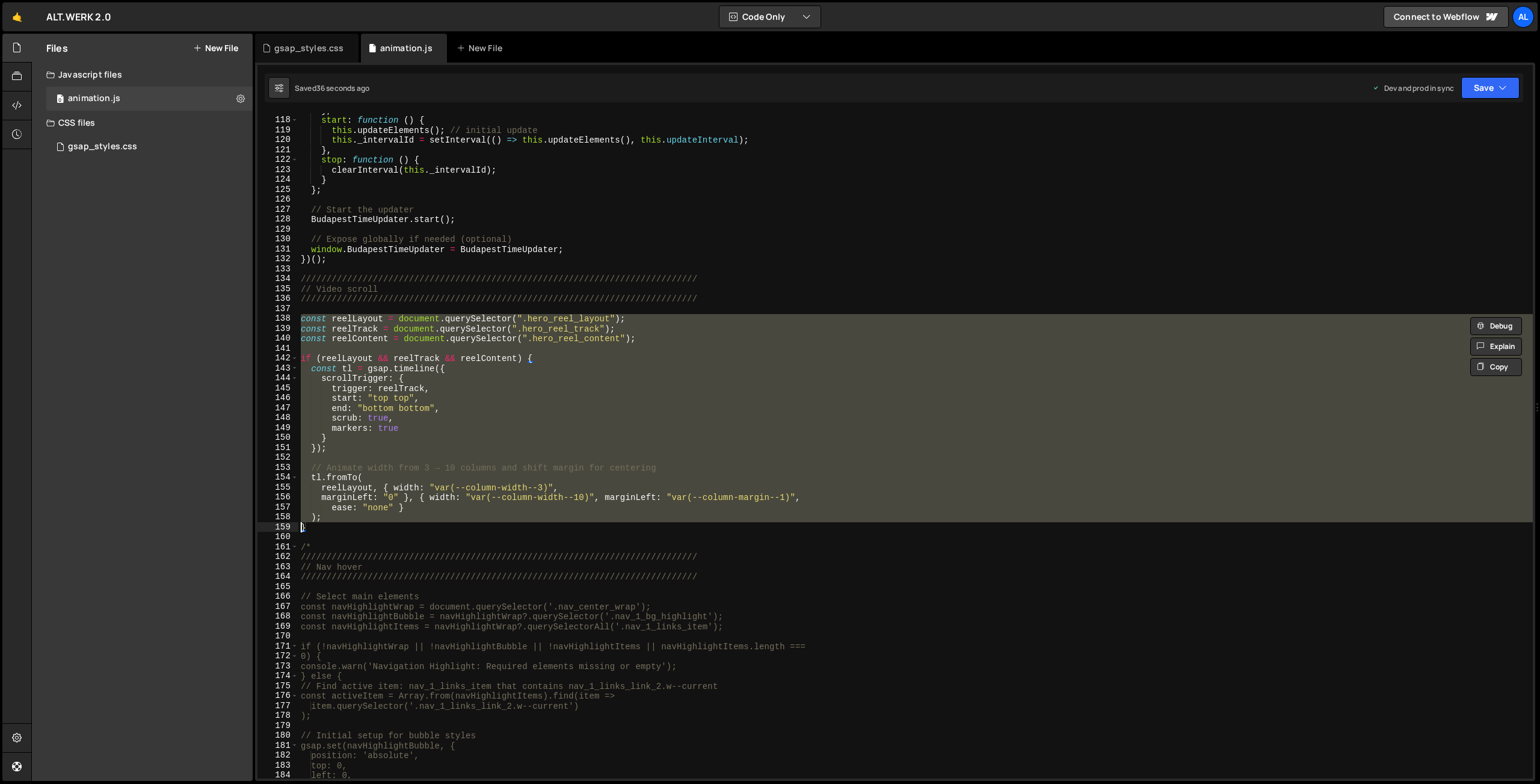
type textarea "}"
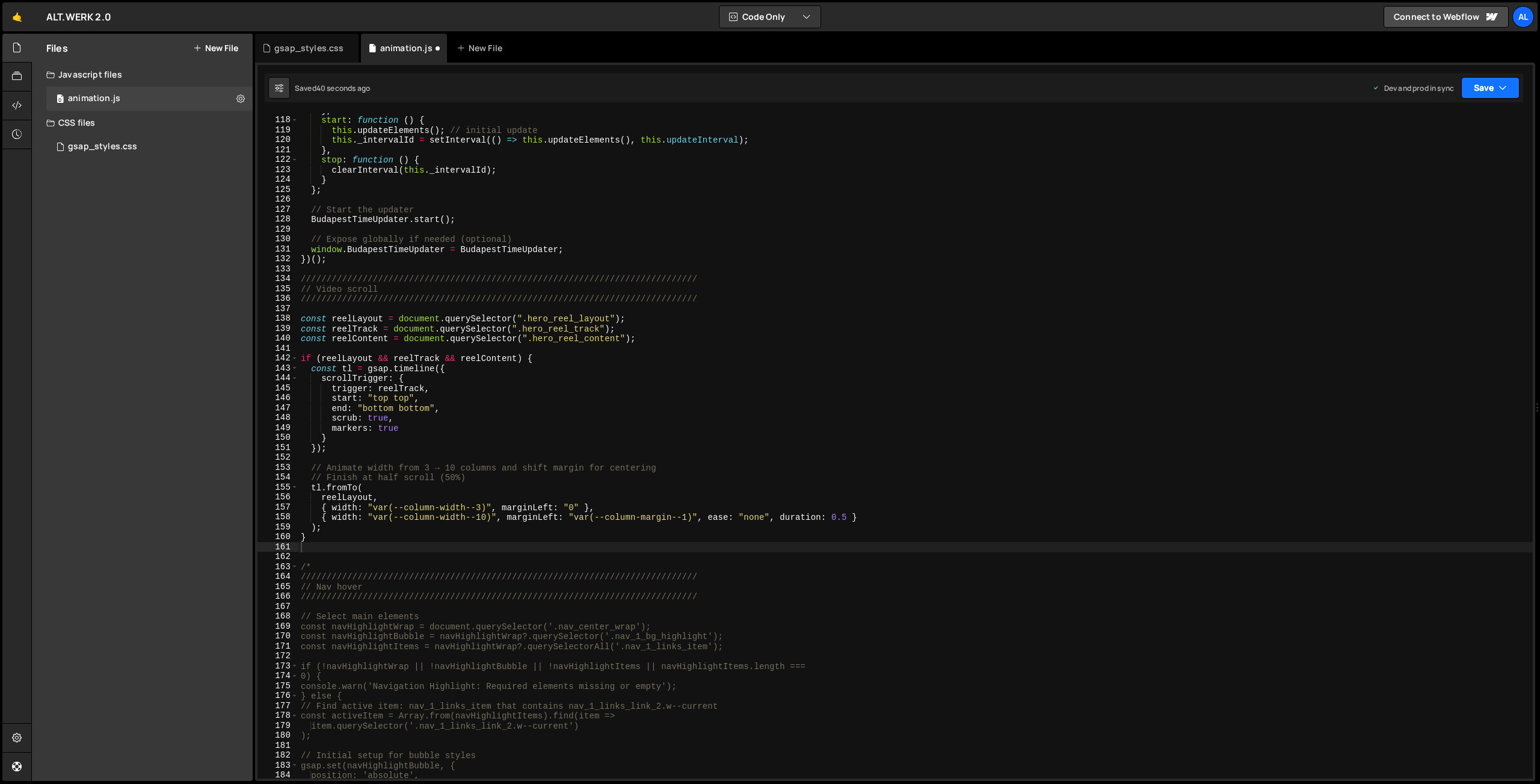
click at [1480, 81] on button "Save" at bounding box center [1490, 88] width 58 height 22
click at [1439, 151] on div "Save to Production S" at bounding box center [1450, 156] width 125 height 12
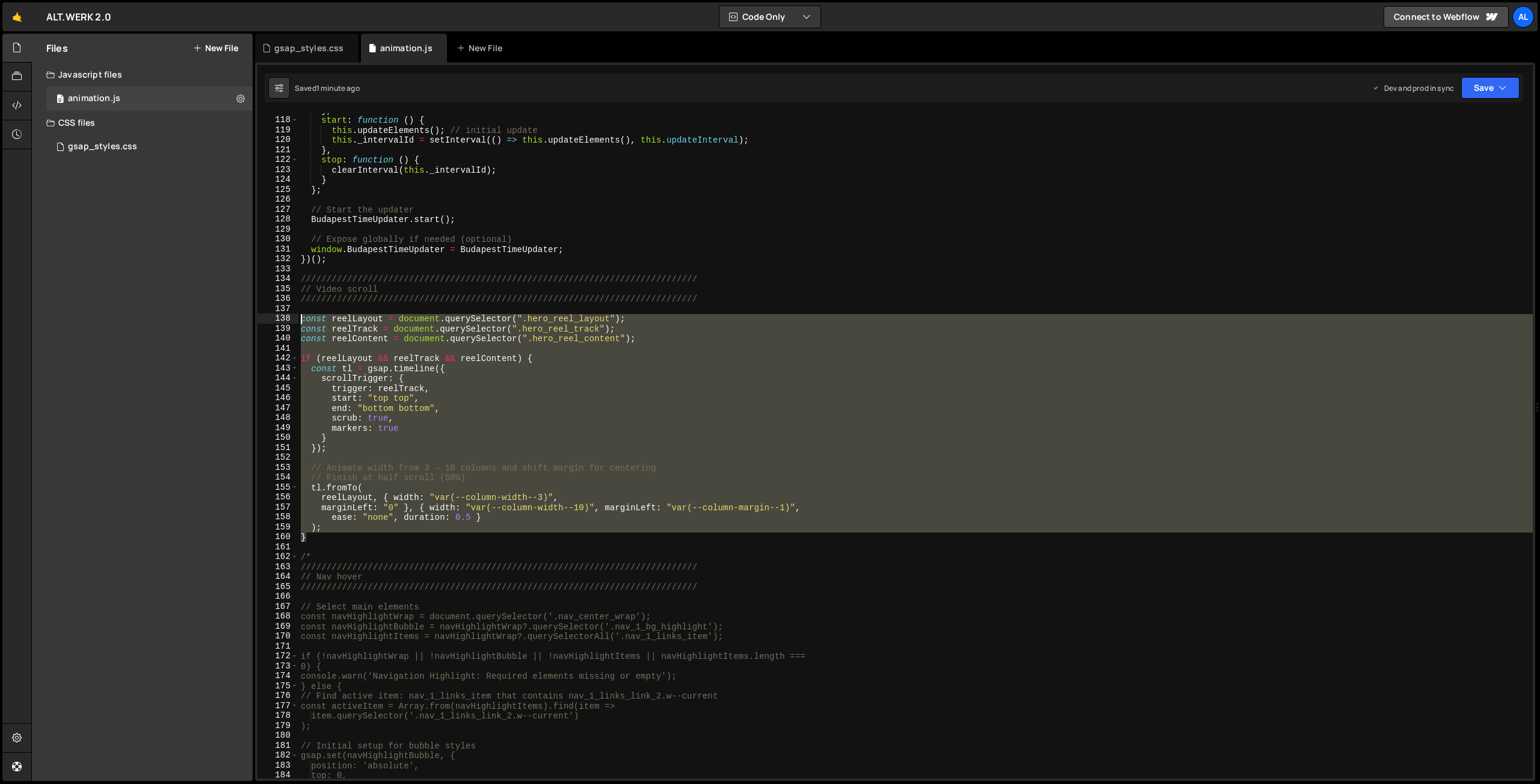
drag, startPoint x: 312, startPoint y: 538, endPoint x: 235, endPoint y: 319, distance: 232.1
click at [298, 319] on div "} , start : function ( ) { this . updateElements ( ) ; // initial update this .…" at bounding box center [915, 445] width 1234 height 665
type textarea "const reelLayout = document.querySelector(".hero_reel_layout"); const reelTrack…"
paste textarea
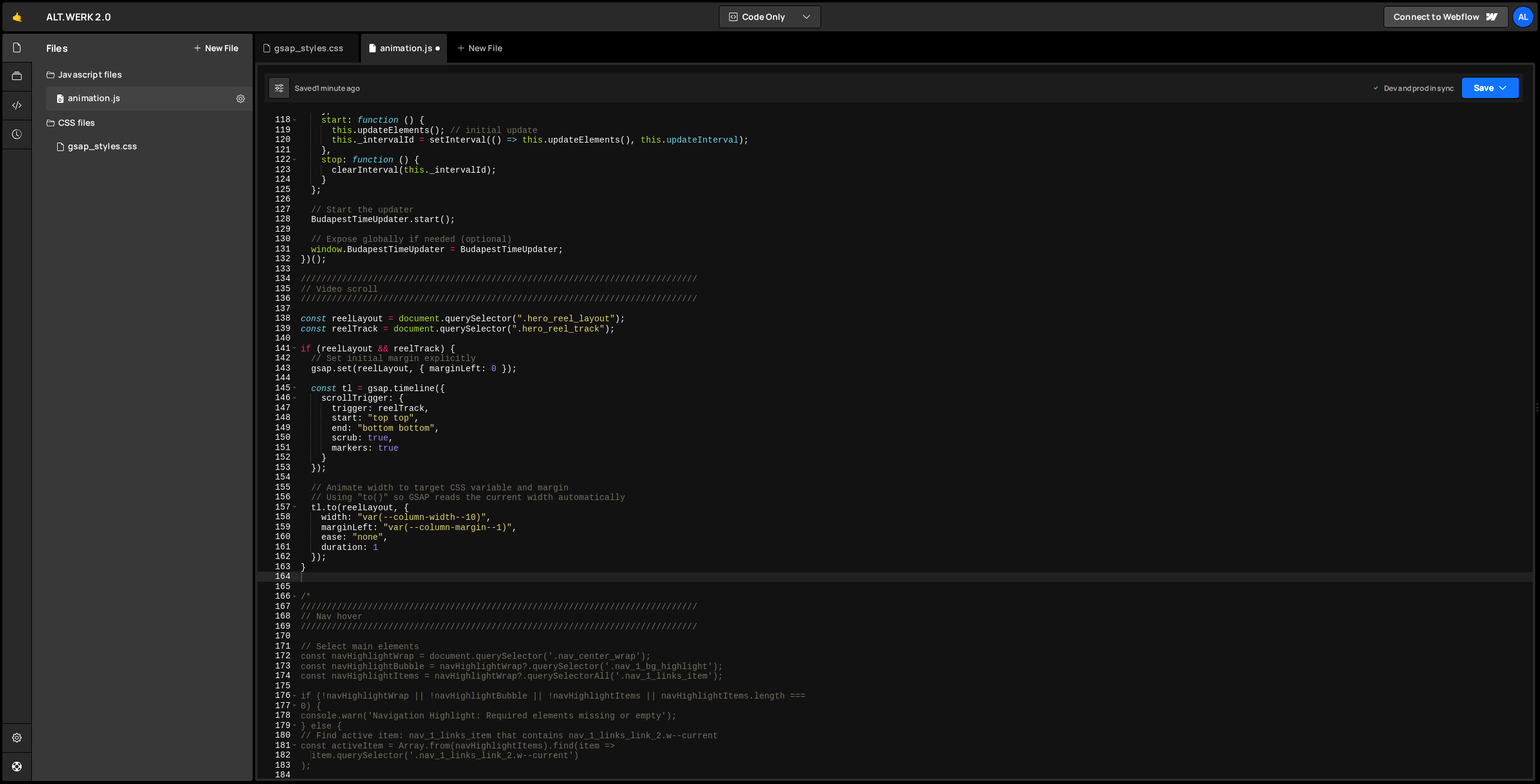
click at [1482, 92] on button "Save" at bounding box center [1490, 88] width 58 height 22
click at [1436, 160] on div "Save to Production S" at bounding box center [1450, 156] width 125 height 12
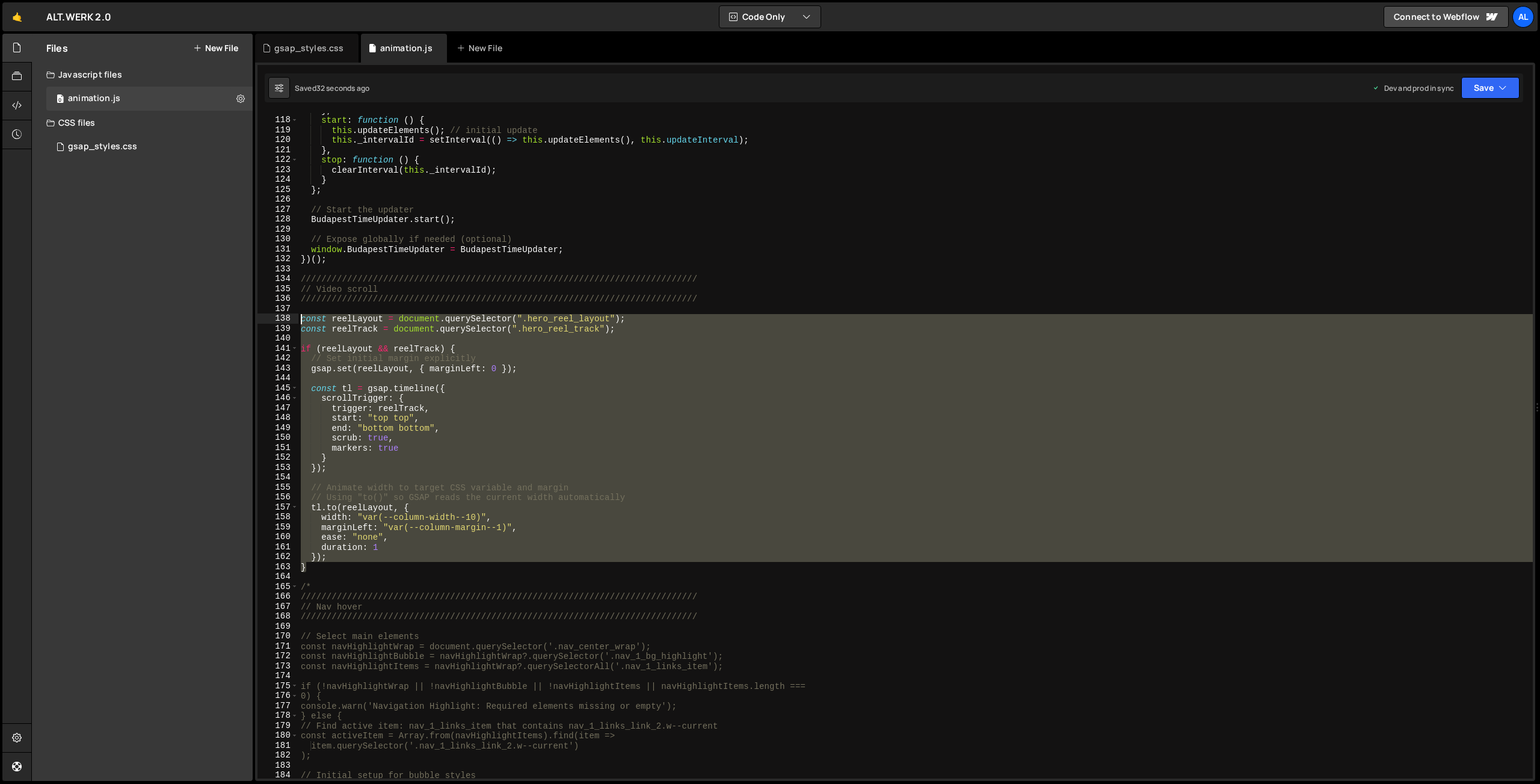
drag, startPoint x: 308, startPoint y: 566, endPoint x: 229, endPoint y: 318, distance: 260.3
click at [298, 318] on div "} , start : function ( ) { this . updateElements ( ) ; // initial update this .…" at bounding box center [915, 445] width 1234 height 665
type textarea "const reelLayout = document.querySelector(".hero_reel_layout"); const reelTrack…"
paste textarea
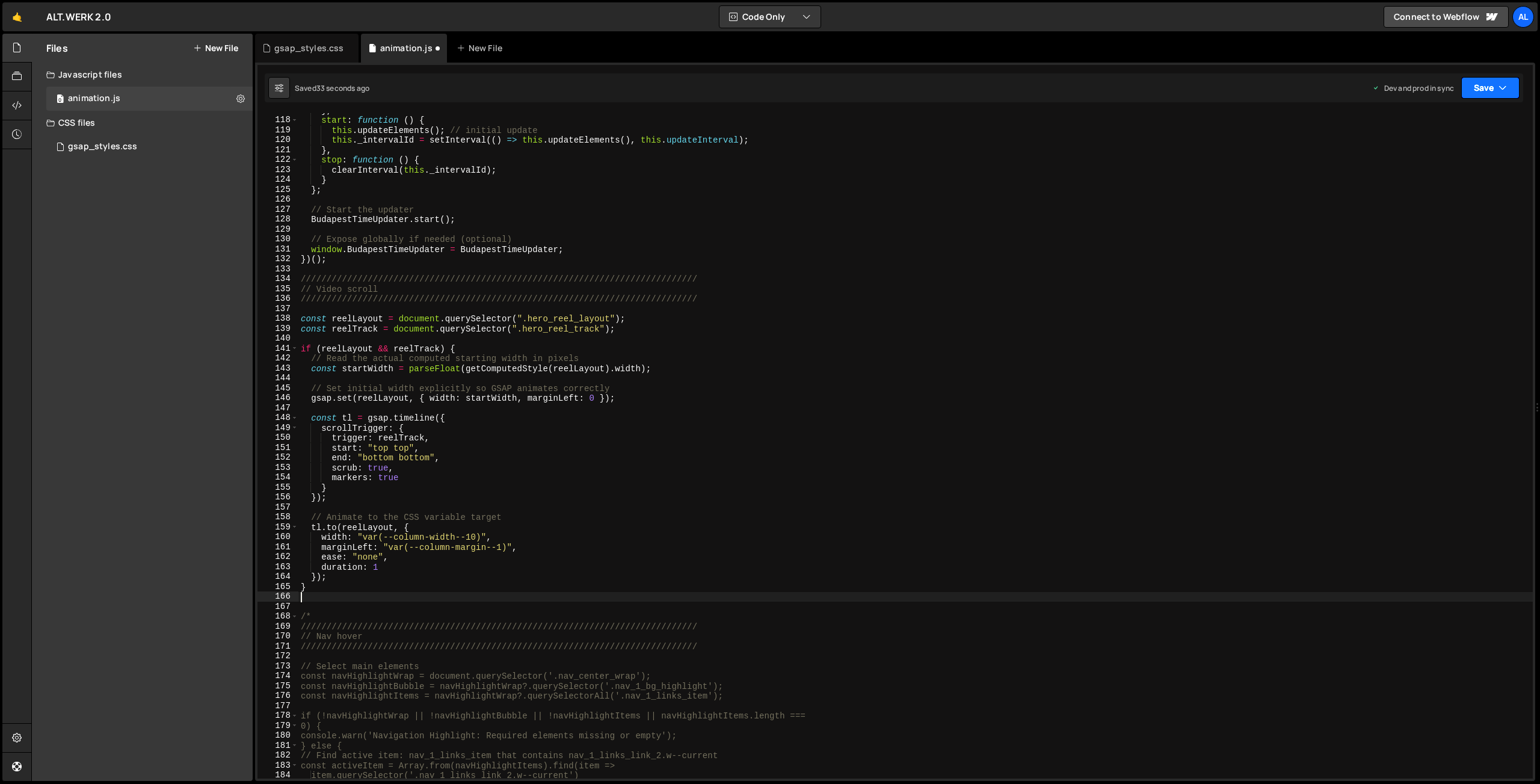
click at [1487, 92] on button "Save" at bounding box center [1490, 88] width 58 height 22
click at [1439, 154] on div "Save to Production S" at bounding box center [1450, 156] width 125 height 12
click at [386, 567] on div "} , start : function ( ) { this . updateElements ( ) ; // initial update this .…" at bounding box center [915, 448] width 1234 height 685
click at [1486, 95] on button "Save" at bounding box center [1490, 88] width 58 height 22
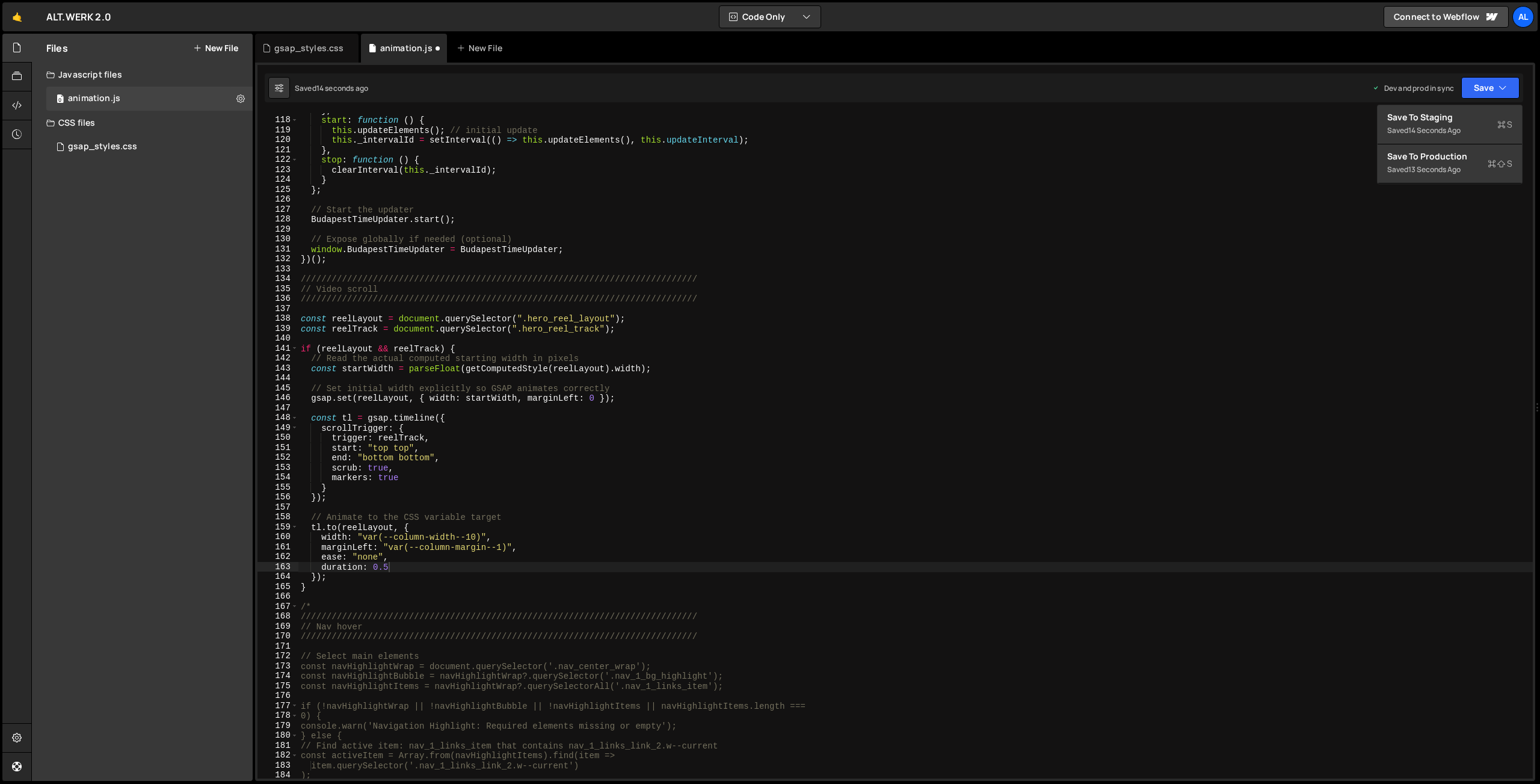
click at [1417, 184] on div "} , start : function ( ) { this . updateElements ( ) ; // initial update this .…" at bounding box center [915, 448] width 1234 height 685
click at [1482, 83] on button "Save" at bounding box center [1490, 88] width 58 height 22
click at [1434, 163] on div "Saved 15 seconds ago" at bounding box center [1450, 169] width 125 height 14
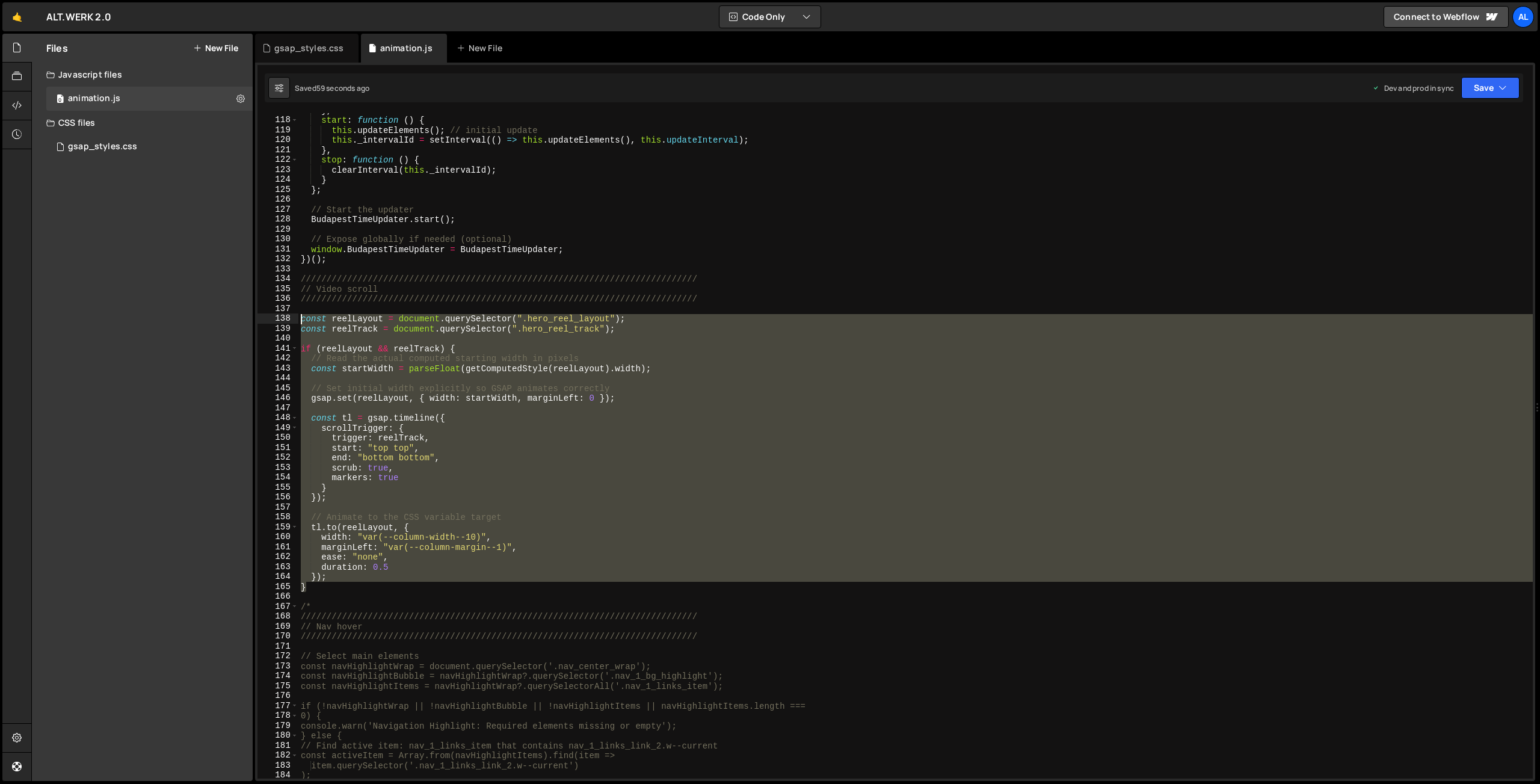
drag, startPoint x: 315, startPoint y: 587, endPoint x: 257, endPoint y: 321, distance: 272.2
click at [298, 321] on div "} , start : function ( ) { this . updateElements ( ) ; // initial update this .…" at bounding box center [915, 445] width 1234 height 665
type textarea "const reelLayout = document.querySelector(".hero_reel_layout"); const reelTrack…"
paste textarea
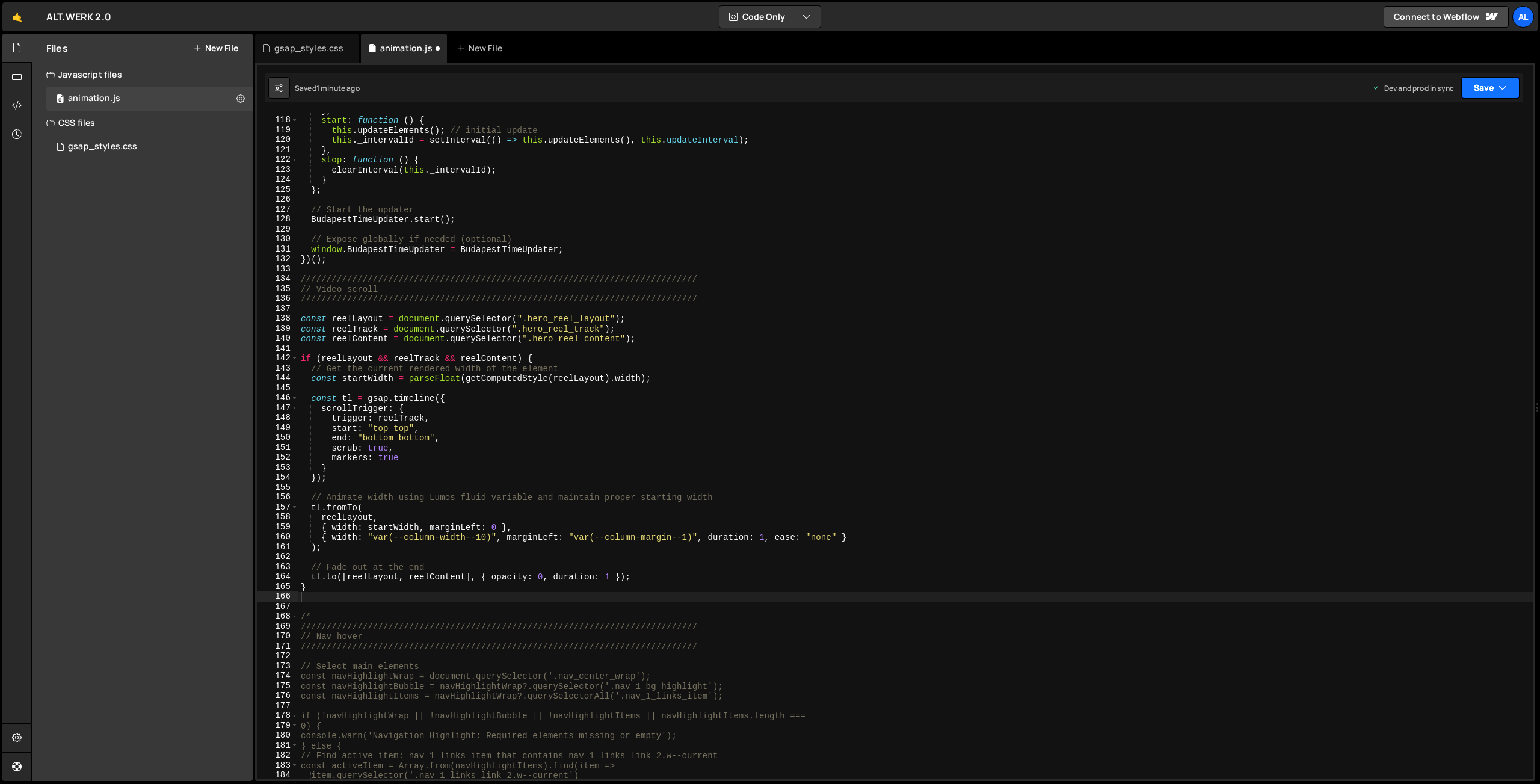
click at [1483, 91] on button "Save" at bounding box center [1490, 88] width 58 height 22
click at [1438, 166] on div "1 minute ago" at bounding box center [1429, 169] width 42 height 10
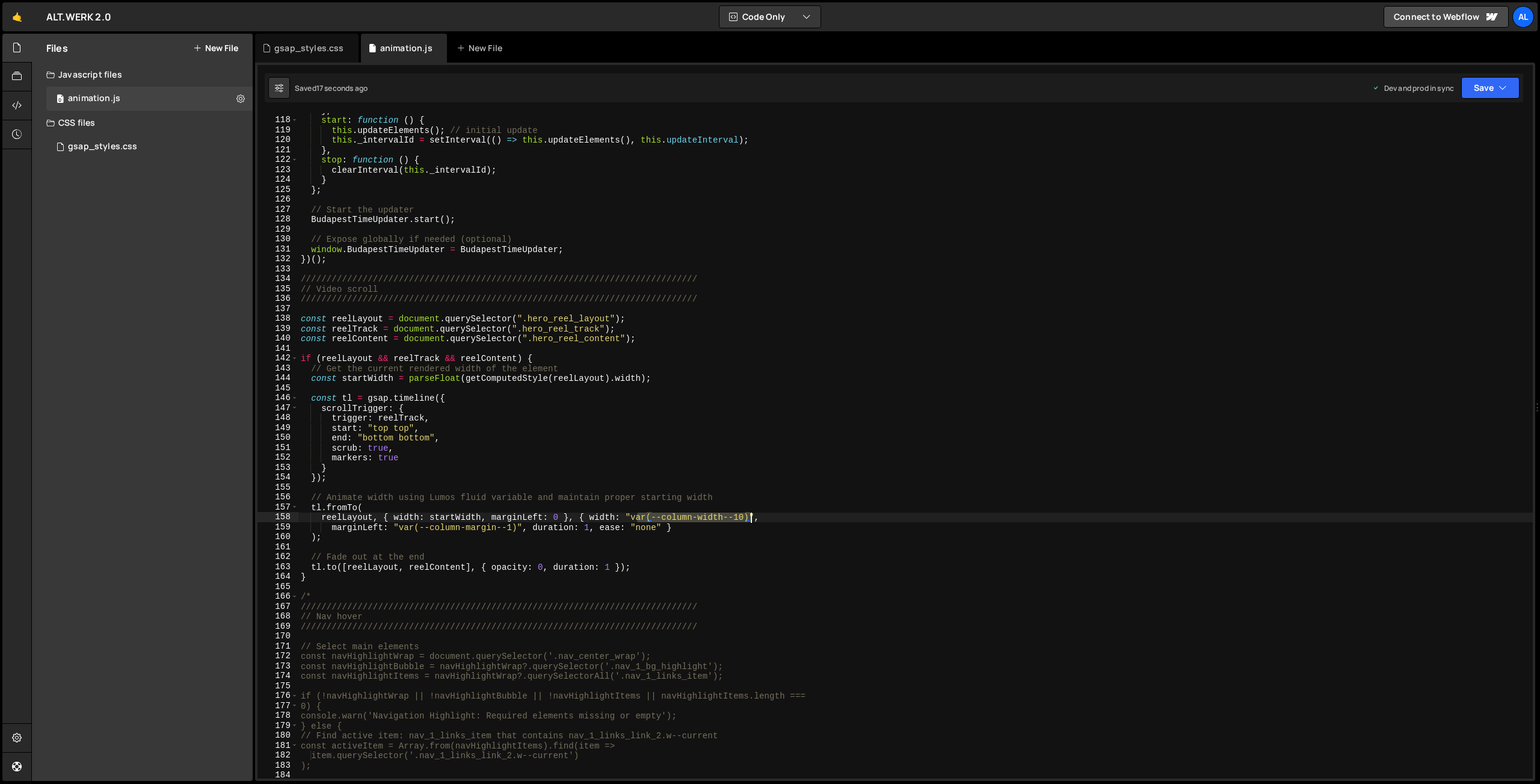
drag, startPoint x: 635, startPoint y: 515, endPoint x: 749, endPoint y: 514, distance: 114.0
click at [749, 514] on div "} , start : function ( ) { this . updateElements ( ) ; // initial update this .…" at bounding box center [915, 448] width 1234 height 685
drag, startPoint x: 634, startPoint y: 519, endPoint x: 748, endPoint y: 517, distance: 114.0
click at [748, 517] on div "} , start : function ( ) { this . updateElements ( ) ; // initial update this .…" at bounding box center [915, 448] width 1234 height 685
drag, startPoint x: 430, startPoint y: 515, endPoint x: 482, endPoint y: 517, distance: 52.0
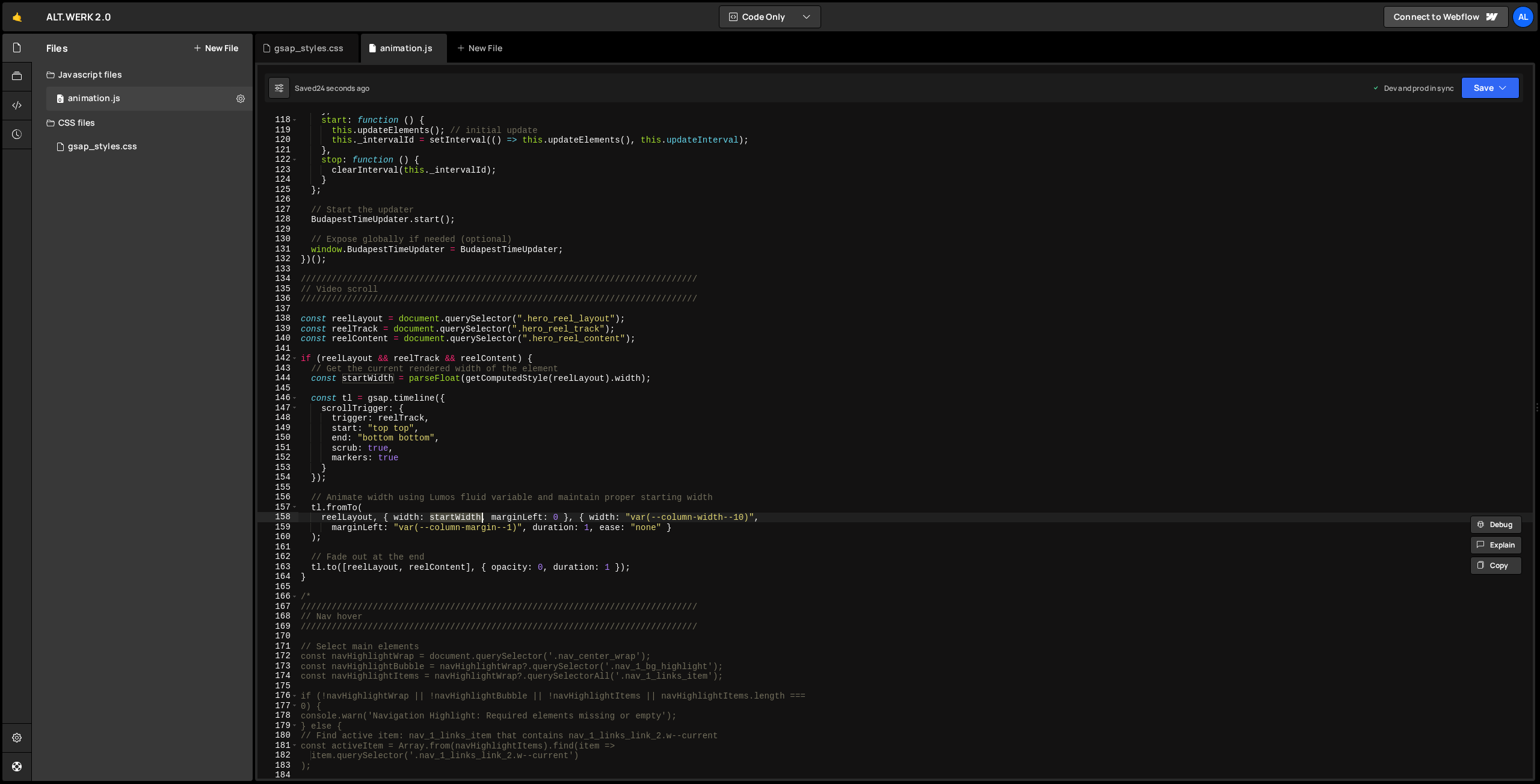
click at [482, 517] on div "} , start : function ( ) { this . updateElements ( ) ; // initial update this .…" at bounding box center [915, 448] width 1234 height 685
paste textarea "var(--column-width--10)"
click at [430, 515] on div "} , start : function ( ) { this . updateElements ( ) ; // initial update this .…" at bounding box center [915, 448] width 1234 height 685
click at [400, 378] on div "} , start : function ( ) { this . updateElements ( ) ; // initial update this .…" at bounding box center [915, 448] width 1234 height 685
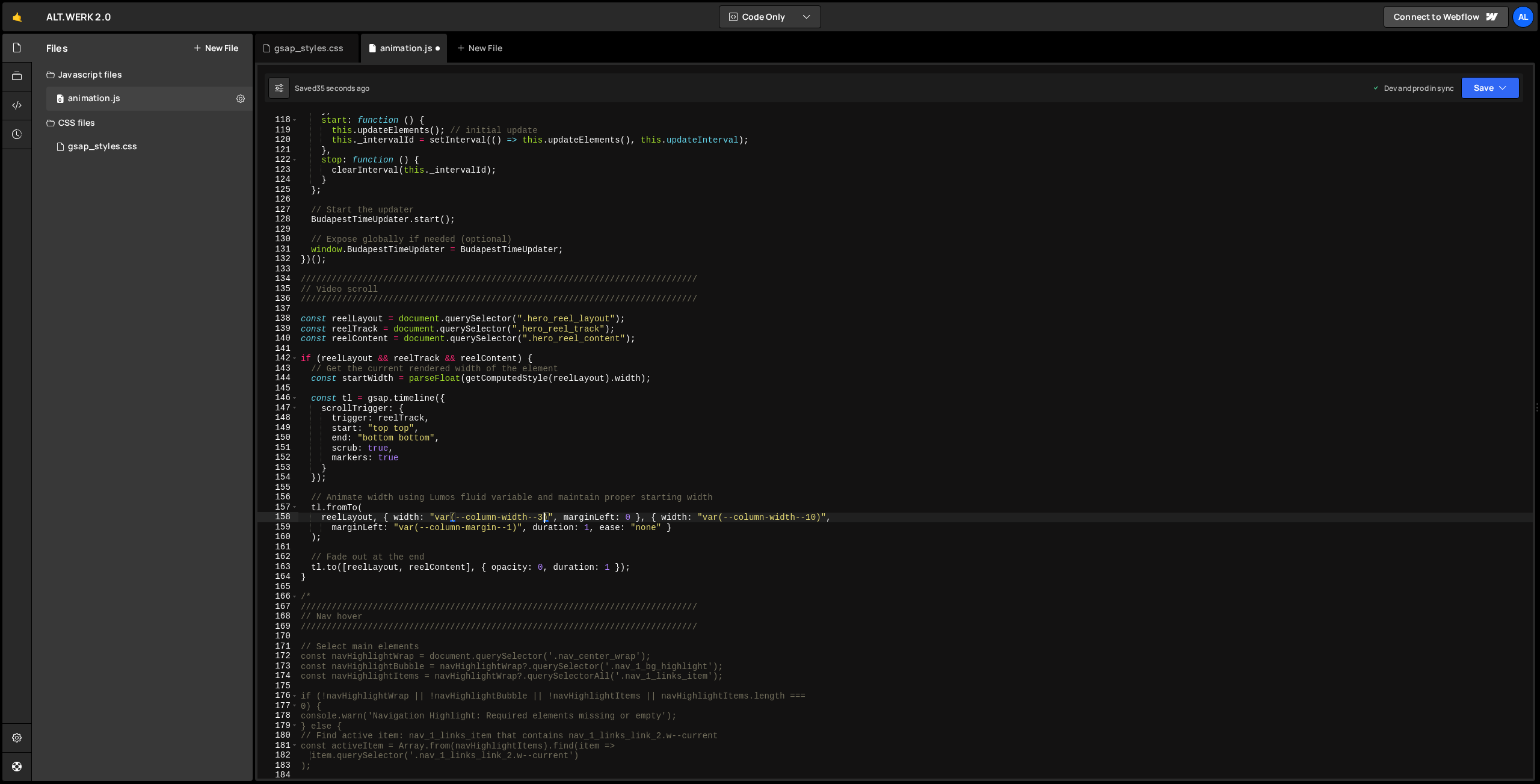
type textarea "const startWidth = parseFloat(getComputedStyle(reelLayout).width);"
drag, startPoint x: 665, startPoint y: 380, endPoint x: 273, endPoint y: 378, distance: 392.0
click at [298, 378] on div "} , start : function ( ) { this . updateElements ( ) ; // initial update this .…" at bounding box center [915, 445] width 1234 height 665
type textarea "// Get the current rendered width of the element"
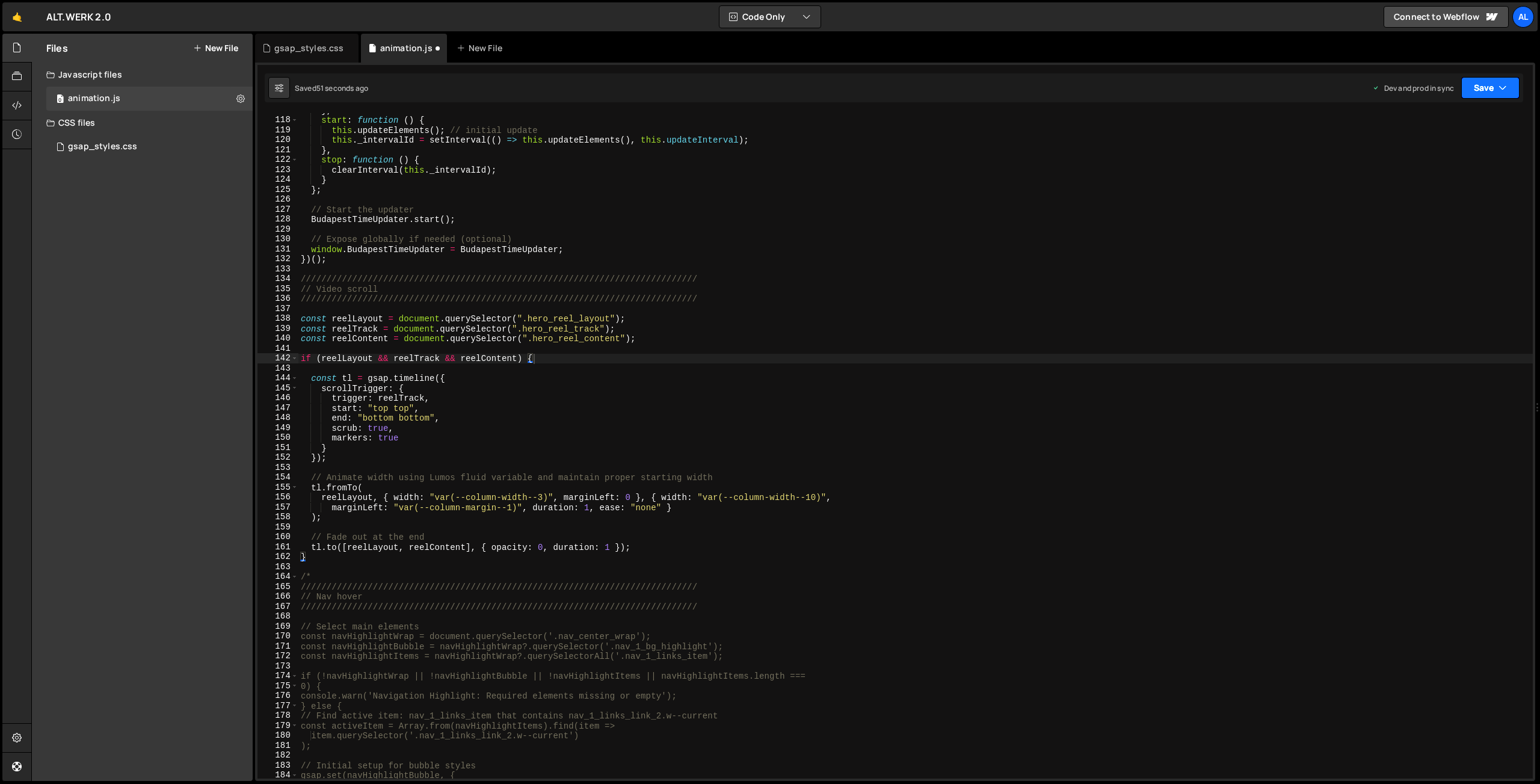
click at [1482, 88] on button "Save" at bounding box center [1490, 88] width 58 height 22
click at [1448, 152] on div "Save to Production S" at bounding box center [1450, 156] width 125 height 12
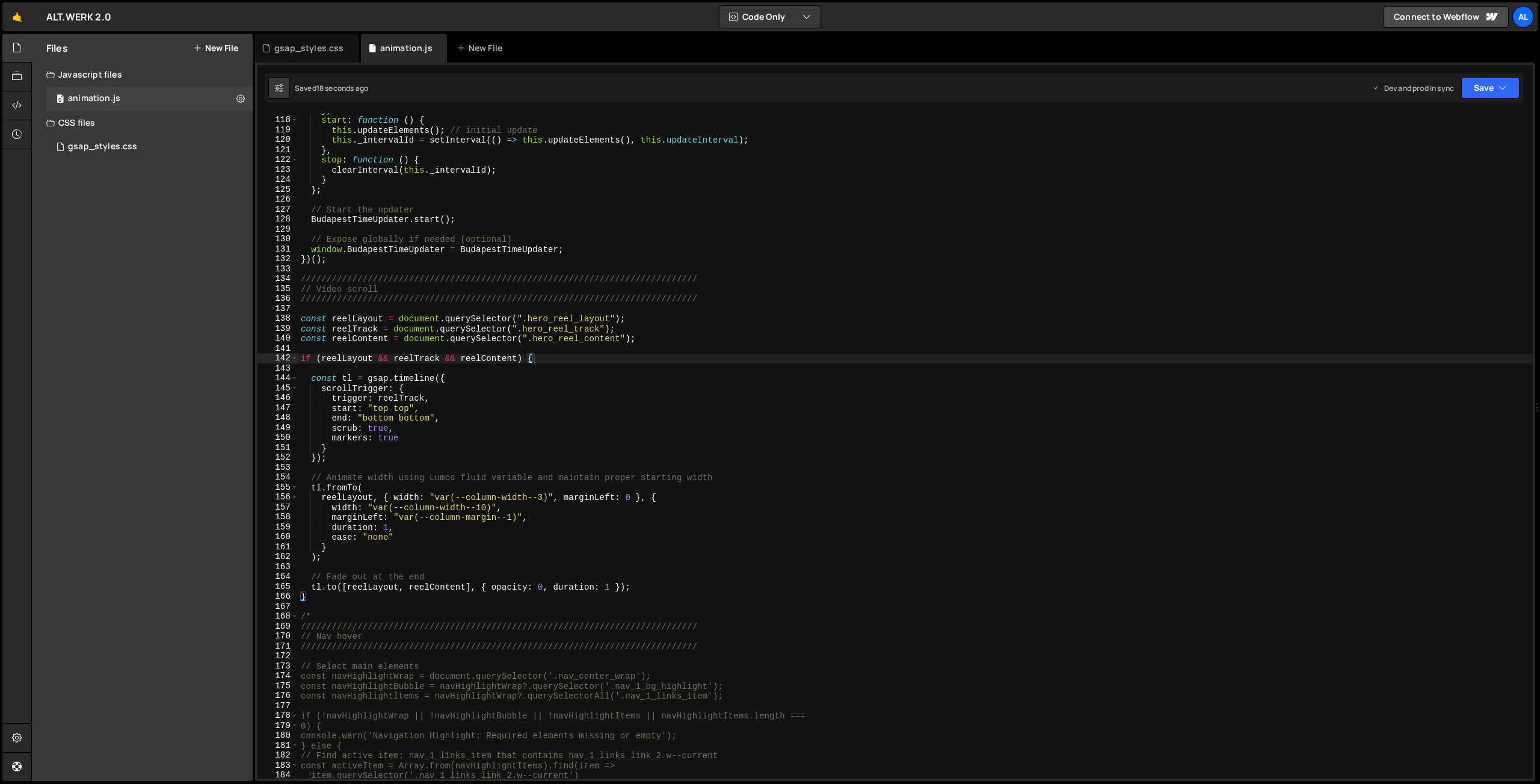
click at [388, 526] on div "} , start : function ( ) { this . updateElements ( ) ; // initial update this .…" at bounding box center [915, 448] width 1234 height 685
click at [612, 587] on div "} , start : function ( ) { this . updateElements ( ) ; // initial update this .…" at bounding box center [915, 448] width 1234 height 685
click at [389, 528] on div "} , start : function ( ) { this . updateElements ( ) ; // initial update this .…" at bounding box center [915, 448] width 1234 height 685
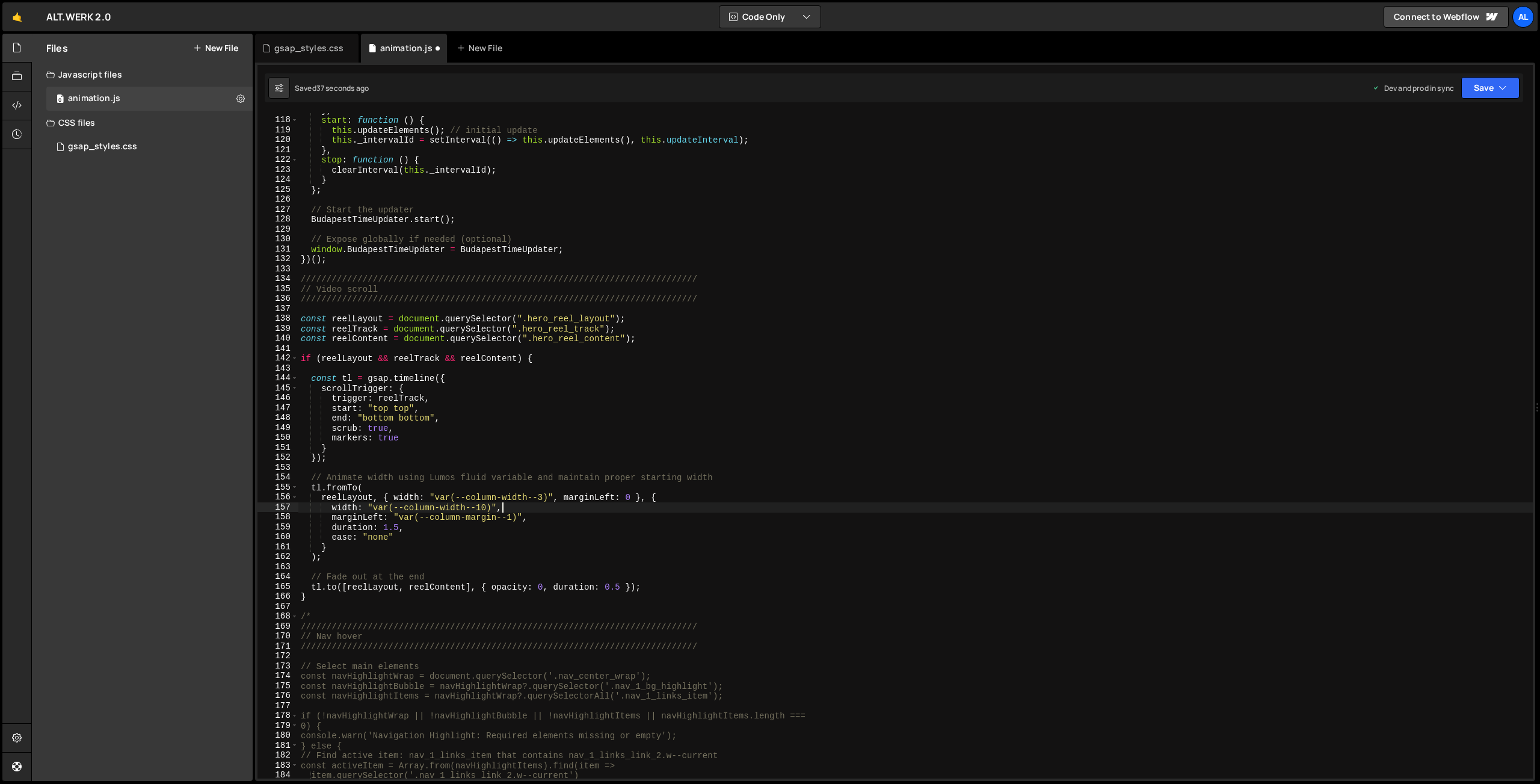
click at [1249, 509] on div "} , start : function ( ) { this . updateElements ( ) ; // initial update this .…" at bounding box center [915, 448] width 1234 height 685
click at [1489, 93] on button "Save" at bounding box center [1490, 88] width 58 height 22
click at [1463, 158] on div "Save to Production S" at bounding box center [1450, 156] width 125 height 12
click at [350, 573] on div "} , start : function ( ) { this . updateElements ( ) ; // initial update this .…" at bounding box center [915, 448] width 1234 height 685
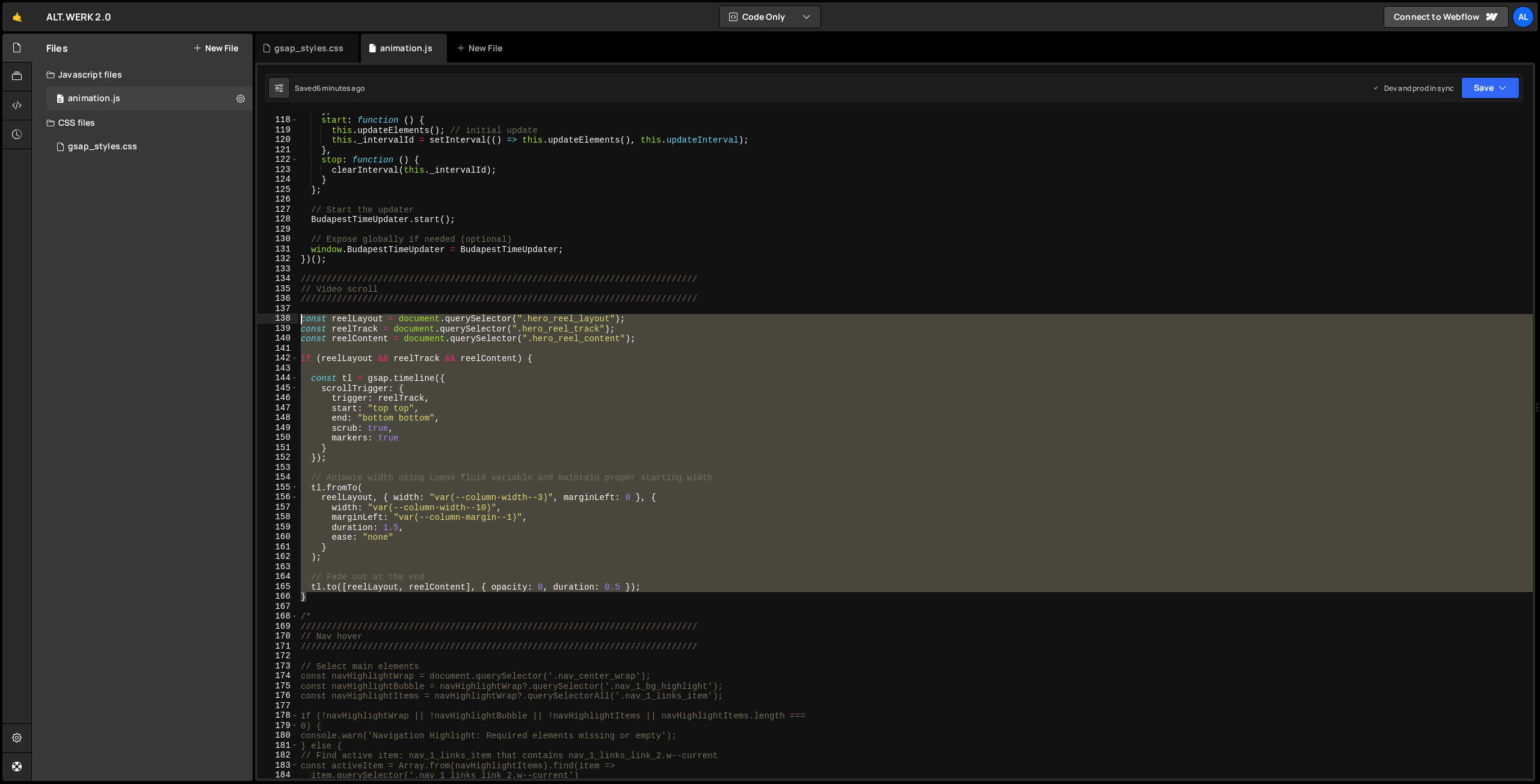
drag, startPoint x: 317, startPoint y: 593, endPoint x: 243, endPoint y: 320, distance: 282.9
click at [298, 320] on div "} , start : function ( ) { this . updateElements ( ) ; // initial update this .…" at bounding box center [915, 445] width 1234 height 665
type textarea "const reelLayout = document.querySelector(".hero_reel_layout"); const reelTrack…"
paste textarea
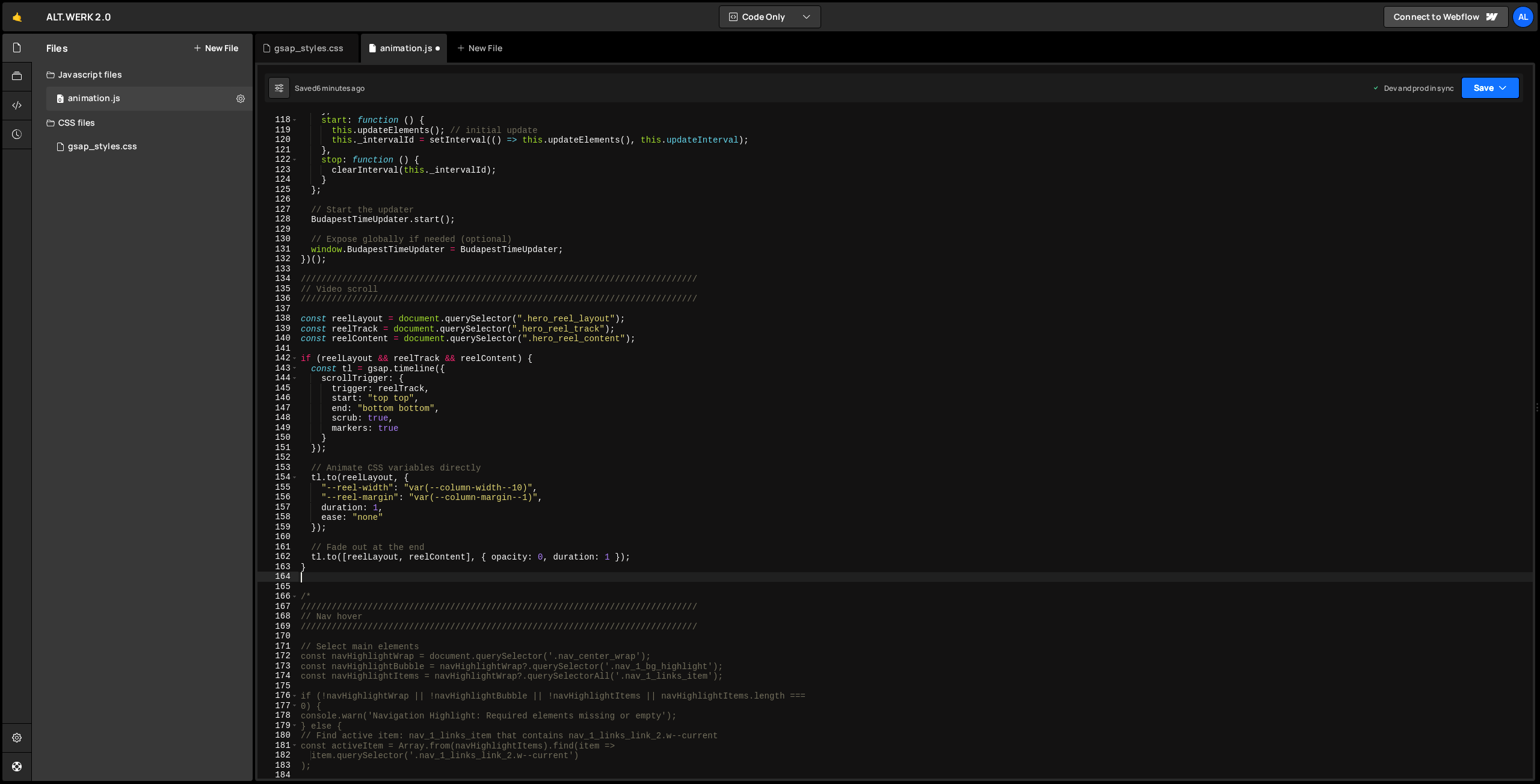
click at [1480, 81] on button "Save" at bounding box center [1490, 88] width 58 height 22
click at [1450, 155] on div "Save to Production S" at bounding box center [1450, 156] width 125 height 12
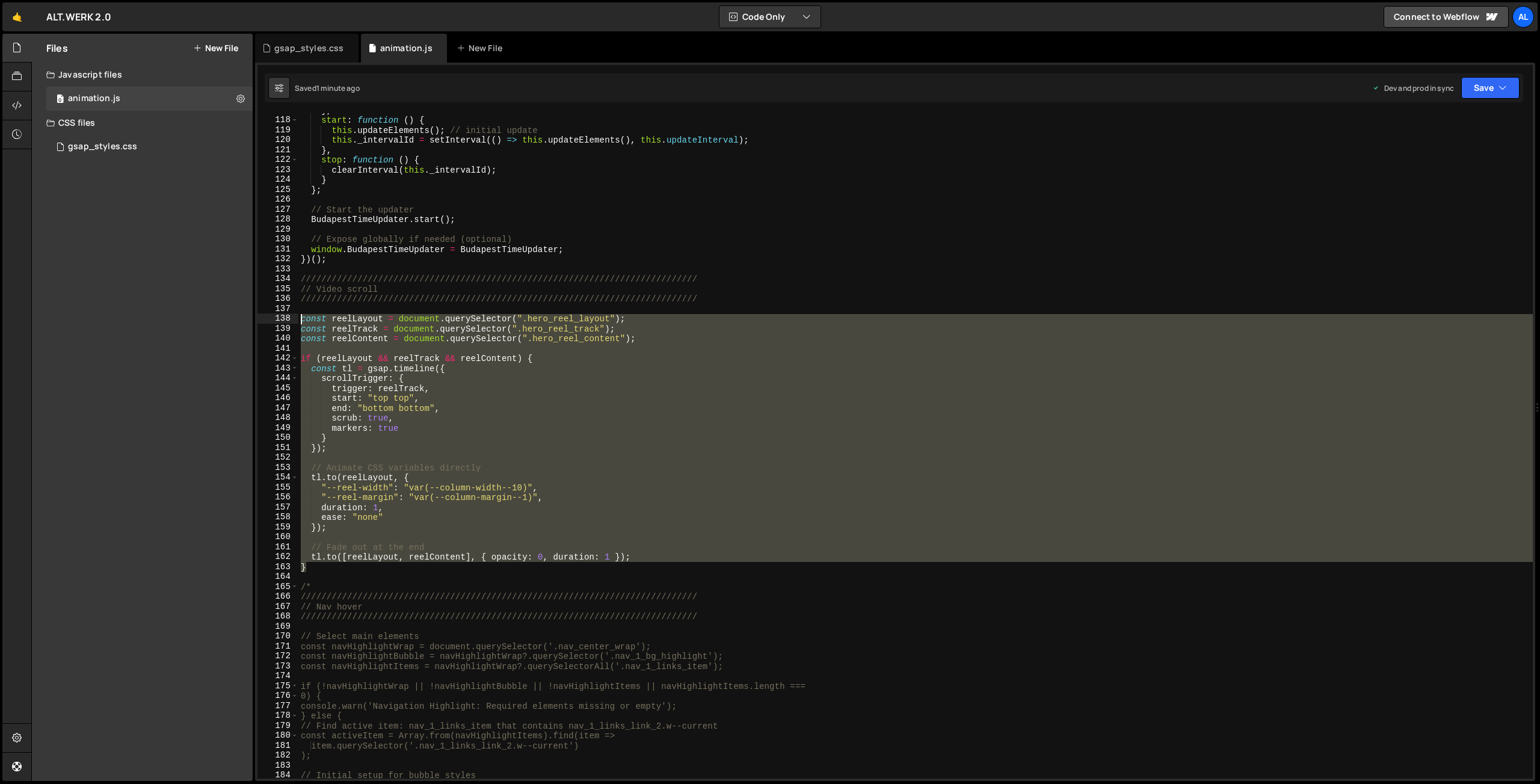
drag, startPoint x: 319, startPoint y: 565, endPoint x: 254, endPoint y: 321, distance: 252.5
click at [298, 321] on div "} , start : function ( ) { this . updateElements ( ) ; // initial update this .…" at bounding box center [915, 445] width 1234 height 665
type textarea "const reelLayout = document.querySelector(".hero_reel_layout"); const reelTrack…"
paste textarea
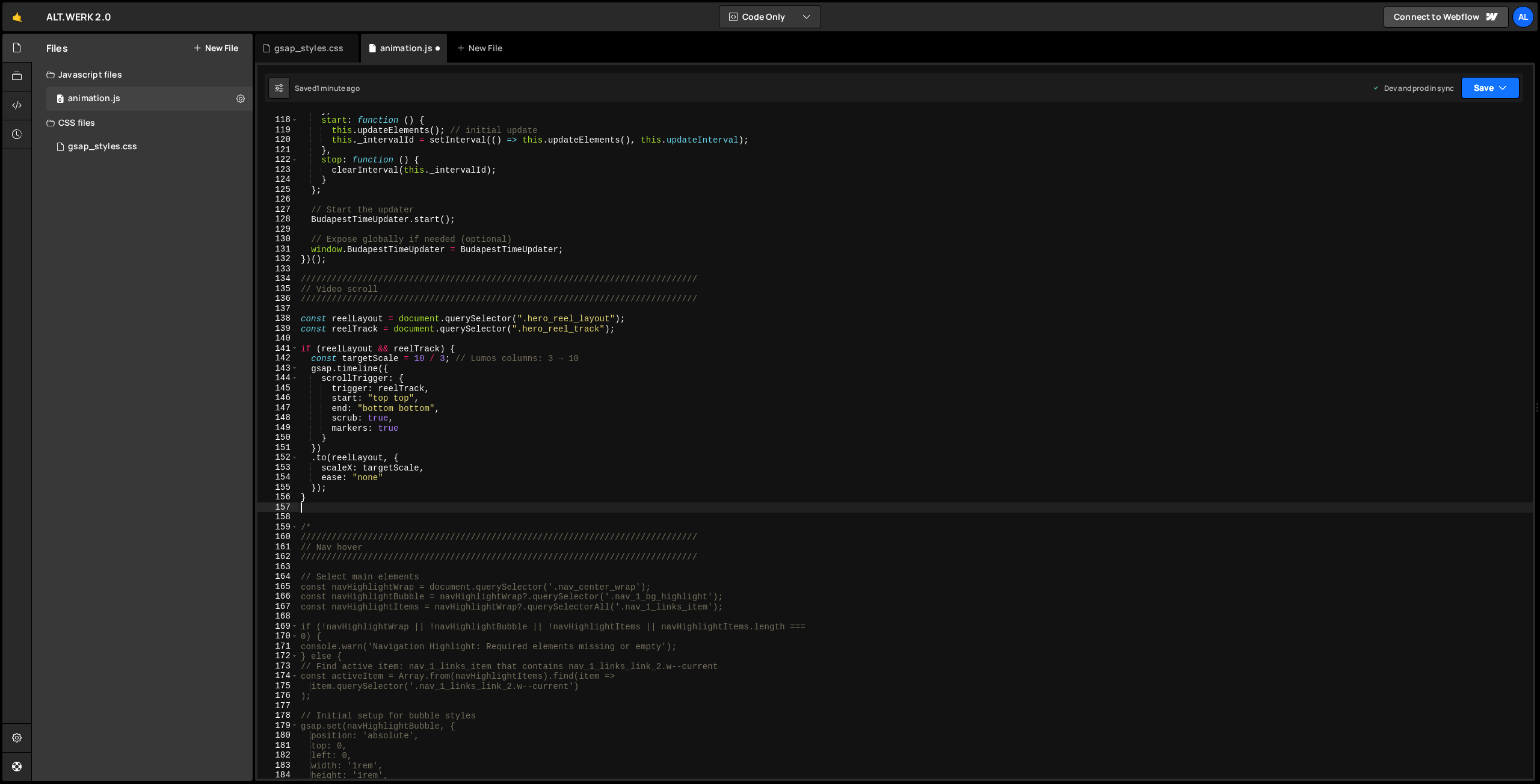
click at [1484, 94] on button "Save" at bounding box center [1490, 88] width 58 height 22
click at [1445, 164] on div "Saved 1 minute ago" at bounding box center [1450, 169] width 125 height 14
click at [604, 419] on div "} , start : function ( ) { this . updateElements ( ) ; // initial update this .…" at bounding box center [915, 448] width 1234 height 685
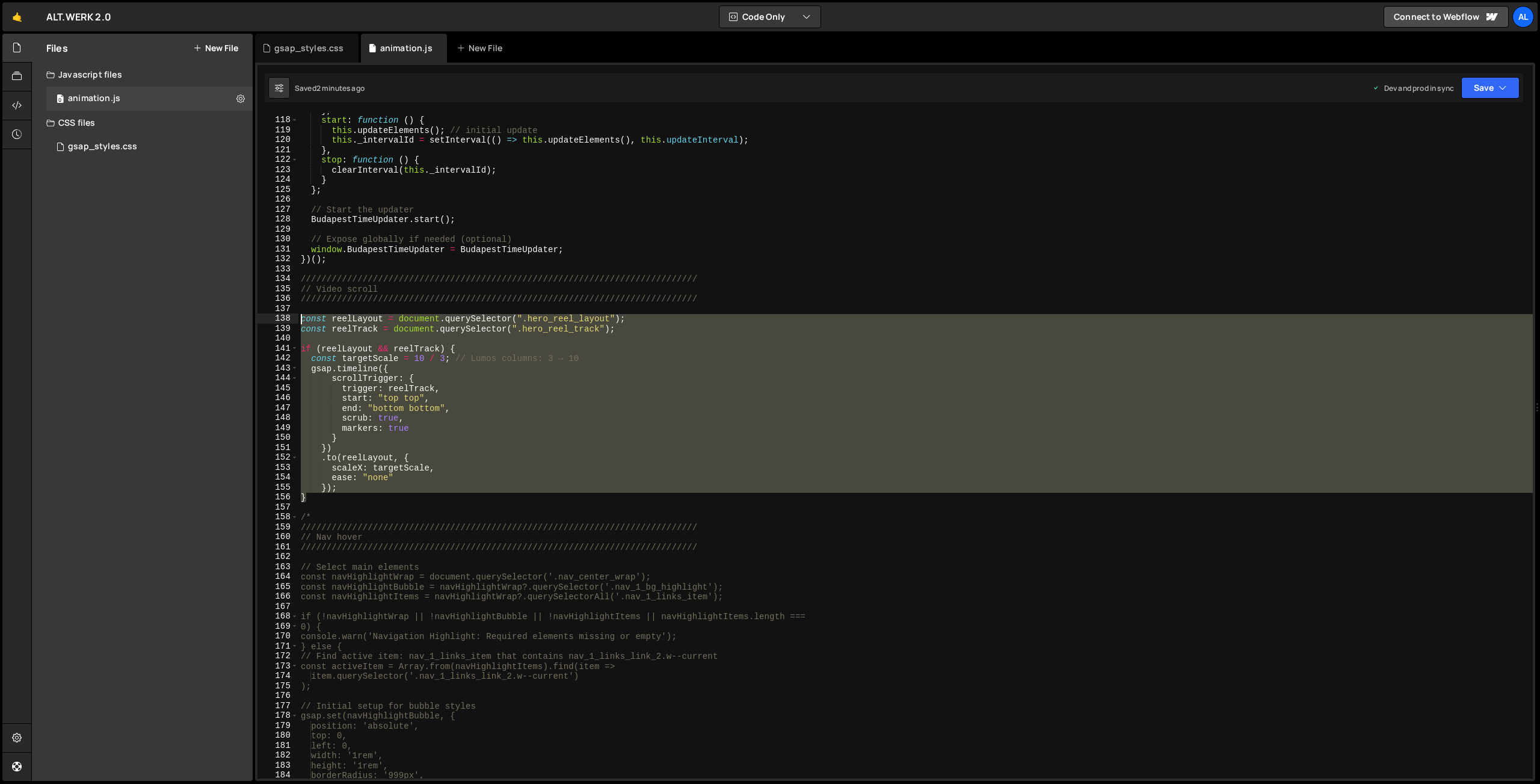
drag, startPoint x: 317, startPoint y: 499, endPoint x: 271, endPoint y: 319, distance: 185.8
click at [298, 319] on div "} , start : function ( ) { this . updateElements ( ) ; // initial update this .…" at bounding box center [915, 445] width 1234 height 665
type textarea "const reelLayout = document.querySelector(".hero_reel_layout"); const reelTrack…"
paste textarea
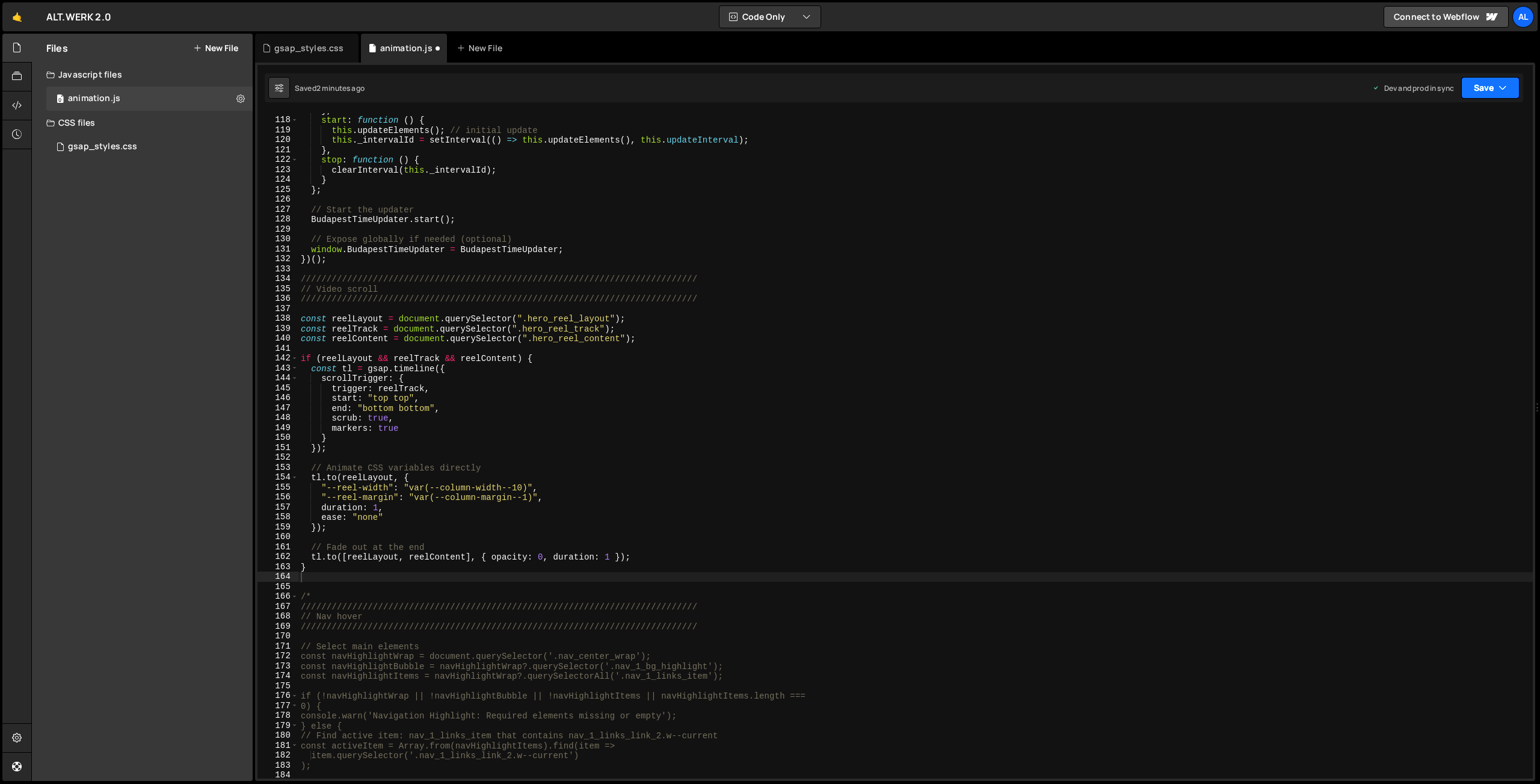
click at [1482, 88] on button "Save" at bounding box center [1490, 88] width 58 height 22
click at [1434, 160] on div "Save to Production S" at bounding box center [1450, 156] width 125 height 12
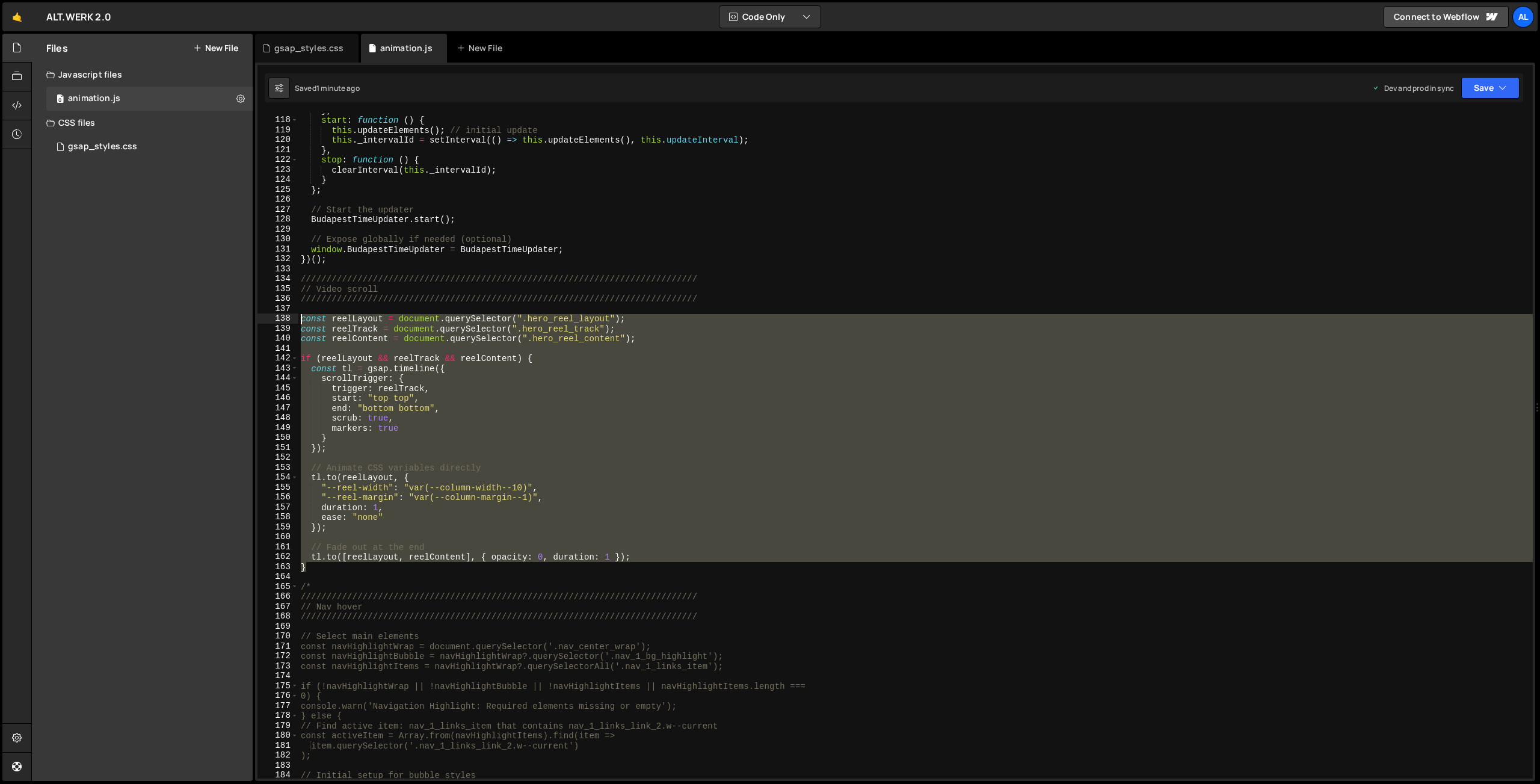
drag, startPoint x: 317, startPoint y: 563, endPoint x: 239, endPoint y: 318, distance: 257.1
click at [298, 318] on div "} , start : function ( ) { this . updateElements ( ) ; // initial update this .…" at bounding box center [915, 445] width 1234 height 665
type textarea "const reelLayout = document.querySelector(".hero_reel_layout"); const reelTrack…"
paste textarea
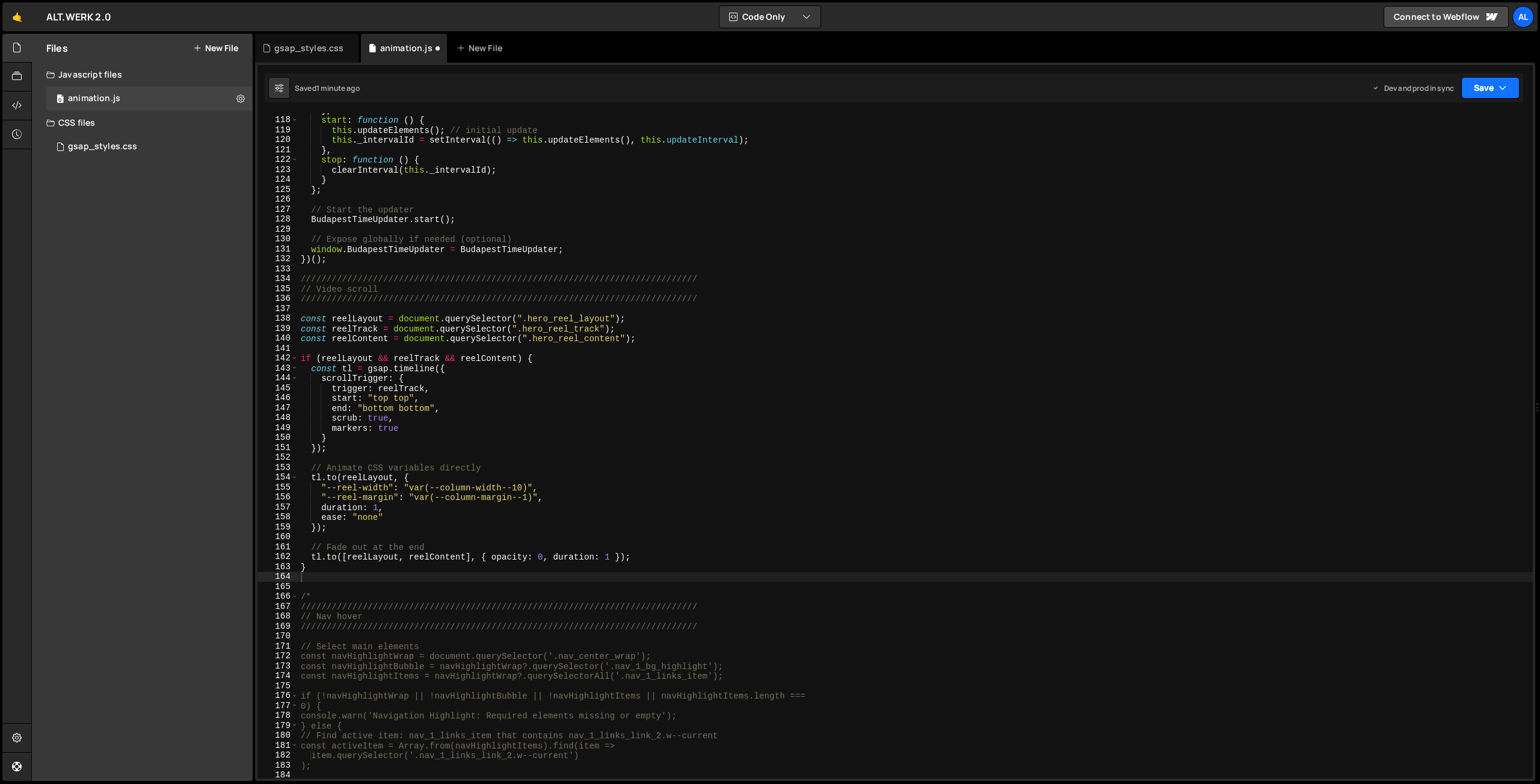
click at [1483, 91] on button "Save" at bounding box center [1490, 88] width 58 height 22
click at [1406, 171] on div "Saved 1 minute ago" at bounding box center [1450, 169] width 125 height 14
click at [410, 392] on div "} , start : function ( ) { this . updateElements ( ) ; // initial update this .…" at bounding box center [915, 448] width 1234 height 685
click at [366, 518] on div "} , start : function ( ) { this . updateElements ( ) ; // initial update this .…" at bounding box center [915, 448] width 1234 height 685
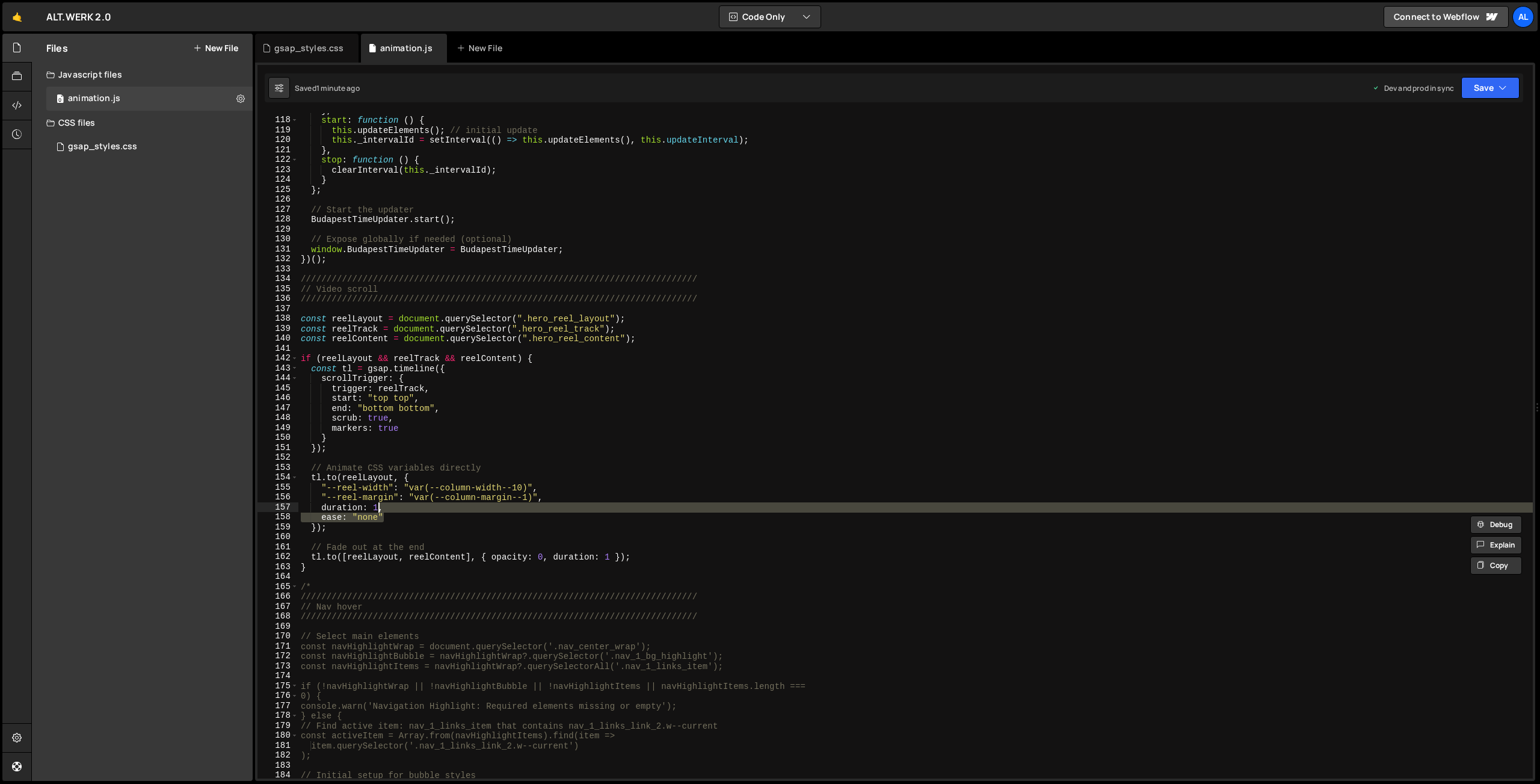
drag, startPoint x: 391, startPoint y: 516, endPoint x: 381, endPoint y: 507, distance: 13.5
click at [381, 507] on div "} , start : function ( ) { this . updateElements ( ) ; // initial update this .…" at bounding box center [915, 448] width 1234 height 685
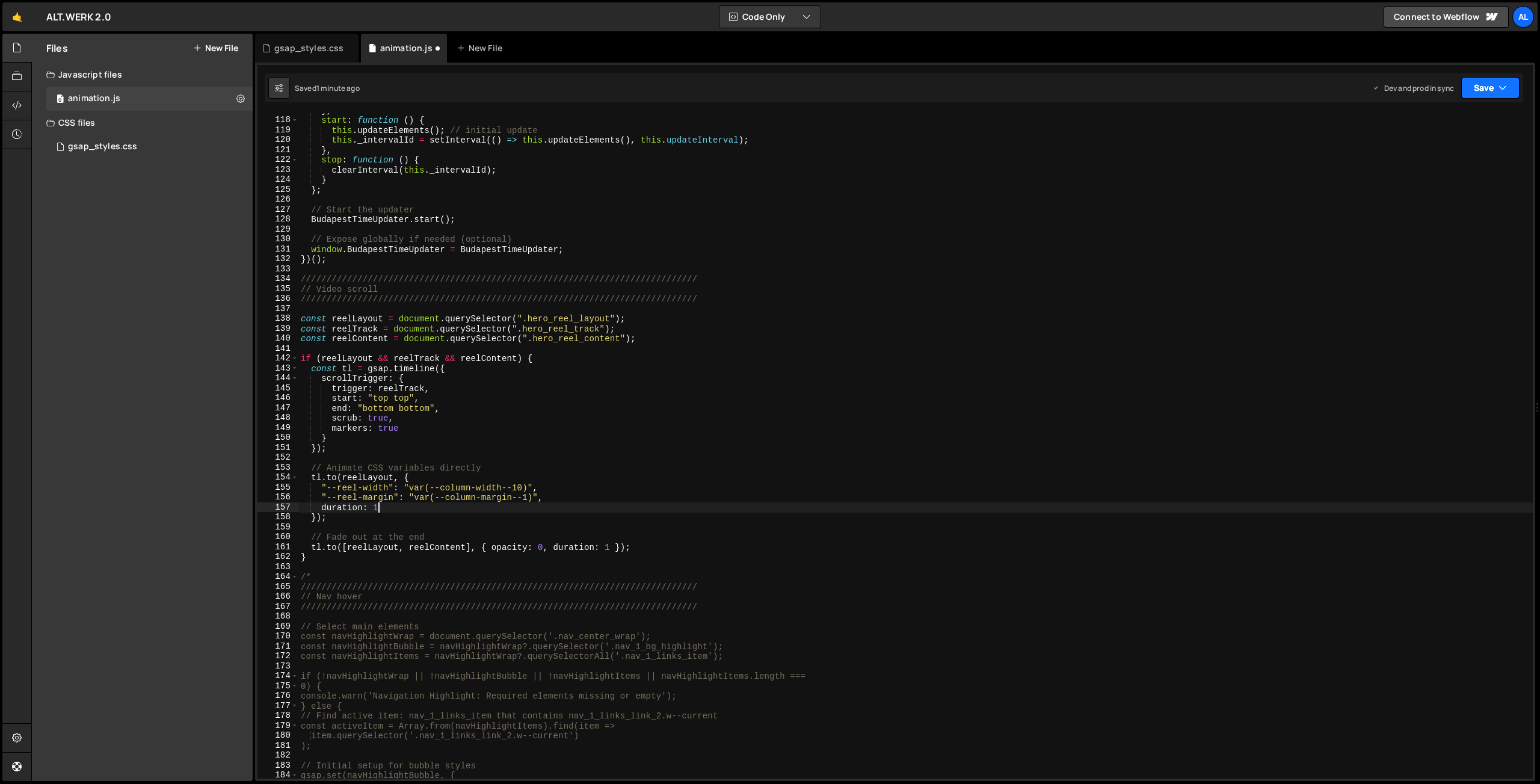
click at [1498, 83] on button "Save" at bounding box center [1490, 88] width 58 height 22
click at [1450, 153] on div "Save to Production S" at bounding box center [1450, 156] width 125 height 12
click at [473, 502] on div "} , start : function ( ) { this . updateElements ( ) ; // initial update this .…" at bounding box center [915, 448] width 1234 height 685
click at [395, 511] on div "} , start : function ( ) { this . updateElements ( ) ; // initial update this .…" at bounding box center [915, 448] width 1234 height 685
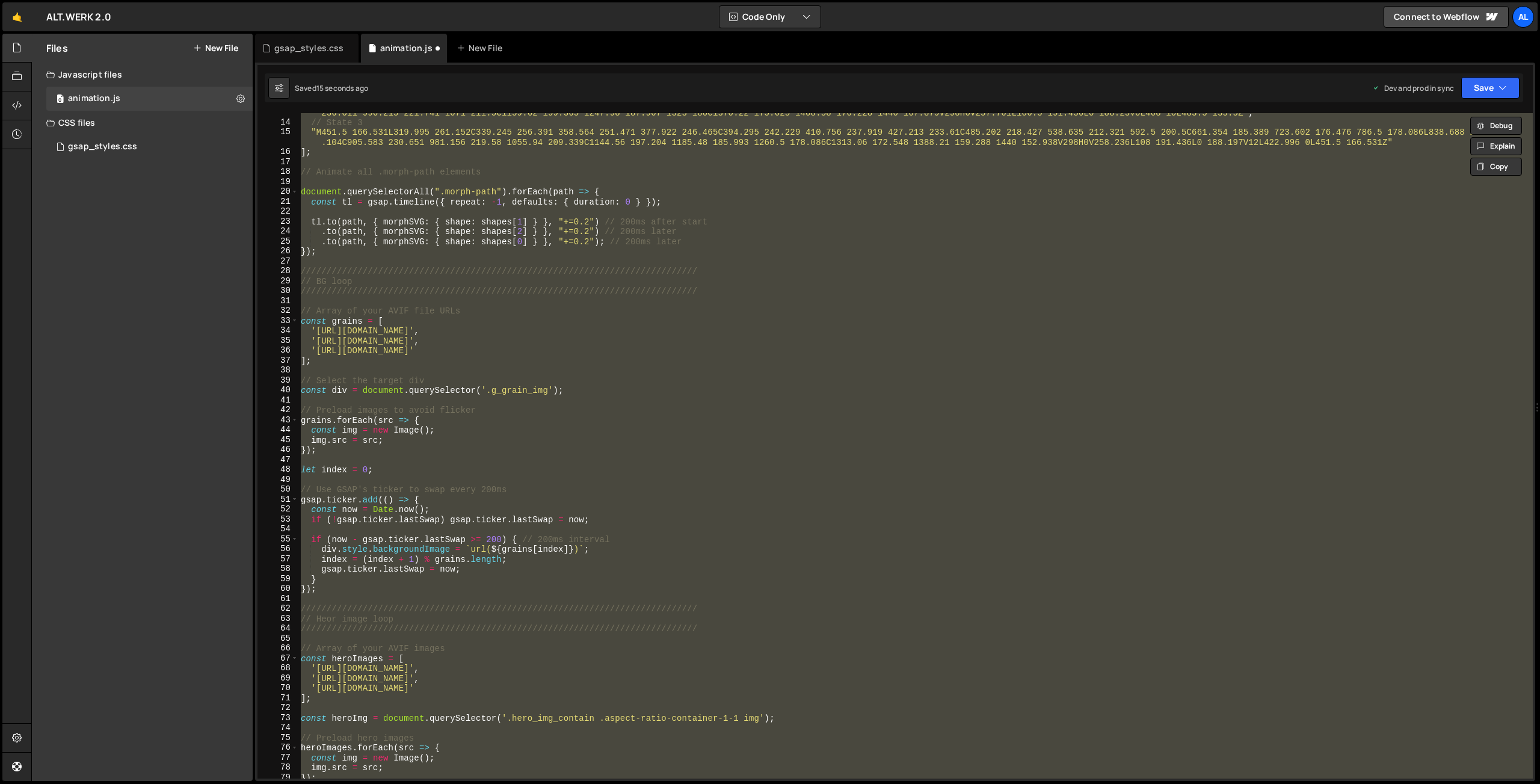
scroll to position [160, 0]
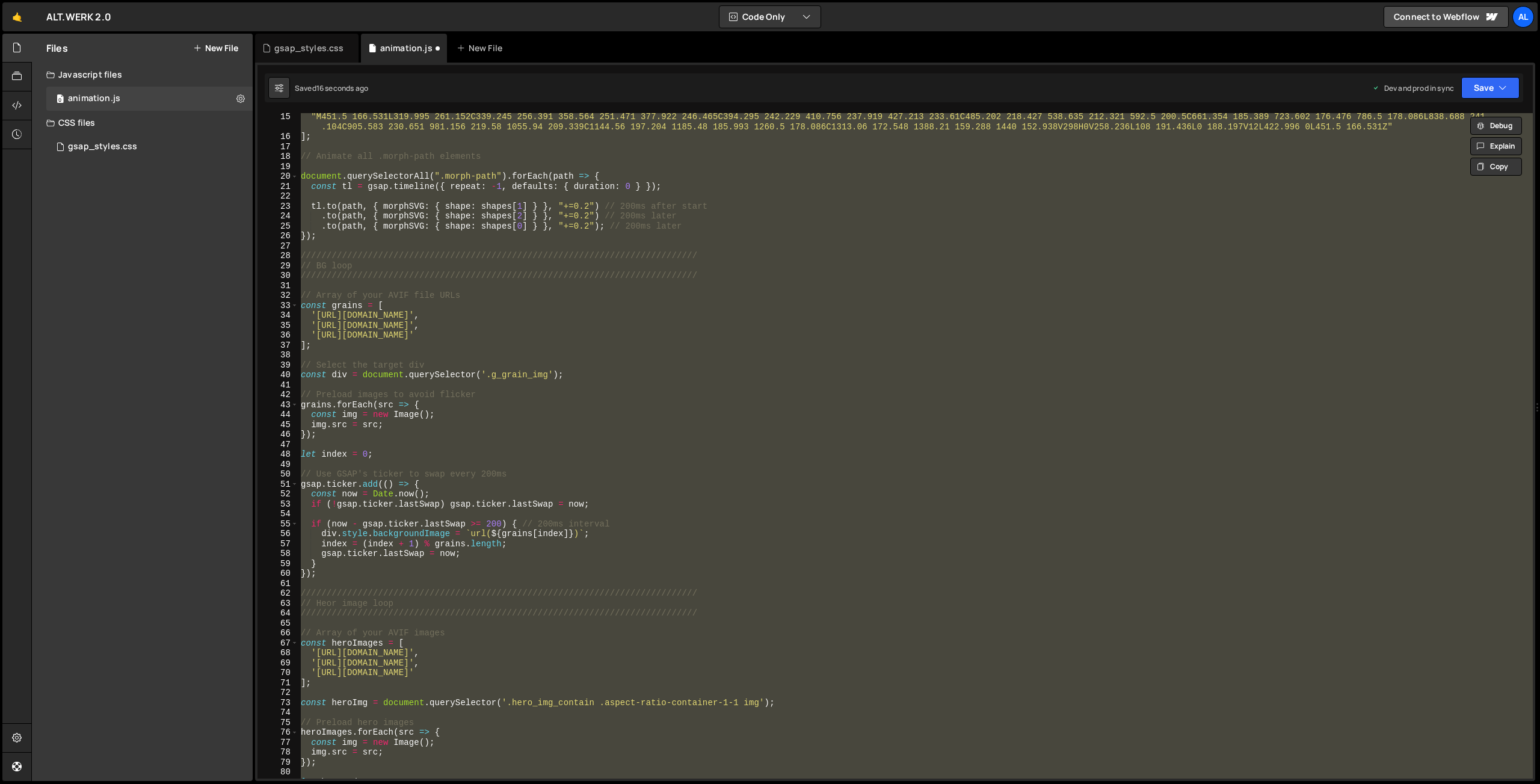
click at [402, 488] on div ""M451.5 166.531L319.995 261.152C339.245 256.391 358.564 251.471 377.922 246.465…" at bounding box center [915, 445] width 1234 height 665
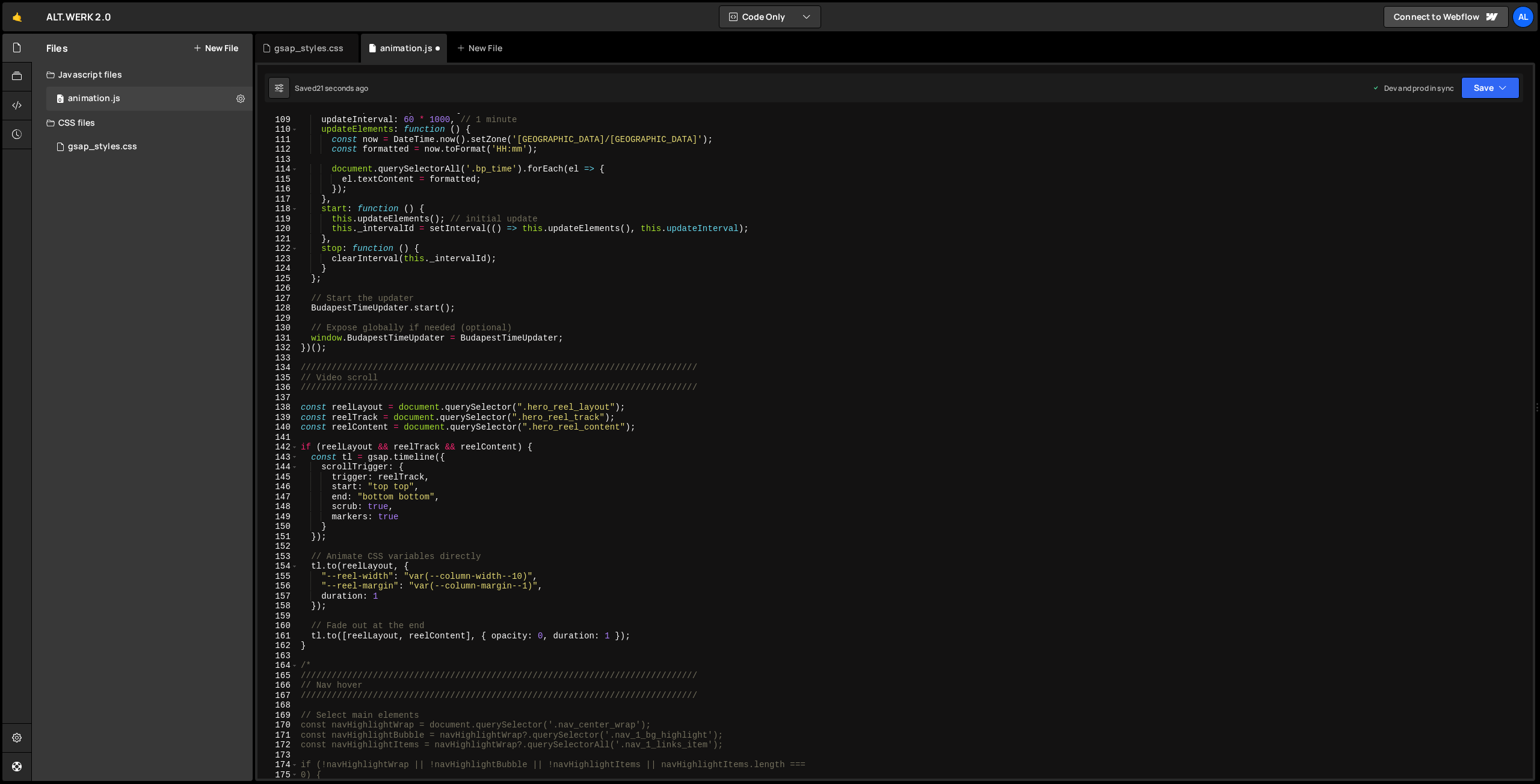
scroll to position [1128, 0]
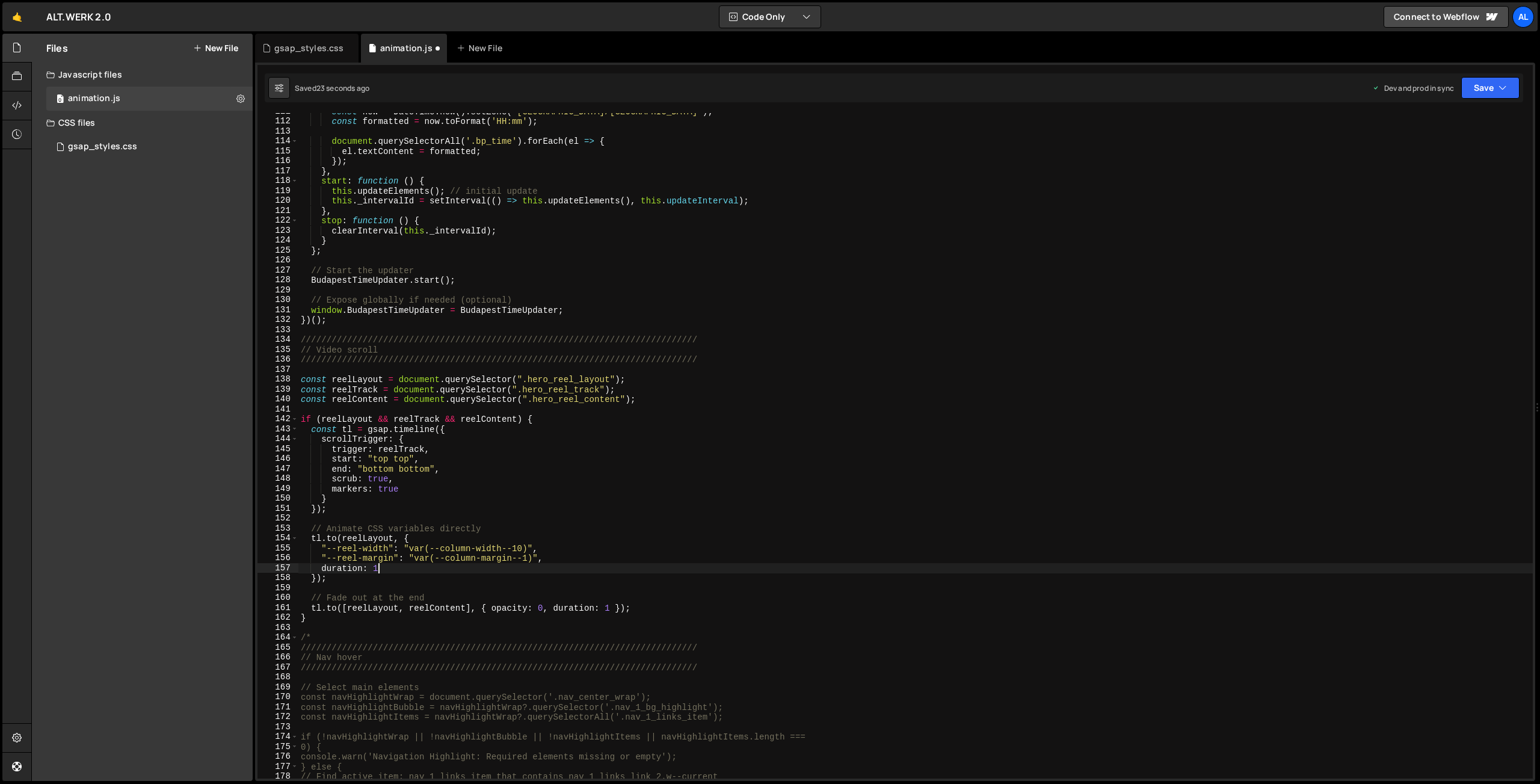
click at [404, 563] on div "const now = DateTime . now ( ) . setZone ( '[GEOGRAPHIC_DATA]/[GEOGRAPHIC_DATA]…" at bounding box center [915, 449] width 1234 height 685
type textarea "duration: 1,"
click at [447, 560] on div "const now = DateTime . now ( ) . setZone ( '[GEOGRAPHIC_DATA]/[GEOGRAPHIC_DATA]…" at bounding box center [915, 449] width 1234 height 685
click at [383, 578] on div "const now = DateTime . now ( ) . setZone ( '[GEOGRAPHIC_DATA]/[GEOGRAPHIC_DATA]…" at bounding box center [915, 449] width 1234 height 685
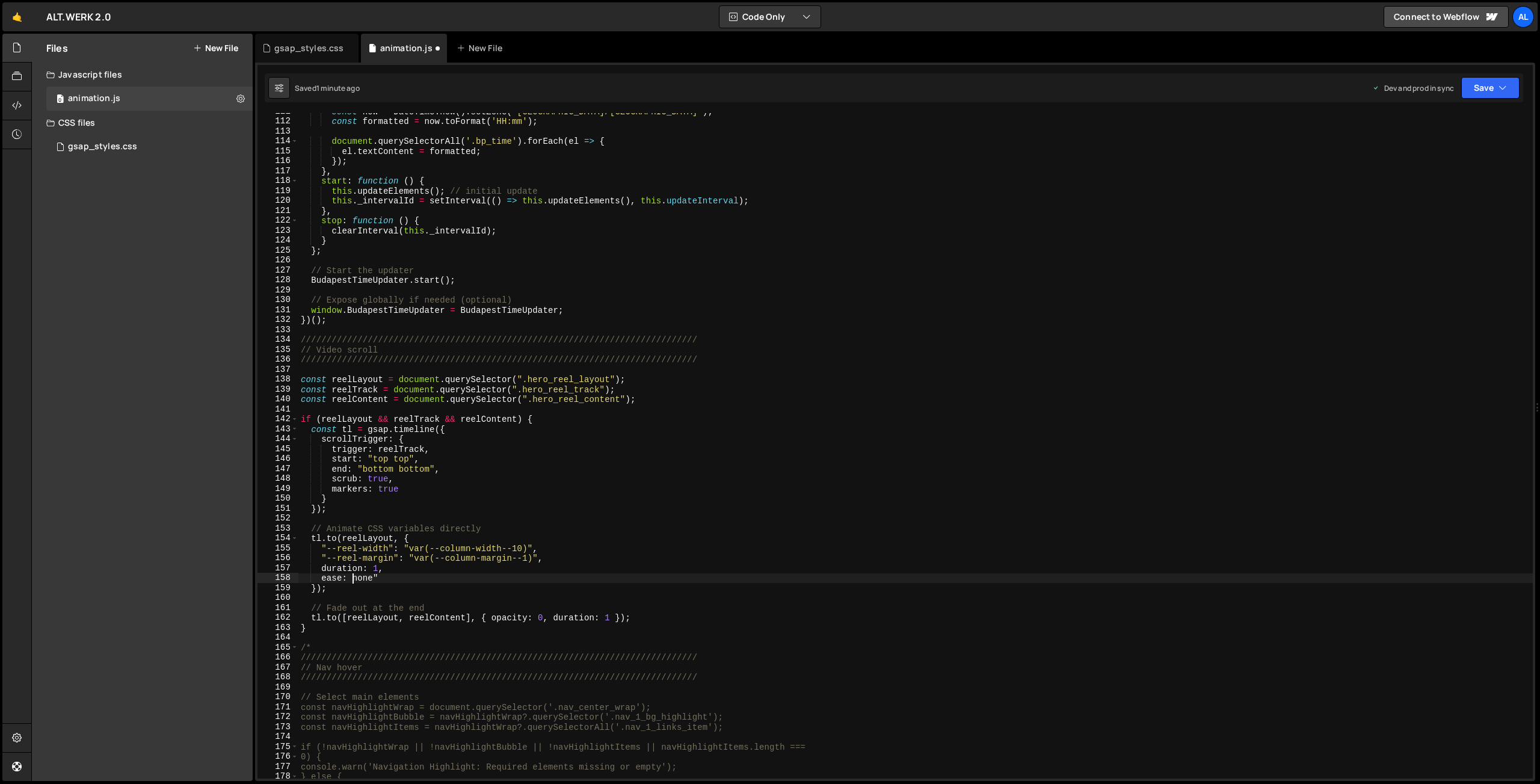
click at [352, 578] on div "const now = DateTime . now ( ) . setZone ( '[GEOGRAPHIC_DATA]/[GEOGRAPHIC_DATA]…" at bounding box center [915, 449] width 1234 height 685
click at [1484, 90] on button "Save" at bounding box center [1490, 88] width 58 height 22
click at [1431, 159] on div "Save to Production S" at bounding box center [1450, 156] width 125 height 12
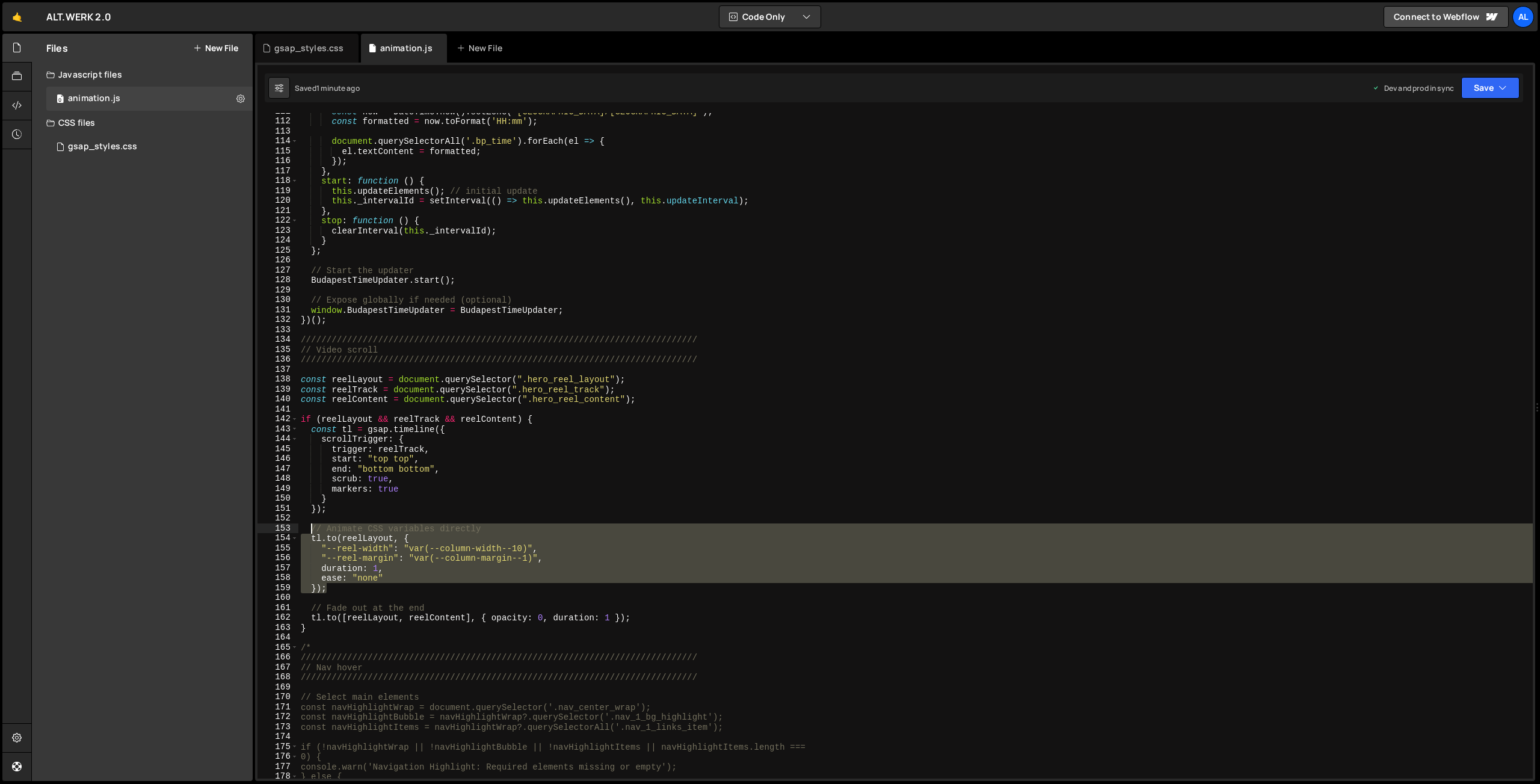
drag, startPoint x: 339, startPoint y: 589, endPoint x: 308, endPoint y: 530, distance: 66.6
click at [308, 530] on div "const now = DateTime . now ( ) . setZone ( '[GEOGRAPHIC_DATA]/[GEOGRAPHIC_DATA]…" at bounding box center [915, 449] width 1234 height 685
type textarea "// Animate CSS variables directly [DOMAIN_NAME](reelLayout, {"
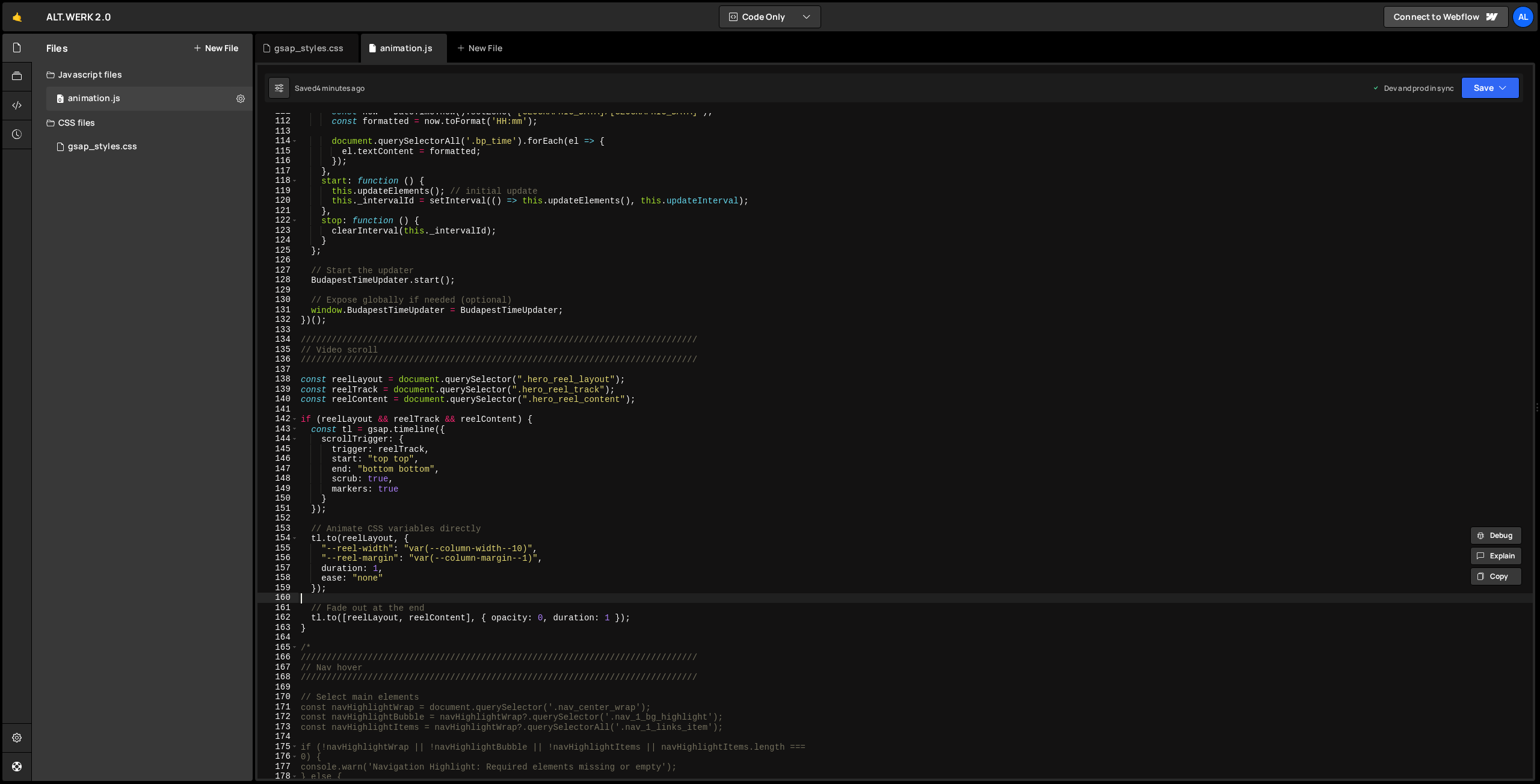
click at [327, 600] on div "const now = DateTime . now ( ) . setZone ( '[GEOGRAPHIC_DATA]/[GEOGRAPHIC_DATA]…" at bounding box center [915, 449] width 1234 height 685
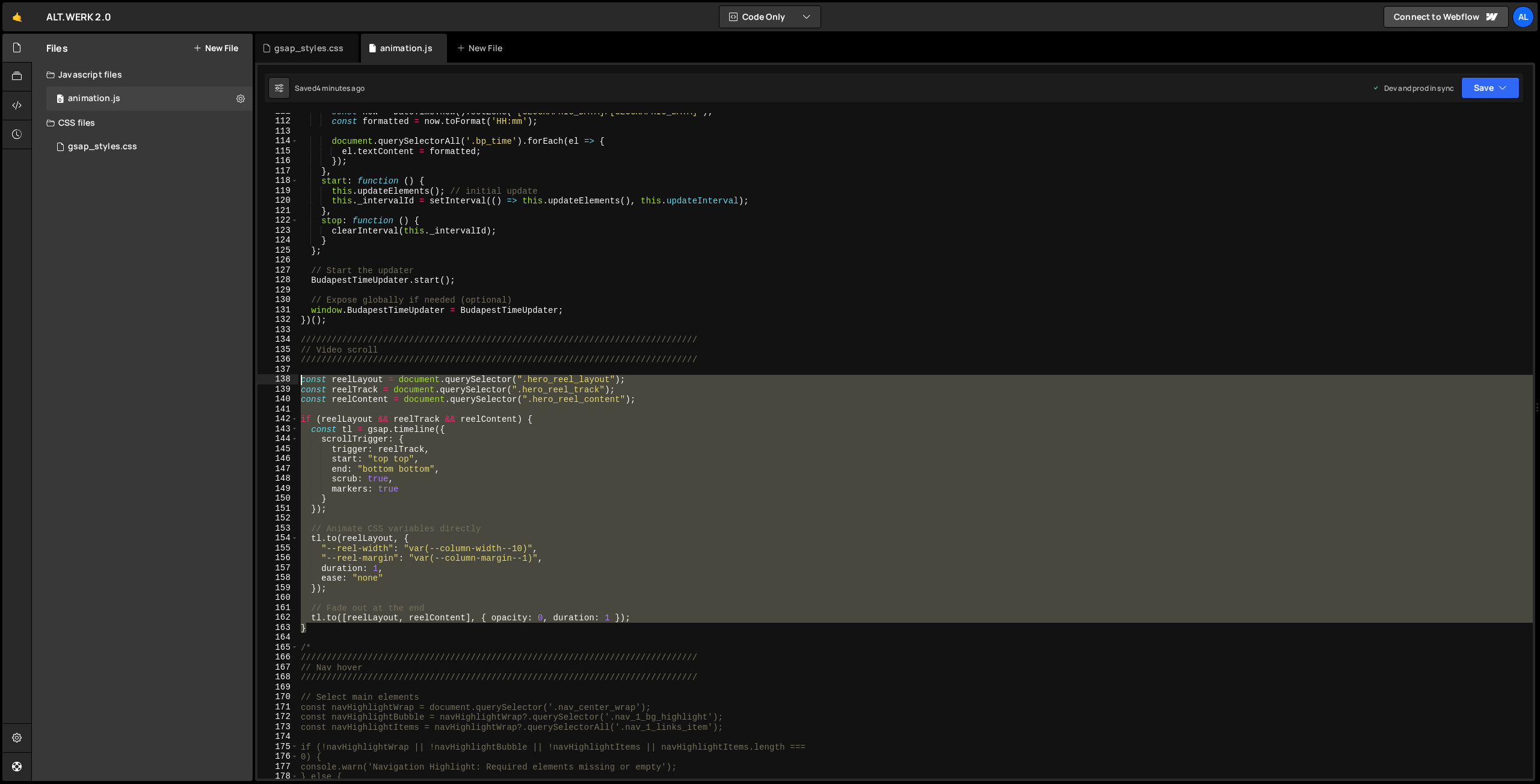
drag, startPoint x: 317, startPoint y: 628, endPoint x: 247, endPoint y: 376, distance: 261.5
click at [298, 376] on div "const now = DateTime . now ( ) . setZone ( '[GEOGRAPHIC_DATA]/[GEOGRAPHIC_DATA]…" at bounding box center [915, 445] width 1234 height 665
click at [409, 402] on div "const now = DateTime . now ( ) . setZone ( '[GEOGRAPHIC_DATA]/[GEOGRAPHIC_DATA]…" at bounding box center [915, 445] width 1234 height 665
type textarea "const reelContent = document.querySelector(".hero_reel_content");"
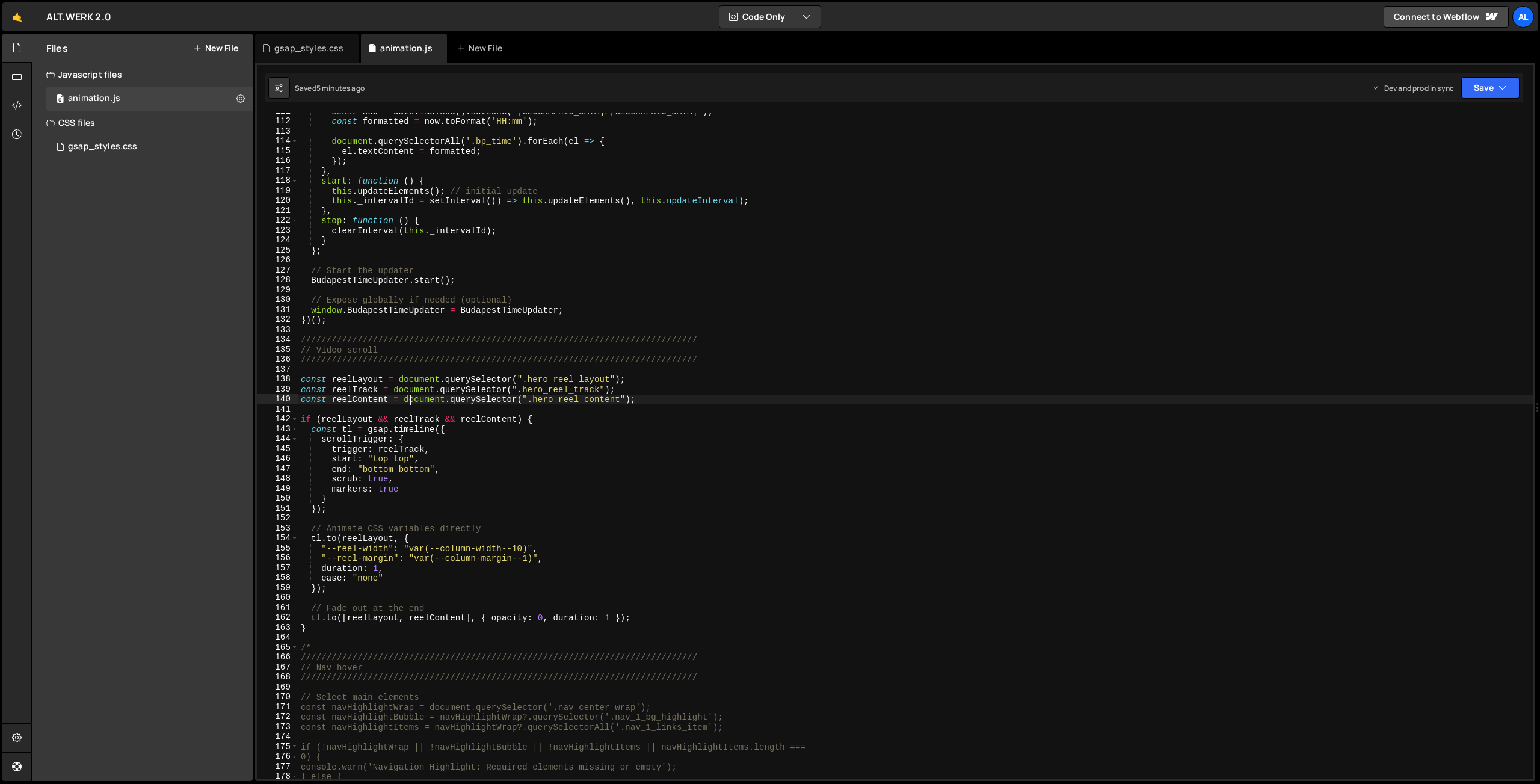
click at [683, 401] on div "const now = DateTime . now ( ) . setZone ( '[GEOGRAPHIC_DATA]/[GEOGRAPHIC_DATA]…" at bounding box center [915, 449] width 1234 height 685
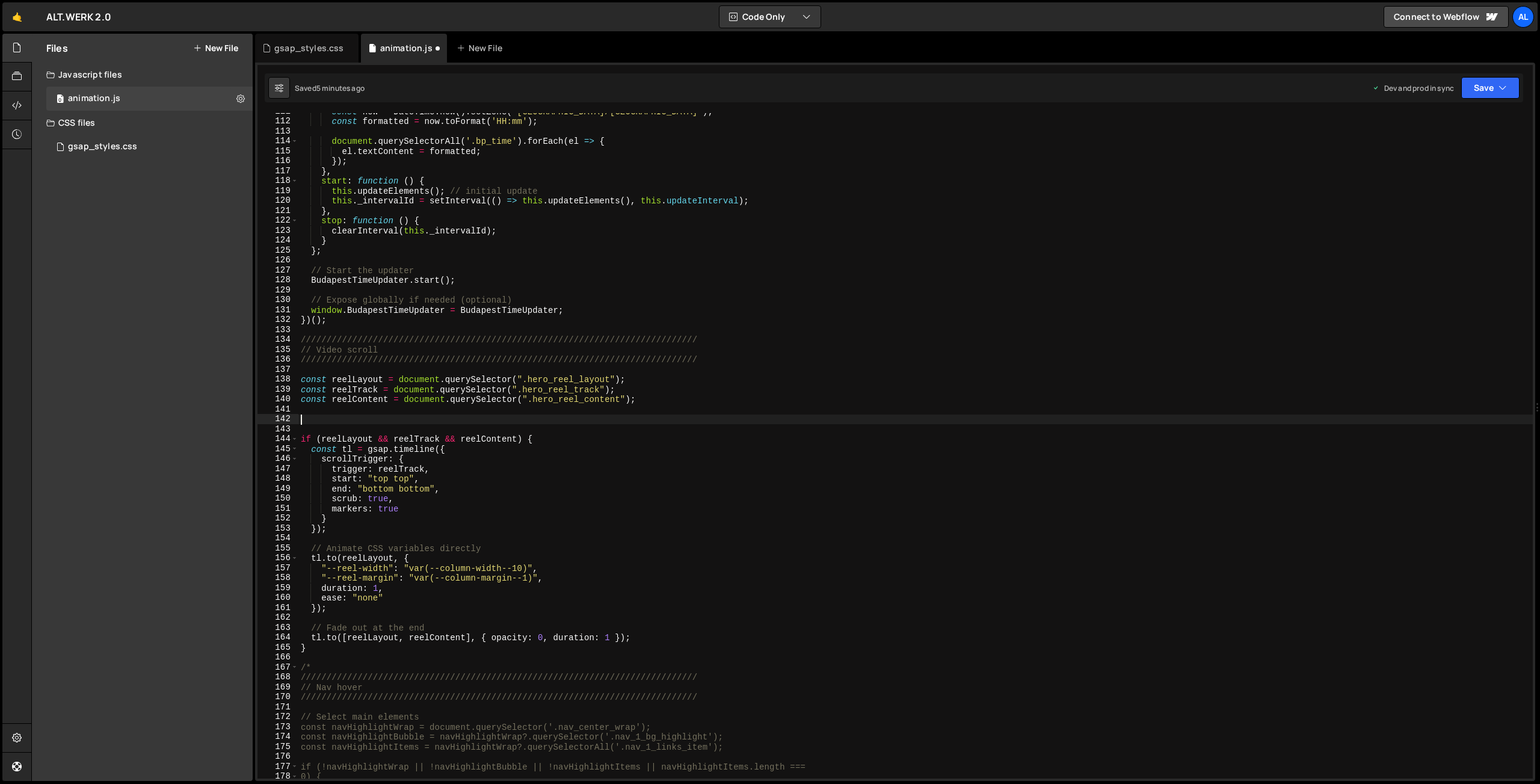
paste textarea "gsap.set(reelLayout, { clearProps: "transition" });"
type textarea "gsap.set(reelLayout, { clearProps: "transition" });"
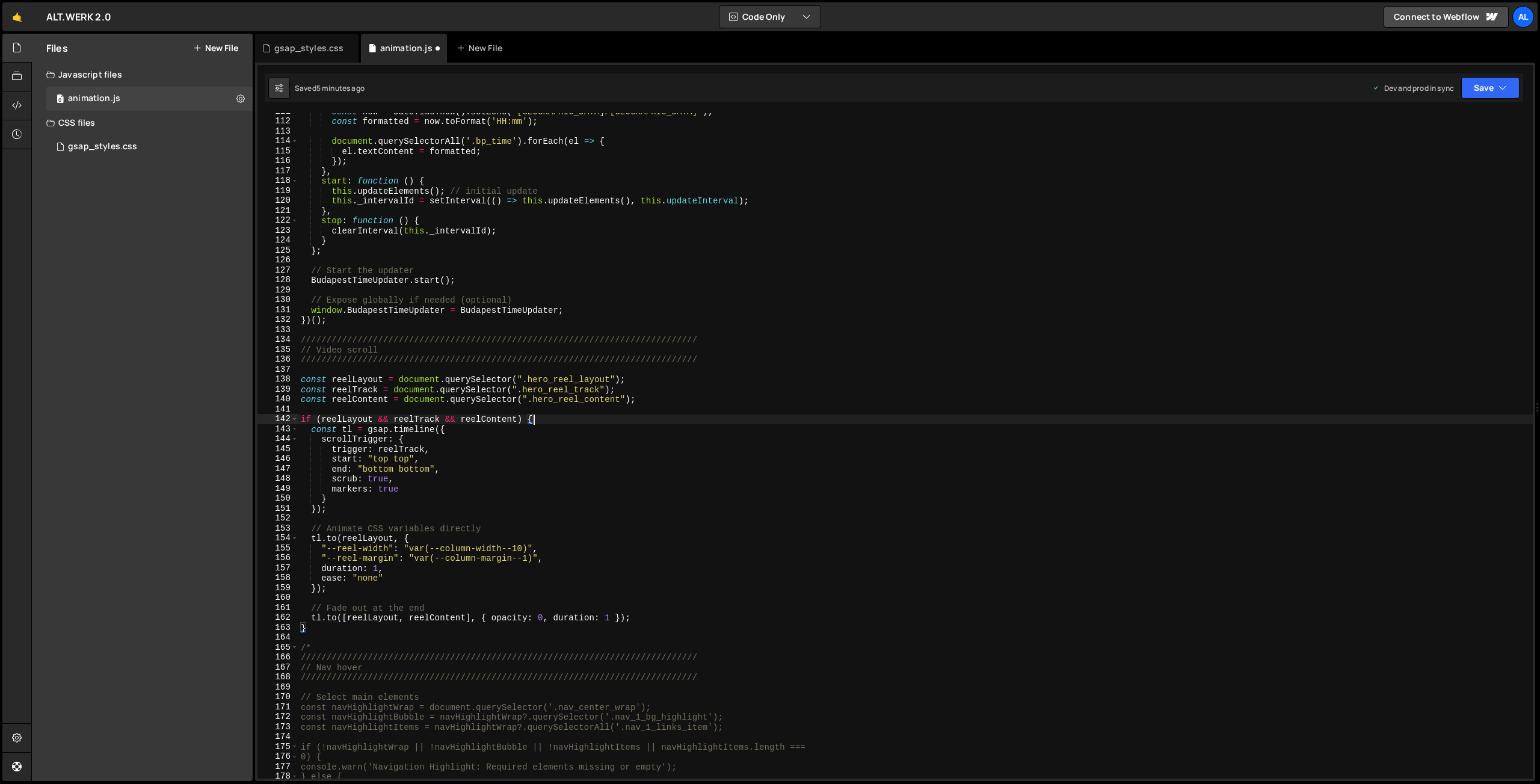
click at [560, 422] on div "const now = DateTime . now ( ) . setZone ( '[GEOGRAPHIC_DATA]/[GEOGRAPHIC_DATA]…" at bounding box center [915, 449] width 1234 height 685
type textarea "if (reelLayout && reelTrack && reelContent) {"
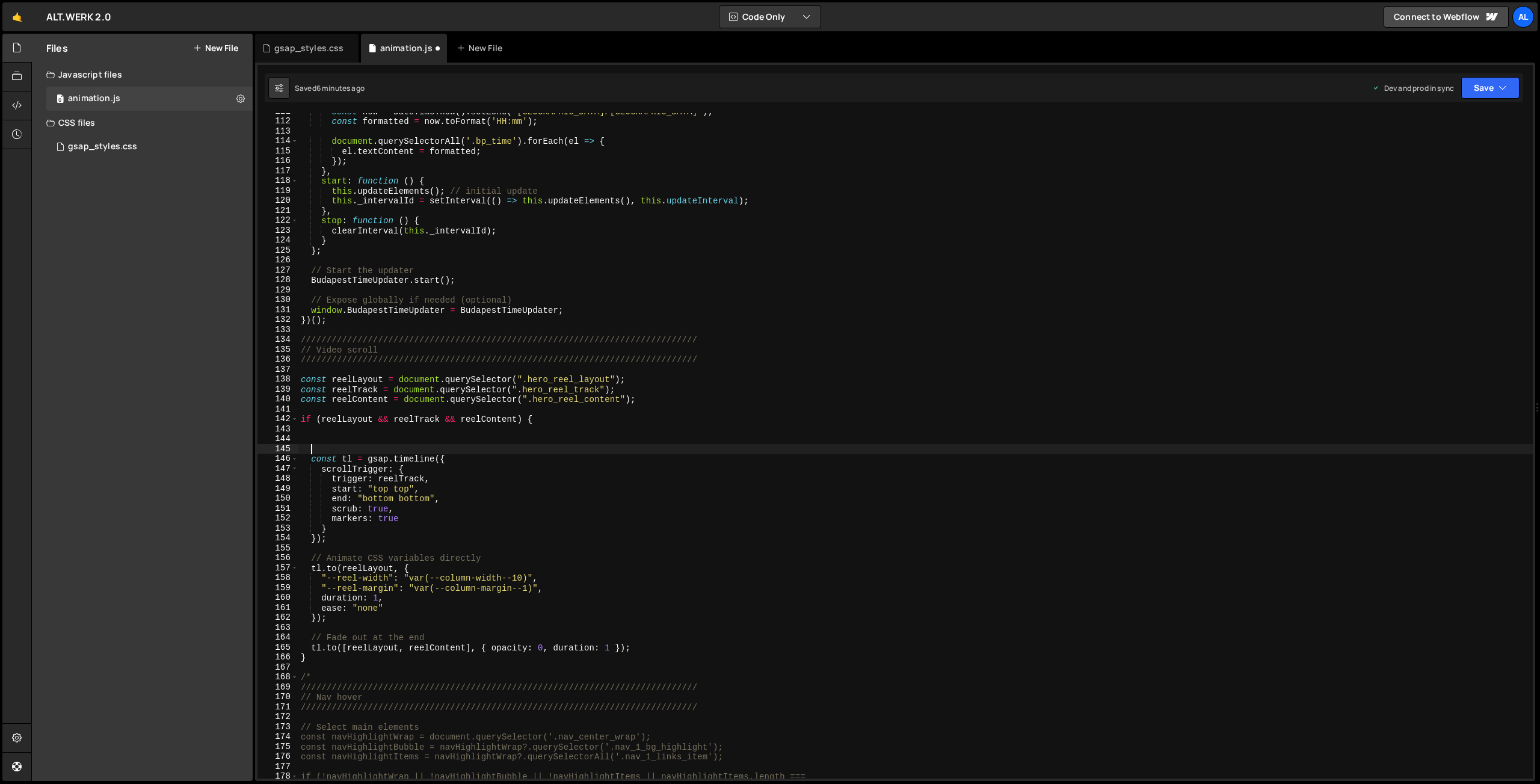
paste textarea "gsap.set(reelLayout, { clearProps: "transition" });"
click at [1486, 84] on button "Save" at bounding box center [1490, 88] width 58 height 22
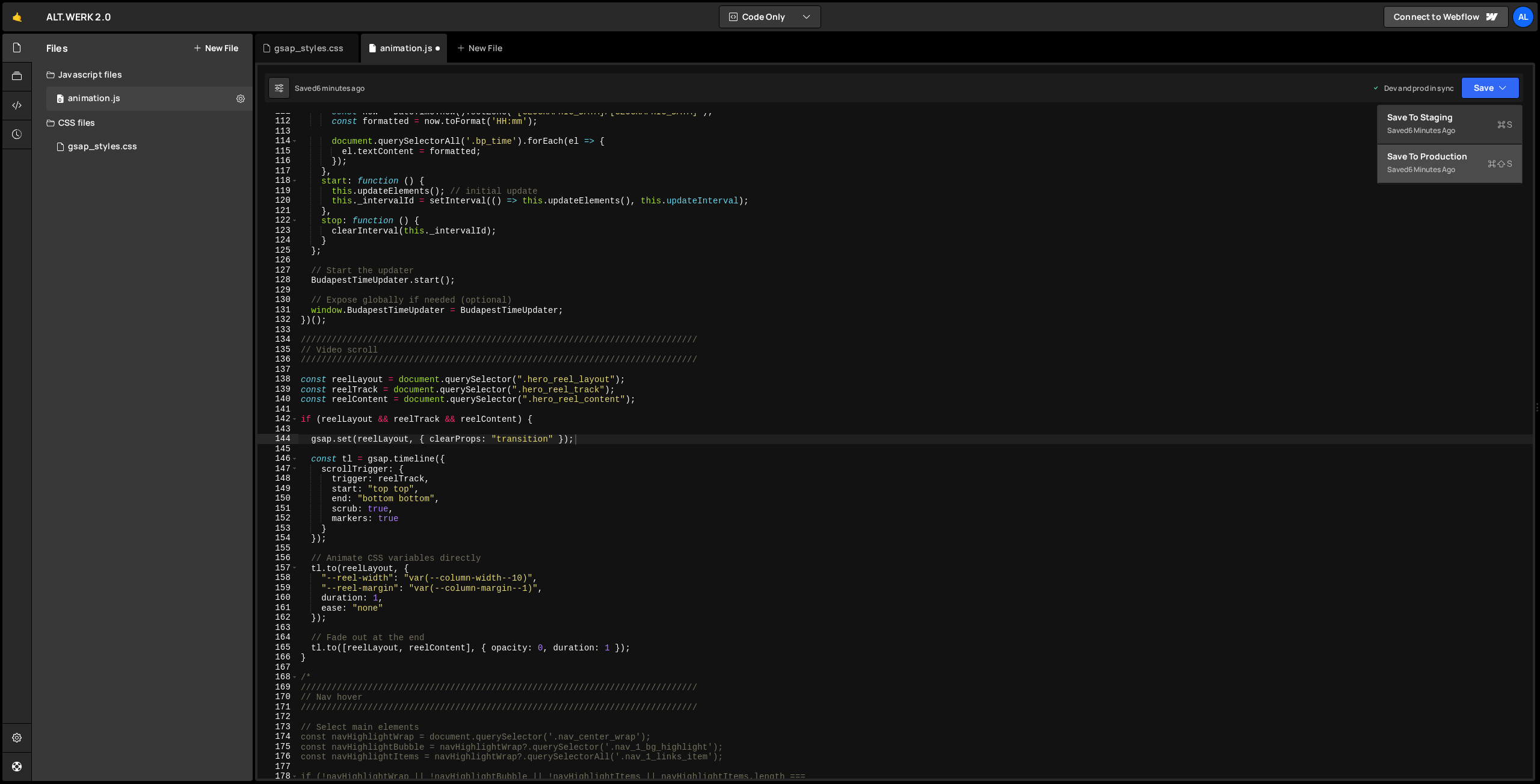
click at [1431, 163] on div "Saved 6 minutes ago" at bounding box center [1450, 169] width 125 height 14
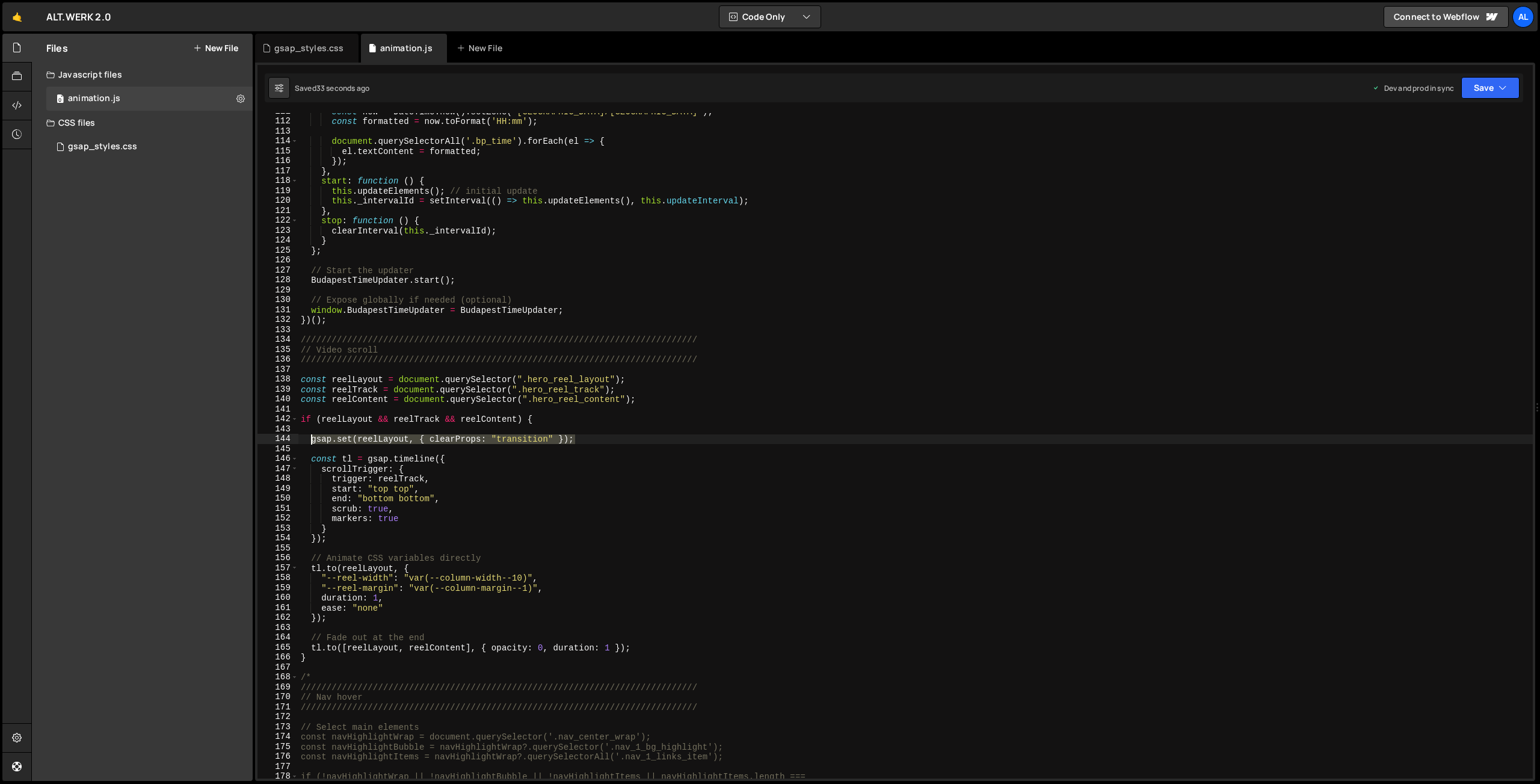
drag, startPoint x: 589, startPoint y: 440, endPoint x: 312, endPoint y: 437, distance: 277.0
click at [312, 437] on div "const now = DateTime . now ( ) . setZone ( '[GEOGRAPHIC_DATA]/[GEOGRAPHIC_DATA]…" at bounding box center [915, 449] width 1234 height 685
paste textarea "reelLayout.style.transition = "none""
click at [1479, 90] on button "Save" at bounding box center [1490, 88] width 58 height 22
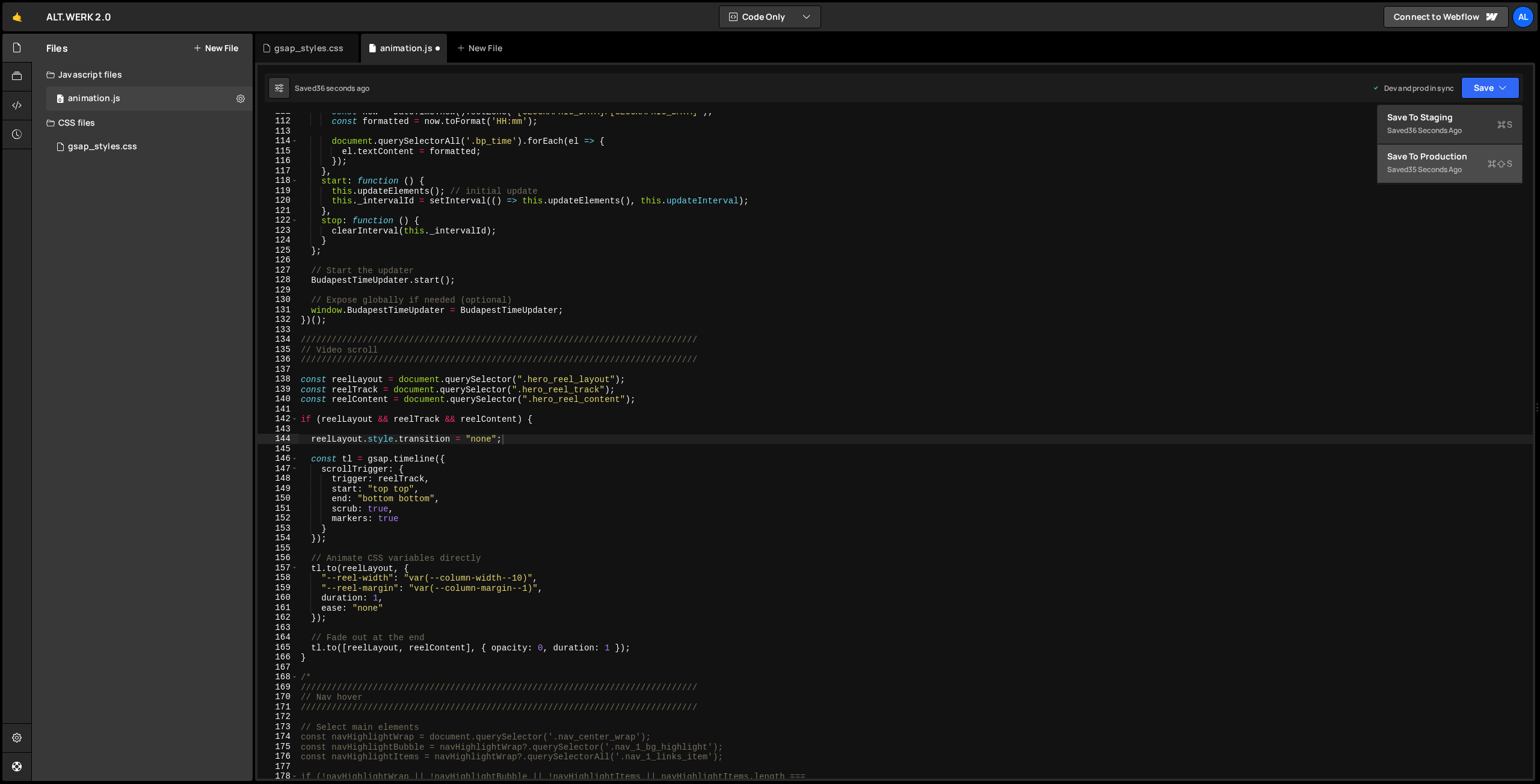
click at [1454, 159] on div "Save to Production S" at bounding box center [1450, 156] width 125 height 12
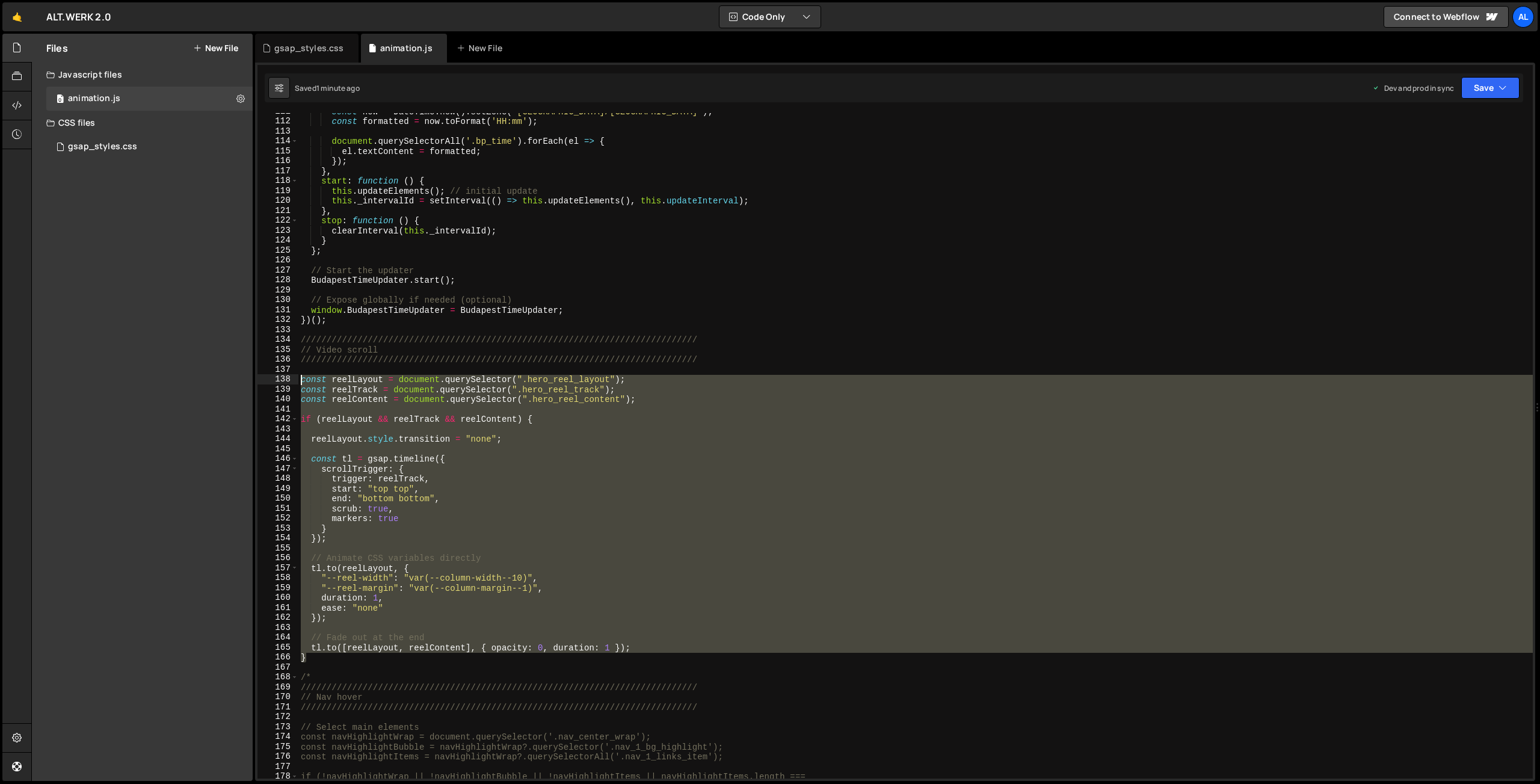
drag, startPoint x: 321, startPoint y: 657, endPoint x: 239, endPoint y: 376, distance: 292.7
click at [298, 376] on div "const now = DateTime . now ( ) . setZone ( '[GEOGRAPHIC_DATA]/[GEOGRAPHIC_DATA]…" at bounding box center [915, 445] width 1234 height 665
type textarea "const reelLayout = document.querySelector(".hero_reel_layout"); const reelTrack…"
paste textarea
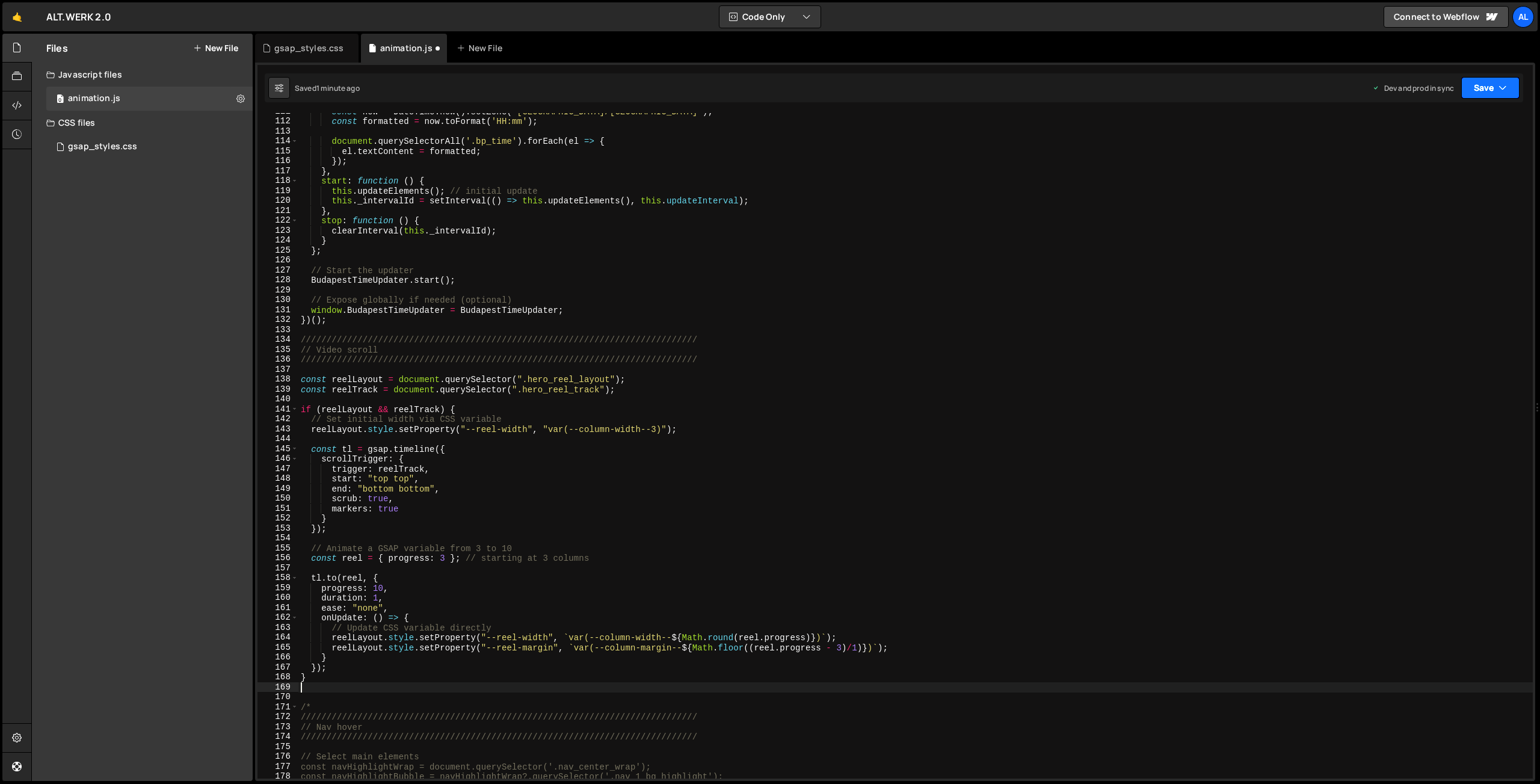
click at [1487, 87] on button "Save" at bounding box center [1490, 88] width 58 height 22
click at [1416, 168] on div "1 minute ago" at bounding box center [1429, 169] width 42 height 10
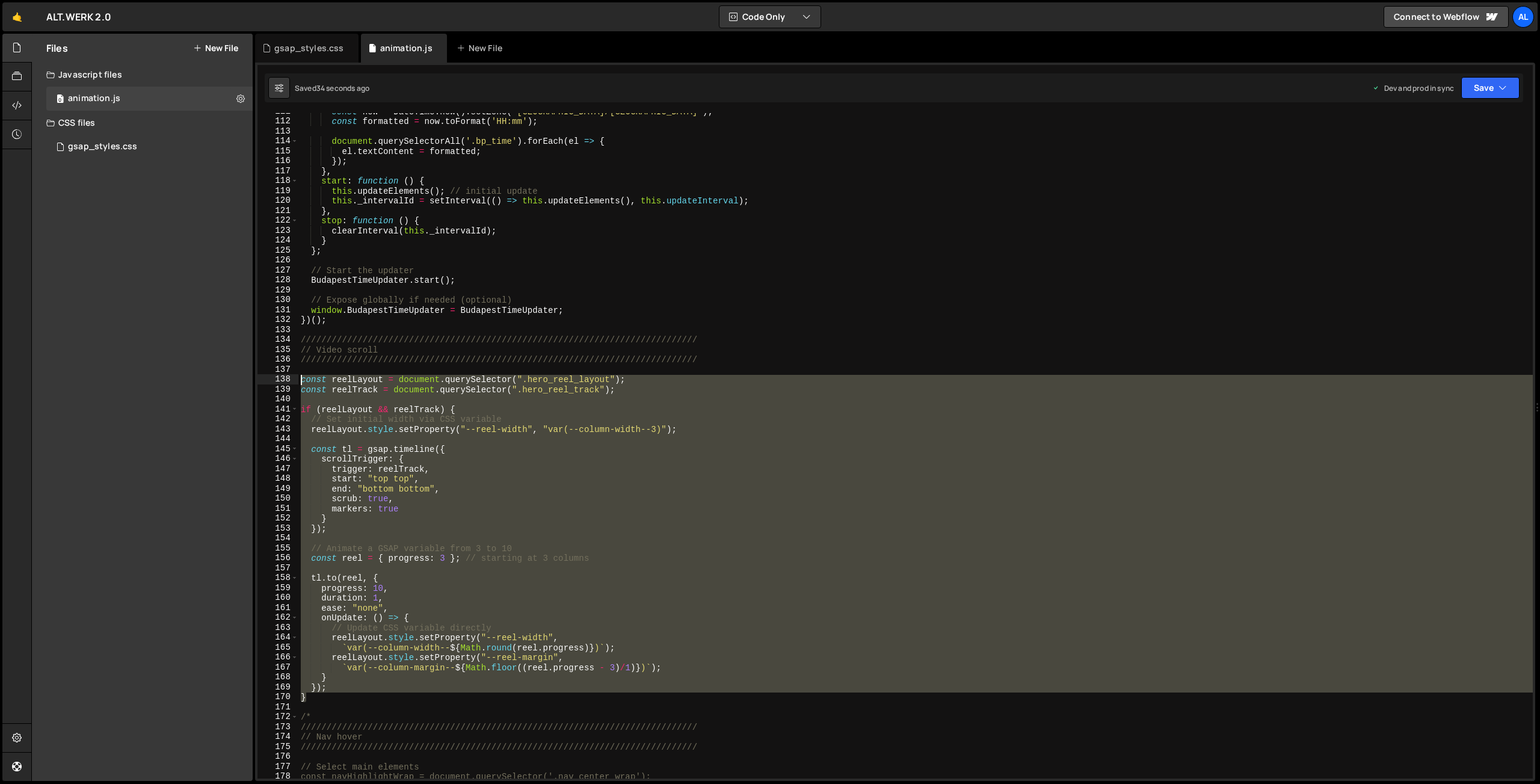
drag, startPoint x: 314, startPoint y: 698, endPoint x: 251, endPoint y: 378, distance: 326.1
click at [298, 378] on div "const now = DateTime . now ( ) . setZone ( '[GEOGRAPHIC_DATA]/[GEOGRAPHIC_DATA]…" at bounding box center [915, 445] width 1234 height 665
type textarea "const reelLayout = document.querySelector(".hero_reel_layout"); const reelTrack…"
paste textarea
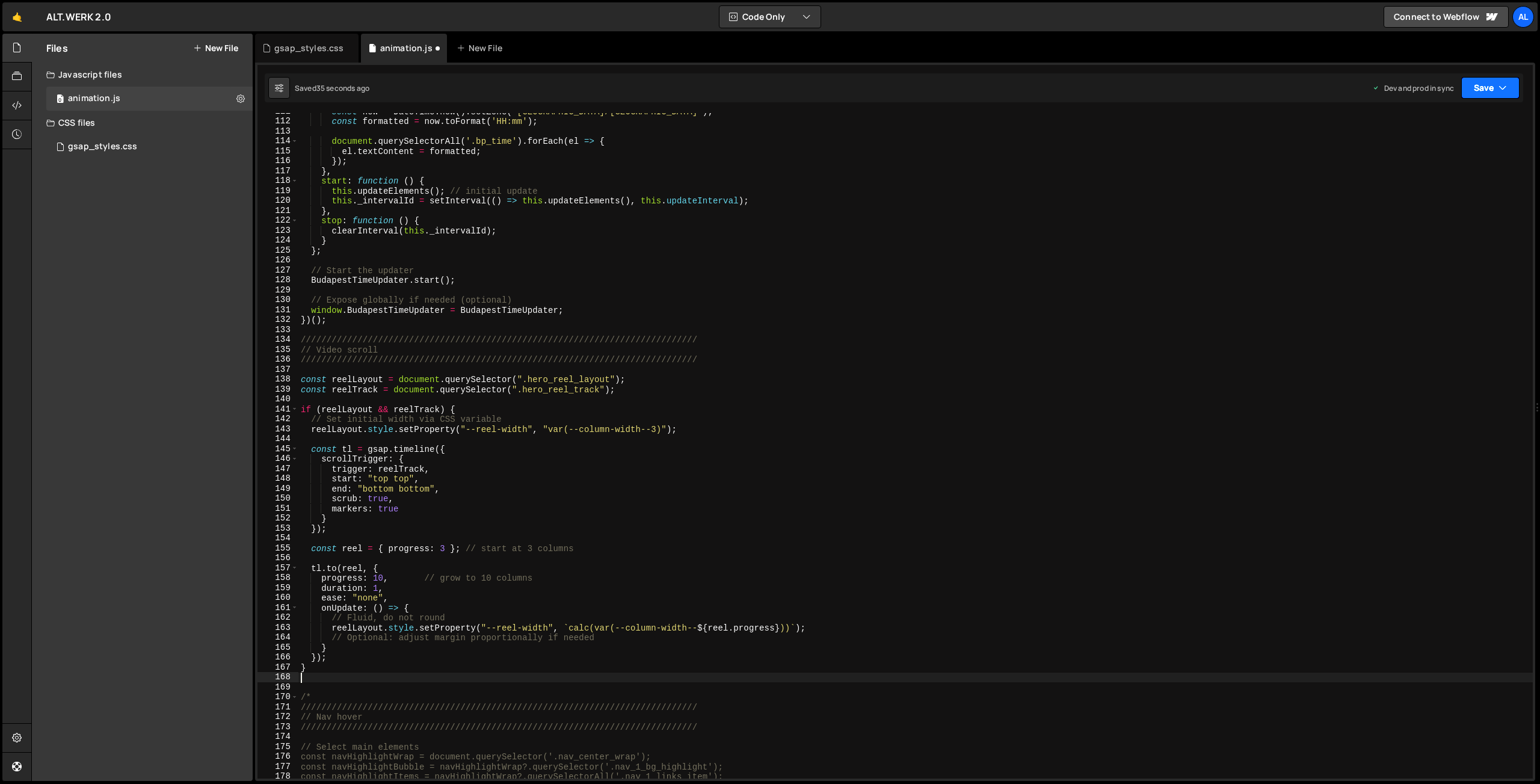
click at [1476, 95] on button "Save" at bounding box center [1490, 88] width 58 height 22
click at [1443, 160] on div "Save to Production S" at bounding box center [1450, 156] width 125 height 12
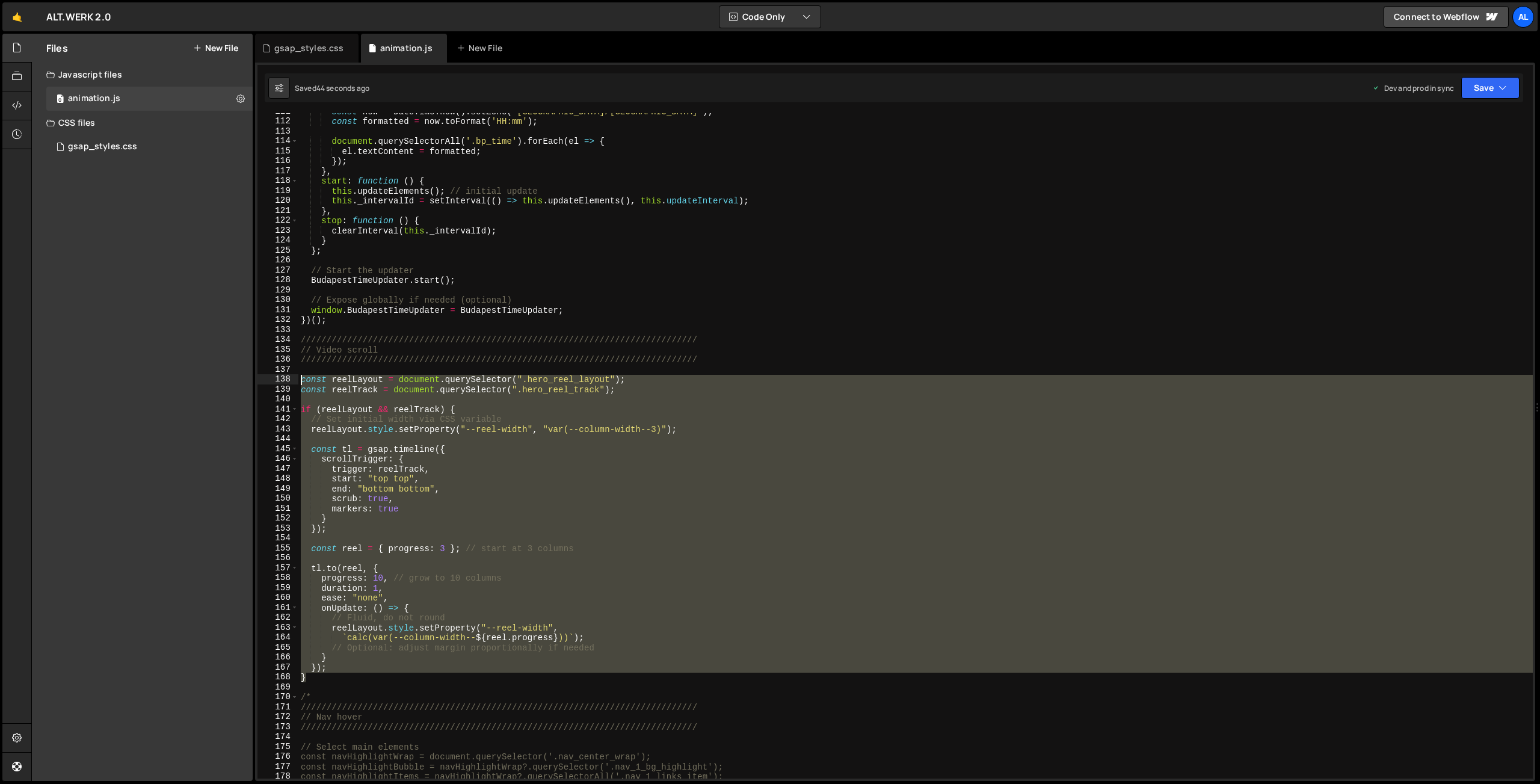
drag, startPoint x: 319, startPoint y: 678, endPoint x: 245, endPoint y: 381, distance: 306.1
click at [298, 381] on div "const now = DateTime . now ( ) . setZone ( '[GEOGRAPHIC_DATA]/[GEOGRAPHIC_DATA]…" at bounding box center [915, 445] width 1234 height 665
type textarea "const reelLayout = document.querySelector(".hero_reel_layout"); const reelTrack…"
paste textarea
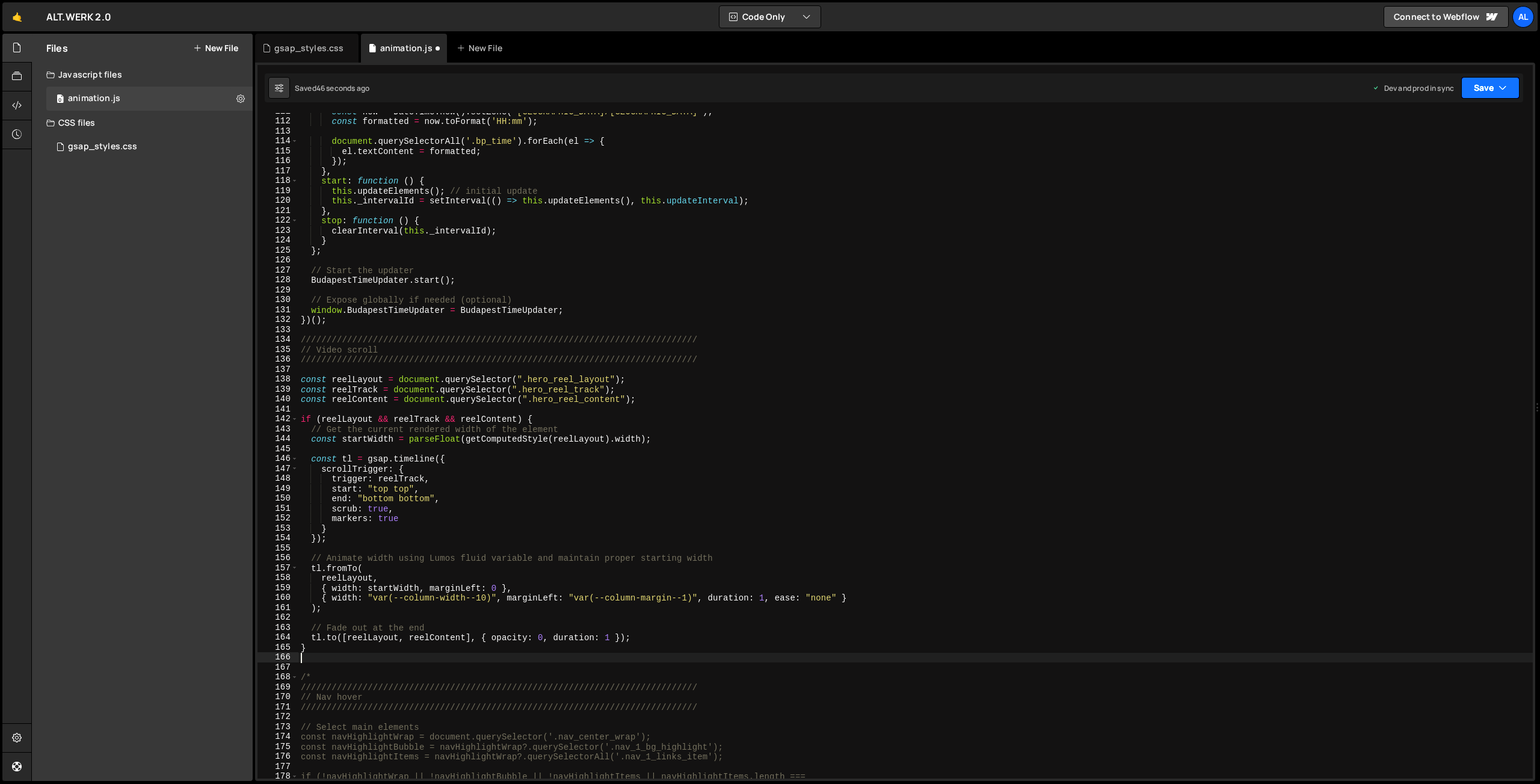
click at [1480, 86] on button "Save" at bounding box center [1490, 88] width 58 height 22
click at [1437, 160] on div "Save to Production S" at bounding box center [1450, 156] width 125 height 12
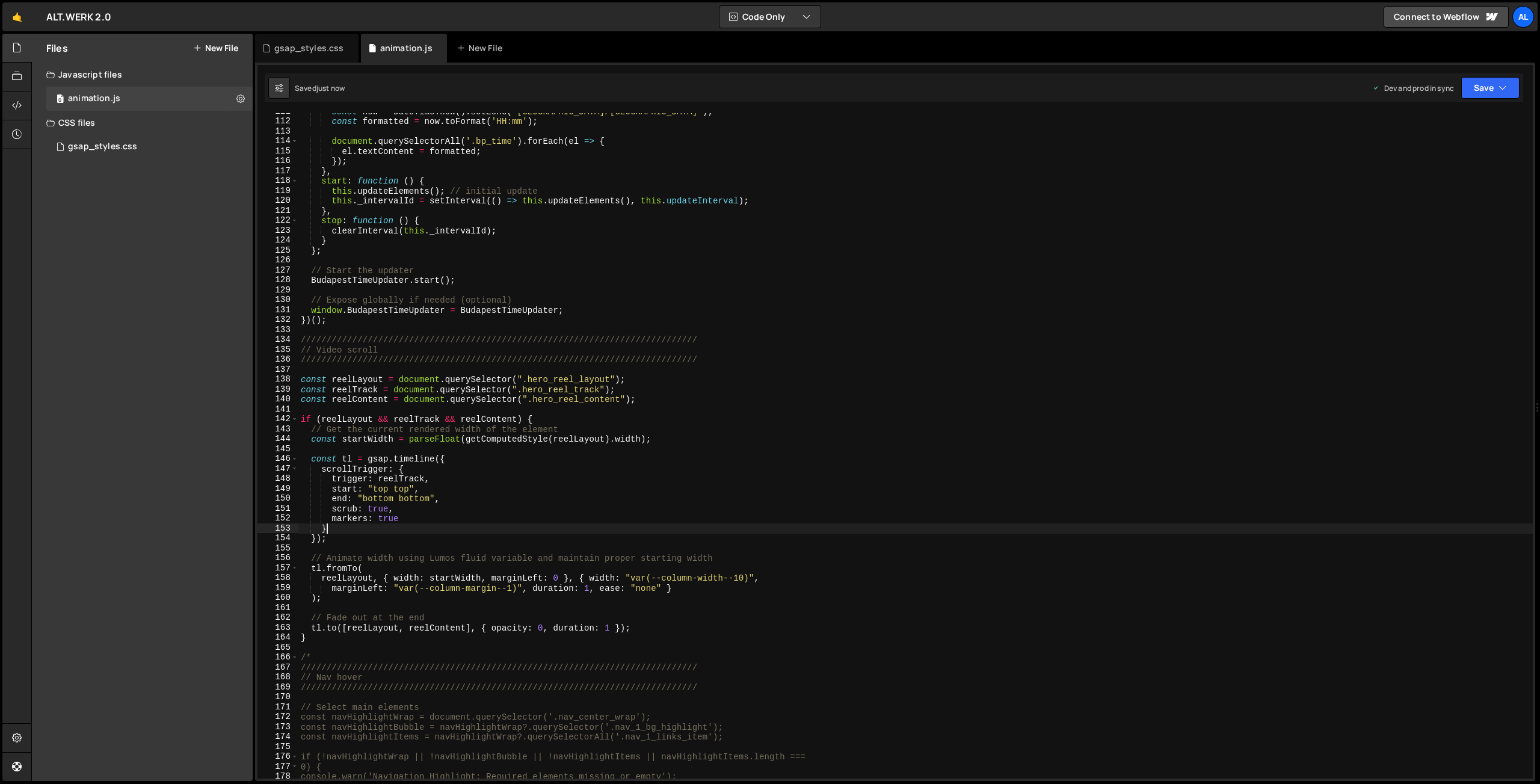
click at [561, 526] on div "const now = DateTime . now ( ) . setZone ( '[GEOGRAPHIC_DATA]/[GEOGRAPHIC_DATA]…" at bounding box center [915, 449] width 1234 height 685
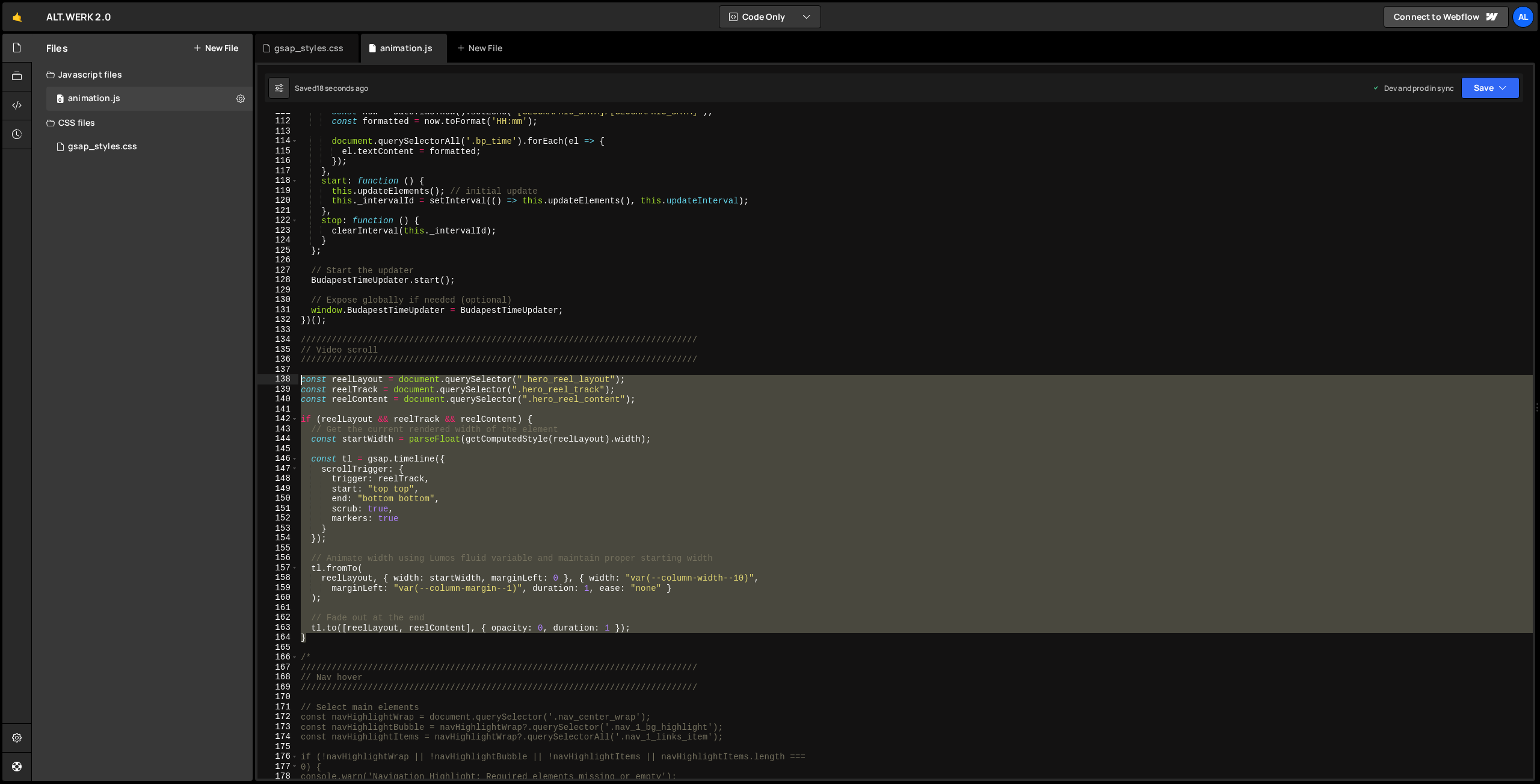
drag, startPoint x: 323, startPoint y: 638, endPoint x: 239, endPoint y: 379, distance: 272.3
click at [298, 379] on div "const now = DateTime . now ( ) . setZone ( '[GEOGRAPHIC_DATA]/[GEOGRAPHIC_DATA]…" at bounding box center [915, 445] width 1234 height 665
click at [452, 489] on div "const now = DateTime . now ( ) . setZone ( '[GEOGRAPHIC_DATA]/[GEOGRAPHIC_DATA]…" at bounding box center [915, 445] width 1234 height 665
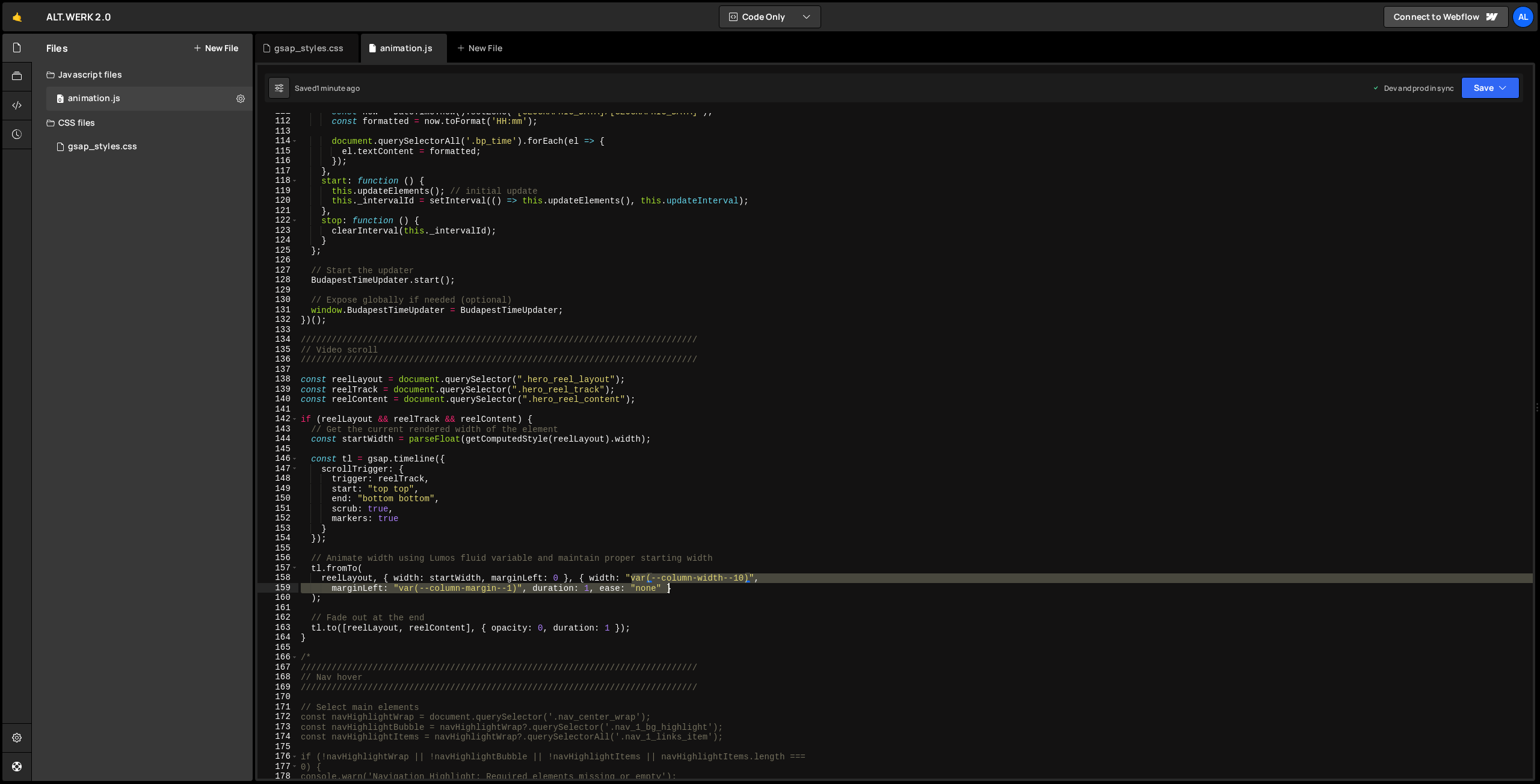
drag, startPoint x: 633, startPoint y: 580, endPoint x: 680, endPoint y: 585, distance: 47.3
click at [680, 585] on div "const now = DateTime . now ( ) . setZone ( '[GEOGRAPHIC_DATA]/[GEOGRAPHIC_DATA]…" at bounding box center [915, 449] width 1234 height 685
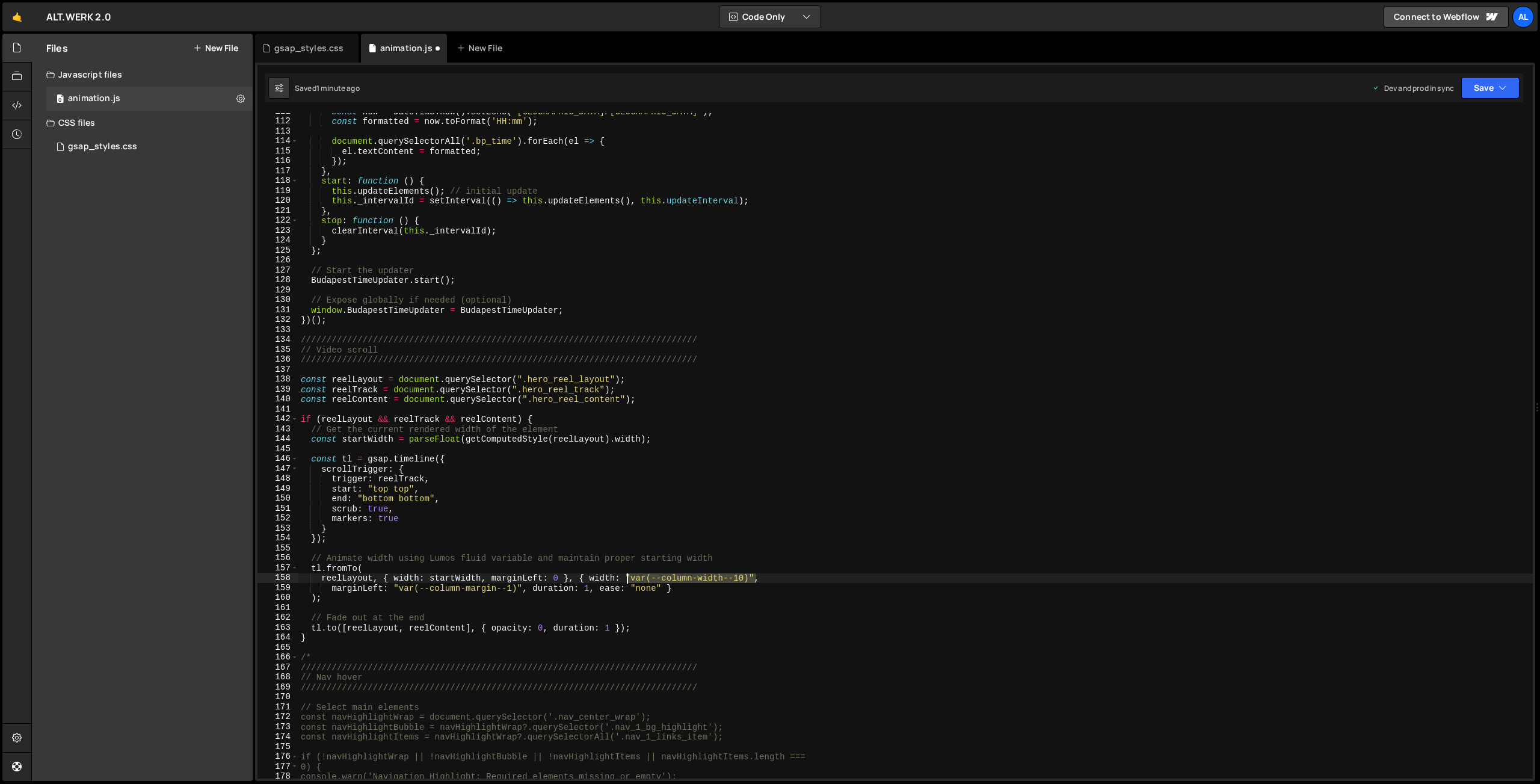
drag, startPoint x: 755, startPoint y: 579, endPoint x: 628, endPoint y: 578, distance: 127.0
click at [628, 578] on div "const now = DateTime . now ( ) . setZone ( '[GEOGRAPHIC_DATA]/[GEOGRAPHIC_DATA]…" at bounding box center [915, 449] width 1234 height 685
click at [460, 577] on div "const now = DateTime . now ( ) . setZone ( '[GEOGRAPHIC_DATA]/[GEOGRAPHIC_DATA]…" at bounding box center [915, 449] width 1234 height 685
paste textarea ""var(--column-width--10)""
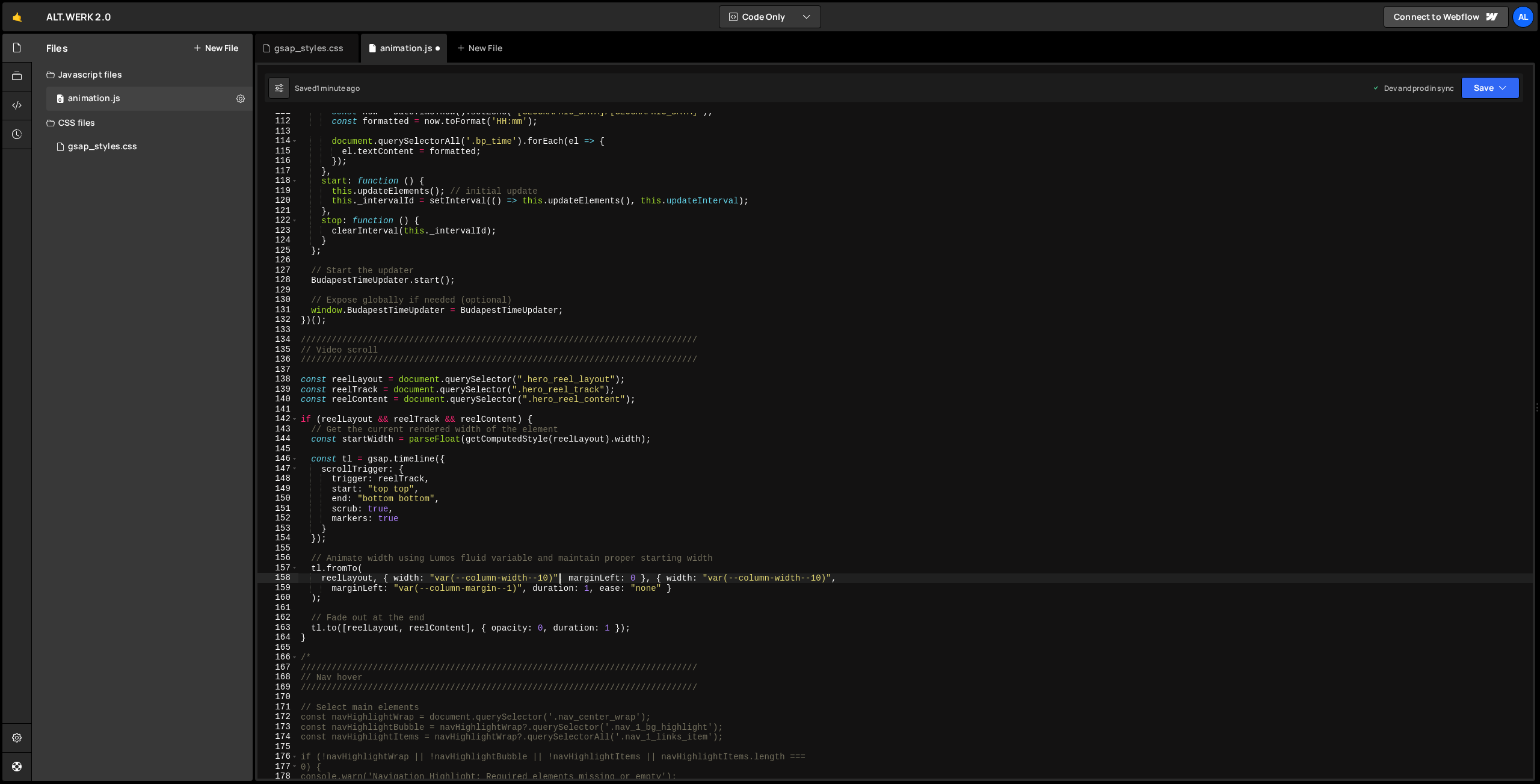
click at [548, 579] on div "const now = DateTime . now ( ) . setZone ( '[GEOGRAPHIC_DATA]/[GEOGRAPHIC_DATA]…" at bounding box center [915, 449] width 1234 height 685
click at [1480, 88] on button "Save" at bounding box center [1490, 88] width 58 height 22
click at [1427, 177] on button "Save to Production S Saved 1 minute ago" at bounding box center [1450, 164] width 145 height 39
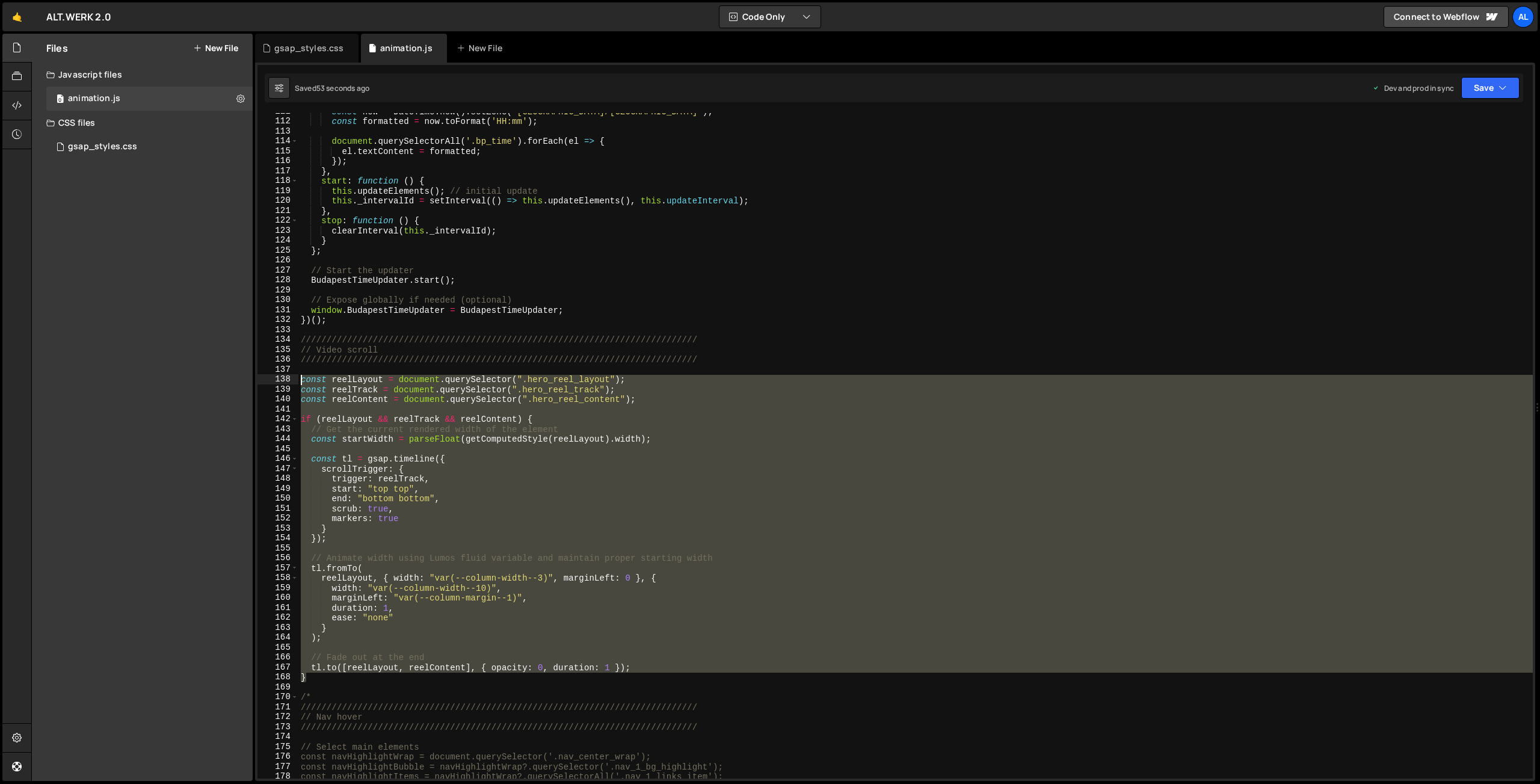
drag, startPoint x: 315, startPoint y: 678, endPoint x: 278, endPoint y: 379, distance: 301.3
click at [298, 379] on div "const now = DateTime . now ( ) . setZone ( '[GEOGRAPHIC_DATA]/[GEOGRAPHIC_DATA]…" at bounding box center [915, 445] width 1234 height 665
type textarea "const reelLayout = document.querySelector(".hero_reel_layout"); const reelTrack…"
paste textarea
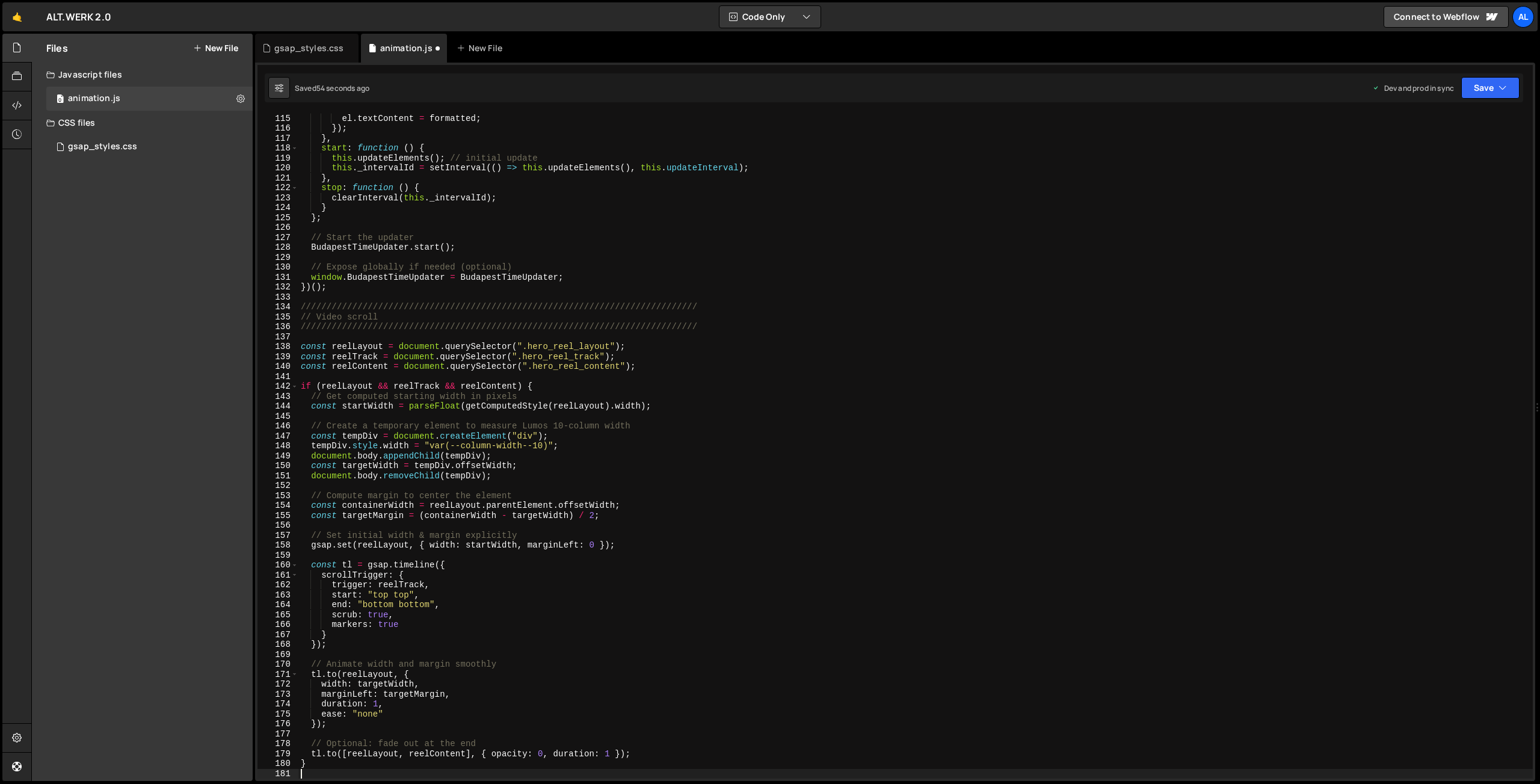
scroll to position [1161, 0]
click at [1479, 96] on button "Save" at bounding box center [1490, 88] width 58 height 22
click at [1408, 170] on div "Saved 54 seconds ago" at bounding box center [1450, 169] width 125 height 14
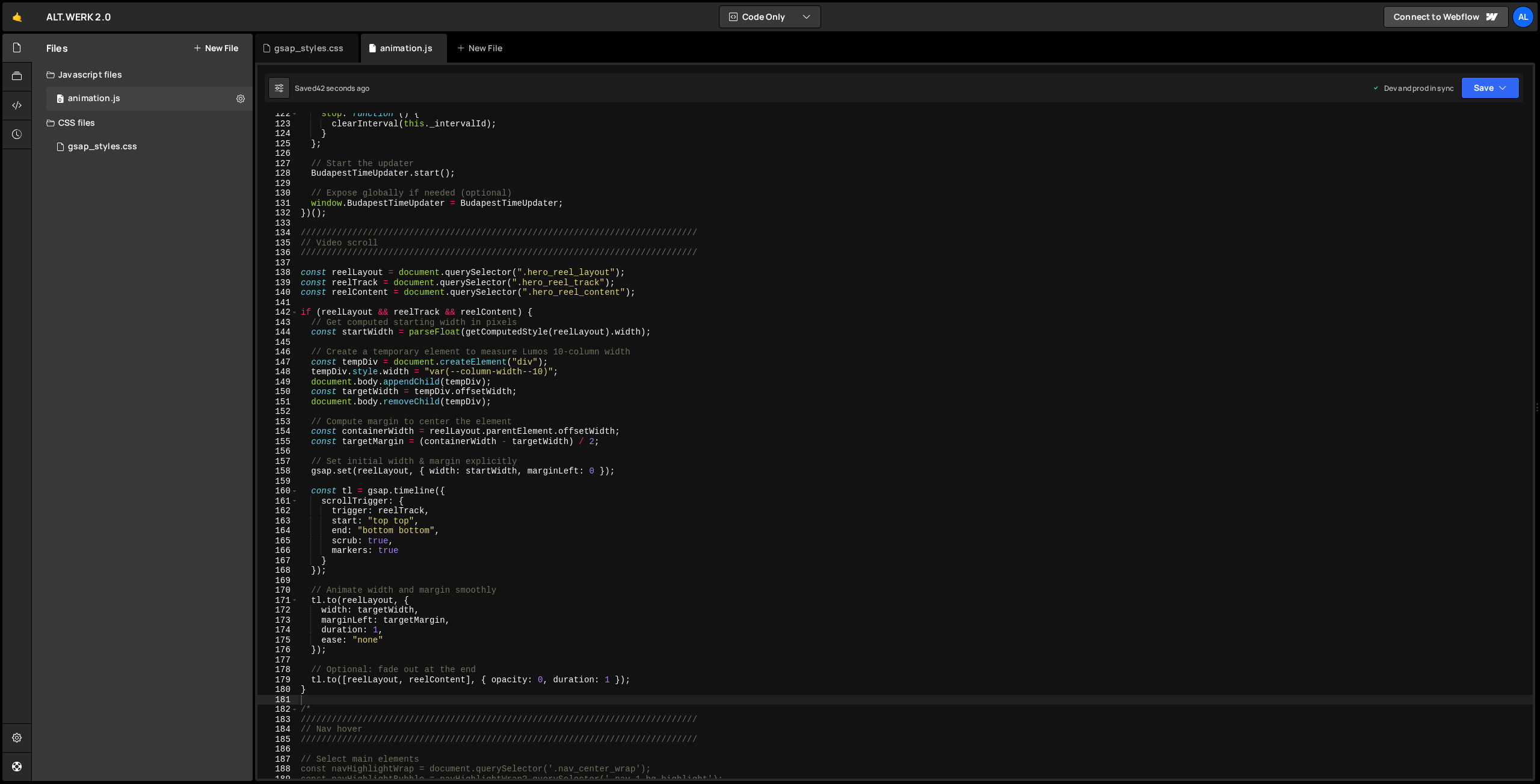
scroll to position [1236, 0]
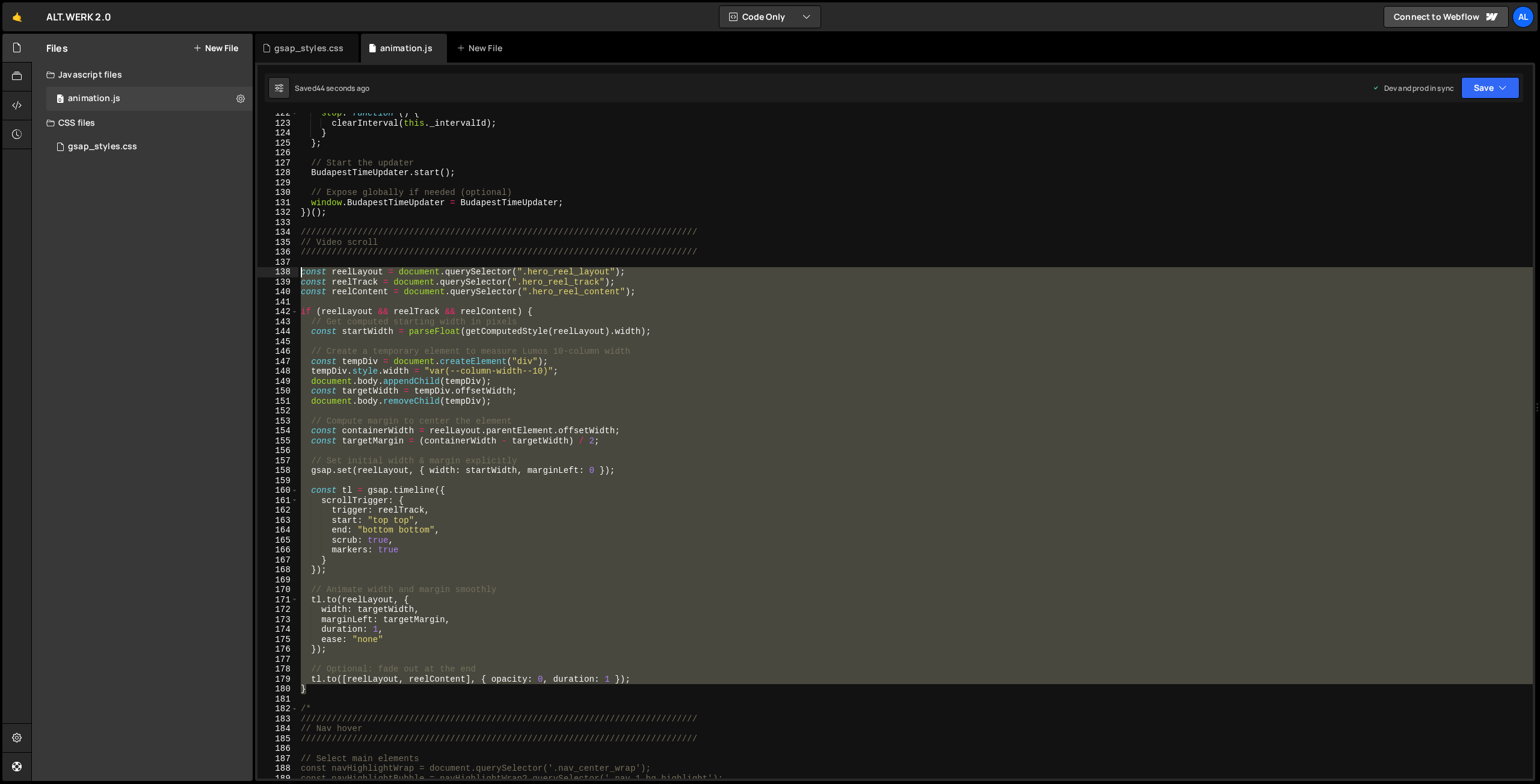
drag, startPoint x: 314, startPoint y: 687, endPoint x: 227, endPoint y: 274, distance: 422.1
click at [298, 274] on div "stop : function ( ) { clearInterval ( this . _intervalId ) ; } } ; // Start the…" at bounding box center [915, 445] width 1234 height 665
type textarea "const reelLayout = document.querySelector(".hero_reel_layout"); const reelTrack…"
paste textarea
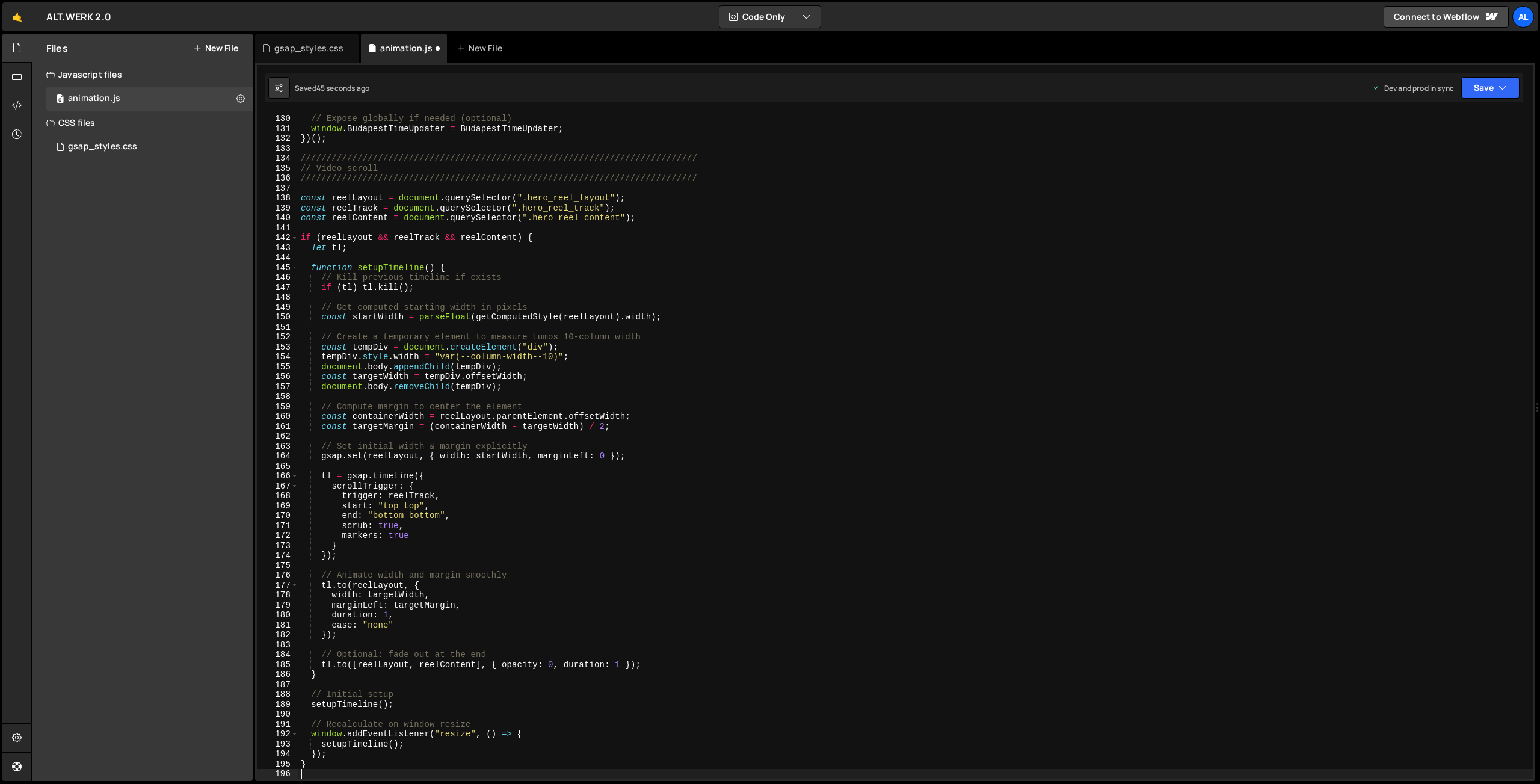
scroll to position [1310, 0]
click at [1474, 90] on button "Save" at bounding box center [1490, 88] width 58 height 22
click at [1433, 154] on div "Save to Production S" at bounding box center [1450, 156] width 125 height 12
click at [559, 563] on div "// Expose globally if needed (optional) window . BudapestTimeUpdater = Budapest…" at bounding box center [915, 446] width 1234 height 685
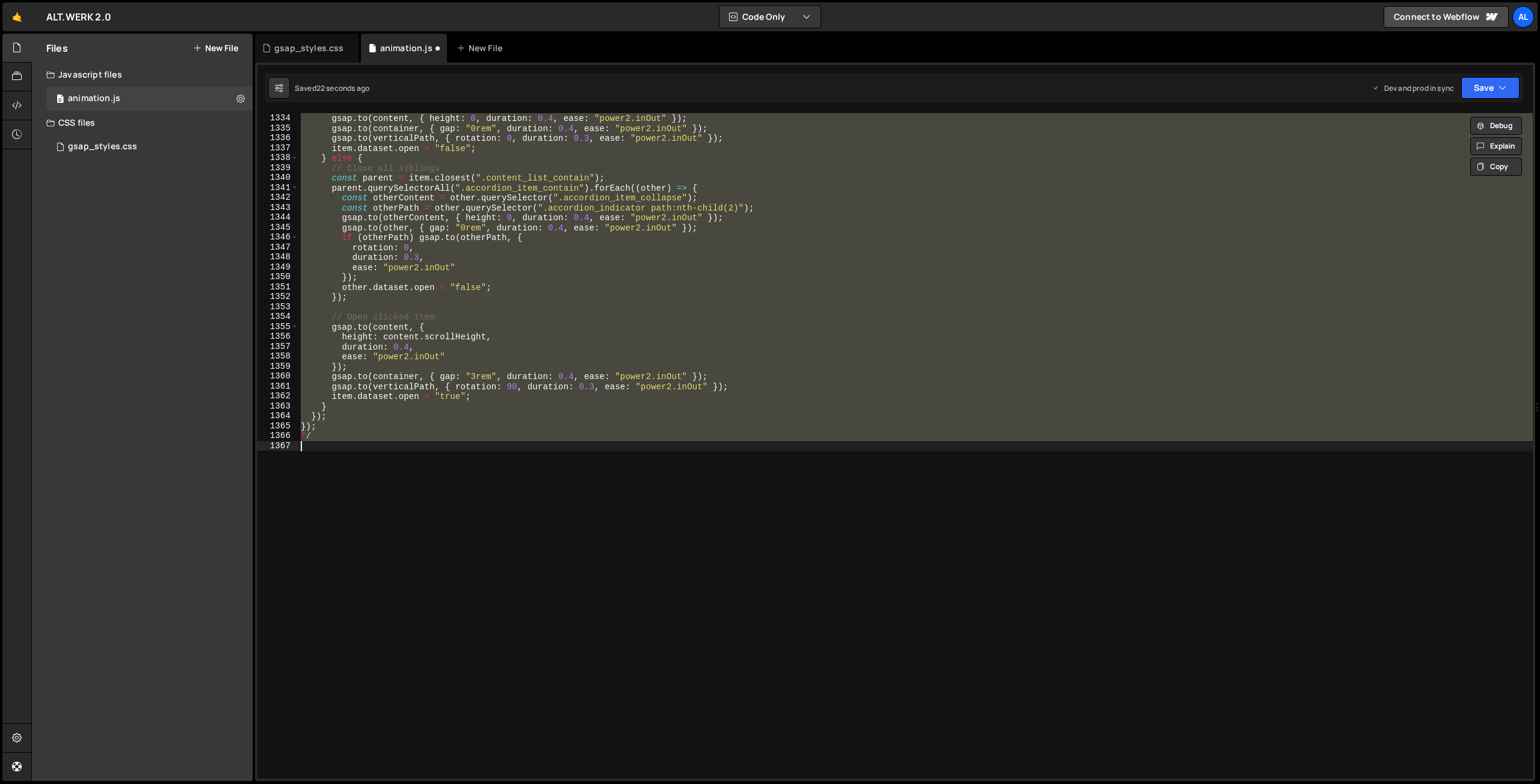
scroll to position [1473, 0]
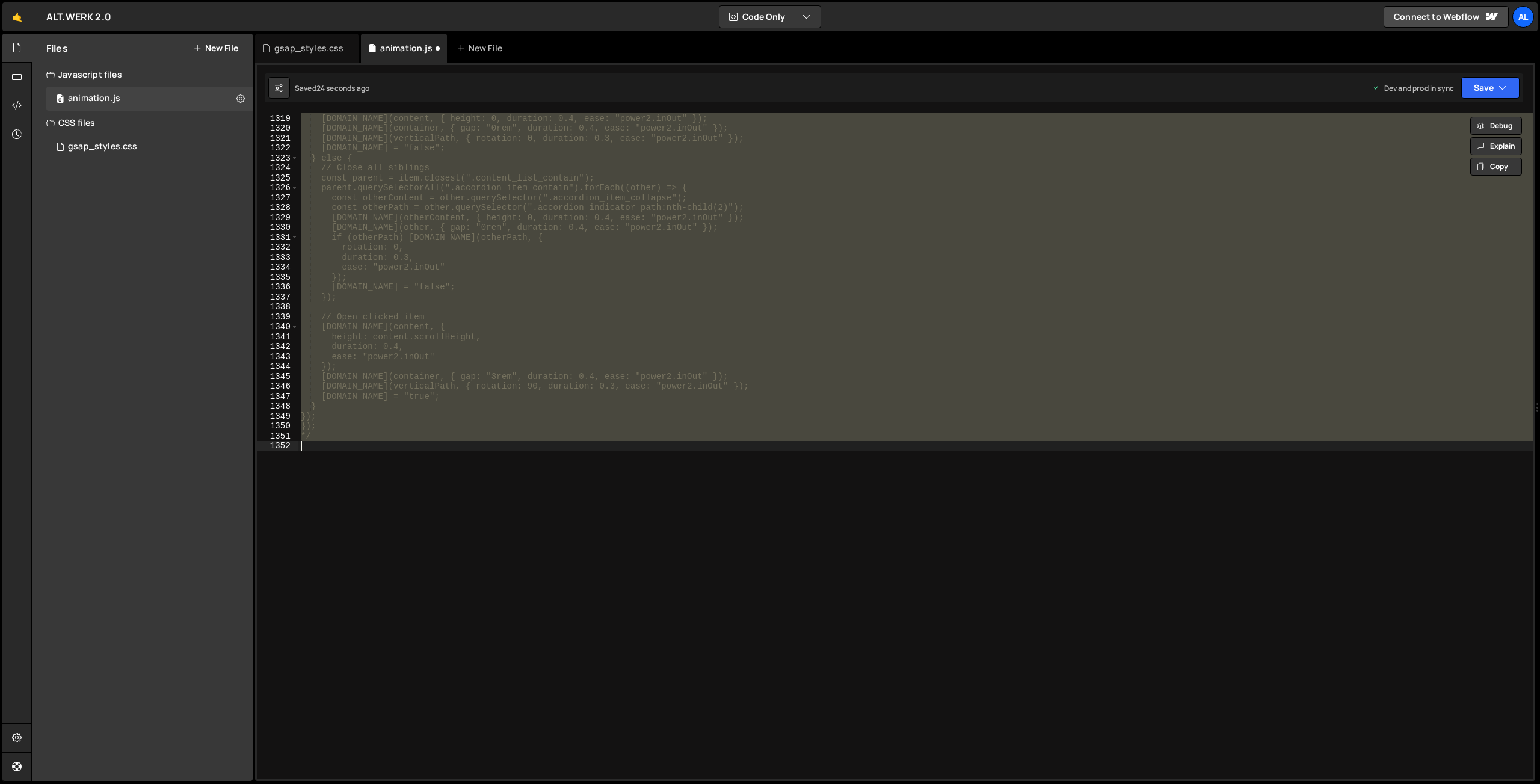
type textarea "[DOMAIN_NAME]([reelLayout, reelContent], { opacity: 0, duration: 1 }); }"
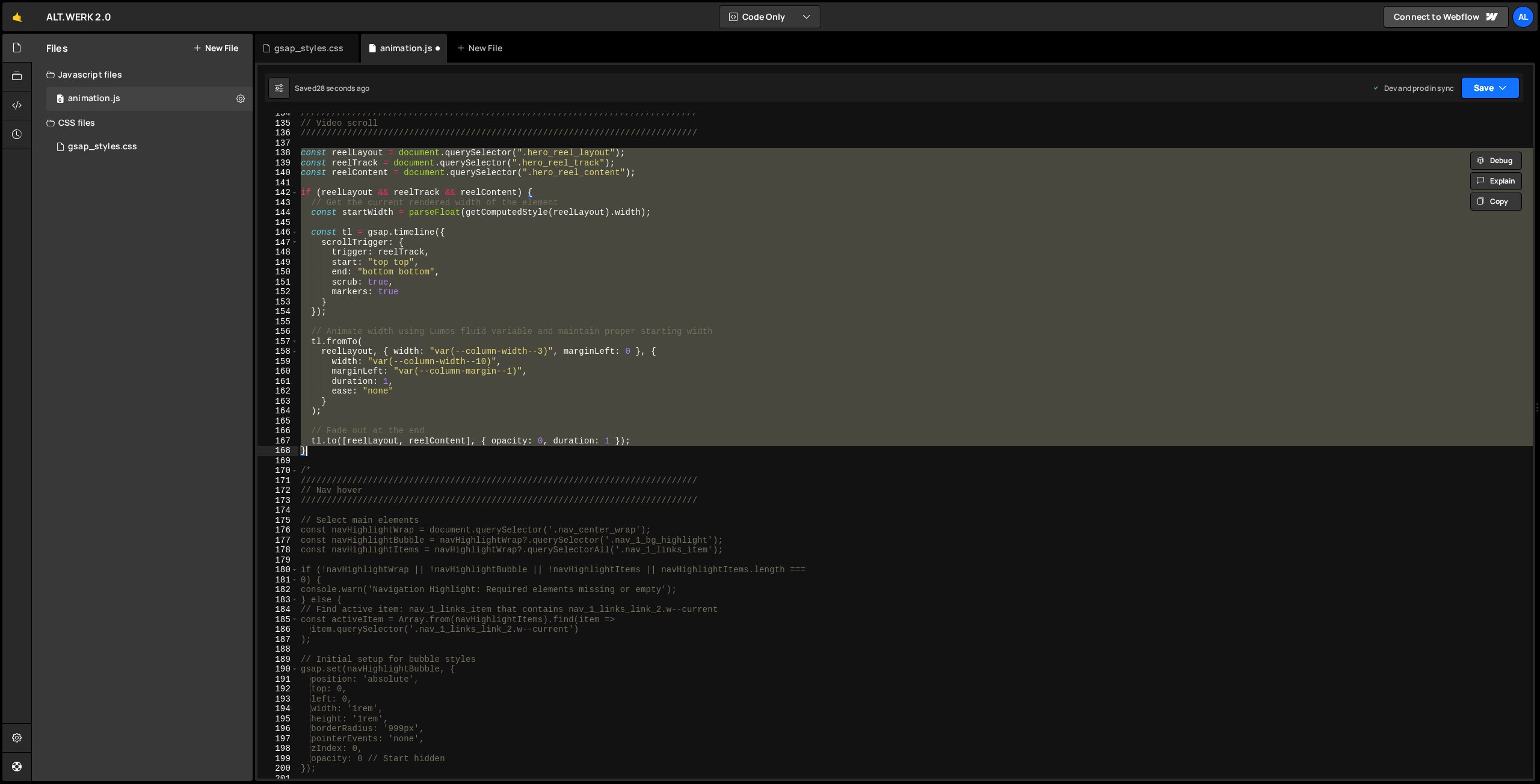
click at [1481, 92] on button "Save" at bounding box center [1490, 88] width 58 height 22
click at [1434, 164] on div "Saved 28 seconds ago" at bounding box center [1450, 169] width 125 height 14
